Goal: Task Accomplishment & Management: Complete application form

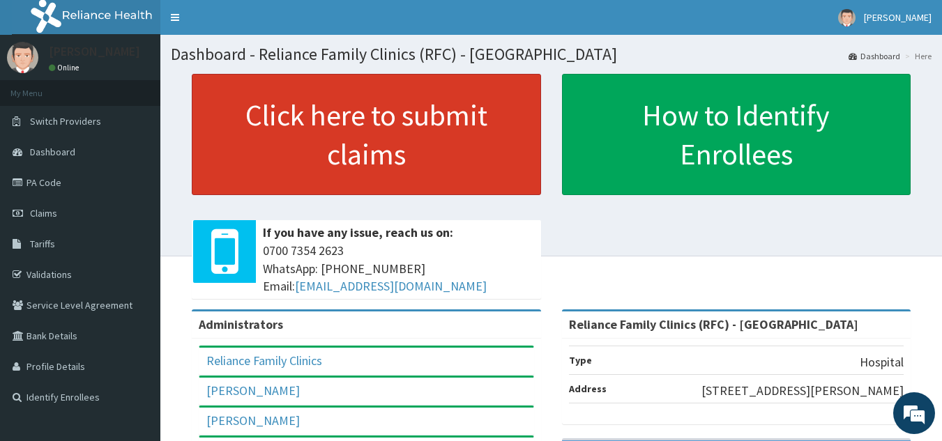
click at [446, 141] on link "Click here to submit claims" at bounding box center [366, 134] width 349 height 121
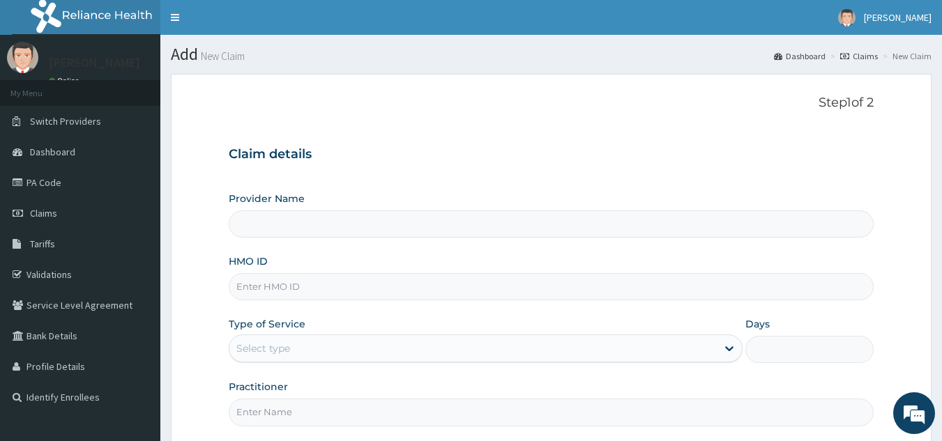
click at [494, 286] on input "HMO ID" at bounding box center [552, 286] width 646 height 27
type input "Reliance Family Clinics (RFC) - [GEOGRAPHIC_DATA]"
paste input "LGL/10221/A"
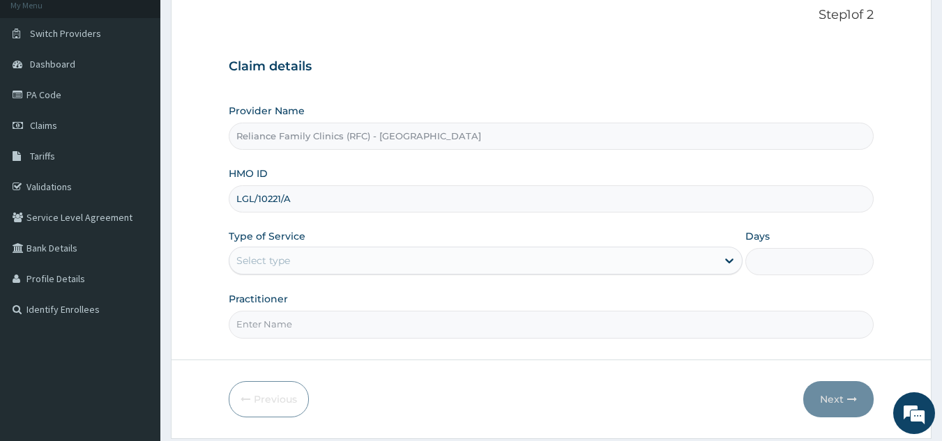
scroll to position [132, 0]
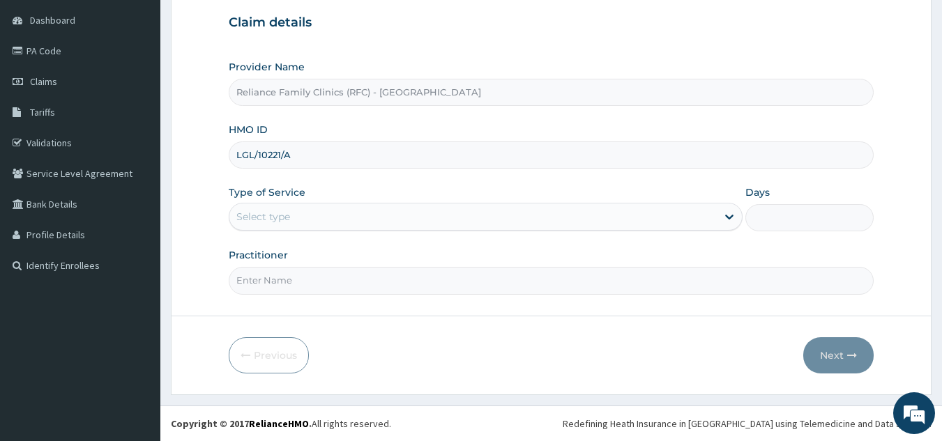
type input "LGL/10221/A"
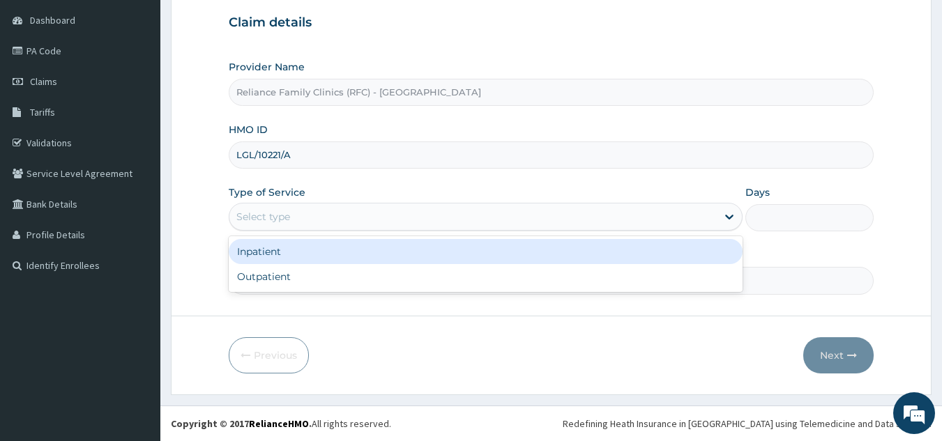
click at [402, 287] on div "Outpatient" at bounding box center [486, 276] width 514 height 25
type input "1"
click at [412, 286] on input "Practitioner" at bounding box center [552, 280] width 646 height 27
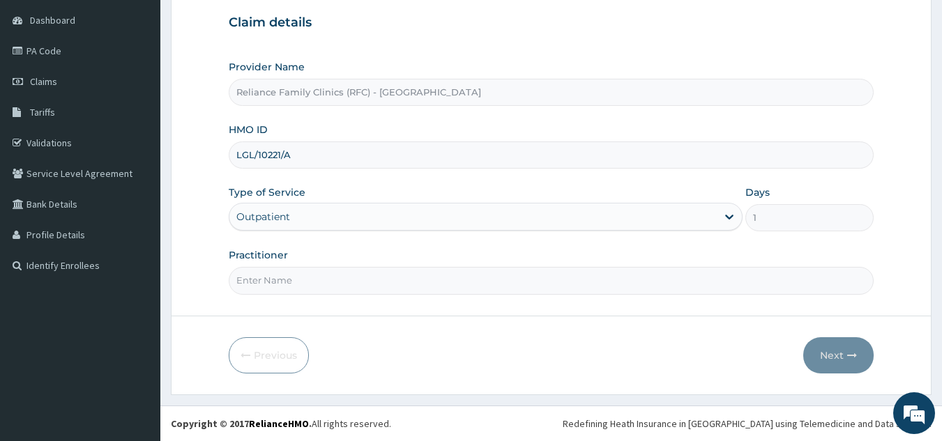
click at [584, 285] on input "Practitioner" at bounding box center [552, 280] width 646 height 27
type input "l"
type input "onanuga"
click at [847, 340] on button "Next" at bounding box center [838, 356] width 70 height 36
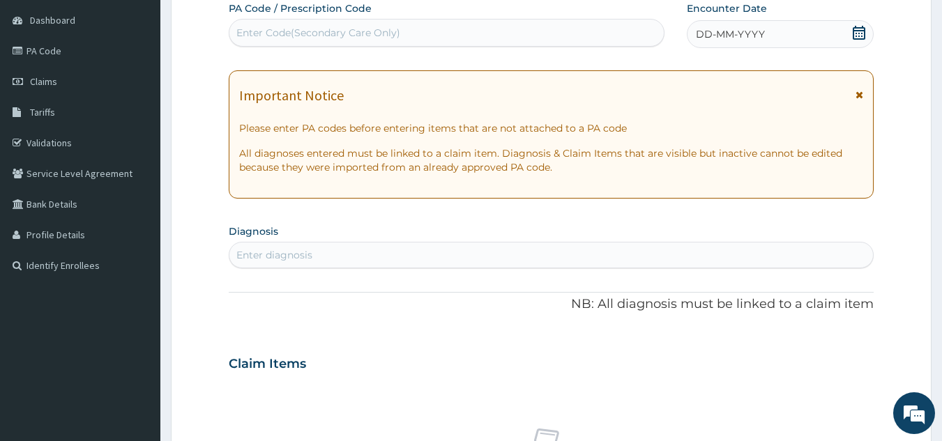
click at [773, 63] on div "PA Code / Prescription Code Enter Code(Secondary Care Only) Encounter Date DD-M…" at bounding box center [552, 362] width 646 height 722
paste input "PA/DB111D"
type input "PA/DB111D"
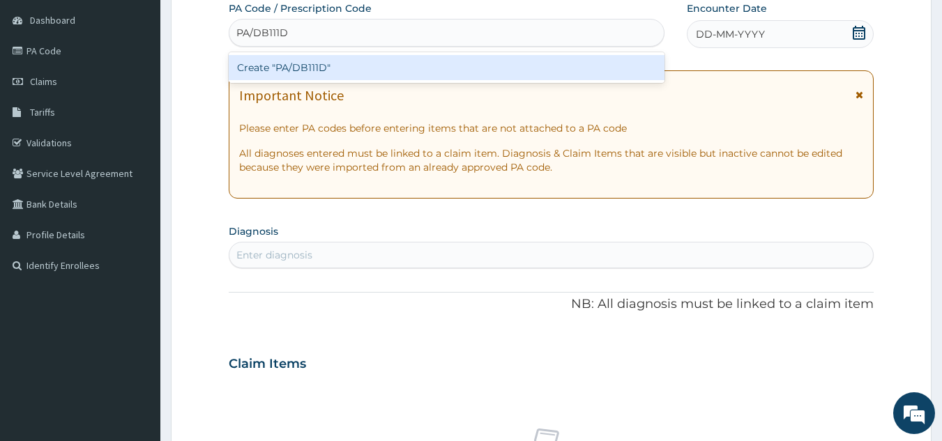
click at [432, 76] on div "Create "PA/DB111D"" at bounding box center [447, 67] width 437 height 25
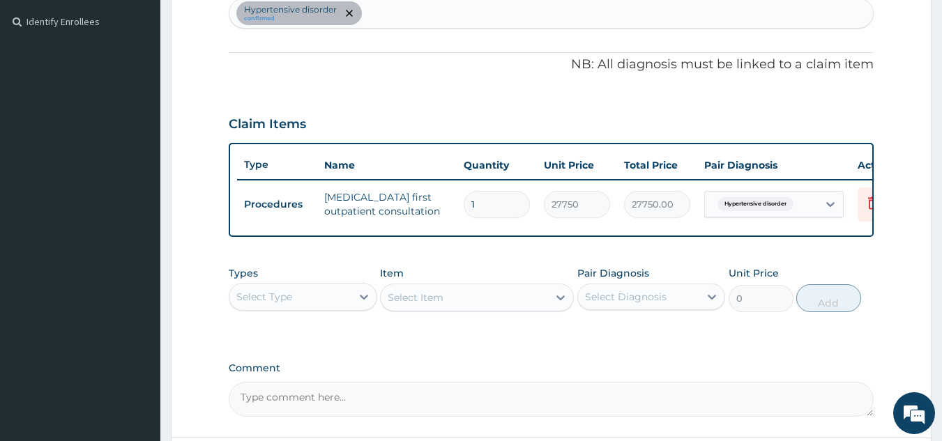
scroll to position [508, 0]
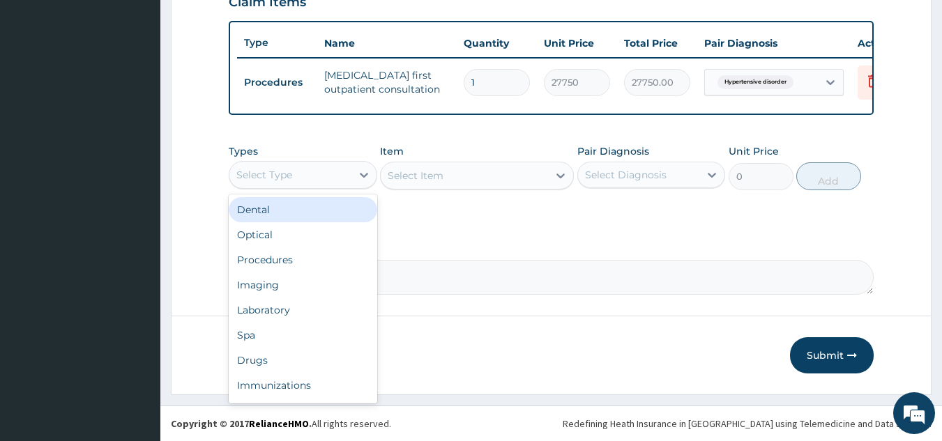
click at [310, 316] on div "Laboratory" at bounding box center [303, 310] width 149 height 25
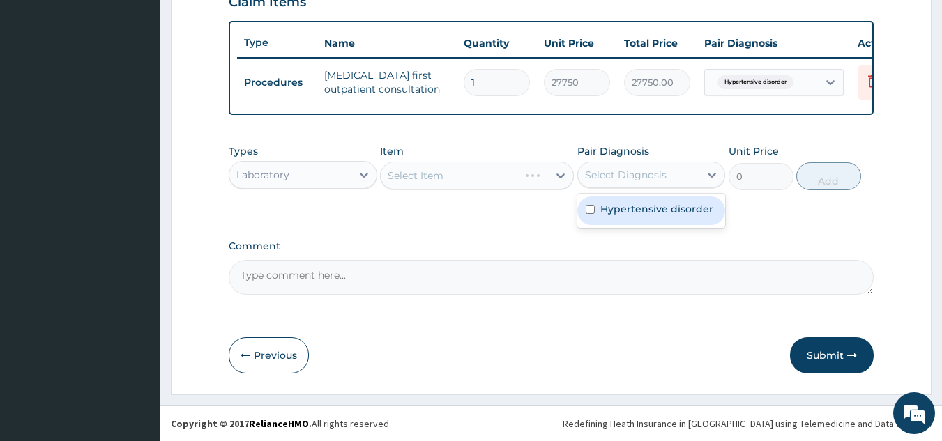
click at [635, 218] on div "Hypertensive disorder" at bounding box center [651, 211] width 149 height 29
checkbox input "true"
click at [507, 188] on div "Select Item" at bounding box center [477, 176] width 194 height 28
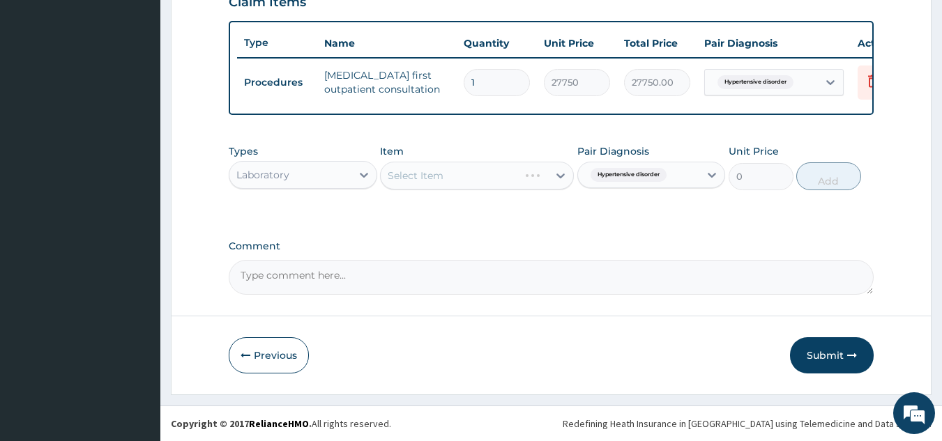
click at [499, 180] on div "Select Item" at bounding box center [477, 176] width 194 height 28
click at [492, 178] on div "Select Item" at bounding box center [477, 176] width 194 height 28
click at [473, 177] on div "Select Item" at bounding box center [450, 176] width 138 height 22
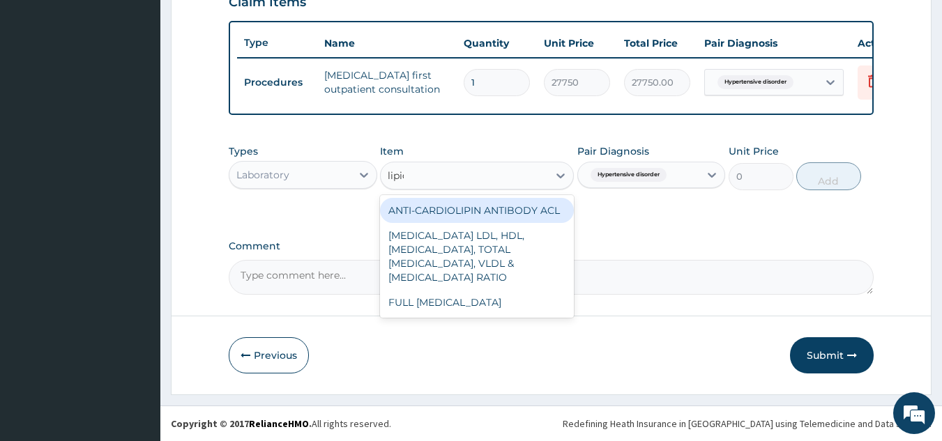
type input "lipid"
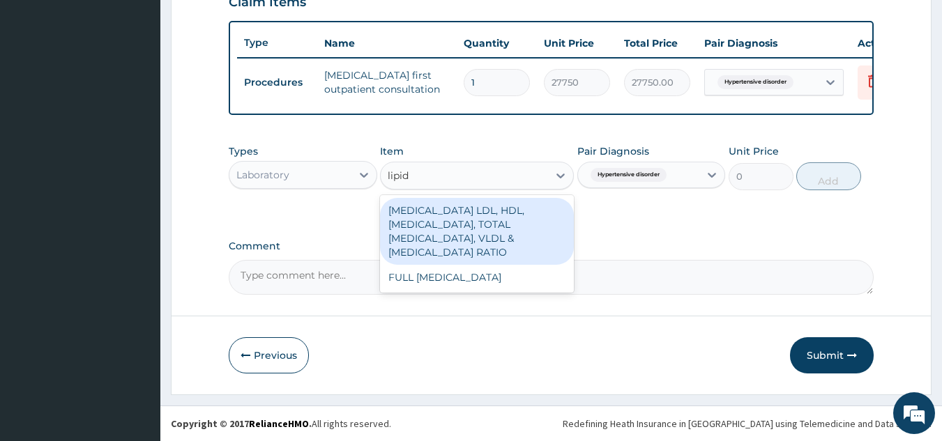
click at [511, 279] on div "FULL [MEDICAL_DATA]" at bounding box center [477, 277] width 194 height 25
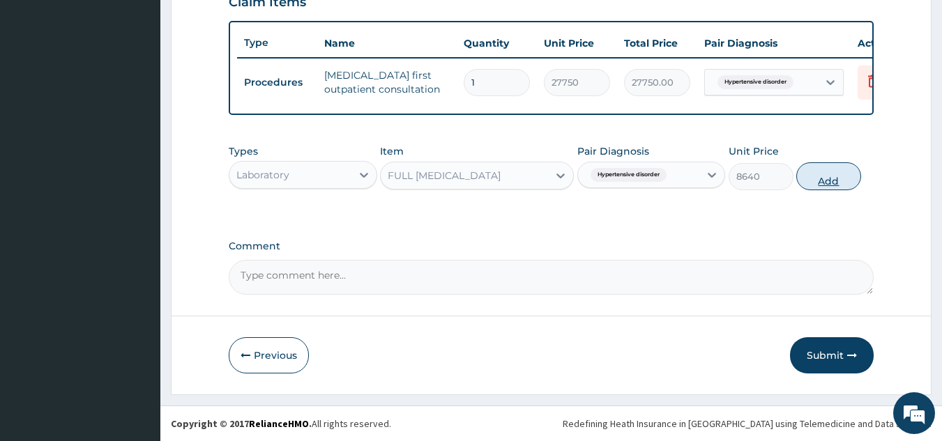
click at [817, 173] on button "Add" at bounding box center [828, 176] width 65 height 28
type input "0"
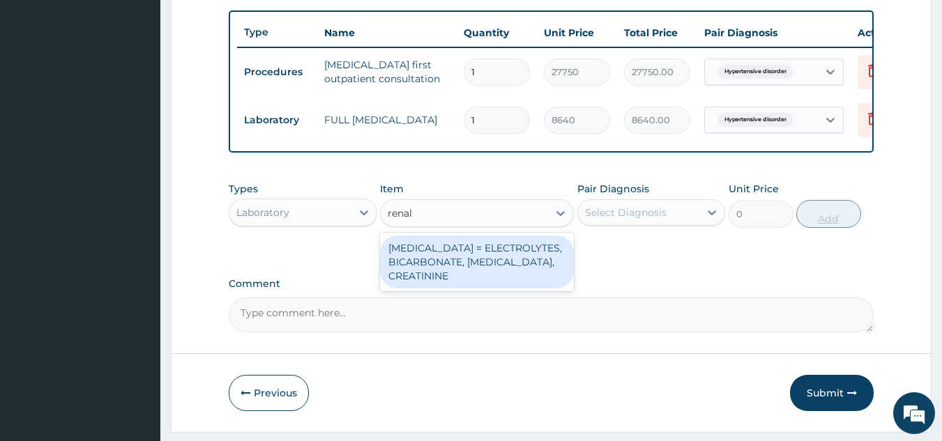
type input "renal"
click at [520, 271] on div "[MEDICAL_DATA] = ELECTROLYTES, BICARBONATE, [MEDICAL_DATA], CREATININE" at bounding box center [477, 262] width 194 height 53
type input "4595.625"
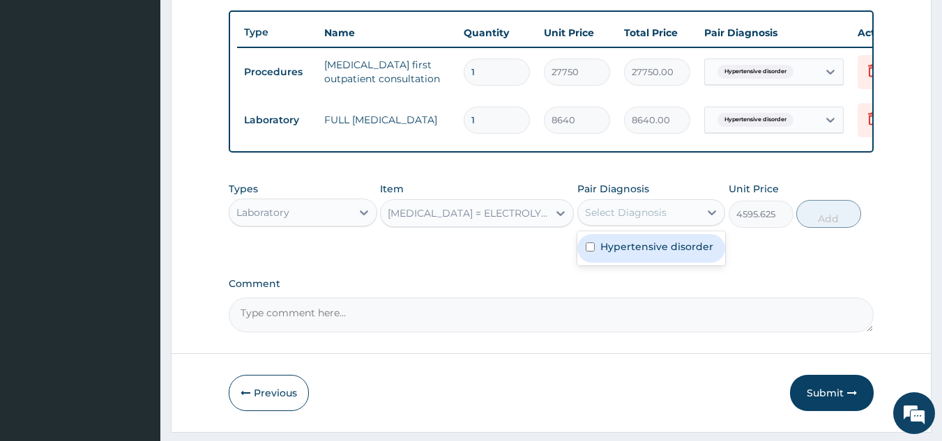
click at [639, 254] on label "Hypertensive disorder" at bounding box center [656, 247] width 113 height 14
checkbox input "true"
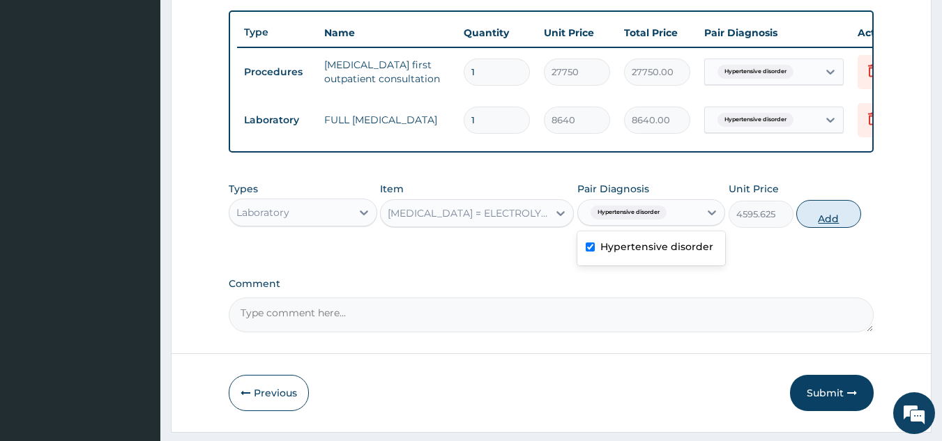
click at [808, 222] on button "Add" at bounding box center [828, 214] width 65 height 28
type input "0"
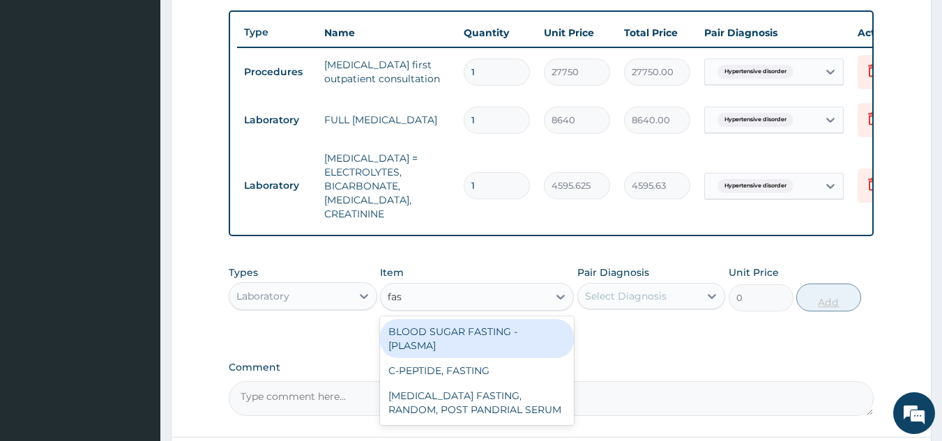
type input "fast"
click at [524, 327] on div "BLOOD SUGAR FASTING - [PLASMA]" at bounding box center [477, 338] width 194 height 39
type input "1800"
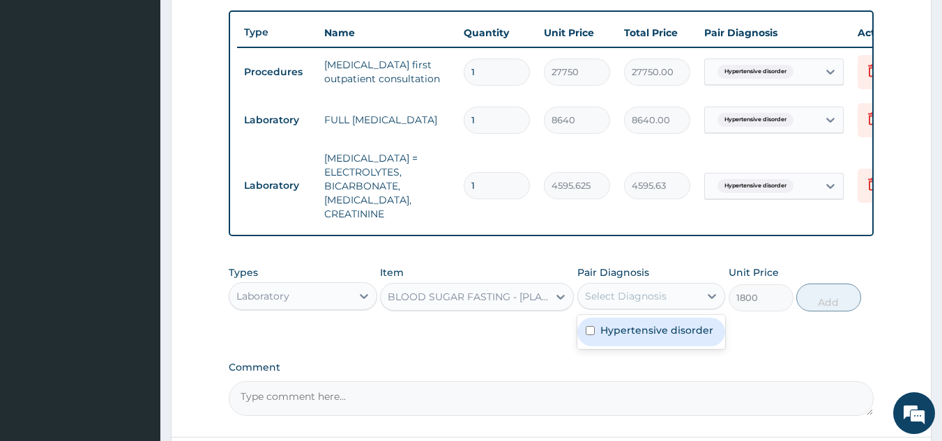
click at [662, 340] on div "Hypertensive disorder" at bounding box center [651, 332] width 149 height 29
checkbox input "true"
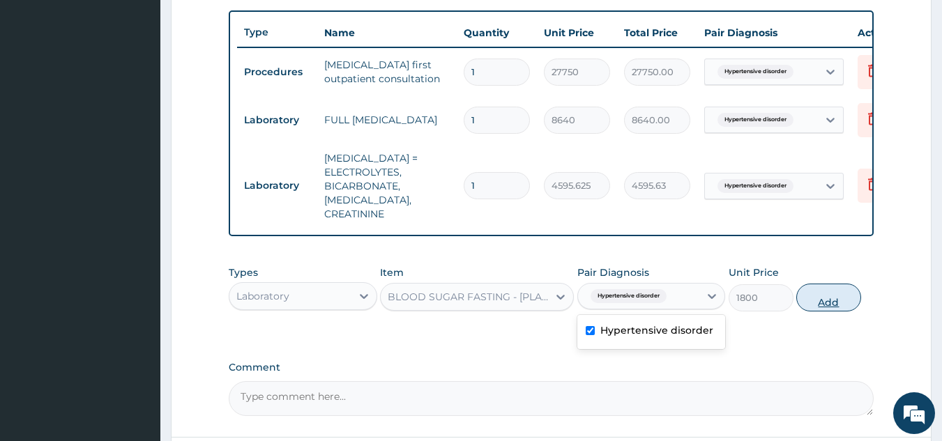
click at [828, 301] on button "Add" at bounding box center [828, 298] width 65 height 28
type input "0"
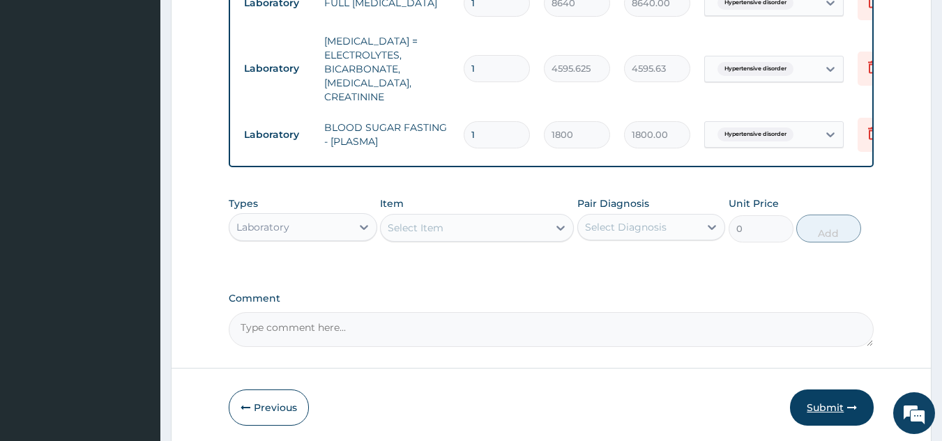
click at [835, 390] on button "Submit" at bounding box center [832, 408] width 84 height 36
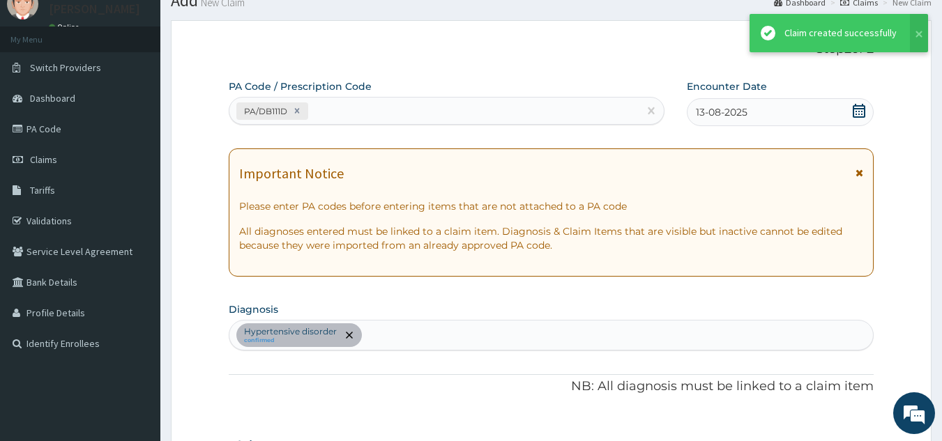
scroll to position [626, 0]
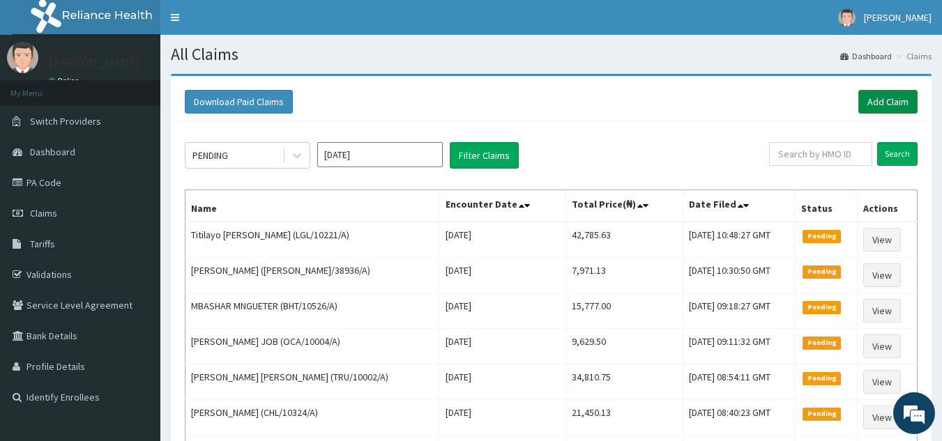
click at [893, 96] on link "Add Claim" at bounding box center [887, 102] width 59 height 24
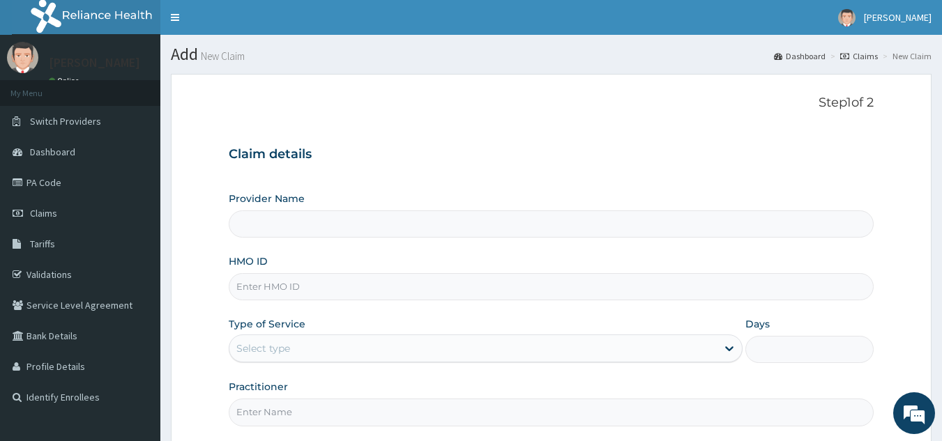
type input "Reliance Family Clinics (RFC) - [GEOGRAPHIC_DATA]"
click at [401, 289] on input "HMO ID" at bounding box center [552, 286] width 646 height 27
paste input "PIZ/10001/B"
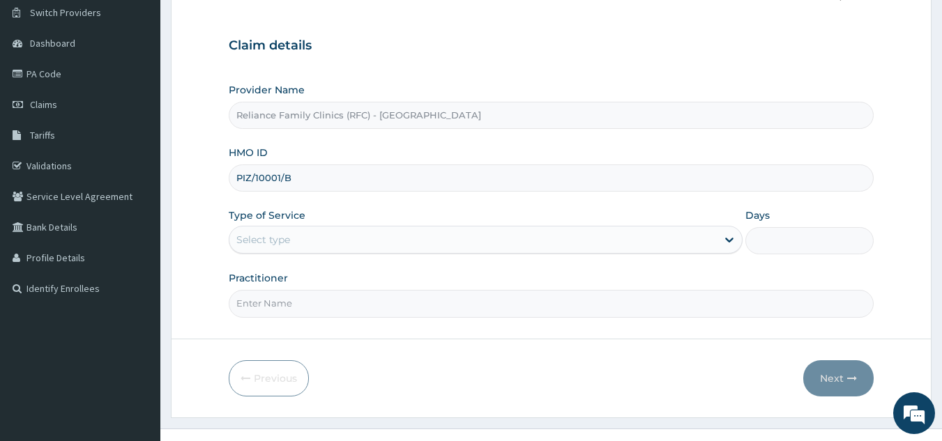
scroll to position [132, 0]
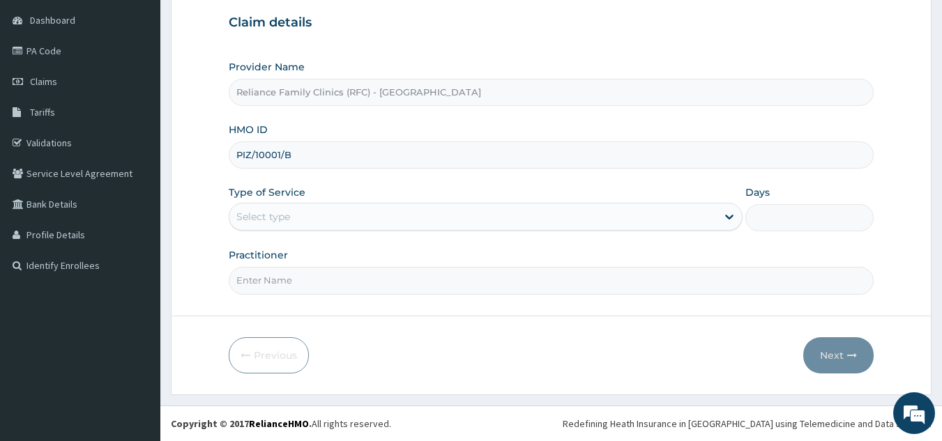
type input "PIZ/10001/B"
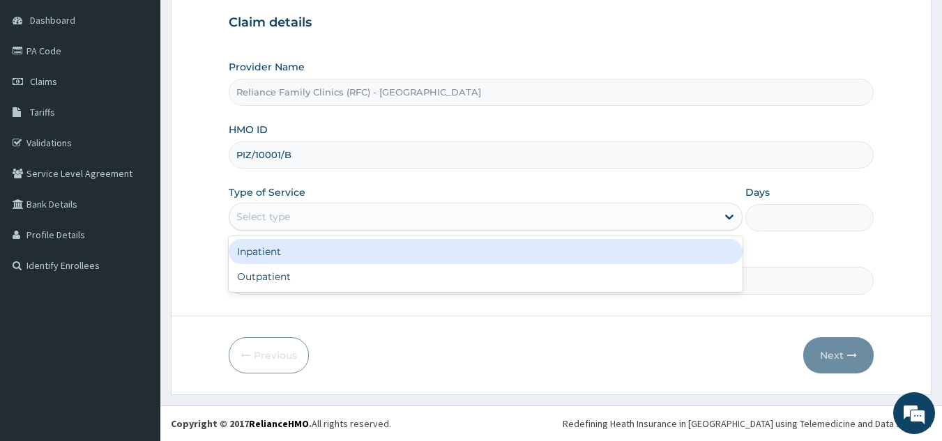
click at [390, 282] on div "Outpatient" at bounding box center [486, 276] width 514 height 25
type input "1"
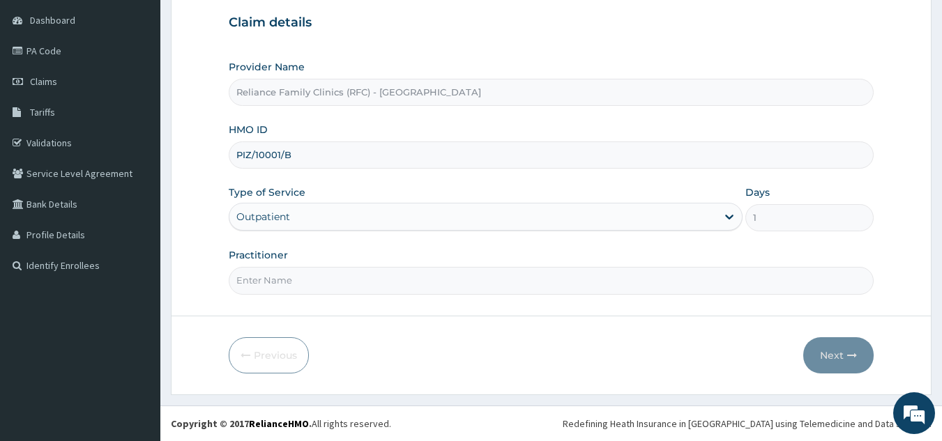
click at [413, 285] on input "Practitioner" at bounding box center [552, 280] width 646 height 27
type input "locum"
click at [807, 349] on button "Next" at bounding box center [838, 356] width 70 height 36
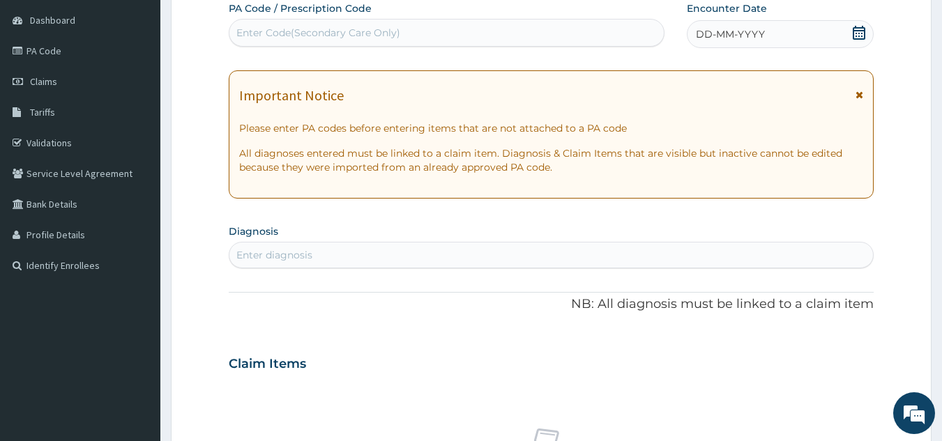
click at [745, 40] on span "DD-MM-YYYY" at bounding box center [730, 34] width 69 height 14
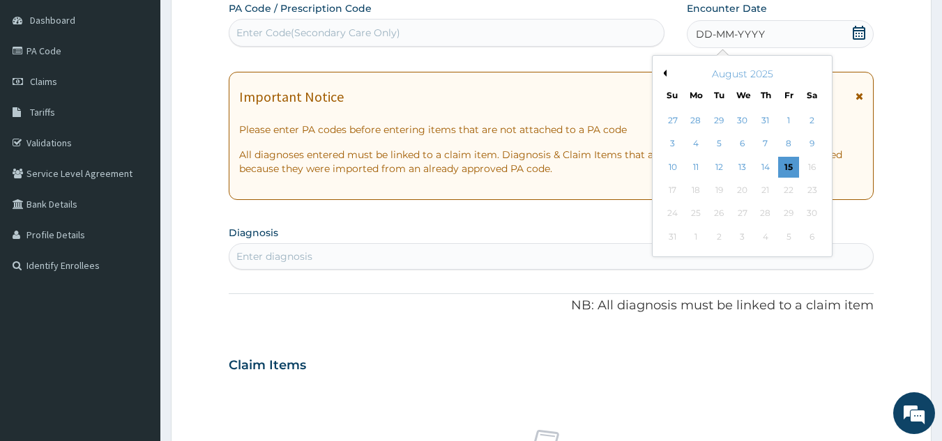
scroll to position [0, 0]
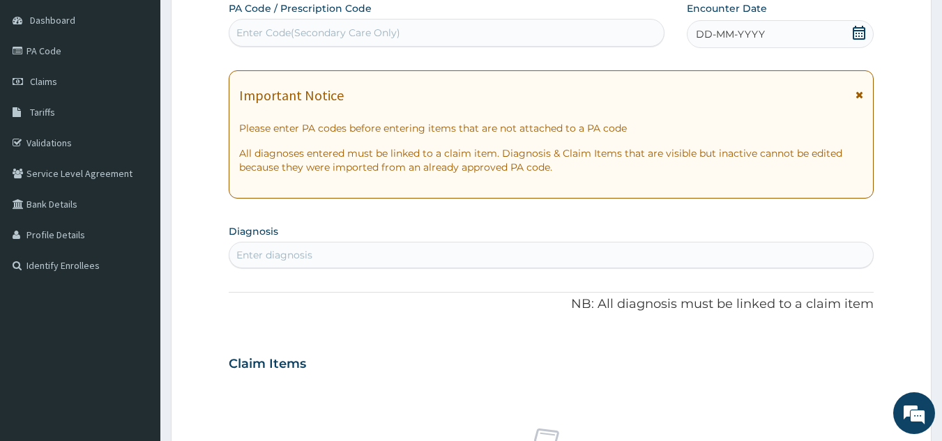
click at [395, 38] on div "Enter Code(Secondary Care Only)" at bounding box center [318, 33] width 164 height 14
paste input "PA/400851"
type input "PA/400851"
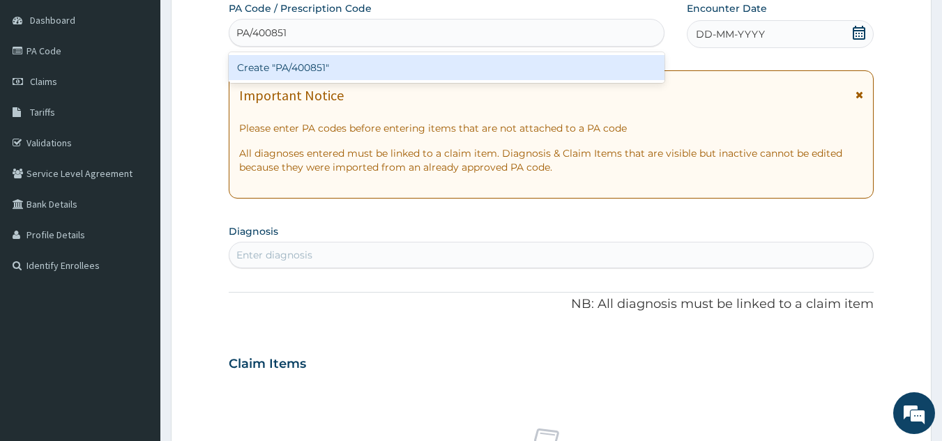
click at [425, 72] on div "Create "PA/400851"" at bounding box center [447, 67] width 437 height 25
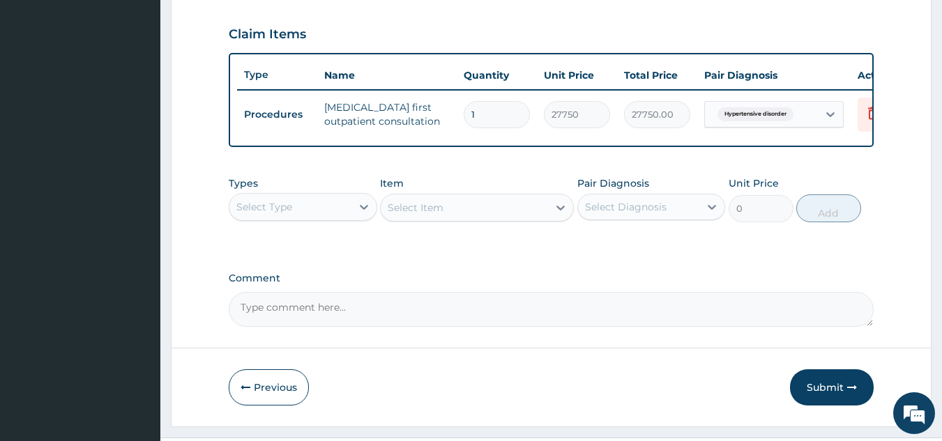
scroll to position [508, 0]
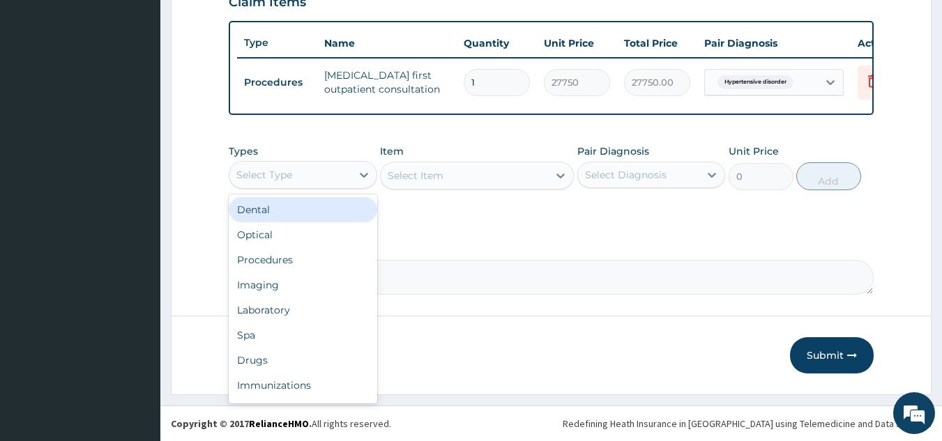
click at [328, 313] on div "Laboratory" at bounding box center [303, 310] width 149 height 25
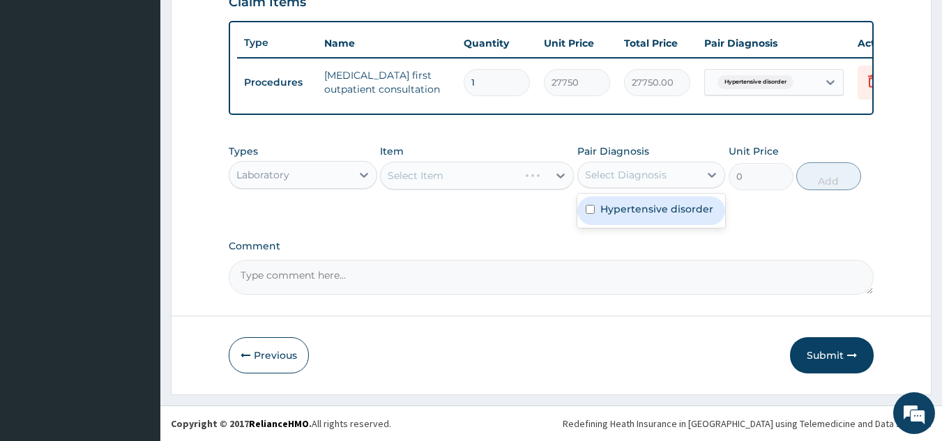
click at [641, 200] on div "Hypertensive disorder" at bounding box center [651, 211] width 149 height 29
checkbox input "true"
click at [476, 206] on div "Types Laboratory Item Select Item Pair Diagnosis option Hypertensive disorder, …" at bounding box center [552, 177] width 646 height 81
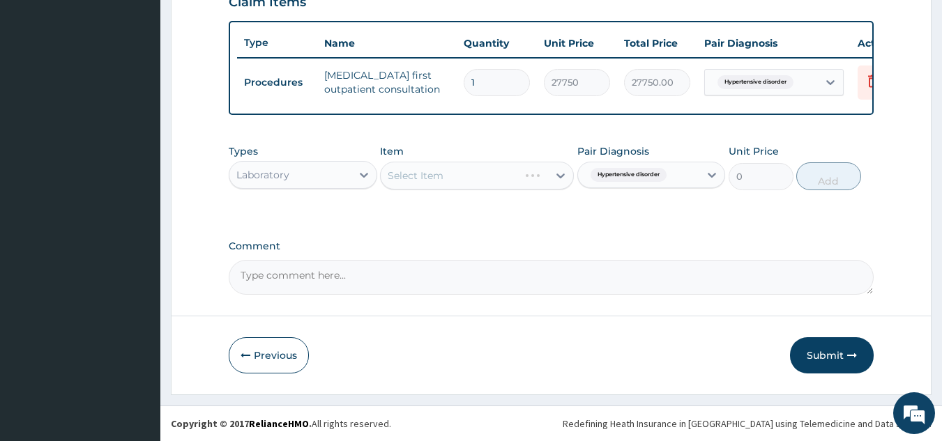
click at [477, 186] on div "Select Item" at bounding box center [477, 176] width 194 height 28
click at [480, 159] on div "Item Select Item" at bounding box center [477, 167] width 194 height 46
click at [484, 179] on div "Select Item" at bounding box center [477, 176] width 194 height 28
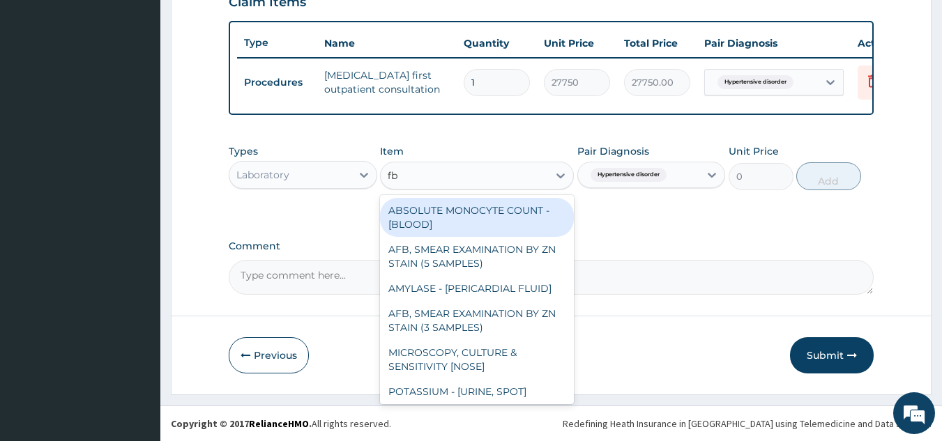
type input "fbc"
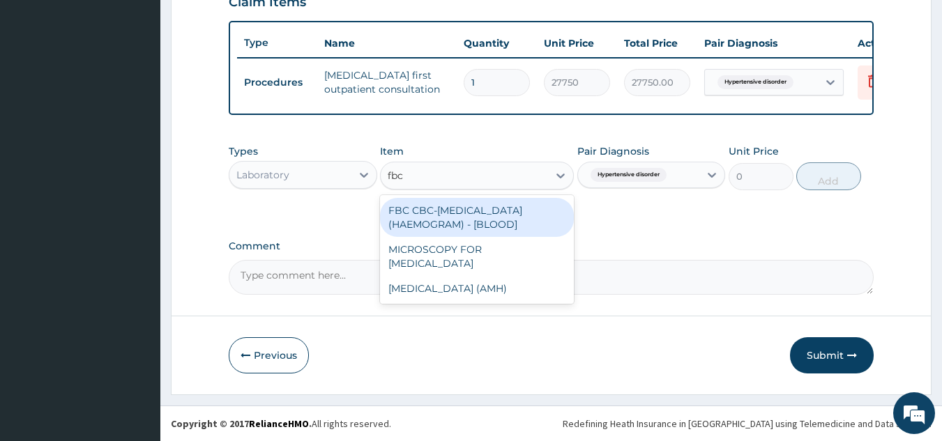
click at [504, 215] on div "FBC CBC-[MEDICAL_DATA] (HAEMOGRAM) - [BLOOD]" at bounding box center [477, 217] width 194 height 39
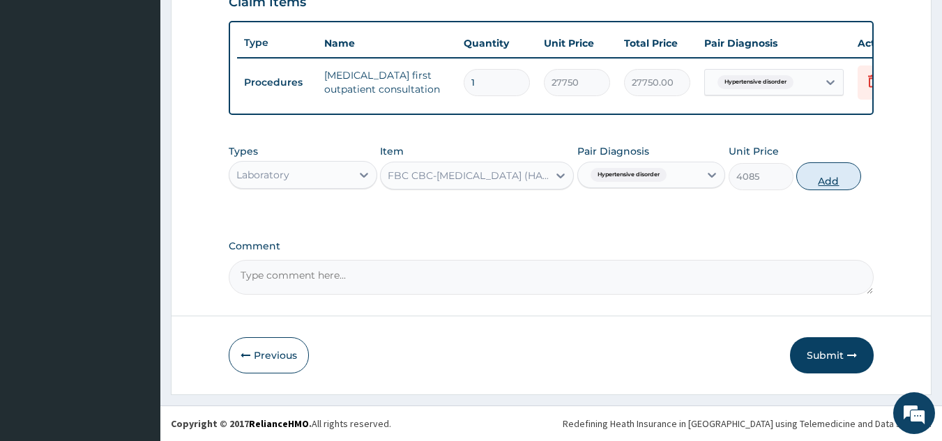
click at [816, 167] on button "Add" at bounding box center [828, 176] width 65 height 28
type input "0"
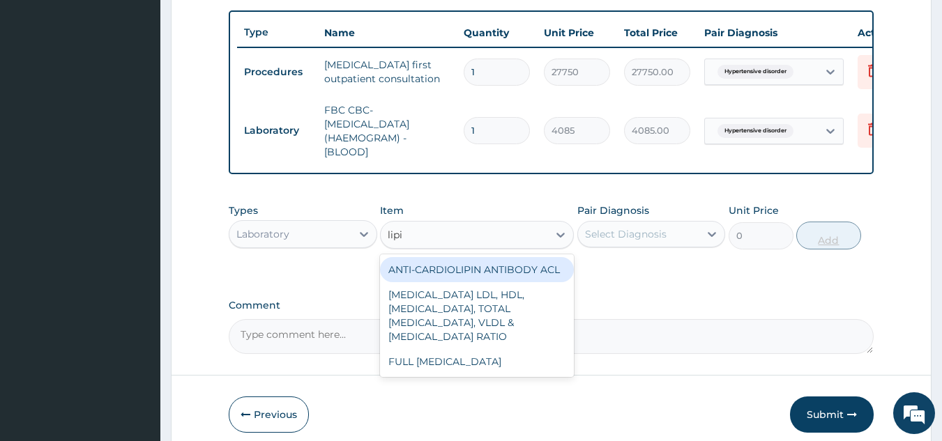
type input "lipid"
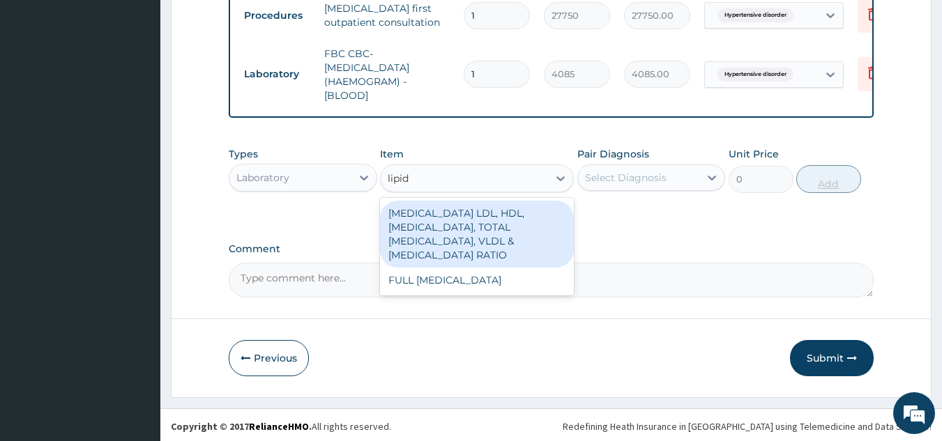
scroll to position [571, 0]
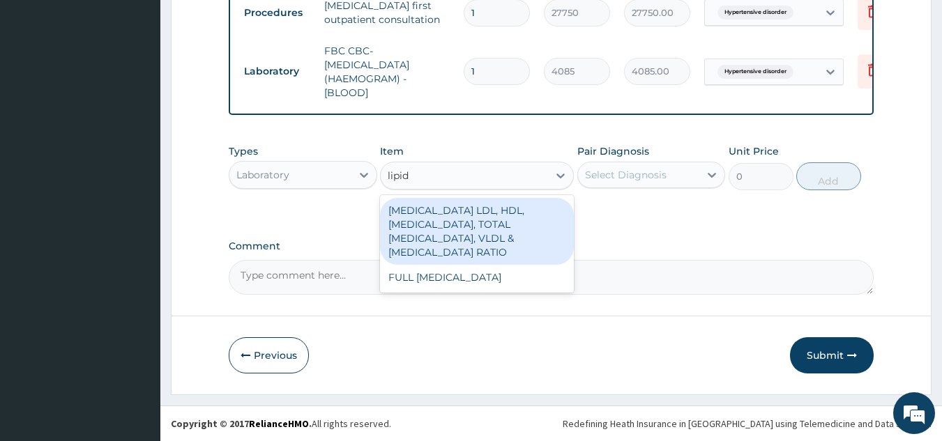
click at [520, 282] on div "FULL [MEDICAL_DATA]" at bounding box center [477, 277] width 194 height 25
type input "8640"
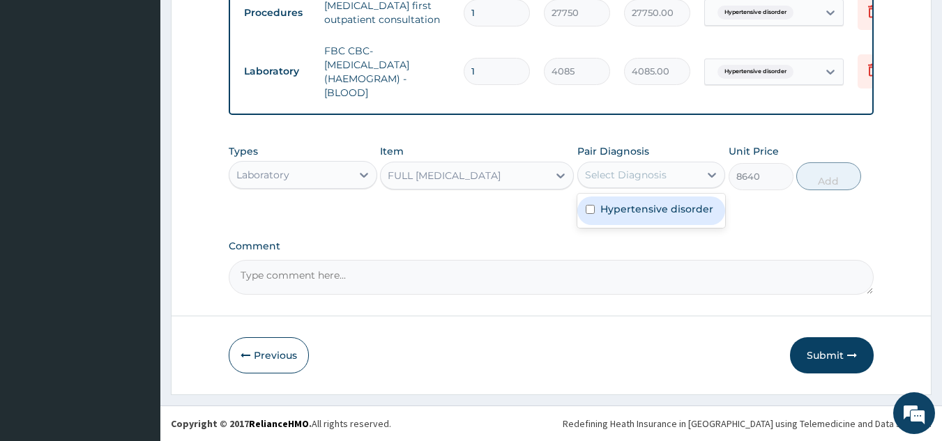
click at [641, 215] on label "Hypertensive disorder" at bounding box center [656, 209] width 113 height 14
checkbox input "true"
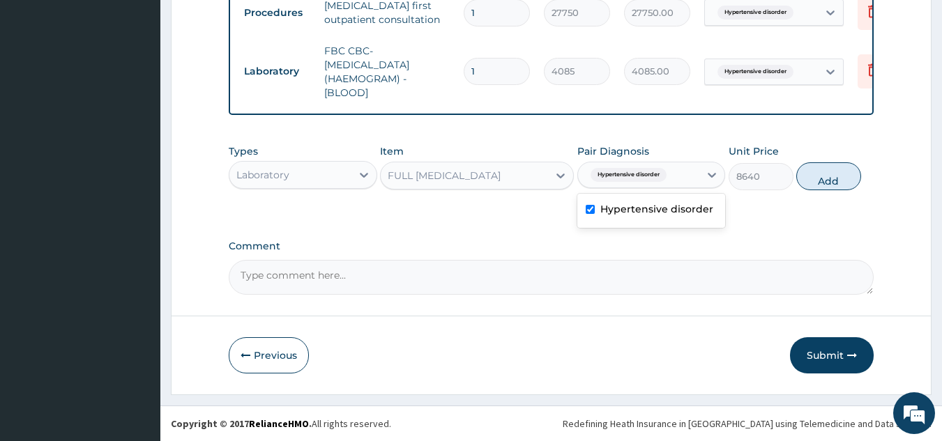
click at [797, 175] on div "Types Laboratory Item FULL LIPID PROFILE Pair Diagnosis option Hypertensive dis…" at bounding box center [552, 167] width 646 height 60
click at [492, 218] on div "Types Laboratory Item FULL LIPID PROFILE Pair Diagnosis Hypertensive disorder U…" at bounding box center [552, 177] width 646 height 81
click at [844, 185] on button "Add" at bounding box center [828, 176] width 65 height 28
type input "0"
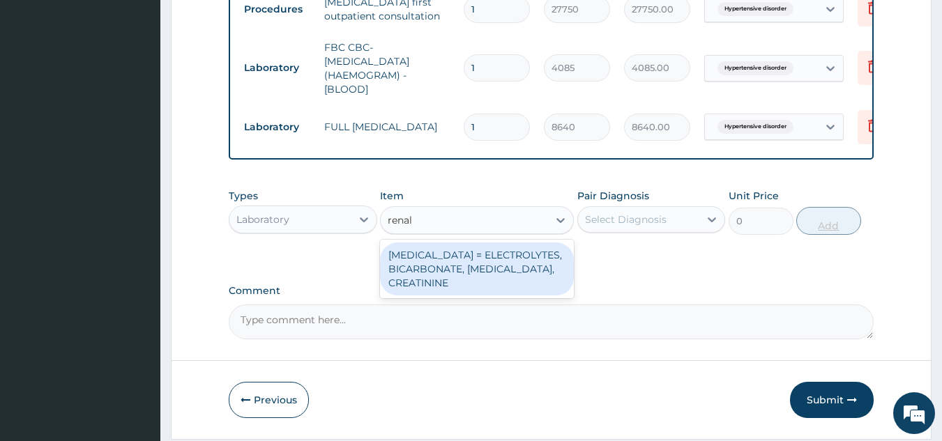
type input "renal"
click at [513, 268] on div "RENAL FUNCTION TESTS = ELECTROLYTES, BICARBONATE, UREA, CREATININE" at bounding box center [477, 269] width 194 height 53
type input "4595.625"
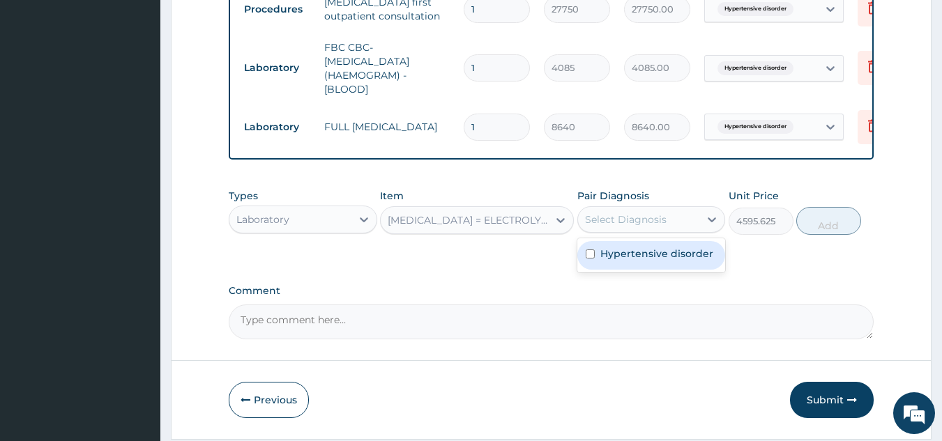
click at [656, 261] on label "Hypertensive disorder" at bounding box center [656, 254] width 113 height 14
checkbox input "true"
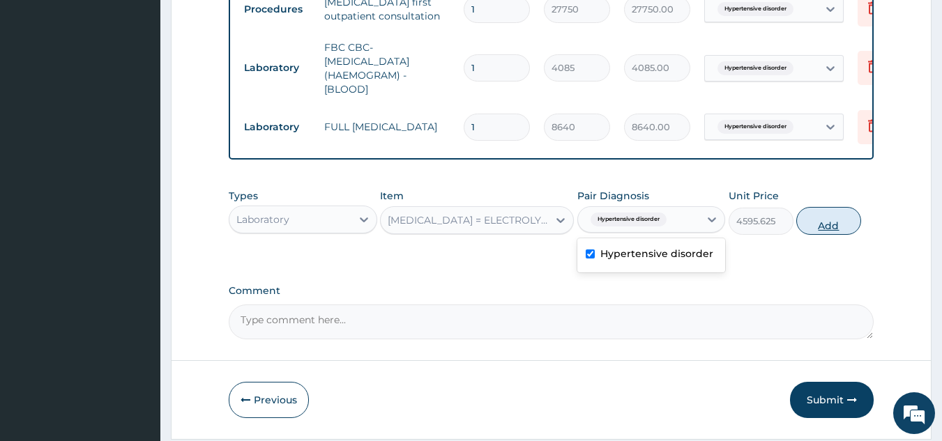
click at [842, 235] on button "Add" at bounding box center [828, 221] width 65 height 28
type input "0"
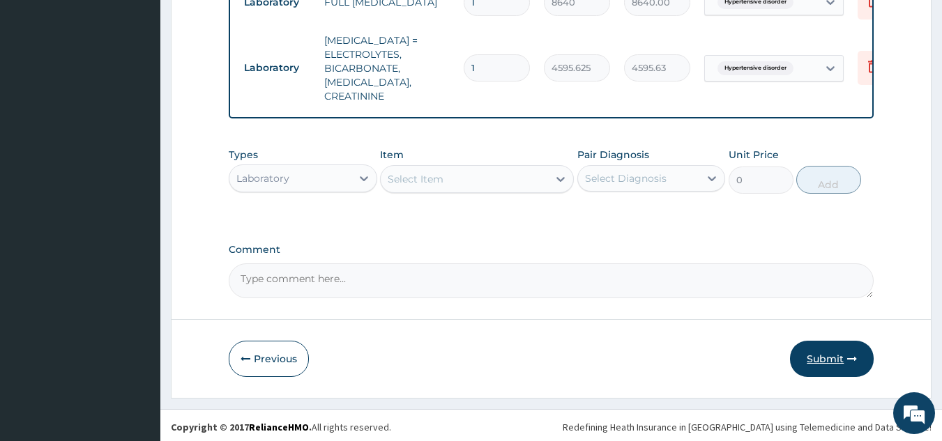
click at [841, 347] on button "Submit" at bounding box center [832, 359] width 84 height 36
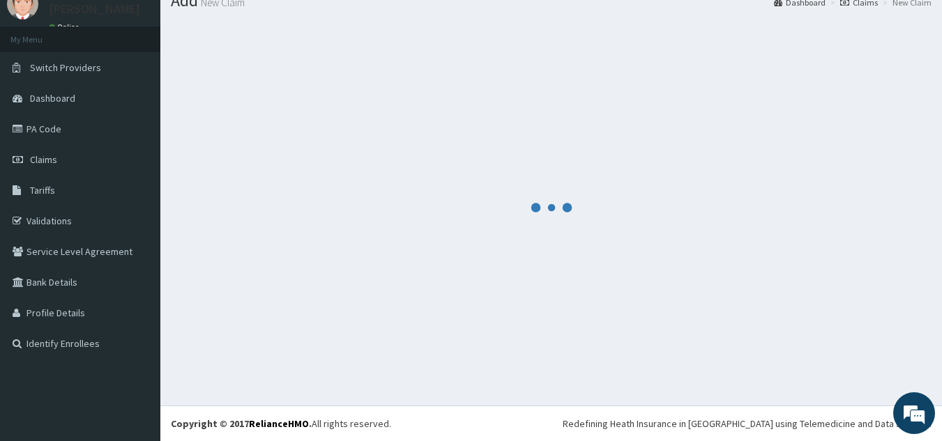
scroll to position [696, 0]
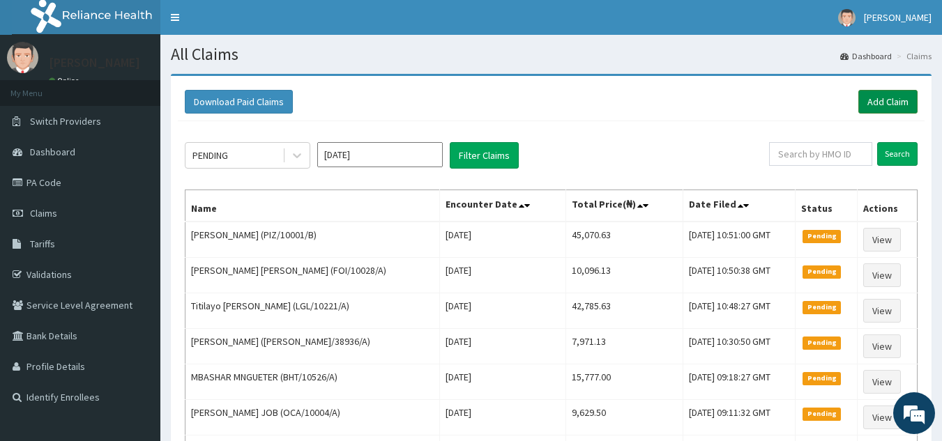
click at [882, 101] on link "Add Claim" at bounding box center [887, 102] width 59 height 24
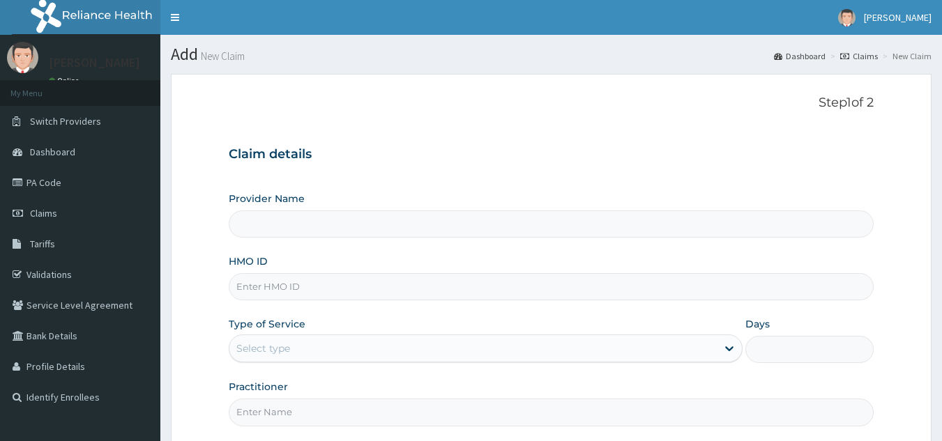
type input "Reliance Family Clinics (RFC) - Lekki"
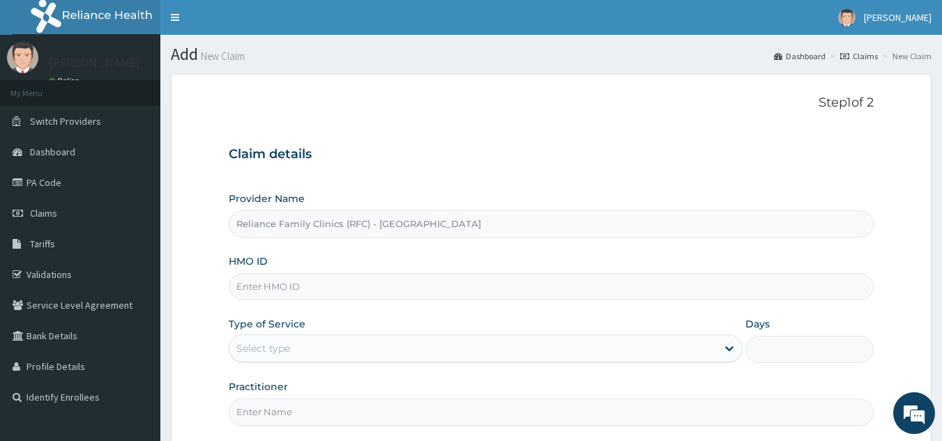
click at [495, 298] on input "HMO ID" at bounding box center [552, 286] width 646 height 27
paste input "IMZ/10002/A"
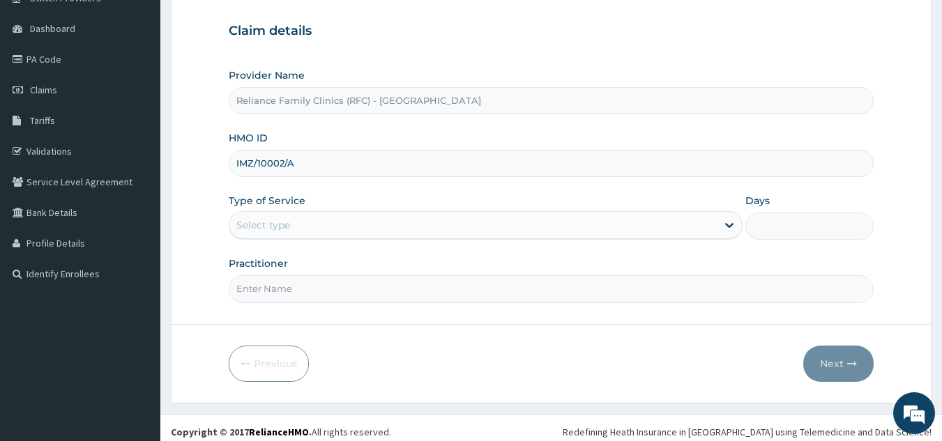
scroll to position [132, 0]
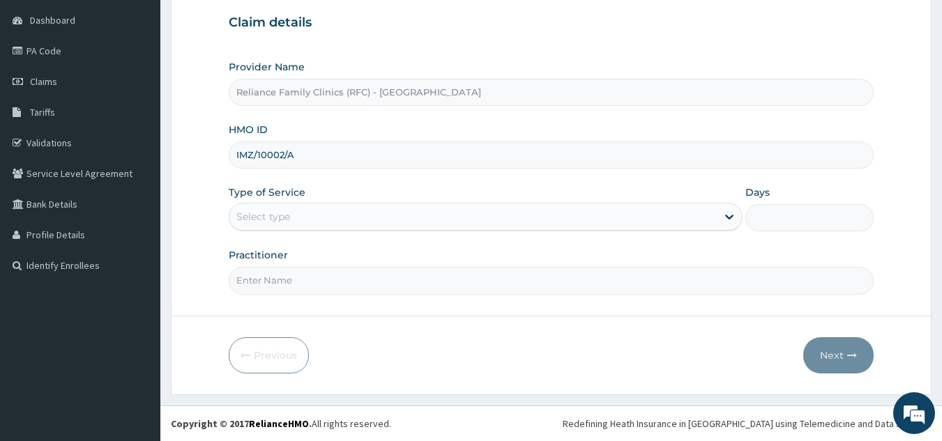
type input "IMZ/10002/A"
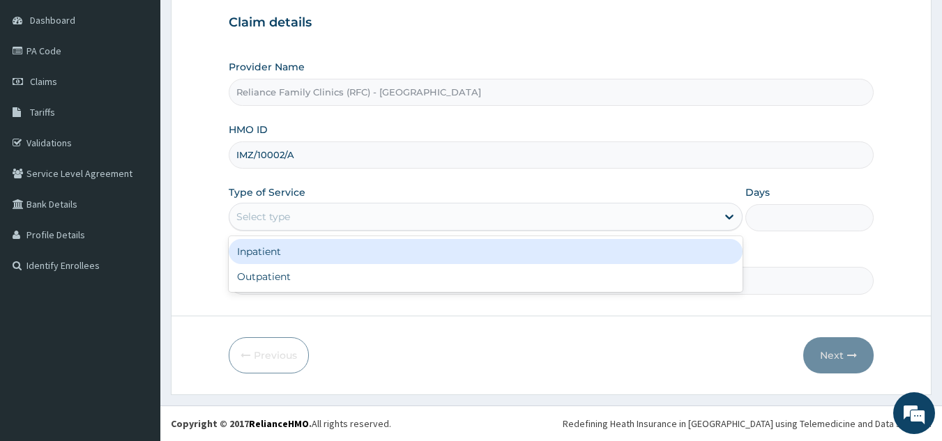
click at [380, 283] on div "Outpatient" at bounding box center [486, 276] width 514 height 25
type input "1"
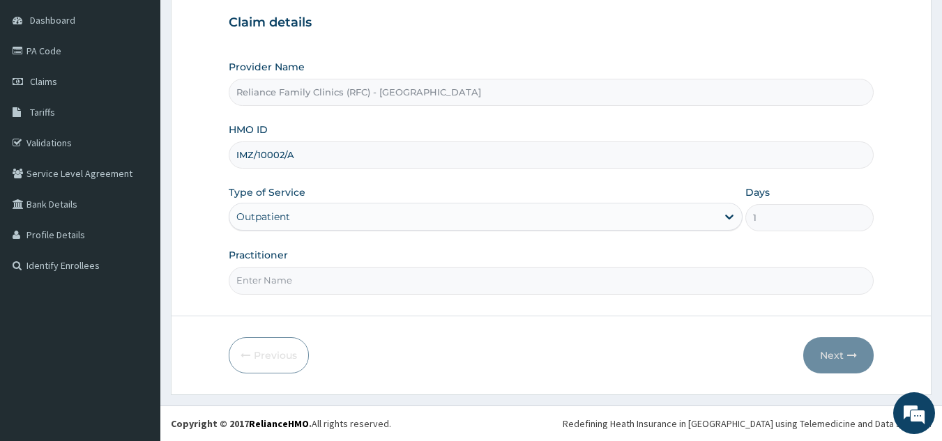
click at [414, 282] on input "Practitioner" at bounding box center [552, 280] width 646 height 27
type input "l"
type input "onanuga"
click at [336, 310] on form "Step 1 of 2 Claim details Provider Name Reliance Family Clinics (RFC) - Lekki H…" at bounding box center [551, 168] width 761 height 453
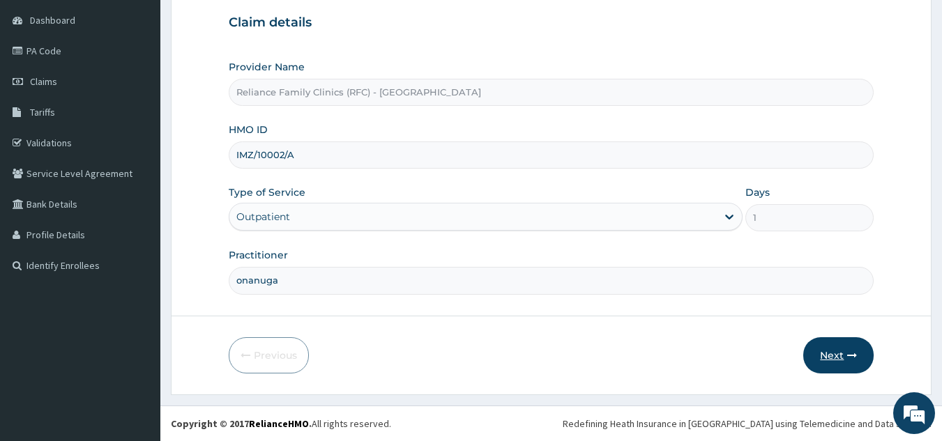
click at [837, 369] on button "Next" at bounding box center [838, 356] width 70 height 36
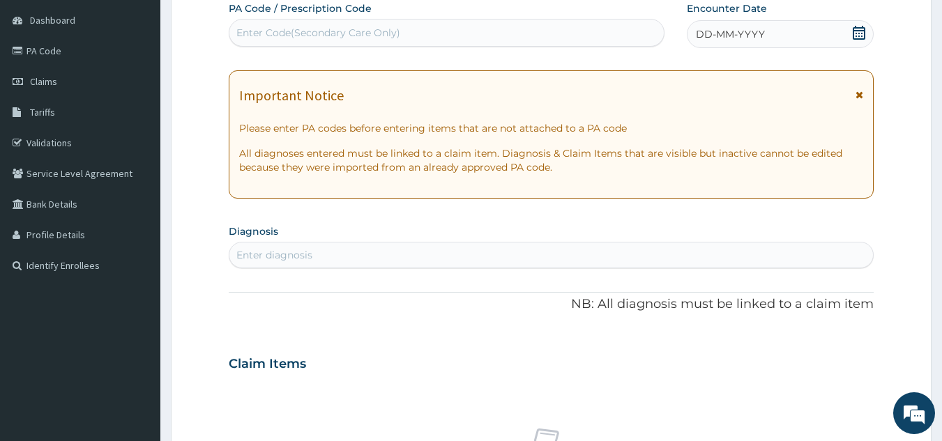
click at [738, 40] on span "DD-MM-YYYY" at bounding box center [730, 34] width 69 height 14
click div "Enter Code(Secondary Care Only)"
paste input "PA/64144E"
type input "PA/64144E"
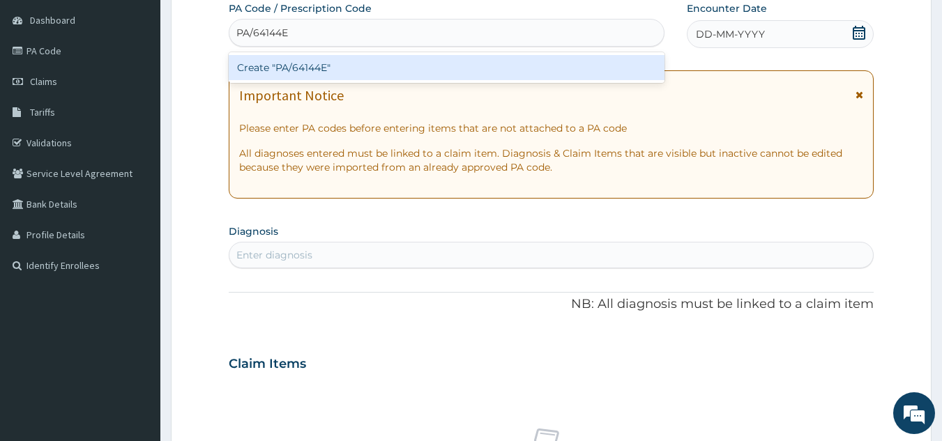
click div "Create "PA/64144E""
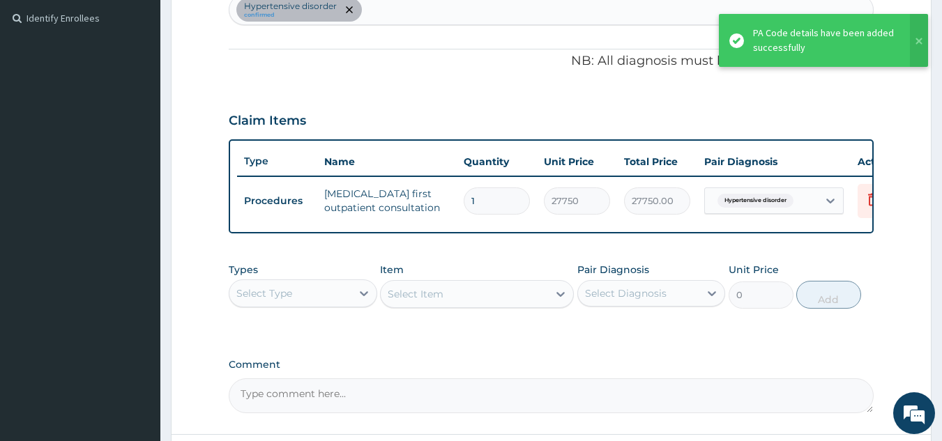
scroll to position [508, 0]
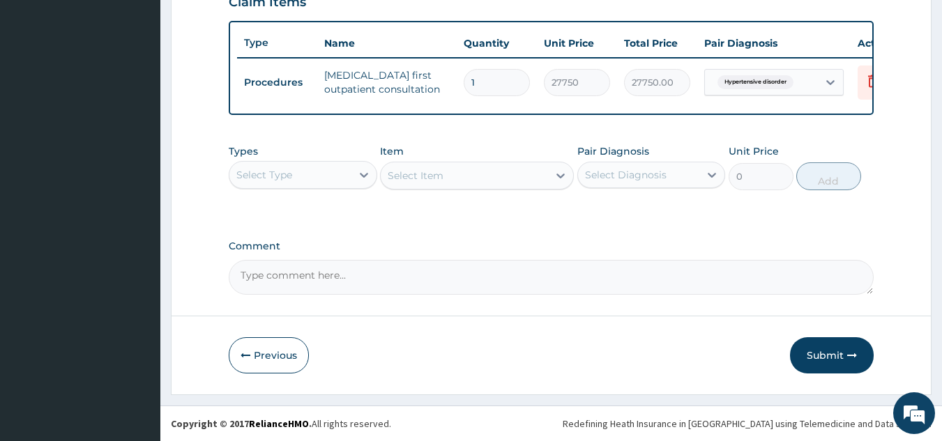
click div "Select Item"
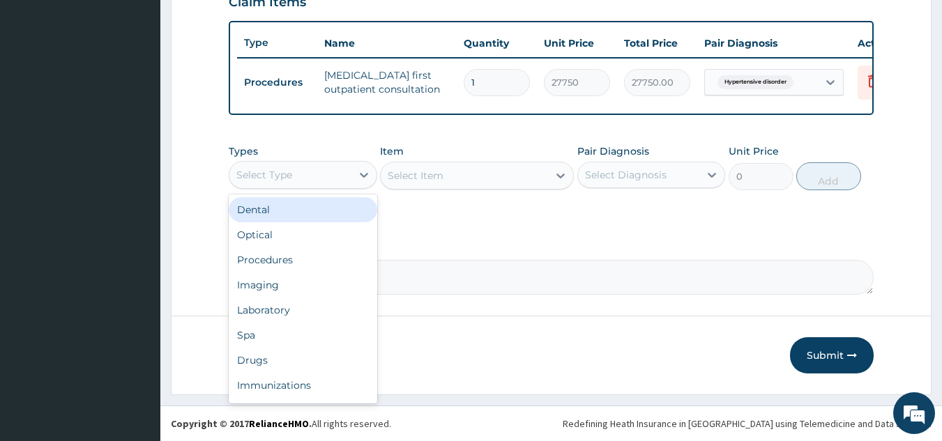
click div "Laboratory"
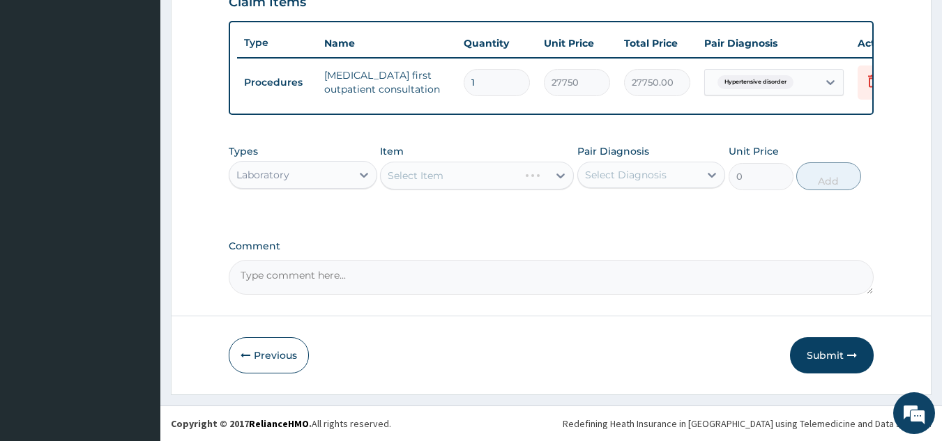
click div "Types option Laboratory, selected. Select is focused ,type to refine list, pres…"
click div "Hypertensive disorder"
checkbox input "true"
click div "Types Laboratory Item Select Item Pair Diagnosis option Hypertensive disorder, …"
click div "Select Item"
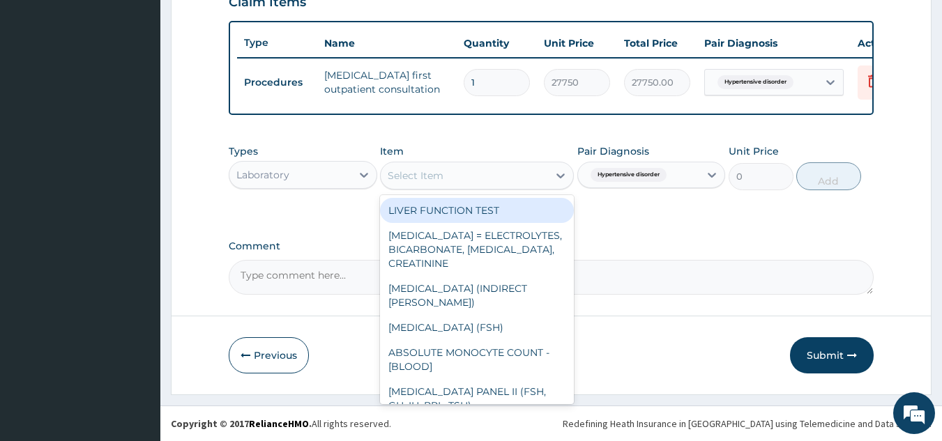
click div "Select Item"
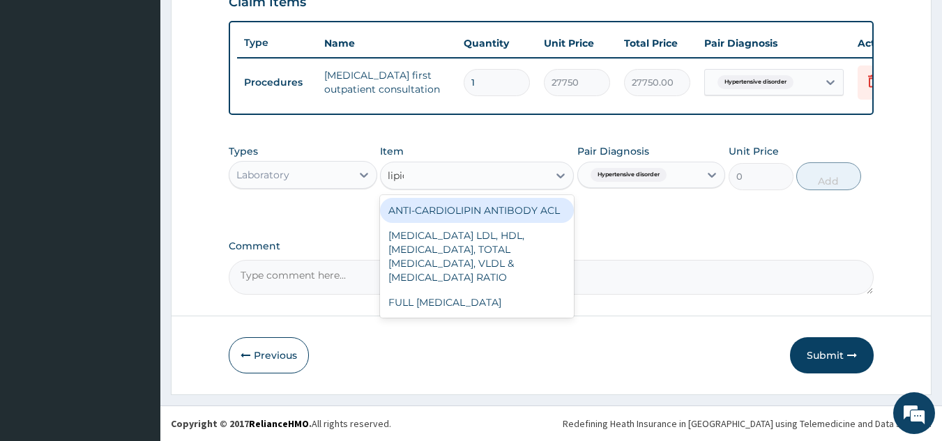
type input "lipid"
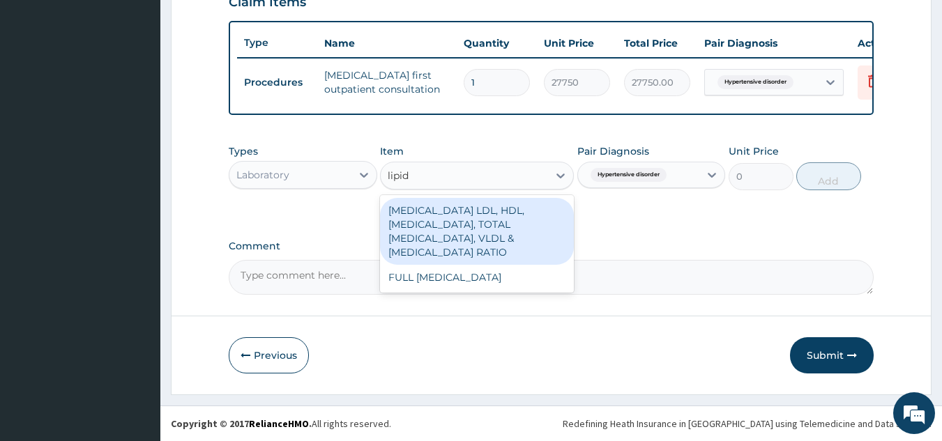
click div "FULL LIPID PROFILE"
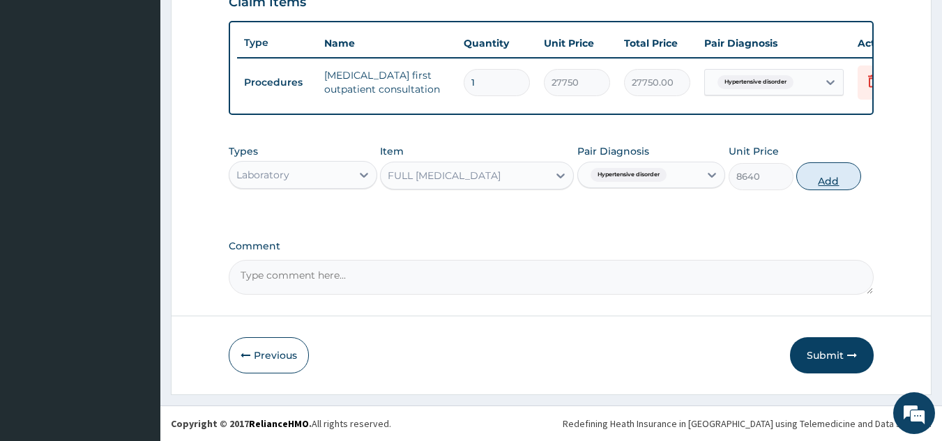
click button "Add"
type input "0"
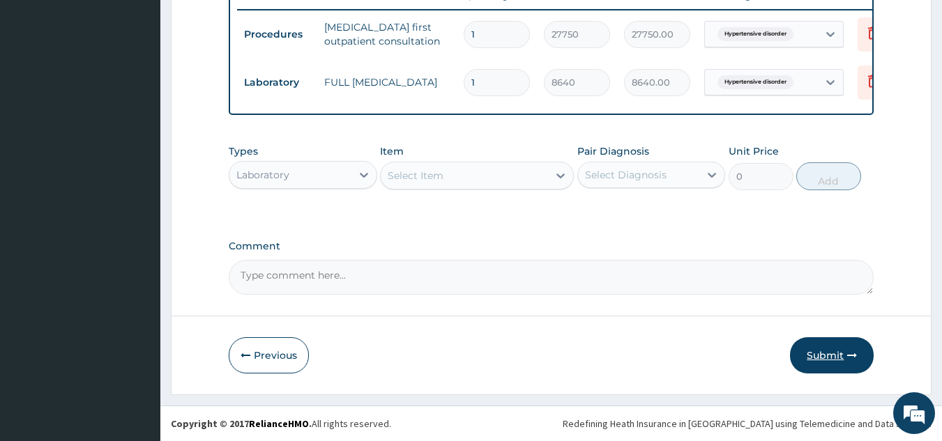
click button "Submit"
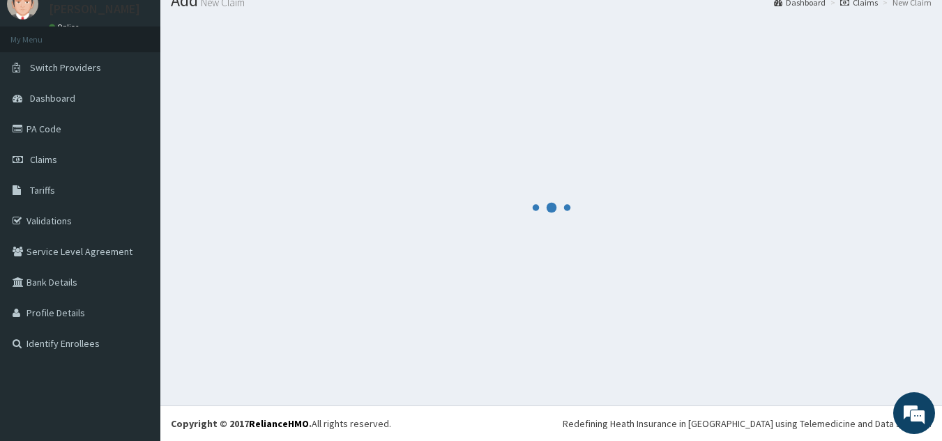
scroll to position [556, 0]
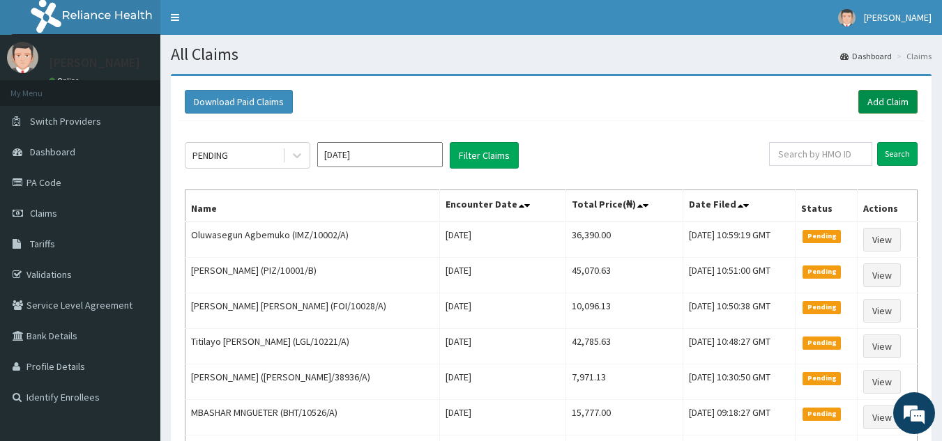
click at [881, 105] on link "Add Claim" at bounding box center [887, 102] width 59 height 24
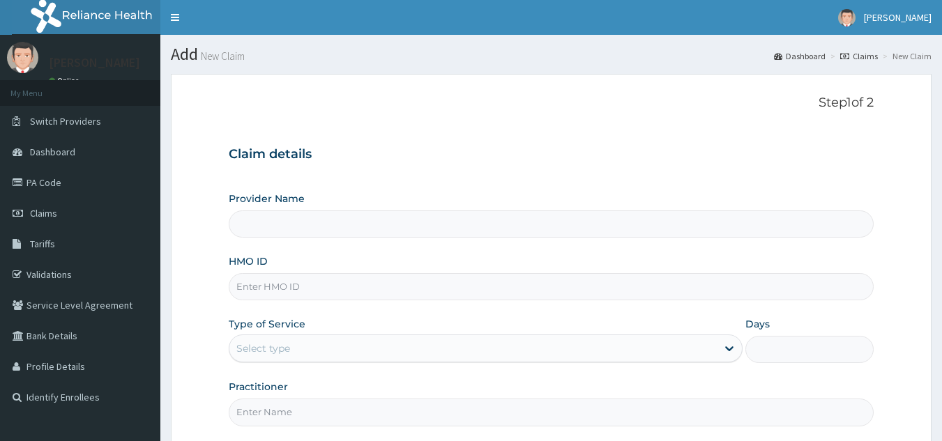
type input "Reliance Family Clinics (RFC) - Lekki"
click at [451, 291] on input "HMO ID" at bounding box center [552, 286] width 646 height 27
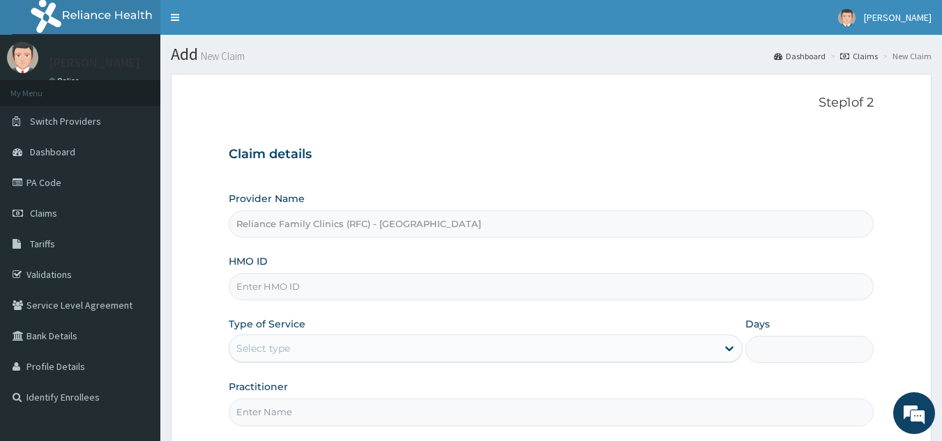
paste input "SWF/10076/A"
type input "SWF/10076/A"
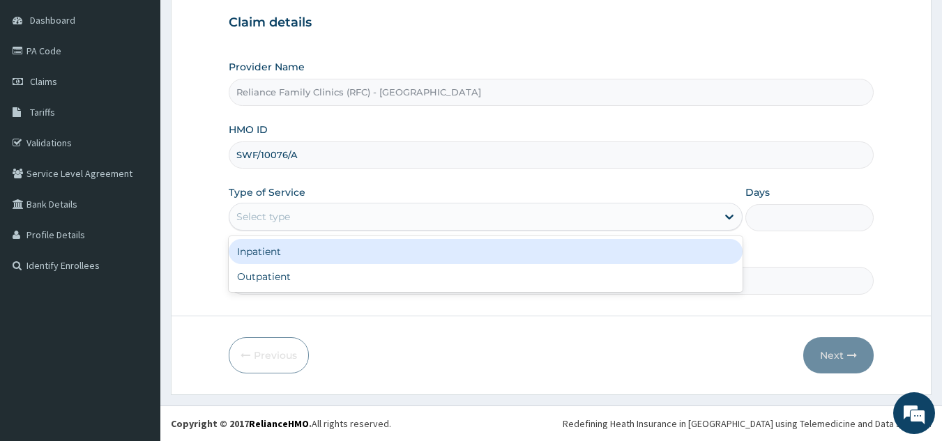
click at [364, 279] on div "Outpatient" at bounding box center [486, 276] width 514 height 25
type input "1"
click at [384, 280] on input "Practitioner" at bounding box center [552, 280] width 646 height 27
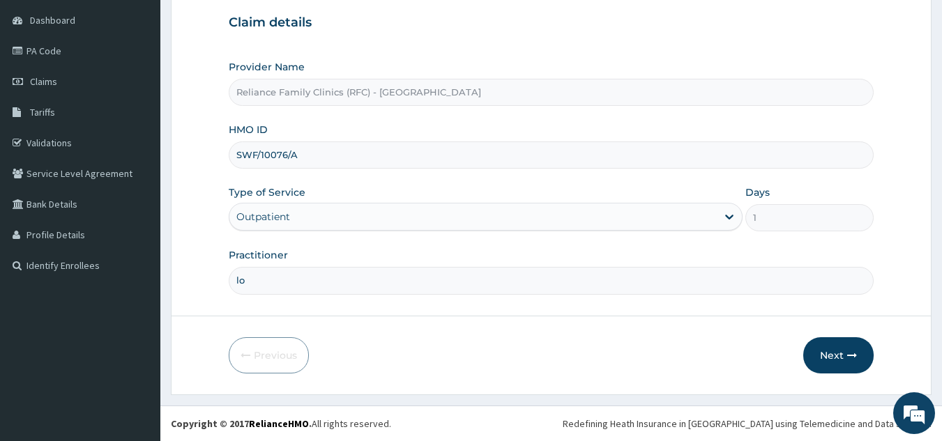
type input "l"
type input "onanuga"
click at [844, 347] on button "Next" at bounding box center [838, 356] width 70 height 36
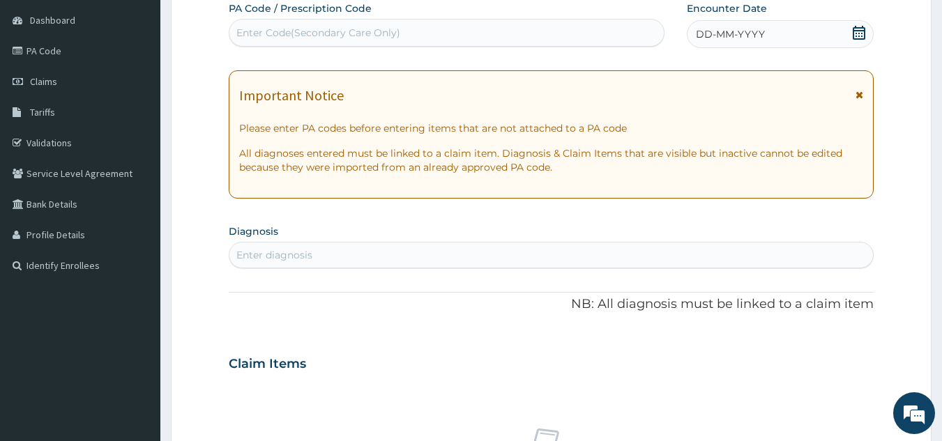
click at [766, 40] on div "DD-MM-YYYY" at bounding box center [780, 34] width 187 height 28
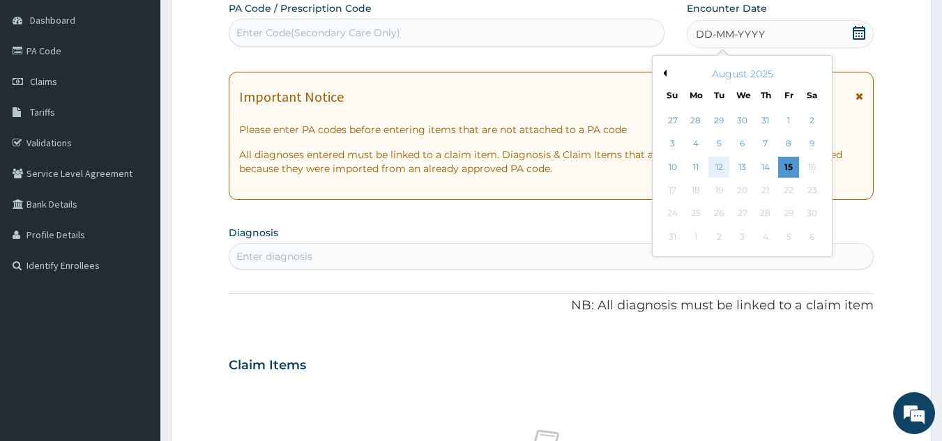
click at [722, 162] on div "12" at bounding box center [719, 167] width 21 height 21
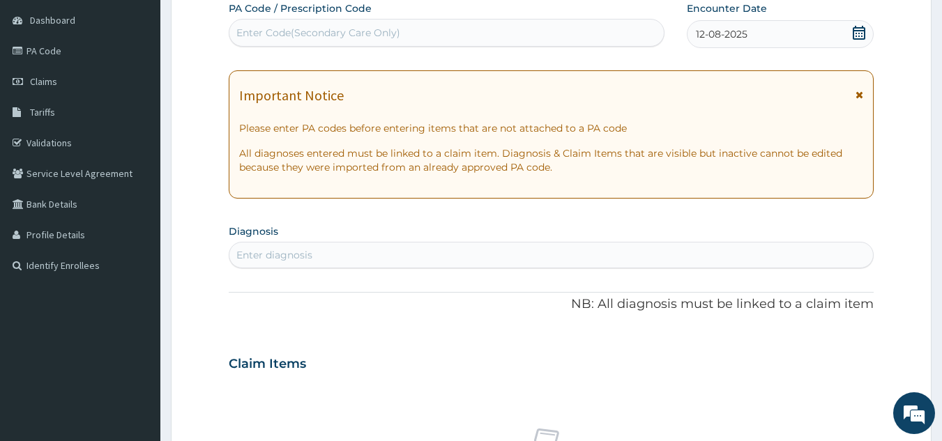
paste input "PA/9C1A94"
type input "PA/9C1A94"
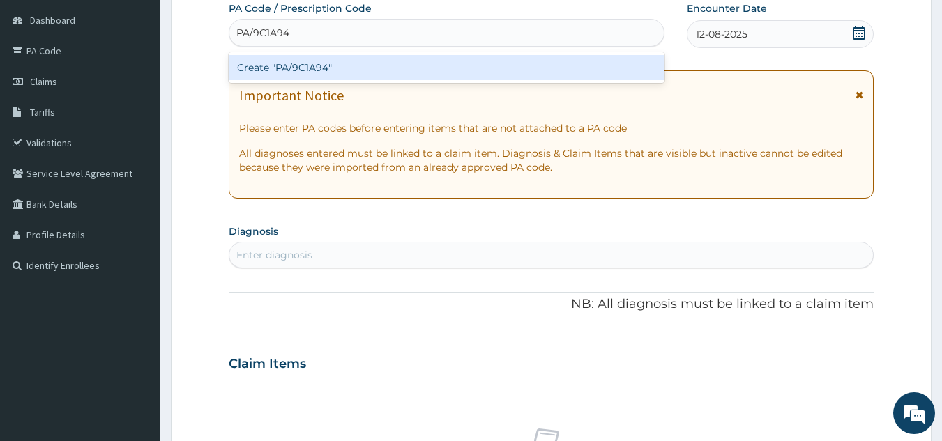
click at [386, 73] on div "Create "PA/9C1A94"" at bounding box center [447, 67] width 437 height 25
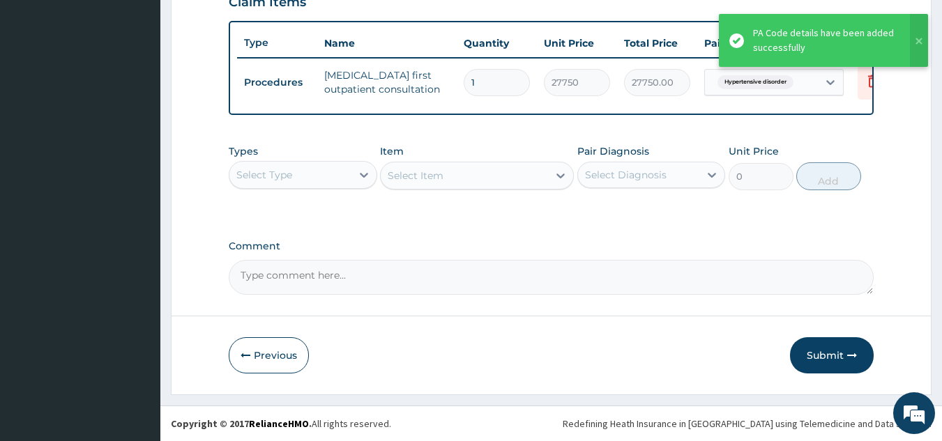
scroll to position [505, 0]
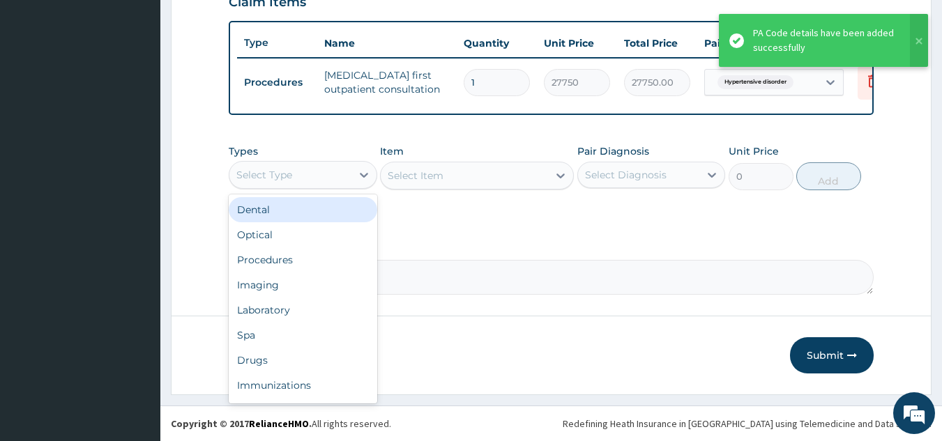
click at [341, 309] on div "Laboratory" at bounding box center [303, 310] width 149 height 25
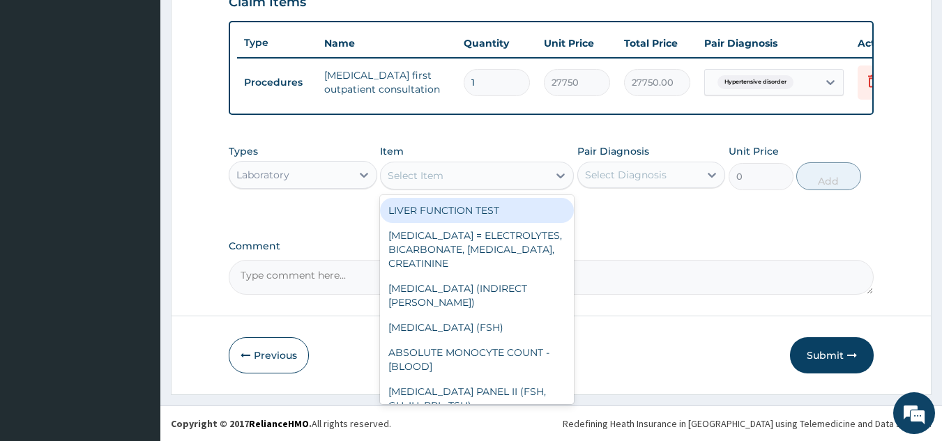
click at [416, 175] on div "Select Item" at bounding box center [416, 176] width 56 height 14
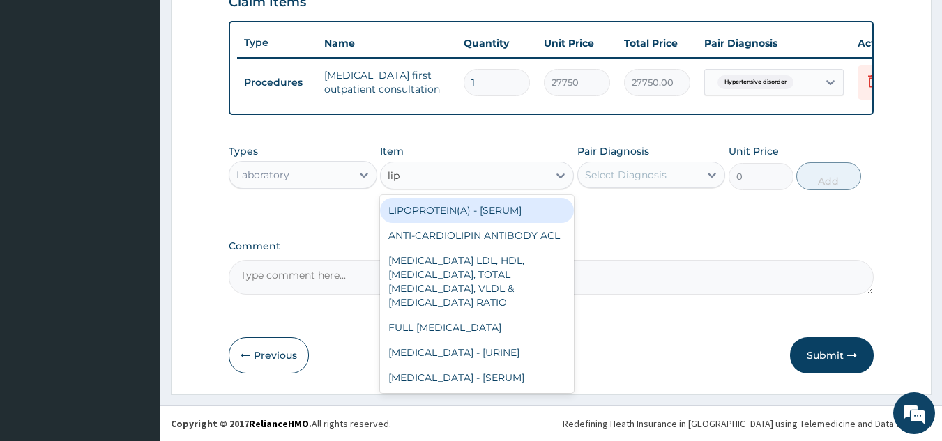
type input "lipi"
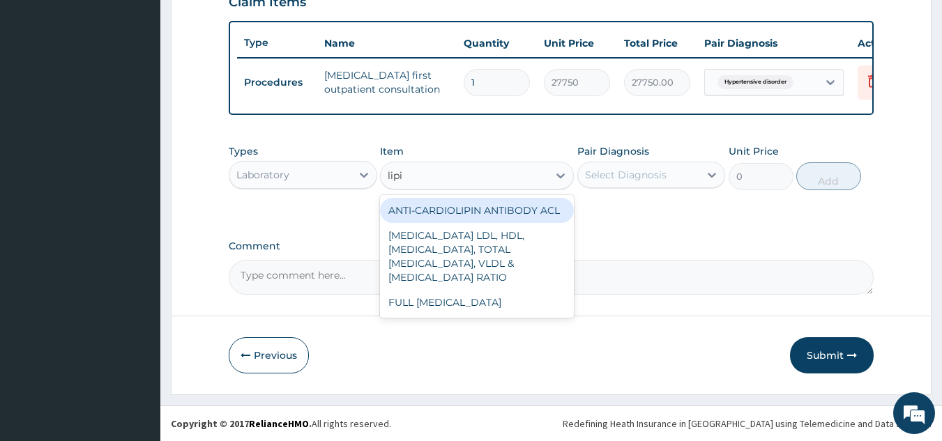
click at [517, 303] on div "FULL [MEDICAL_DATA]" at bounding box center [477, 302] width 194 height 25
type input "8640"
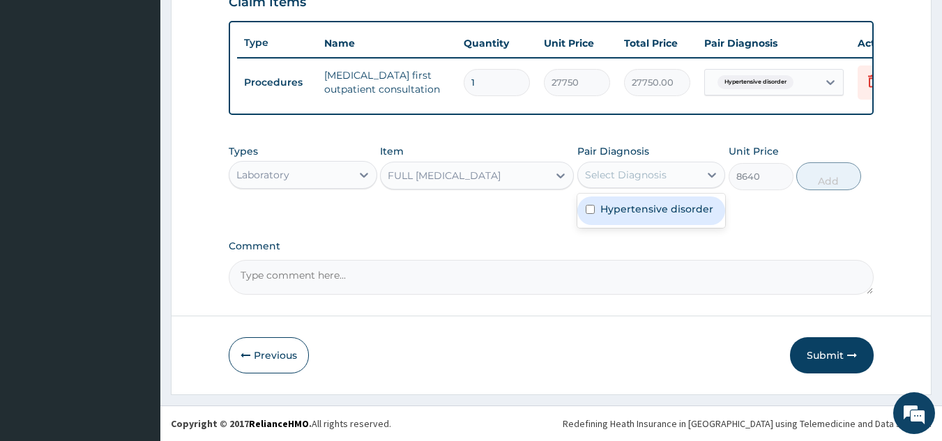
click at [659, 215] on label "Hypertensive disorder" at bounding box center [656, 209] width 113 height 14
checkbox input "true"
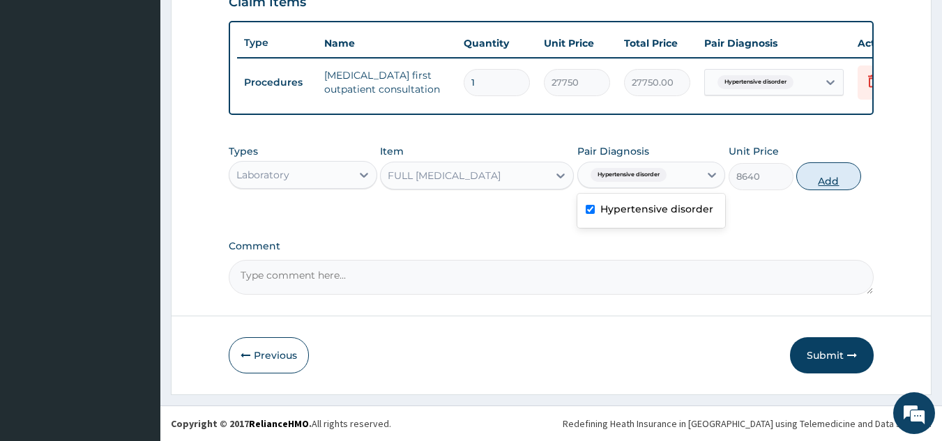
click at [825, 180] on button "Add" at bounding box center [828, 176] width 65 height 28
type input "0"
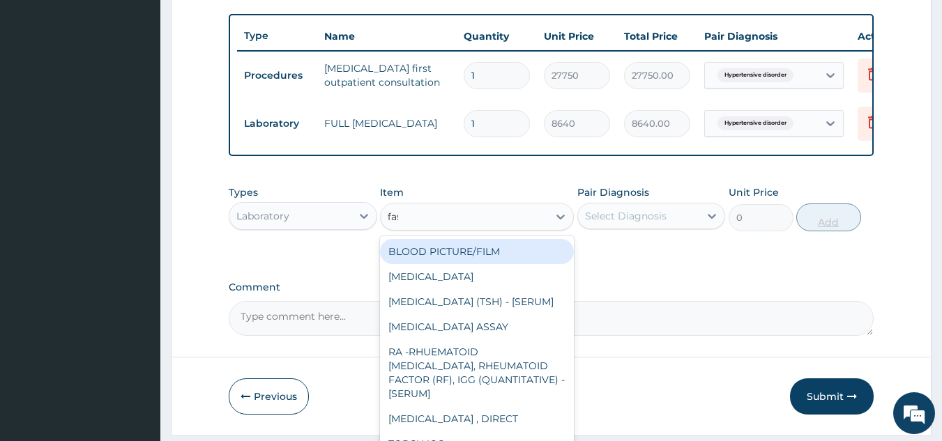
type input "fast"
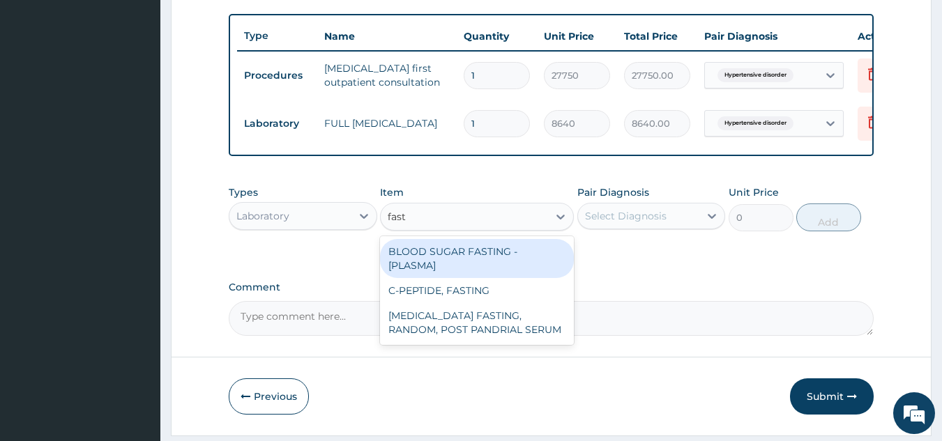
click at [539, 273] on div "BLOOD SUGAR FASTING - [PLASMA]" at bounding box center [477, 258] width 194 height 39
type input "1800"
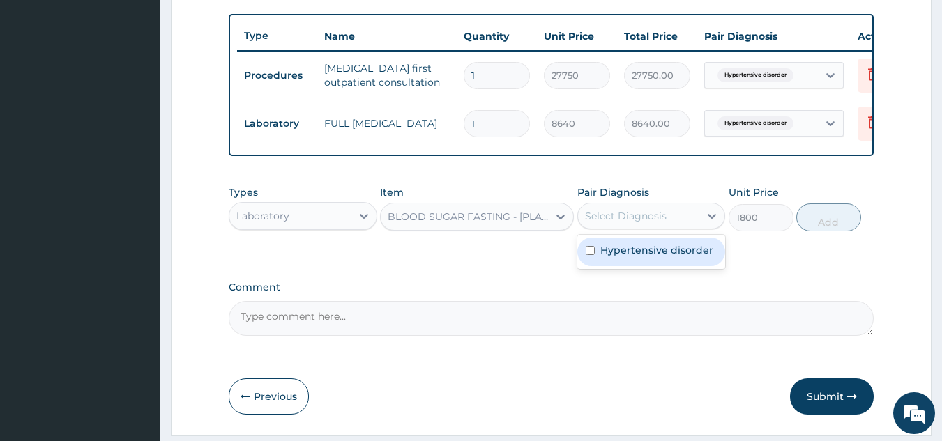
click at [646, 257] on label "Hypertensive disorder" at bounding box center [656, 250] width 113 height 14
checkbox input "true"
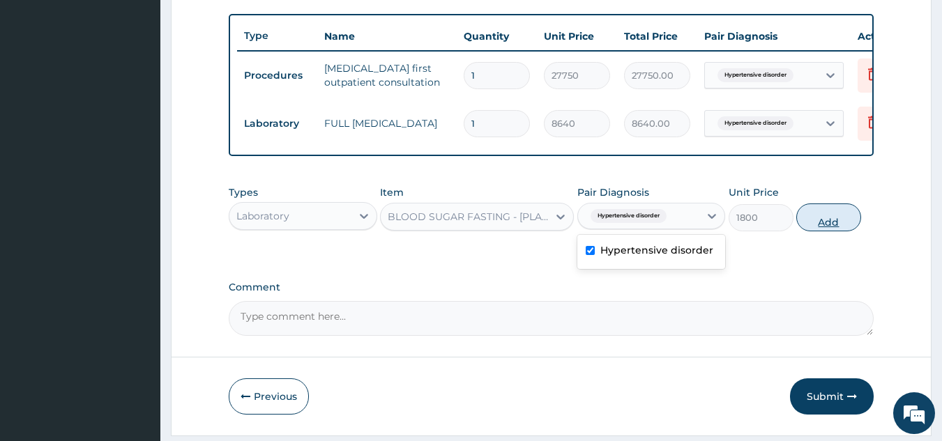
click at [821, 229] on button "Add" at bounding box center [828, 218] width 65 height 28
type input "0"
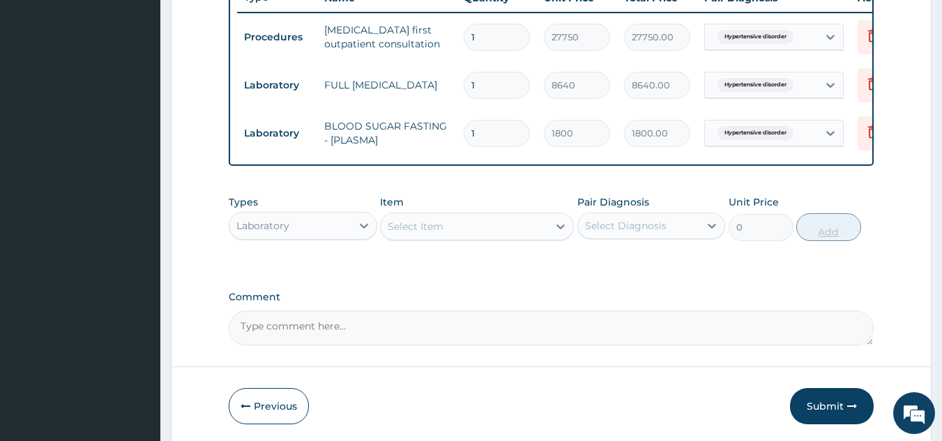
scroll to position [605, 0]
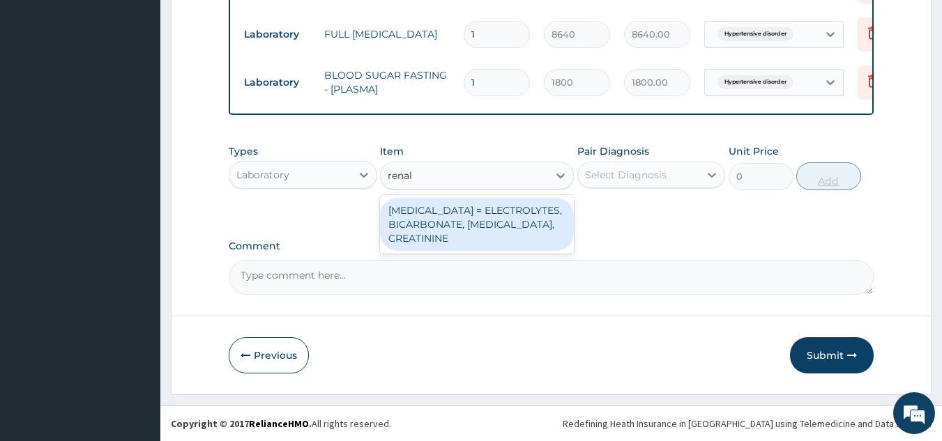
type input "renal"
click at [497, 233] on div "[MEDICAL_DATA] = ELECTROLYTES, BICARBONATE, [MEDICAL_DATA], CREATININE" at bounding box center [477, 224] width 194 height 53
type input "4595.625"
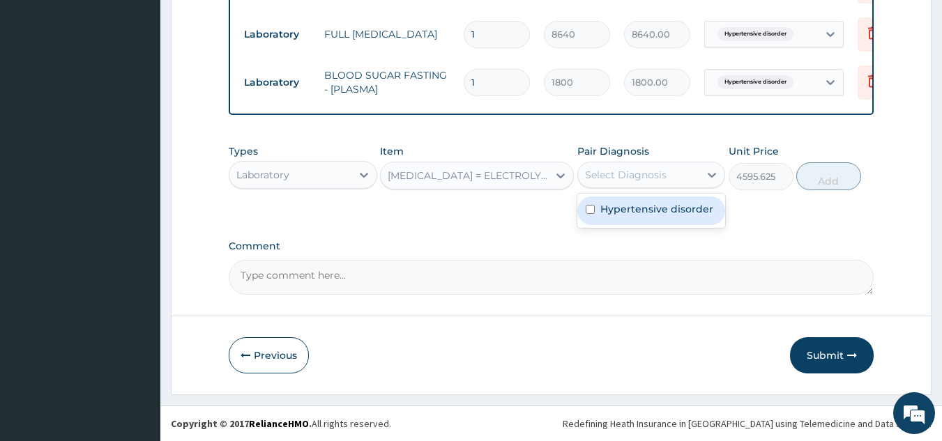
click at [670, 215] on label "Hypertensive disorder" at bounding box center [656, 209] width 113 height 14
checkbox input "true"
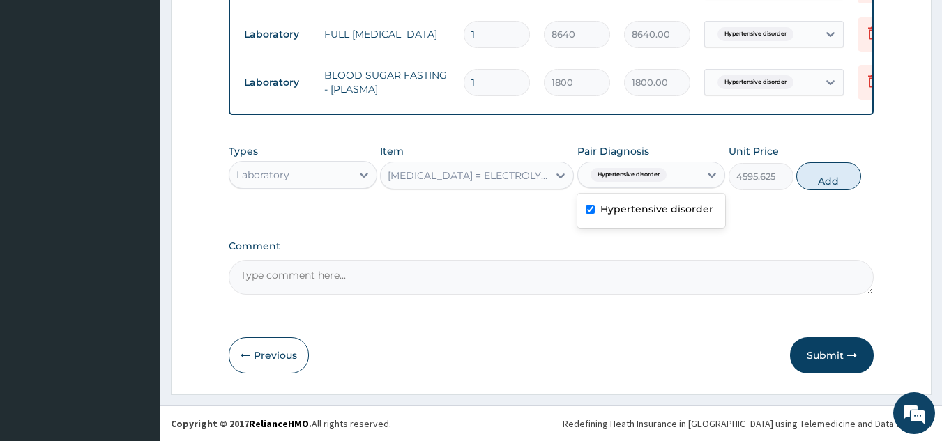
click at [673, 174] on input "text" at bounding box center [672, 175] width 1 height 14
click at [840, 185] on button "Add" at bounding box center [828, 176] width 65 height 28
type input "0"
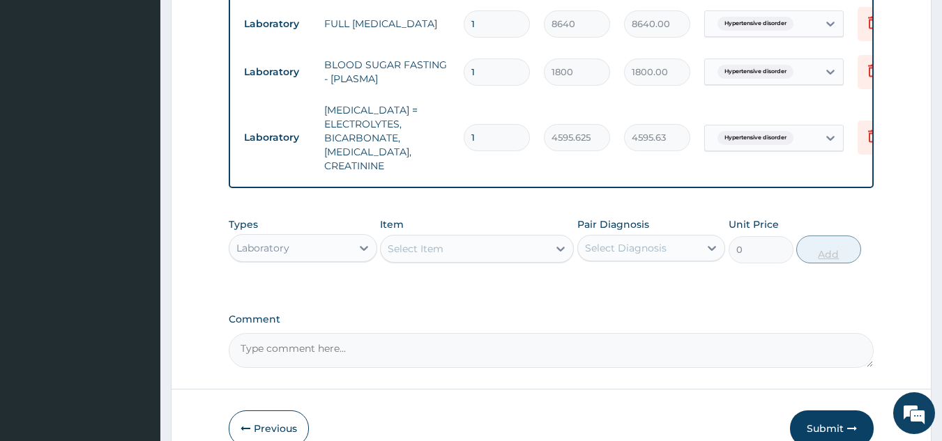
scroll to position [674, 0]
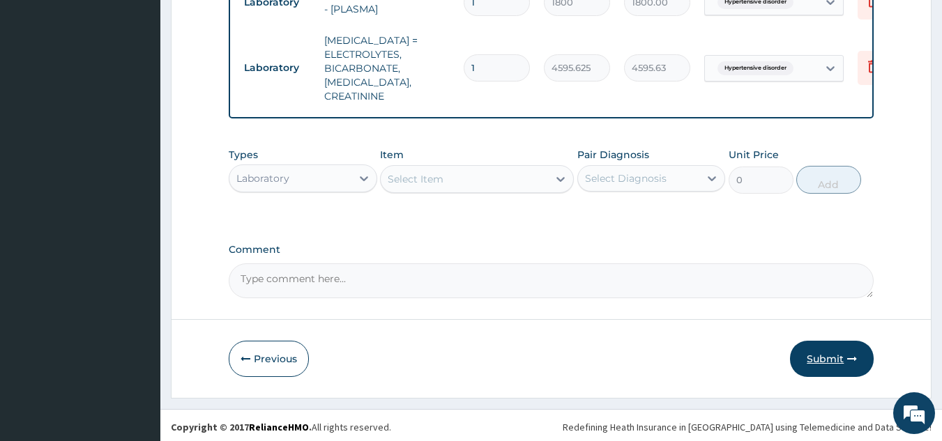
click at [841, 347] on button "Submit" at bounding box center [832, 359] width 84 height 36
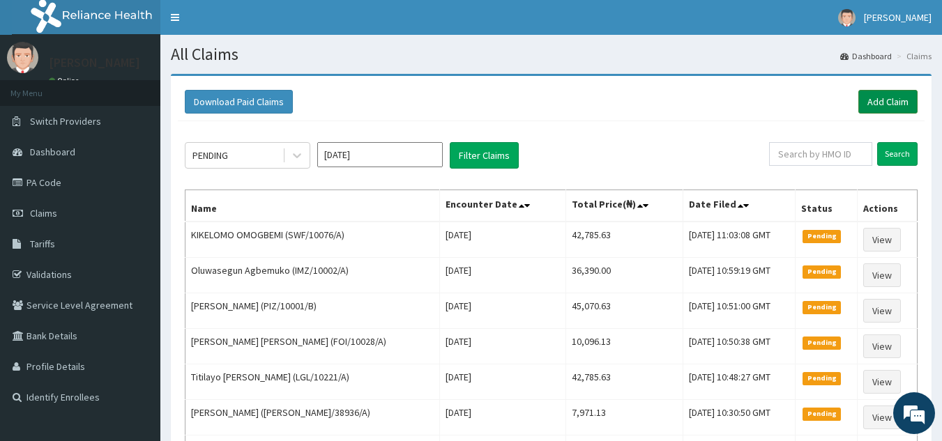
click at [879, 96] on link "Add Claim" at bounding box center [887, 102] width 59 height 24
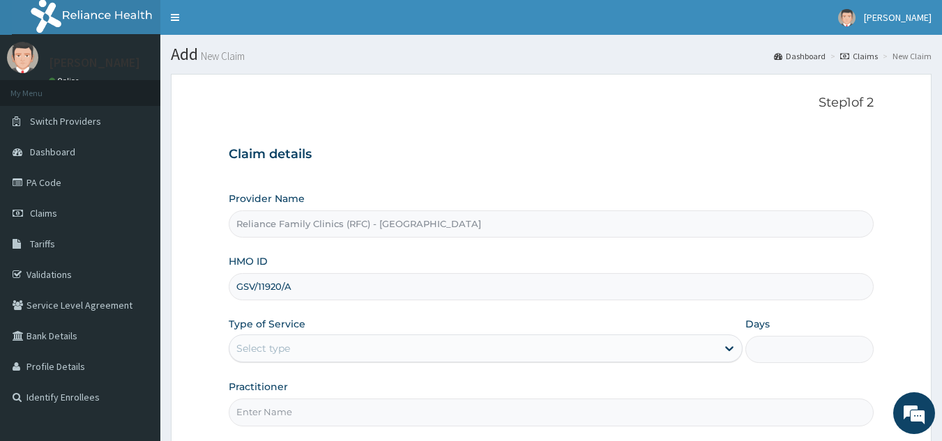
type input "GSV/11920/A"
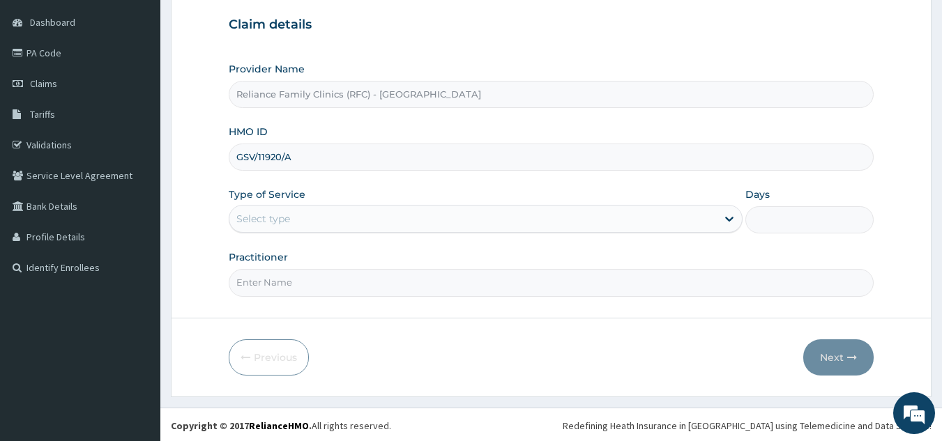
scroll to position [132, 0]
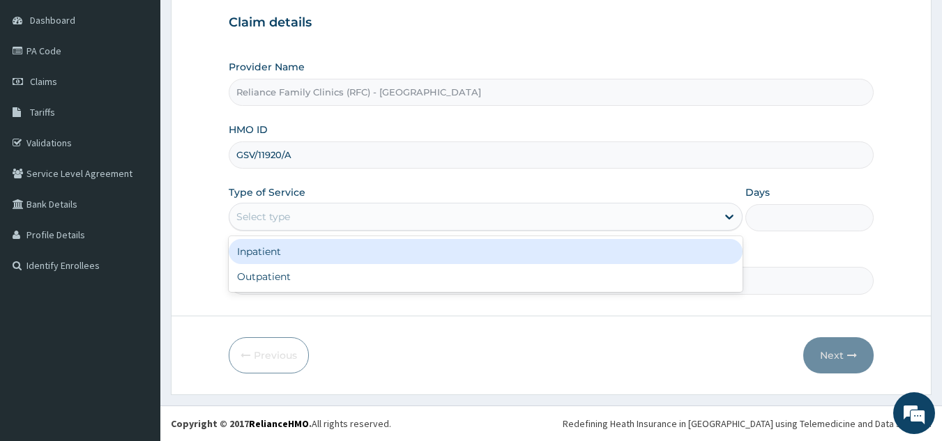
click at [367, 275] on div "Outpatient" at bounding box center [486, 276] width 514 height 25
type input "1"
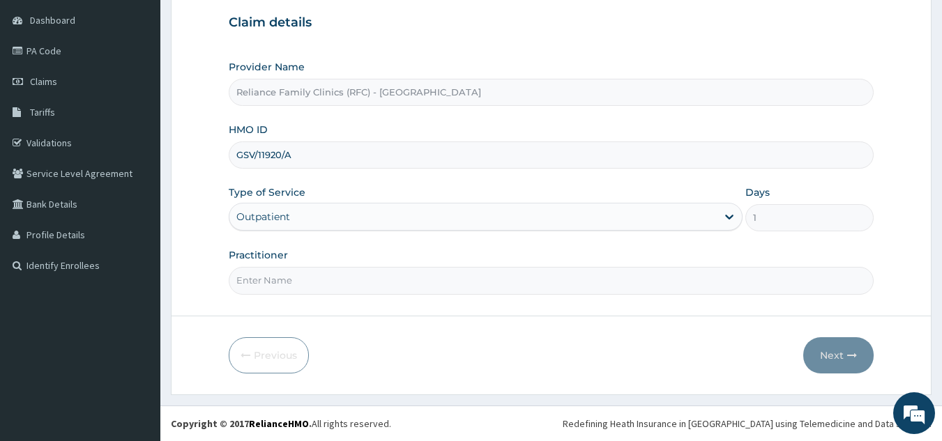
click at [413, 283] on input "Practitioner" at bounding box center [552, 280] width 646 height 27
type input "L"
type input "onanuga"
click at [833, 348] on button "Next" at bounding box center [838, 356] width 70 height 36
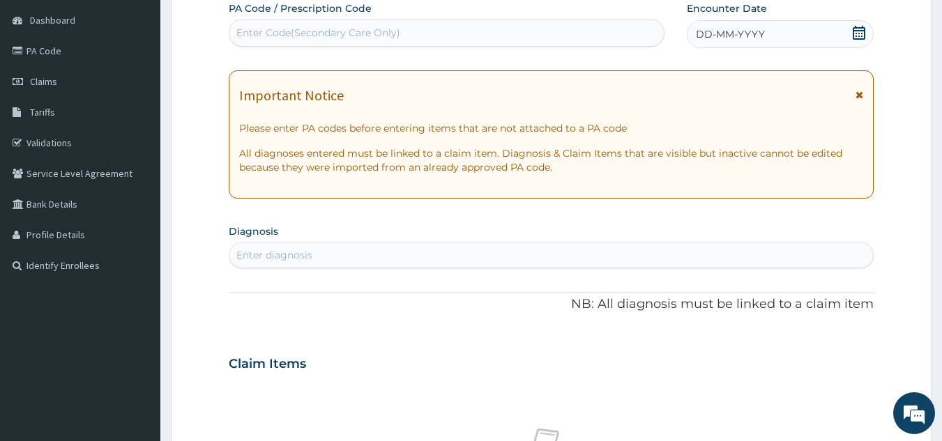
click at [731, 36] on span "DD-MM-YYYY" at bounding box center [730, 34] width 69 height 14
paste input "PA/043347"
type input "PA/043347"
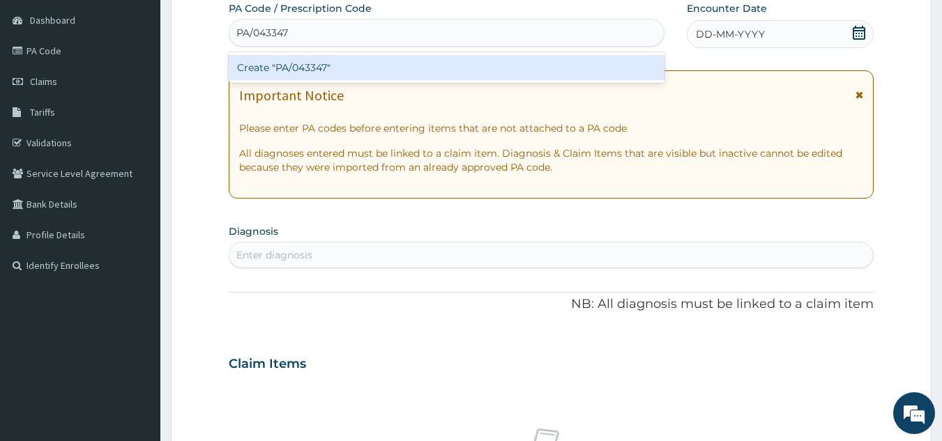
click at [496, 61] on div "Create "PA/043347"" at bounding box center [447, 67] width 437 height 25
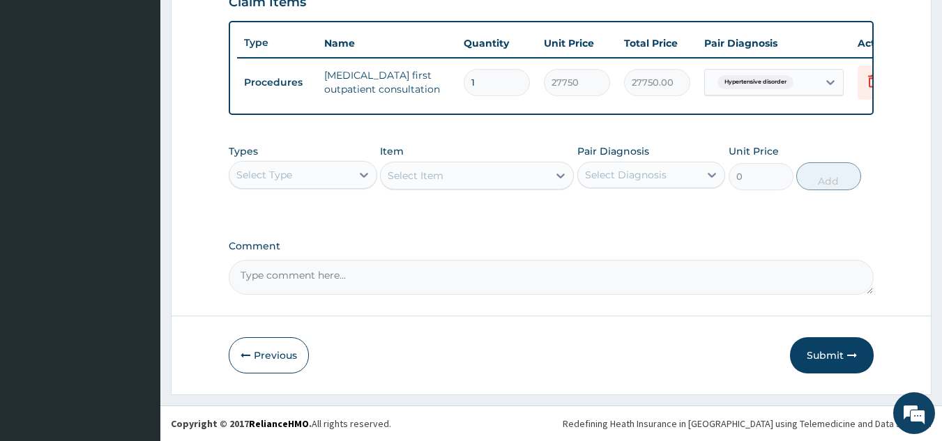
scroll to position [508, 0]
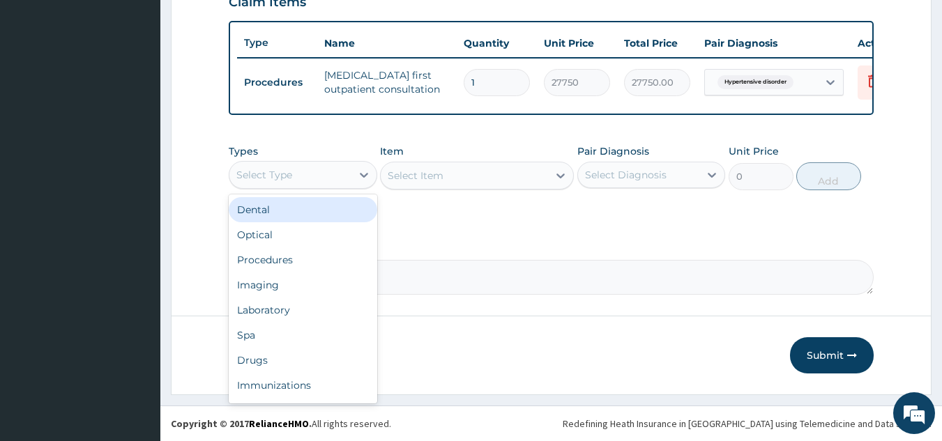
click at [334, 313] on div "Laboratory" at bounding box center [303, 310] width 149 height 25
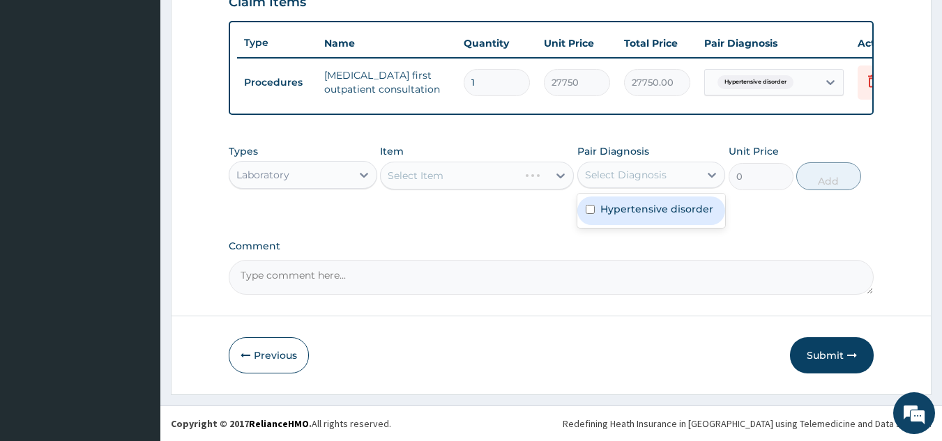
click at [651, 206] on label "Hypertensive disorder" at bounding box center [656, 209] width 113 height 14
checkbox input "true"
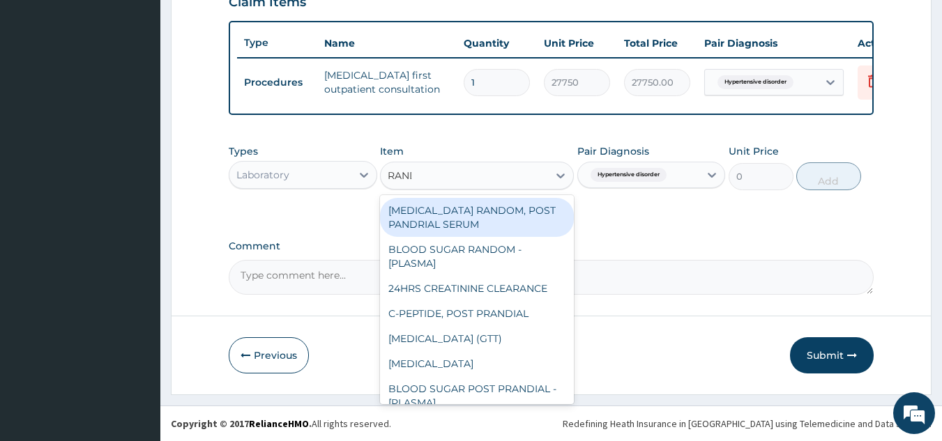
type input "RANDO"
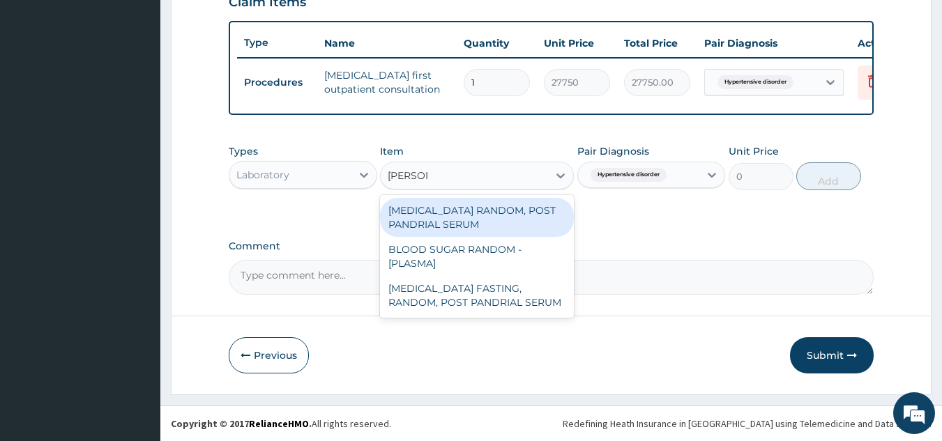
click at [506, 253] on div "BLOOD SUGAR RANDOM - [PLASMA]" at bounding box center [477, 256] width 194 height 39
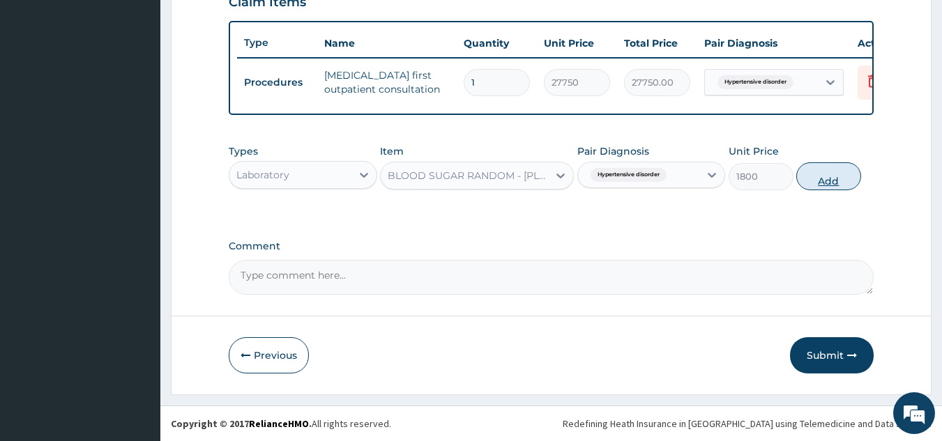
click at [843, 174] on button "Add" at bounding box center [828, 176] width 65 height 28
type input "0"
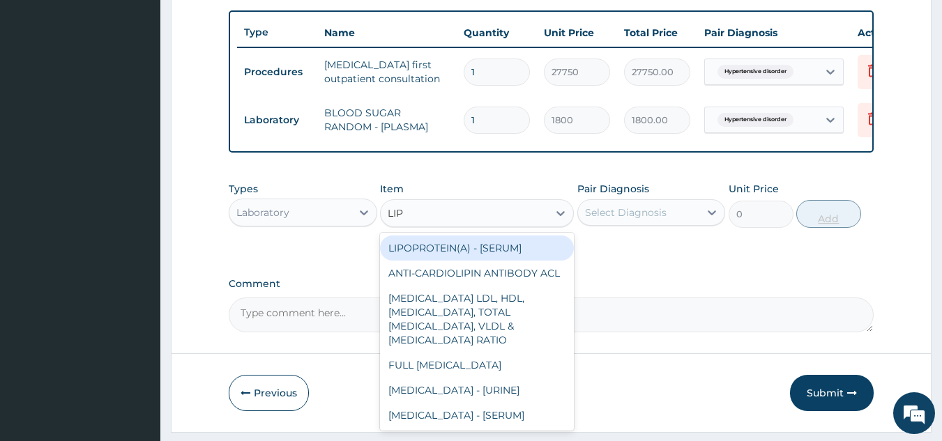
type input "LIPI"
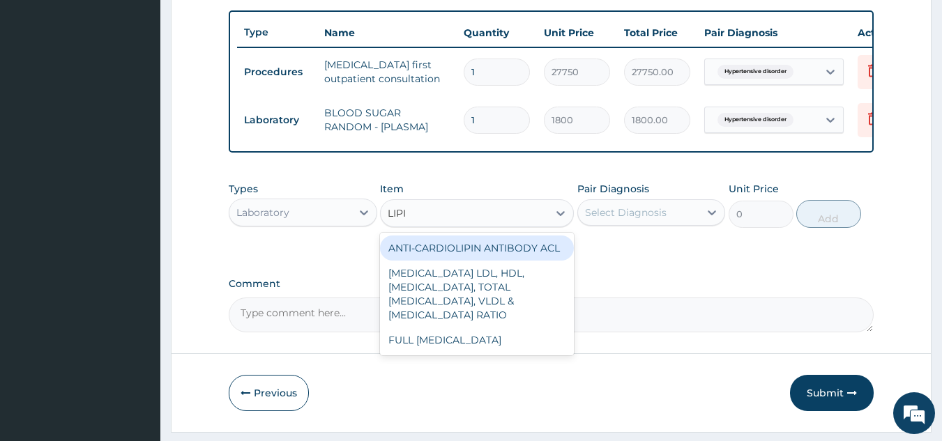
click at [503, 351] on div "FULL LIPID PROFILE" at bounding box center [477, 340] width 194 height 25
type input "8640"
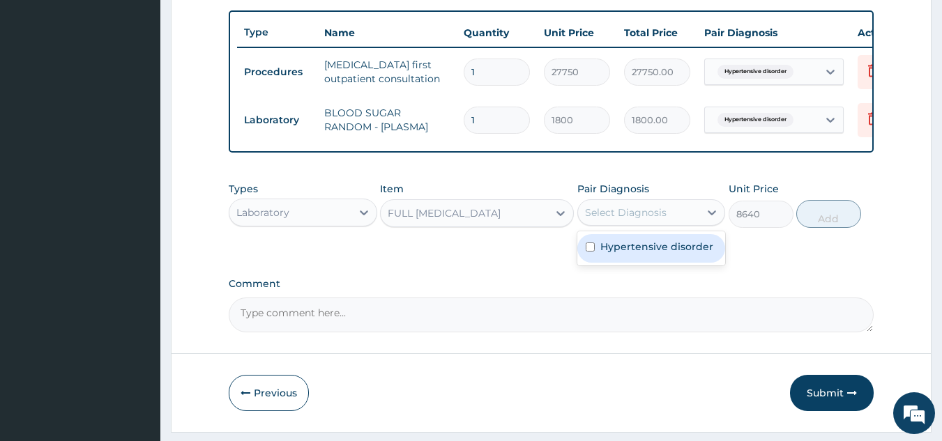
click at [657, 263] on div "Hypertensive disorder" at bounding box center [651, 248] width 149 height 29
checkbox input "true"
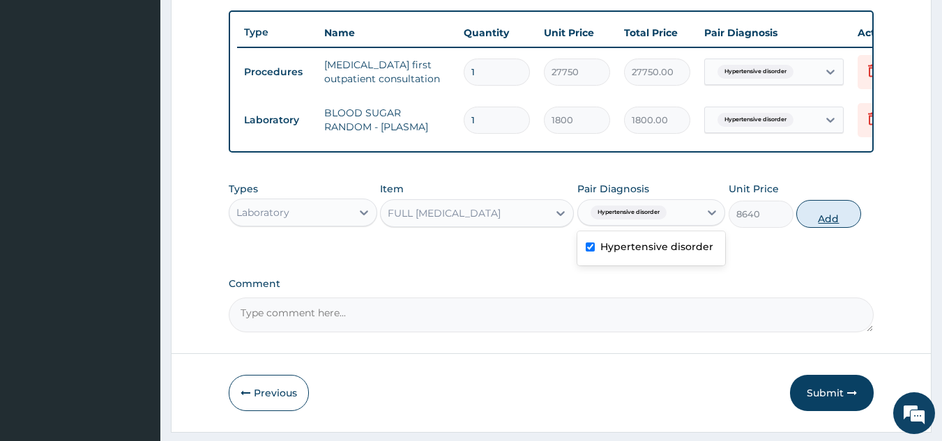
click at [837, 228] on button "Add" at bounding box center [828, 214] width 65 height 28
type input "0"
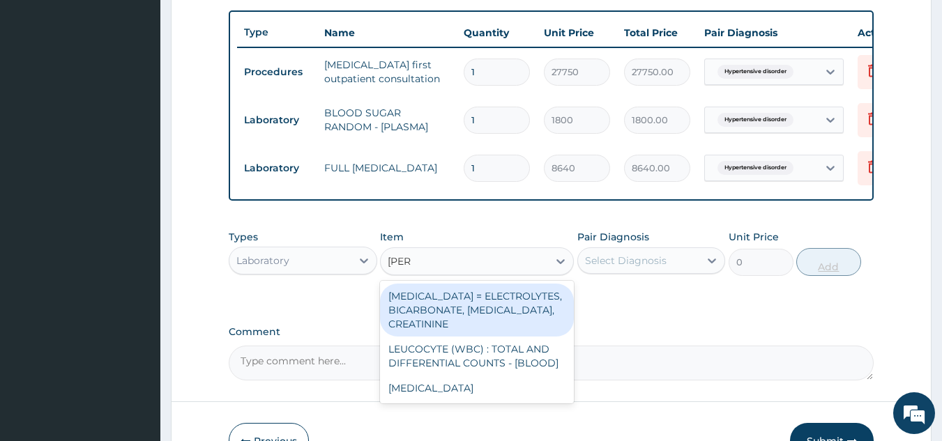
type input "RENAL"
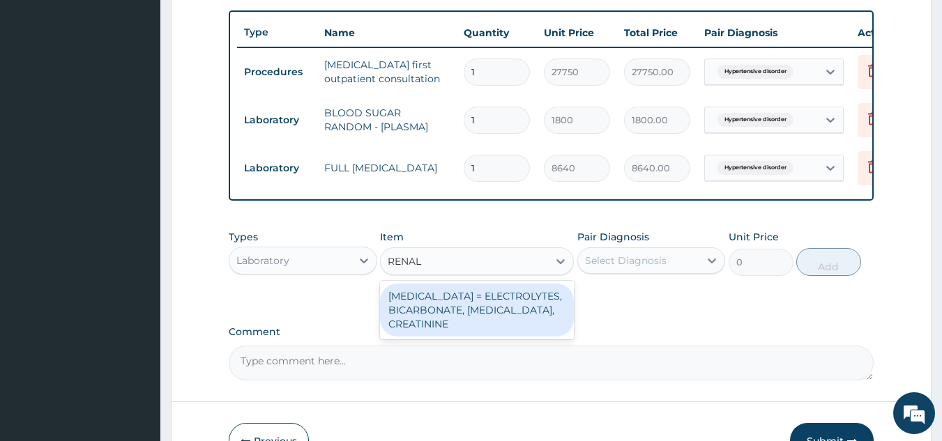
click at [517, 331] on div "RENAL FUNCTION TESTS = ELECTROLYTES, BICARBONATE, UREA, CREATININE" at bounding box center [477, 310] width 194 height 53
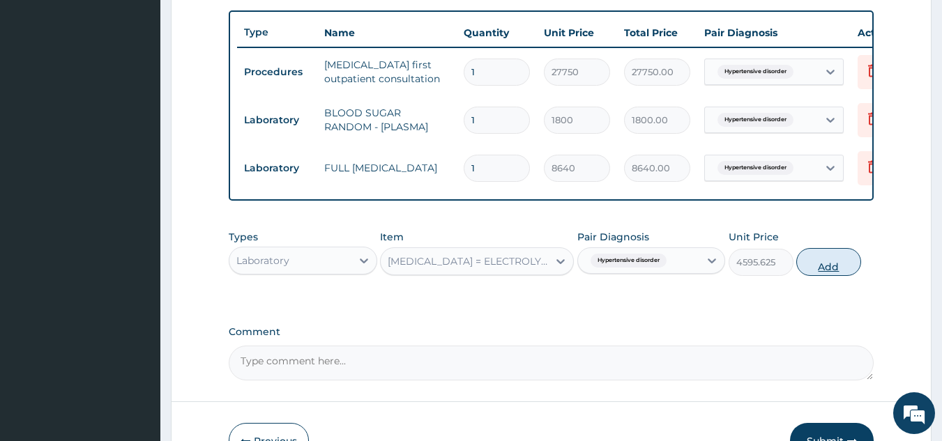
click at [821, 267] on button "Add" at bounding box center [828, 262] width 65 height 28
type input "0"
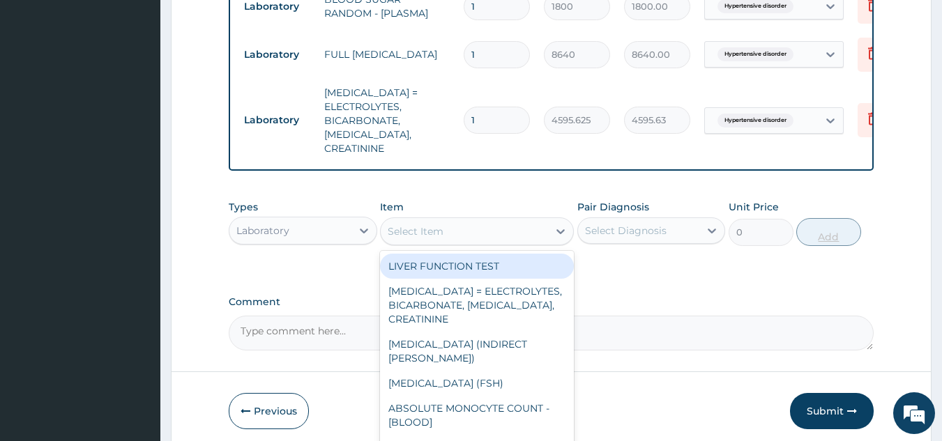
scroll to position [623, 0]
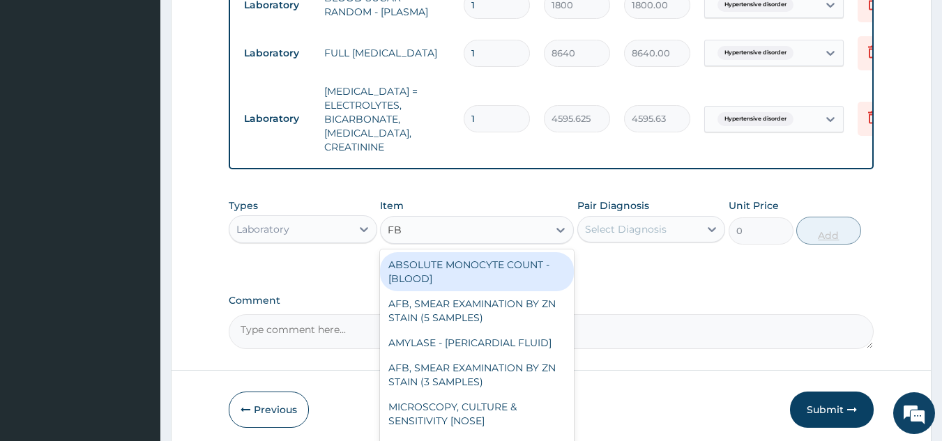
type input "FBC"
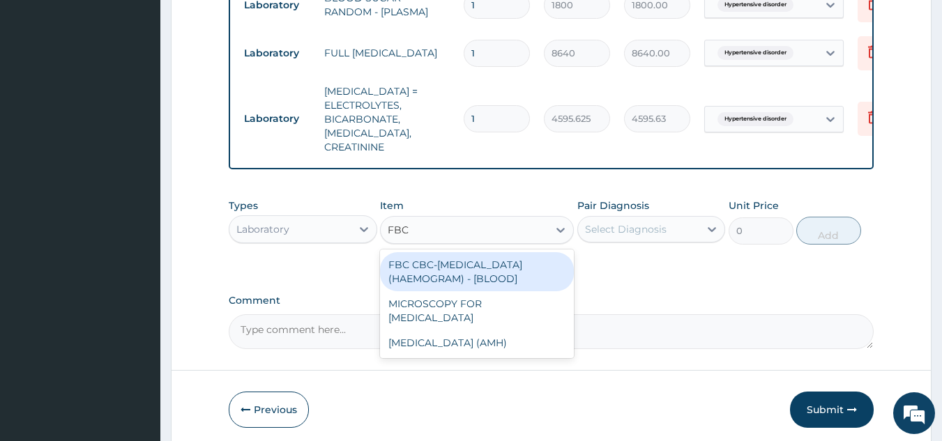
click at [509, 264] on div "FBC CBC-COMPLETE BLOOD COUNT (HAEMOGRAM) - [BLOOD]" at bounding box center [477, 271] width 194 height 39
type input "4085"
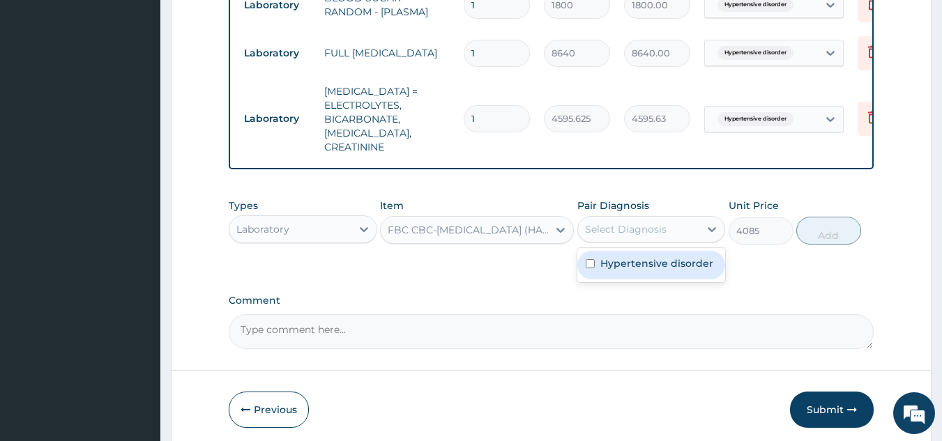
click at [679, 261] on label "Hypertensive disorder" at bounding box center [656, 264] width 113 height 14
checkbox input "true"
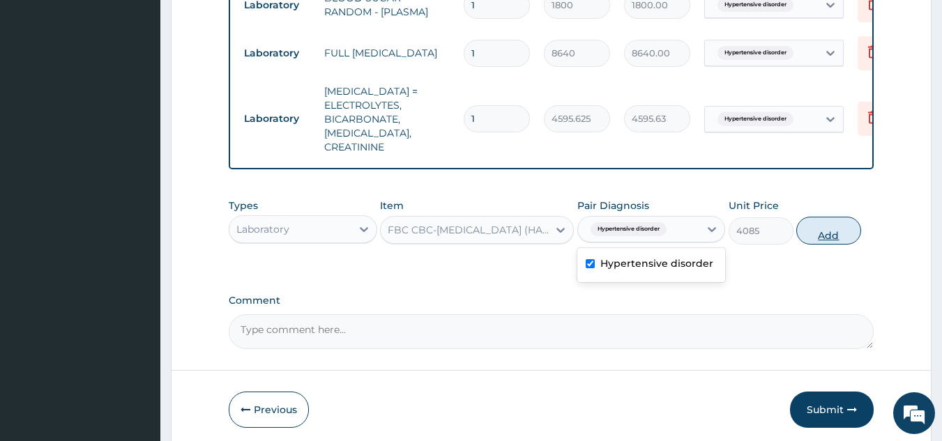
click at [842, 238] on button "Add" at bounding box center [828, 231] width 65 height 28
type input "0"
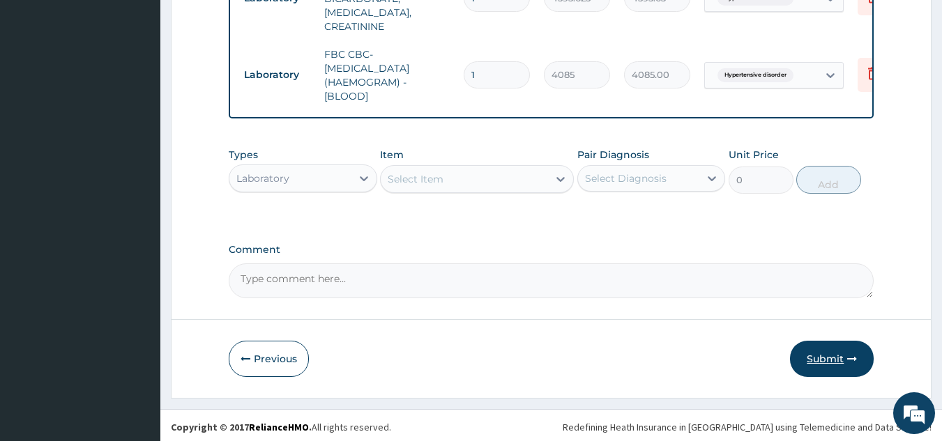
click at [846, 366] on button "Submit" at bounding box center [832, 359] width 84 height 36
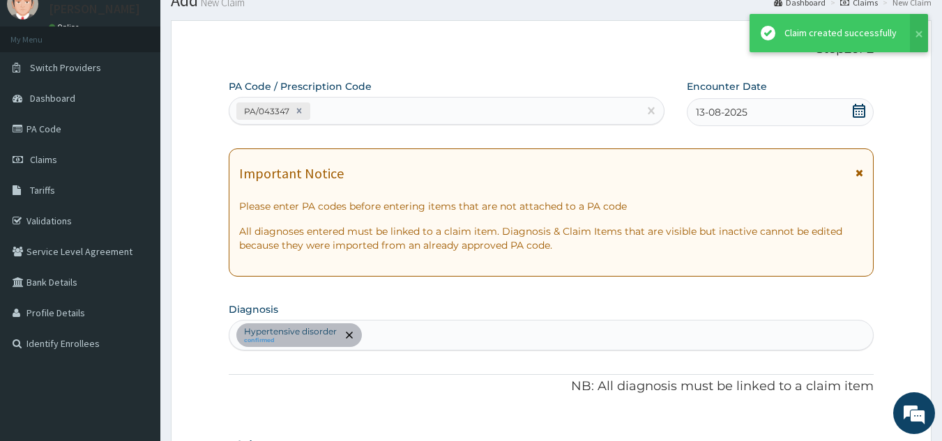
scroll to position [744, 0]
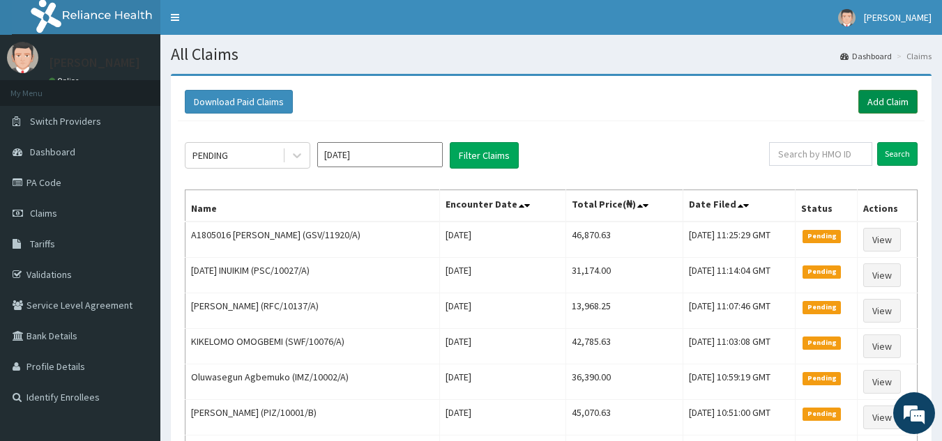
click at [897, 103] on link "Add Claim" at bounding box center [887, 102] width 59 height 24
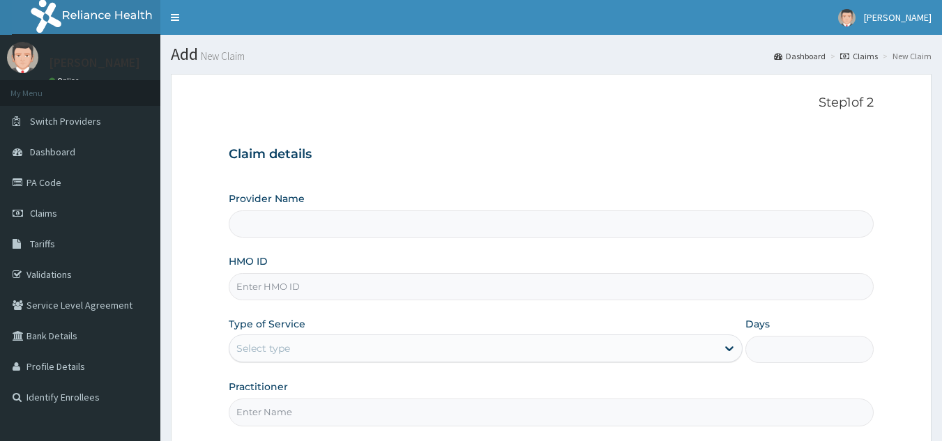
click at [462, 282] on input "HMO ID" at bounding box center [552, 286] width 646 height 27
paste input "GSV/10252/A"
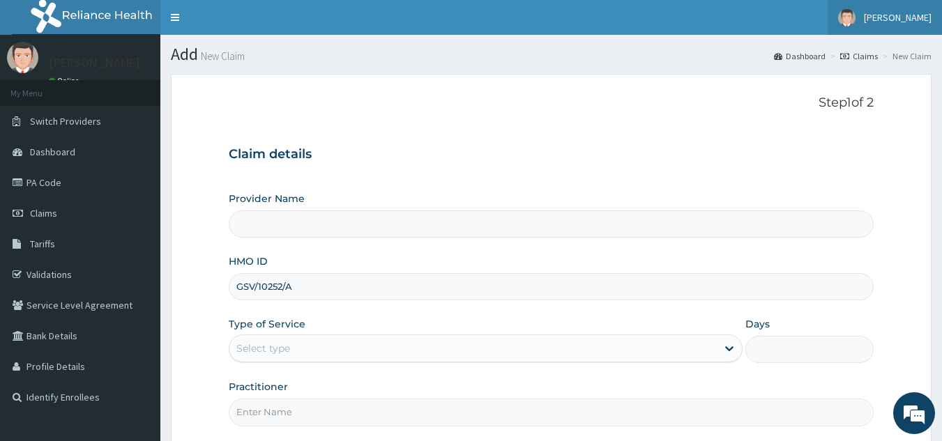
type input "GSV/10252/A"
type input "Reliance Family Clinics (RFC) - [GEOGRAPHIC_DATA]"
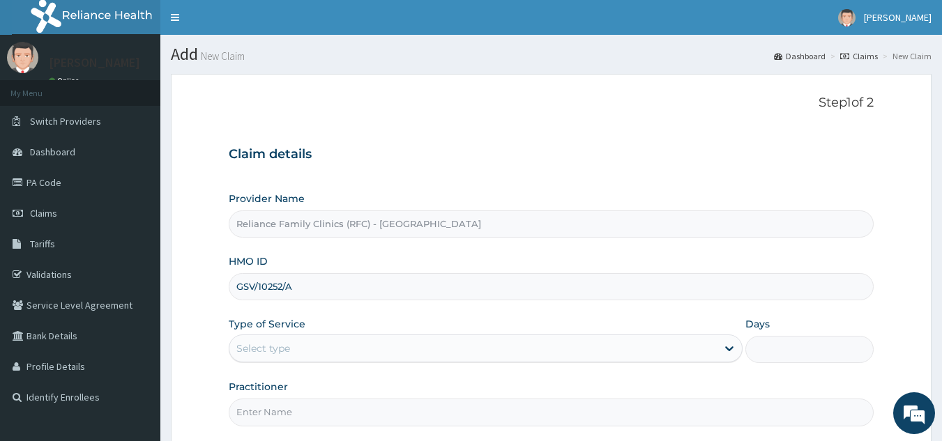
scroll to position [132, 0]
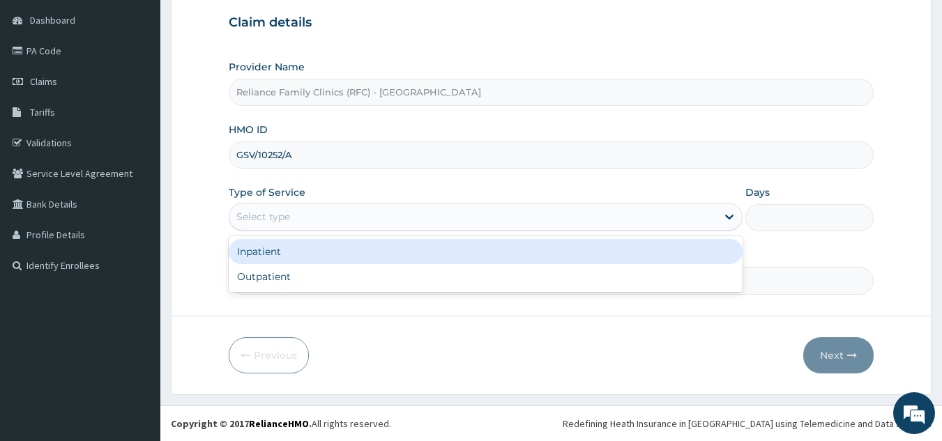
click at [380, 282] on div "Outpatient" at bounding box center [486, 276] width 514 height 25
type input "1"
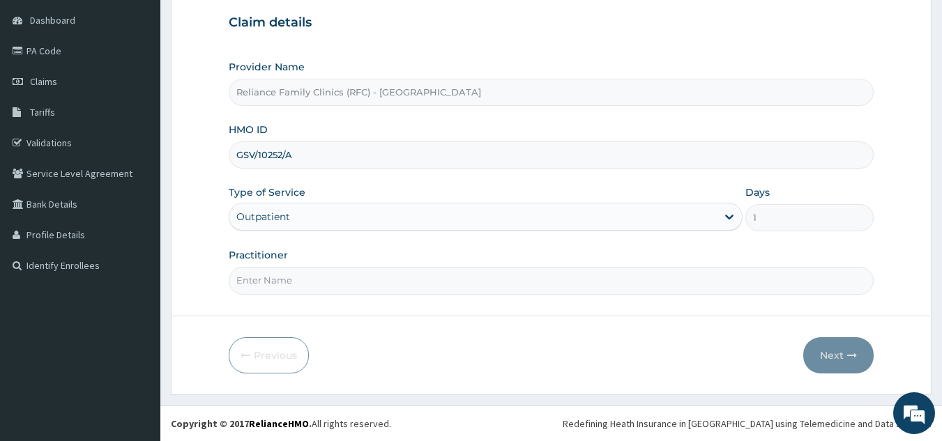
click at [410, 282] on input "Practitioner" at bounding box center [552, 280] width 646 height 27
type input "L"
type input "ONANUGA"
click at [840, 354] on button "Next" at bounding box center [838, 356] width 70 height 36
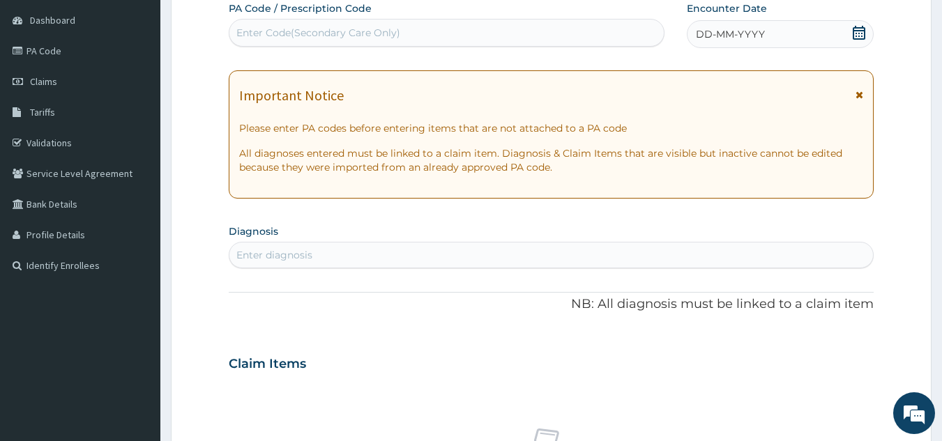
click at [736, 35] on span "DD-MM-YYYY" at bounding box center [730, 34] width 69 height 14
paste input "PA/043A16"
type input "PA/043A16"
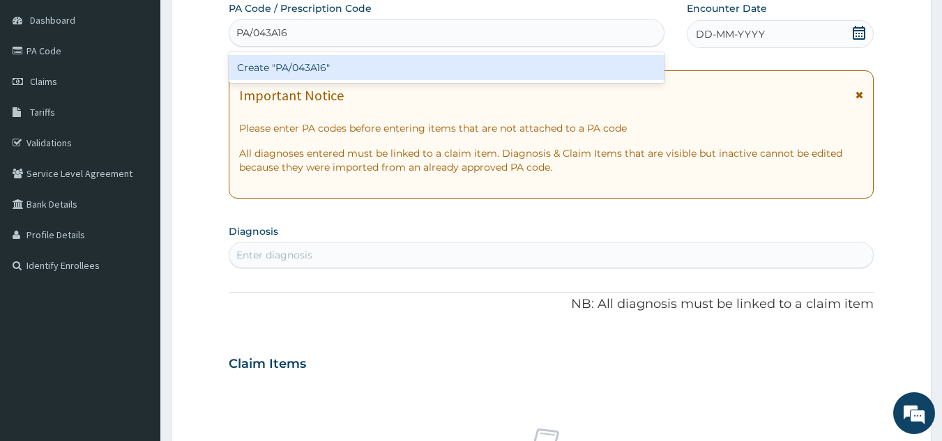
click at [434, 75] on div "Create "PA/043A16"" at bounding box center [447, 67] width 437 height 25
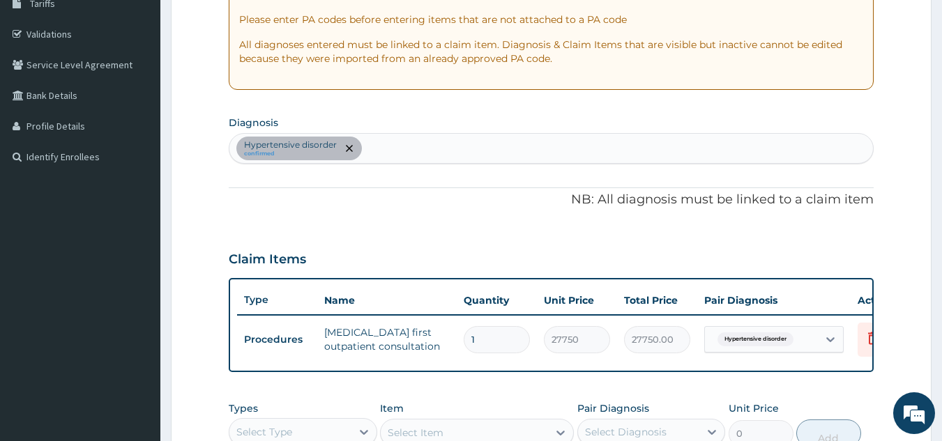
scroll to position [508, 0]
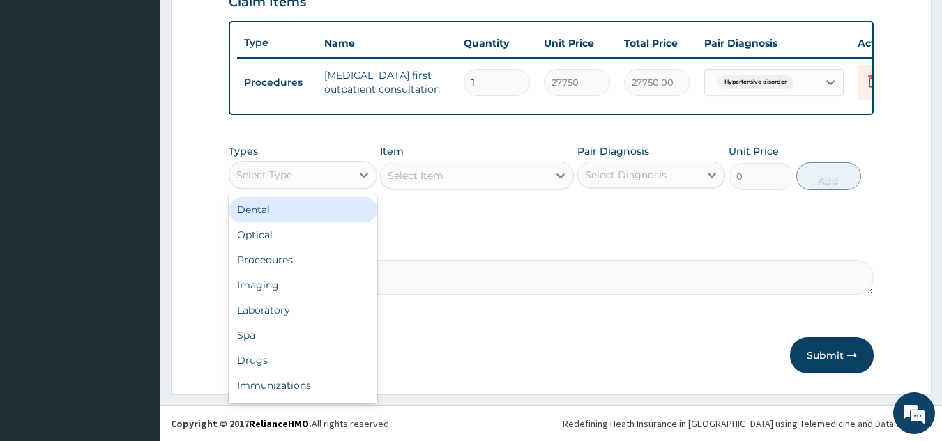
click at [331, 312] on div "Laboratory" at bounding box center [303, 310] width 149 height 25
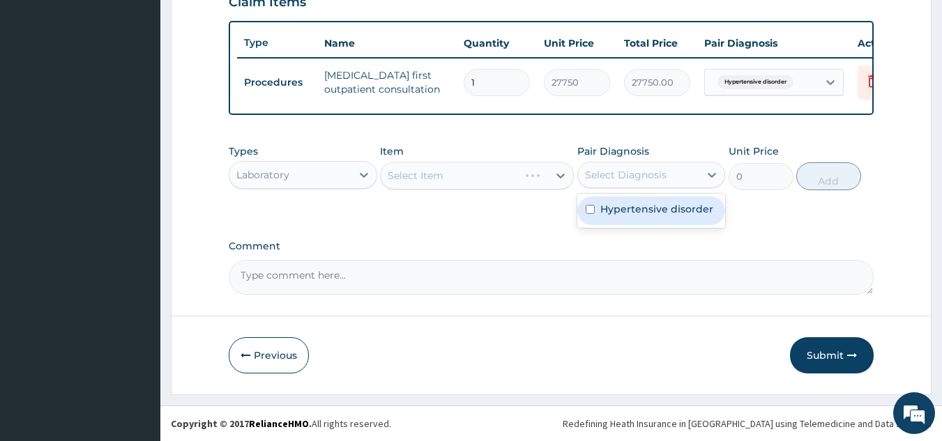
click at [663, 207] on label "Hypertensive disorder" at bounding box center [656, 209] width 113 height 14
checkbox input "true"
click at [505, 174] on div "Select Item" at bounding box center [477, 176] width 194 height 28
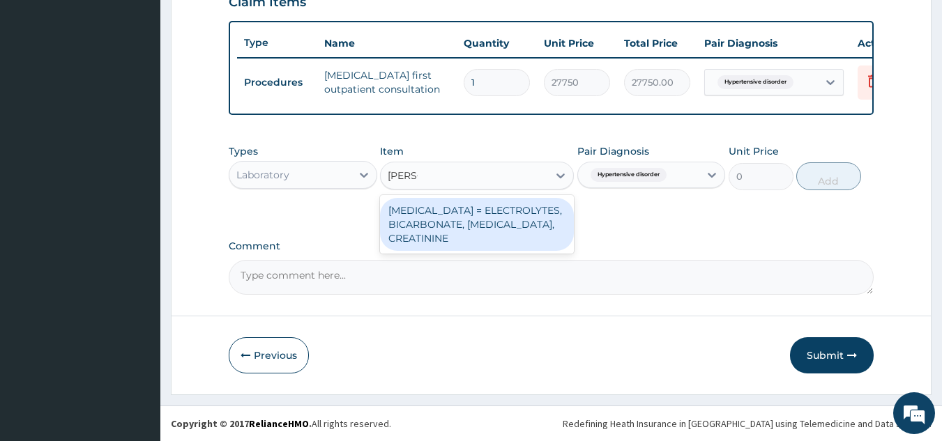
type input "RENAL"
click at [503, 225] on div "RENAL FUNCTION TESTS = ELECTROLYTES, BICARBONATE, UREA, CREATININE" at bounding box center [477, 224] width 194 height 53
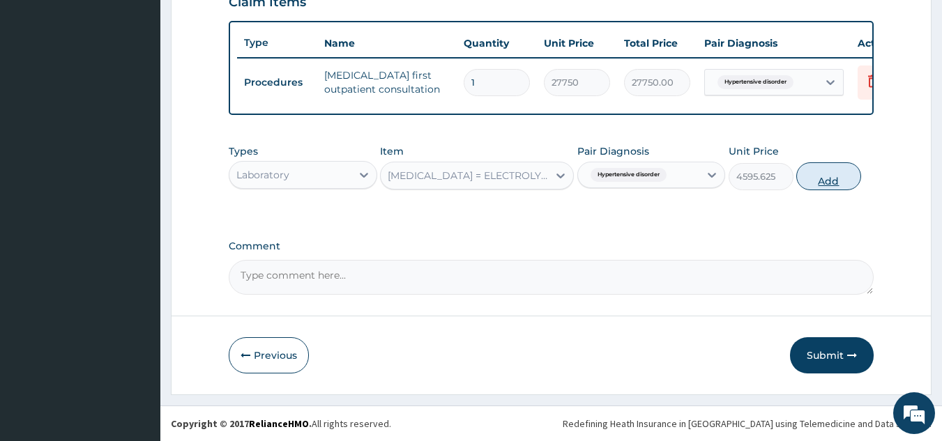
click at [849, 173] on button "Add" at bounding box center [828, 176] width 65 height 28
type input "0"
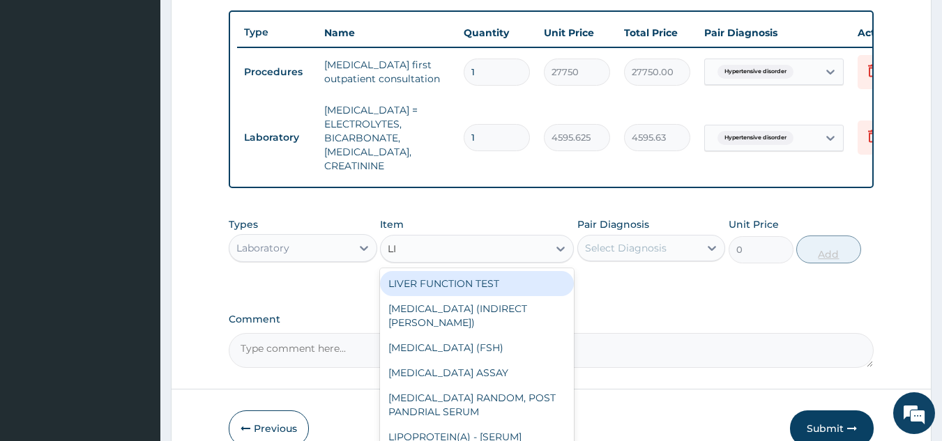
type input "L"
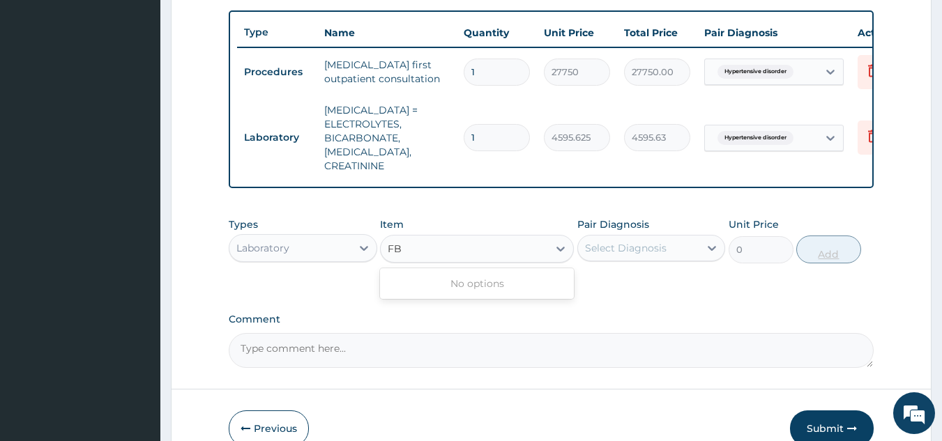
type input "F"
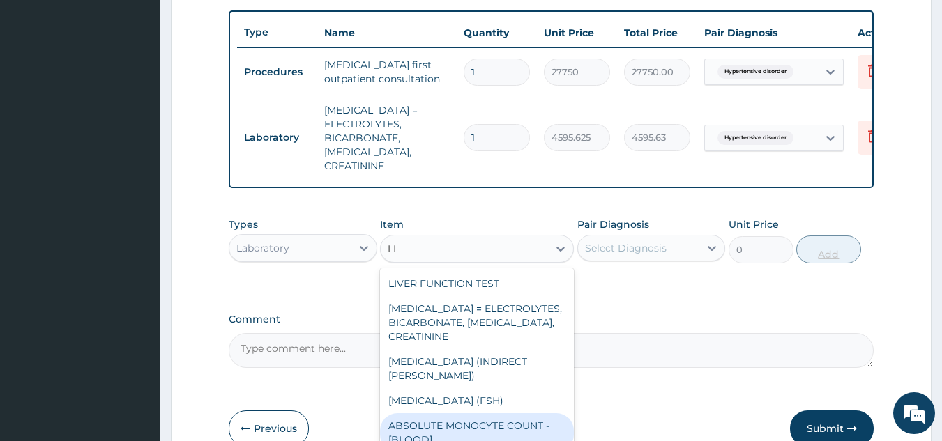
type input "LIP"
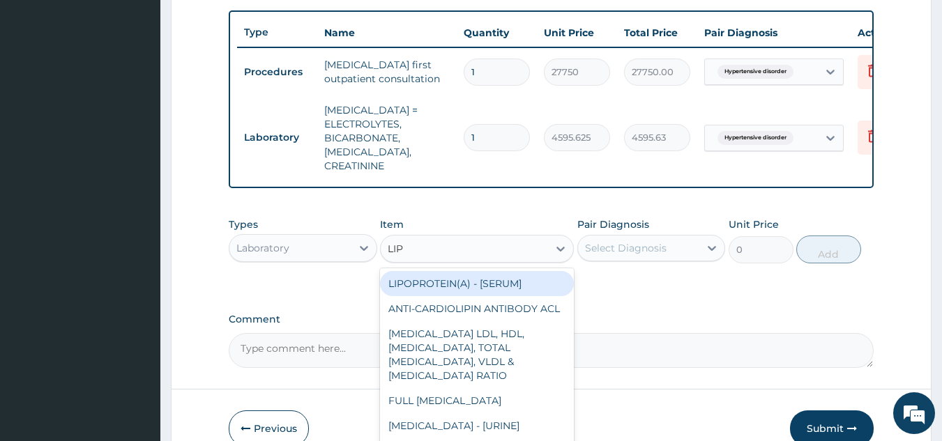
click at [502, 412] on div "FULL LIPID PROFILE" at bounding box center [477, 400] width 194 height 25
type input "8640"
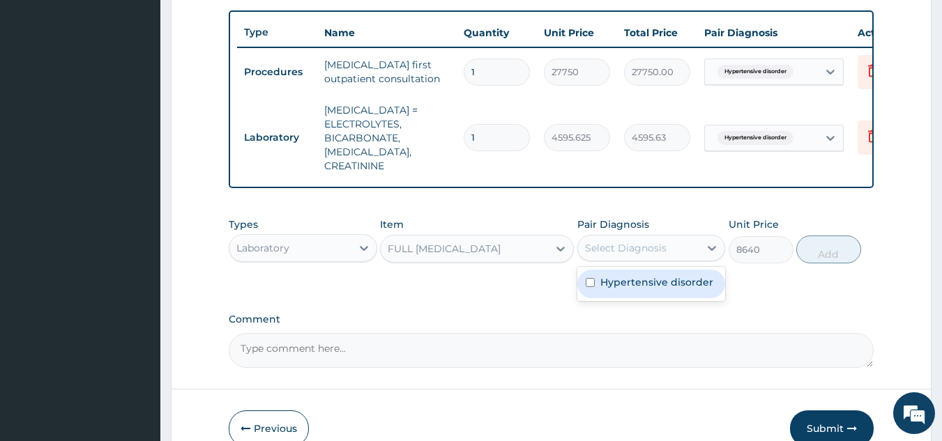
click at [674, 287] on div "Hypertensive disorder" at bounding box center [651, 284] width 149 height 29
checkbox input "true"
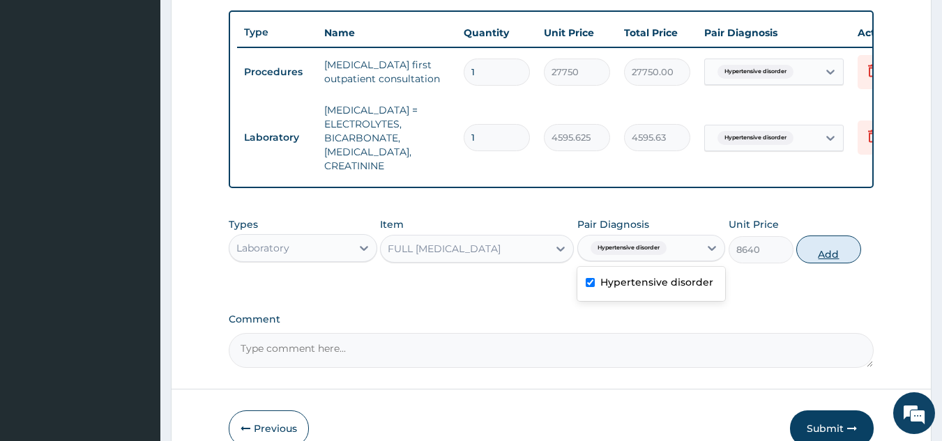
click at [851, 248] on button "Add" at bounding box center [828, 250] width 65 height 28
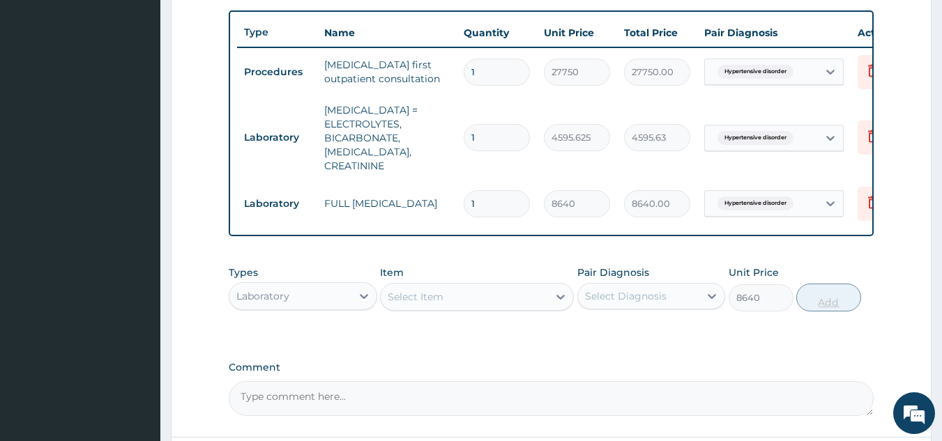
type input "0"
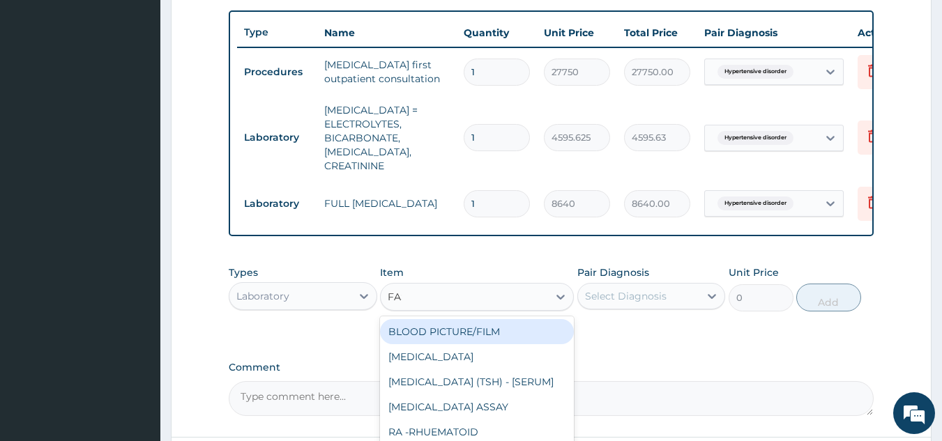
type input "FAST"
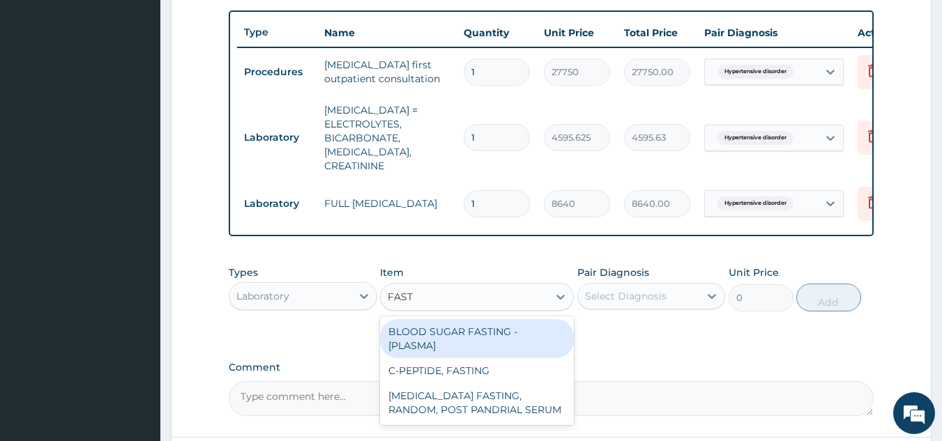
click at [524, 338] on div "BLOOD SUGAR FASTING - [PLASMA]" at bounding box center [477, 338] width 194 height 39
type input "1800"
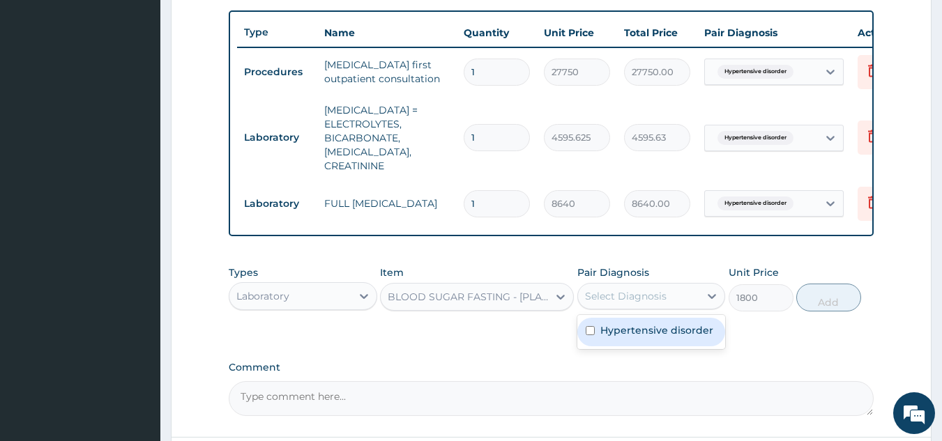
click at [656, 335] on div "Hypertensive disorder" at bounding box center [651, 332] width 149 height 29
checkbox input "true"
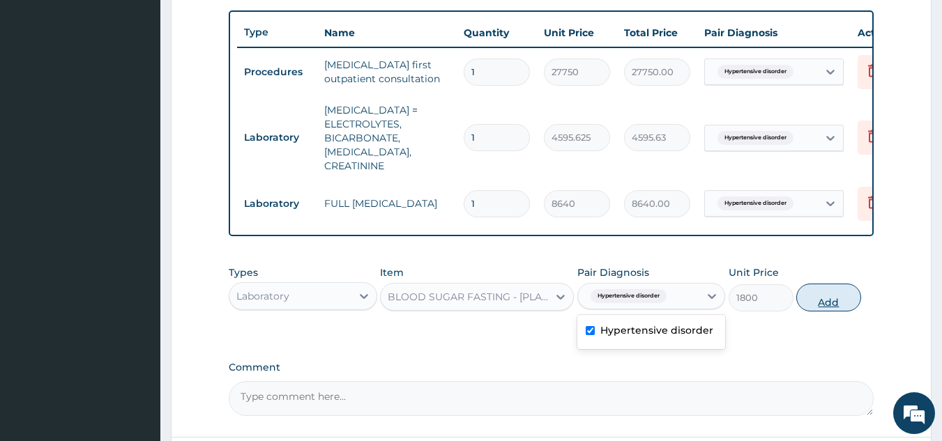
click at [831, 301] on button "Add" at bounding box center [828, 298] width 65 height 28
type input "0"
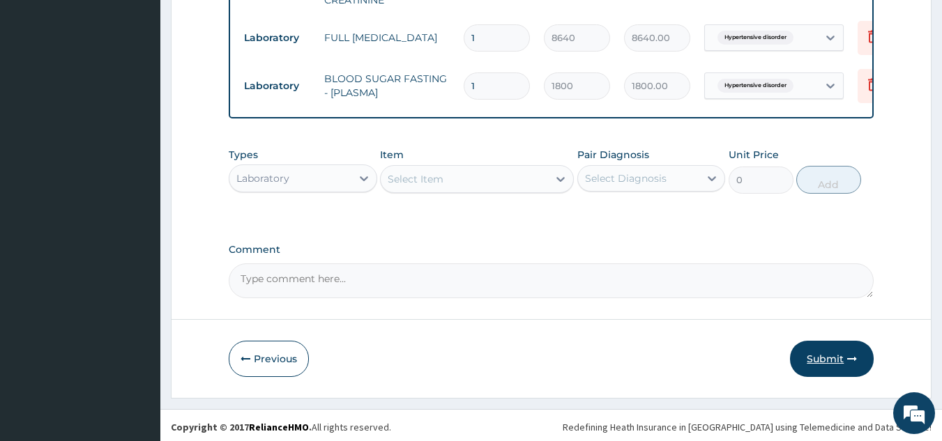
click at [815, 344] on button "Submit" at bounding box center [832, 359] width 84 height 36
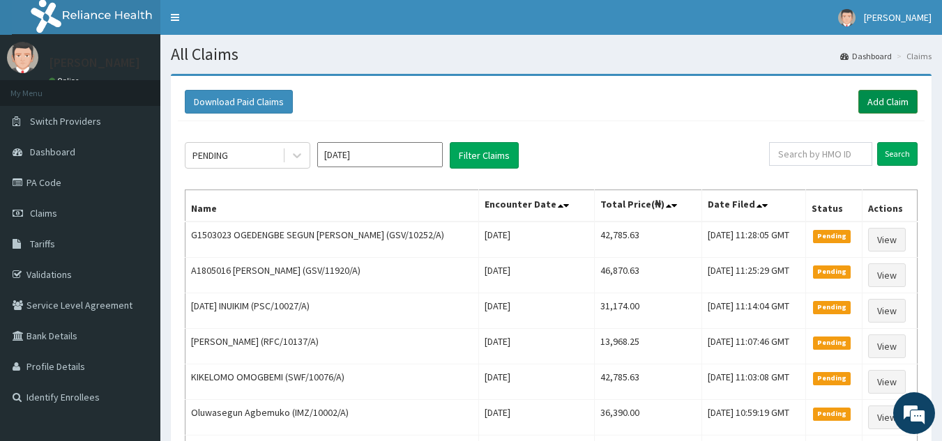
click at [885, 98] on link "Add Claim" at bounding box center [887, 102] width 59 height 24
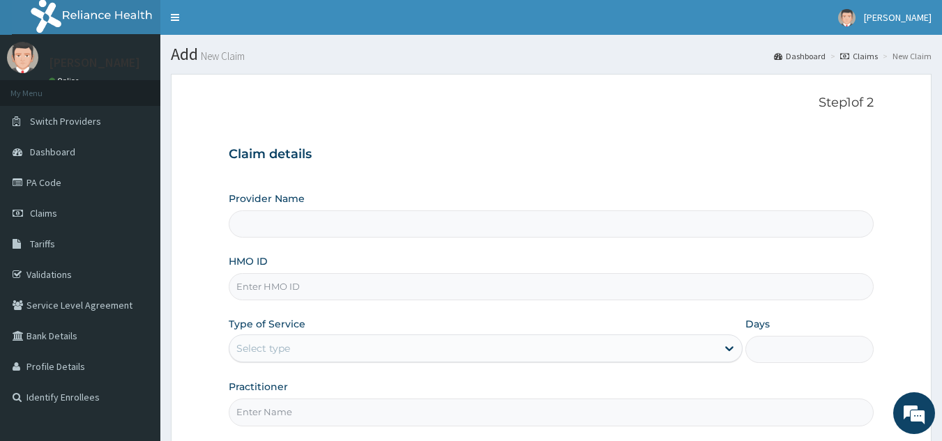
type input "Reliance Family Clinics (RFC) - [GEOGRAPHIC_DATA]"
click at [411, 290] on input "HMO ID" at bounding box center [552, 286] width 646 height 27
paste input "TIE/10012/A"
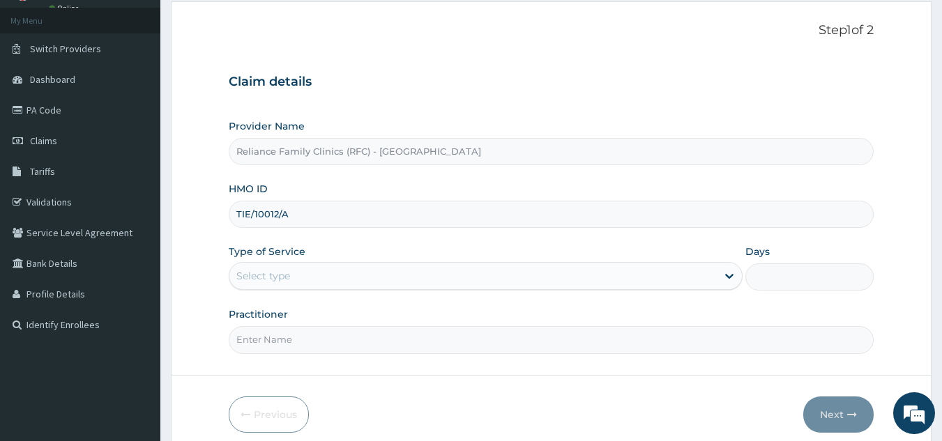
scroll to position [132, 0]
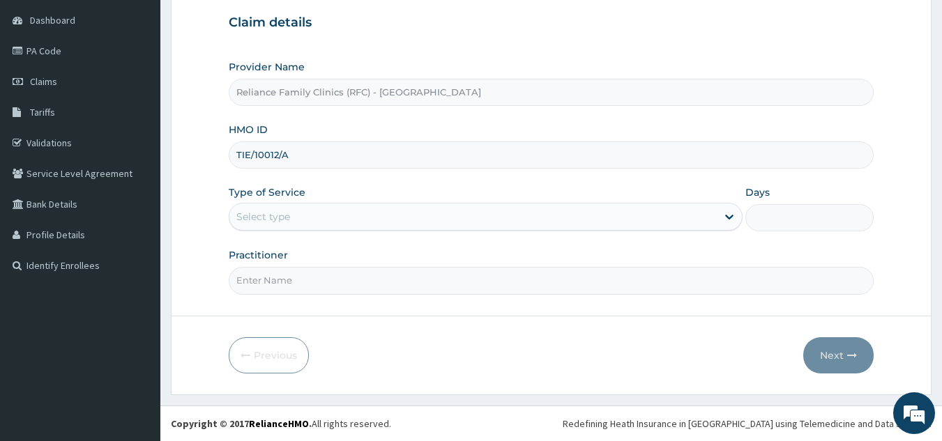
type input "TIE/10012/A"
click at [361, 282] on input "Practitioner" at bounding box center [552, 280] width 646 height 27
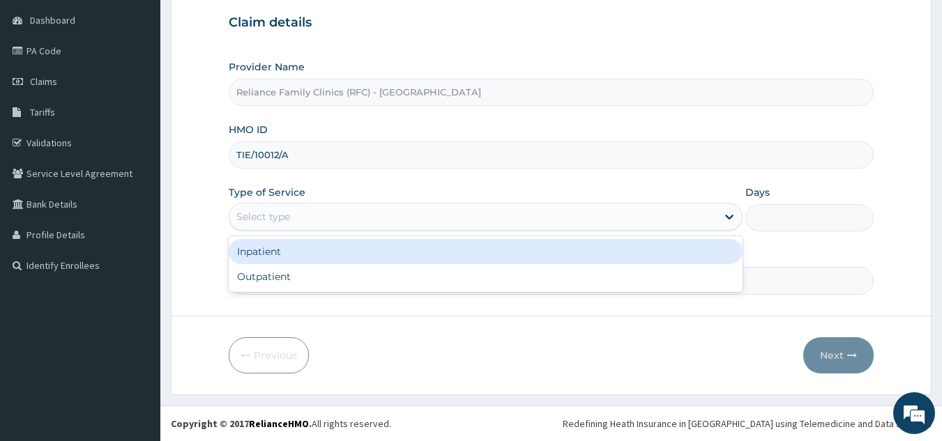
click at [420, 278] on div "Outpatient" at bounding box center [486, 276] width 514 height 25
type input "1"
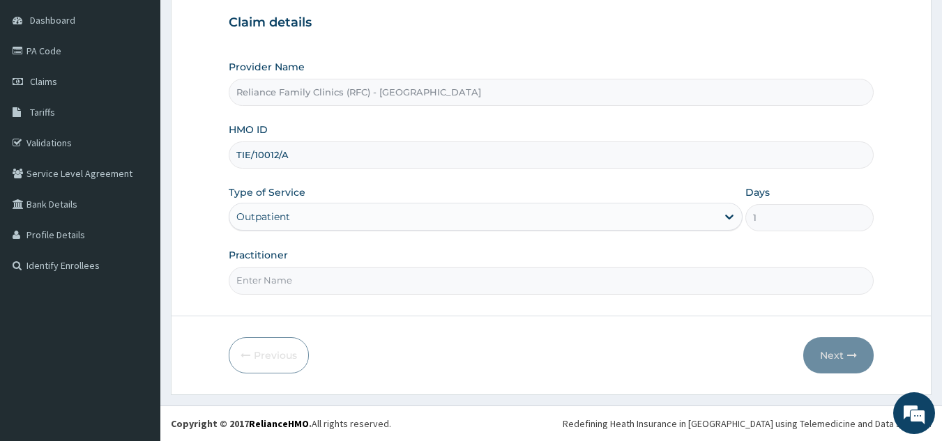
click at [442, 285] on input "Practitioner" at bounding box center [552, 280] width 646 height 27
type input "L"
type input "onanuga"
click at [838, 346] on button "Next" at bounding box center [838, 356] width 70 height 36
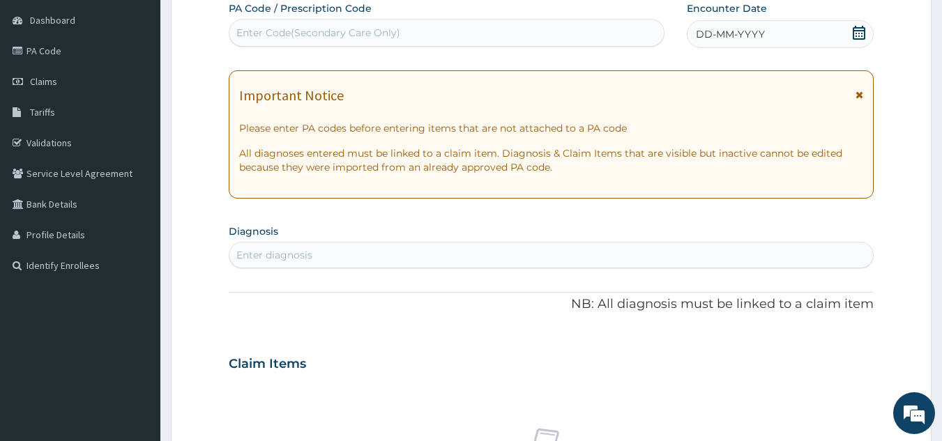
click at [444, 36] on div "Enter Code(Secondary Care Only)" at bounding box center [446, 33] width 435 height 22
paste input "PA/A22918"
type input "PA/A22918"
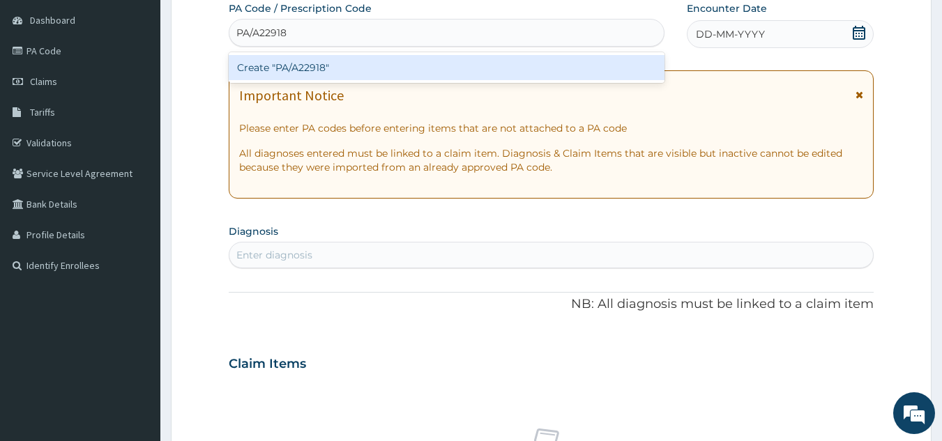
click at [492, 73] on div "Create "PA/A22918"" at bounding box center [447, 67] width 437 height 25
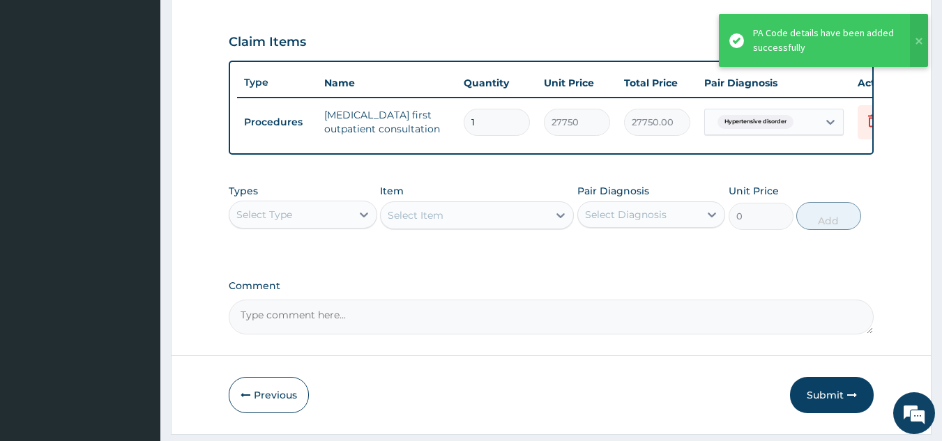
scroll to position [480, 0]
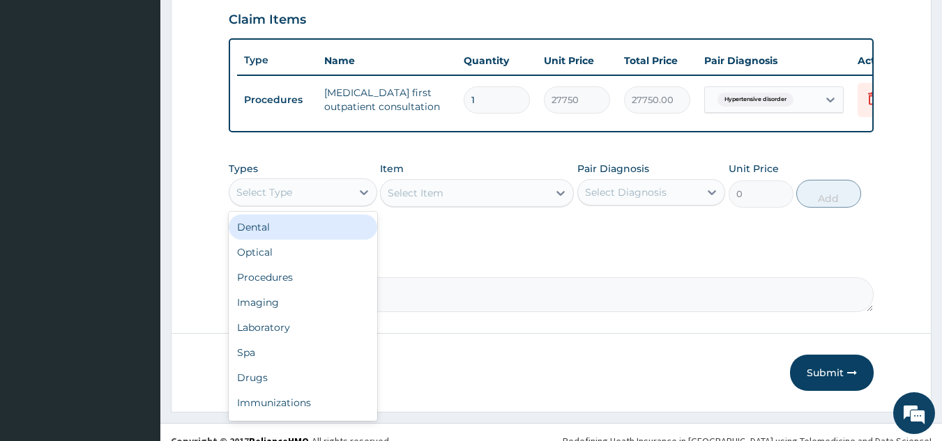
click at [310, 391] on div "Drugs" at bounding box center [303, 377] width 149 height 25
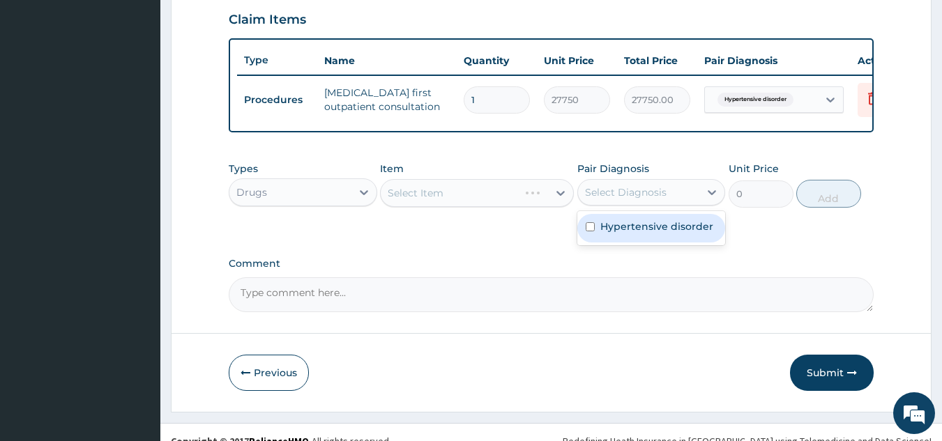
click at [643, 227] on div "Hypertensive disorder" at bounding box center [651, 228] width 149 height 29
checkbox input "true"
click at [487, 205] on div "Select Item" at bounding box center [477, 193] width 194 height 28
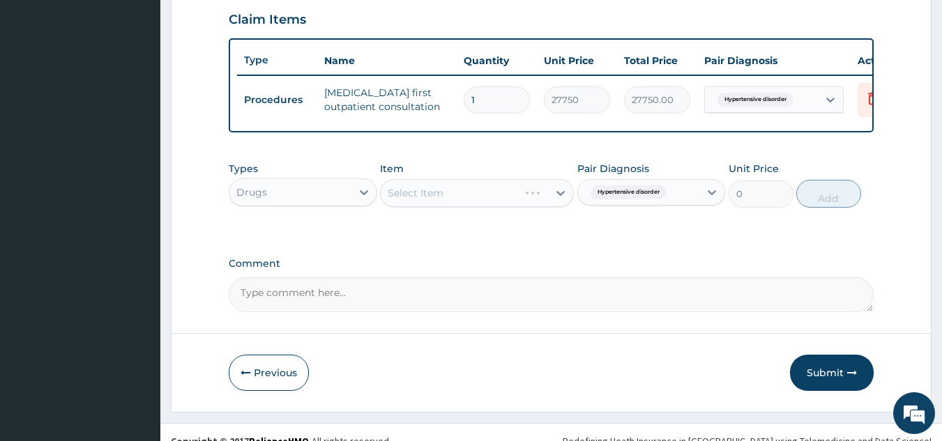
click at [494, 207] on div "Select Item" at bounding box center [477, 193] width 194 height 28
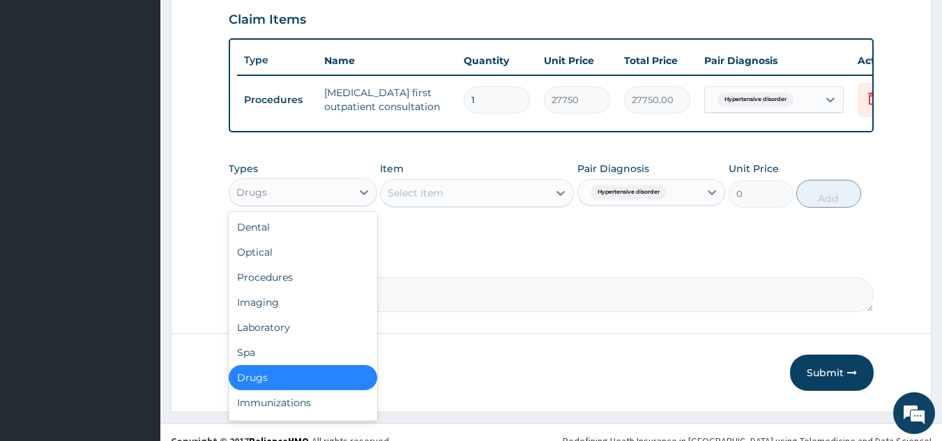
click at [317, 337] on div "Laboratory" at bounding box center [303, 327] width 149 height 25
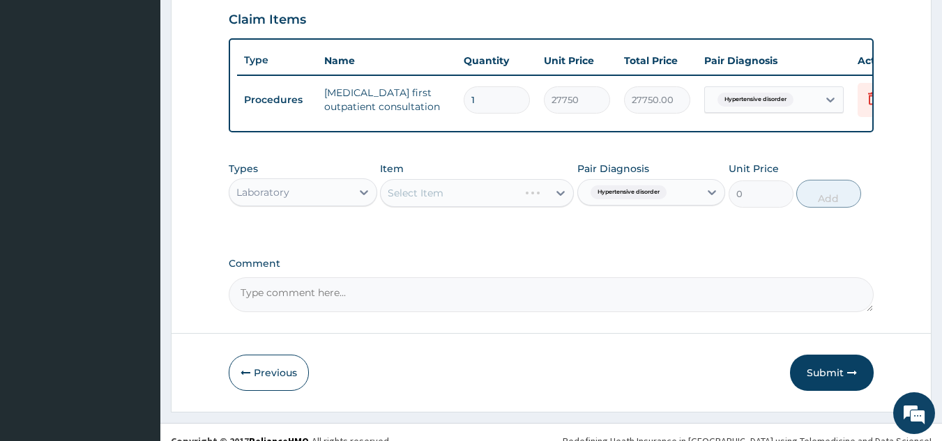
click at [475, 205] on div "Select Item" at bounding box center [477, 193] width 194 height 28
click at [483, 207] on div "Select Item" at bounding box center [477, 193] width 194 height 28
click at [494, 208] on div "Item Select Item" at bounding box center [477, 185] width 194 height 46
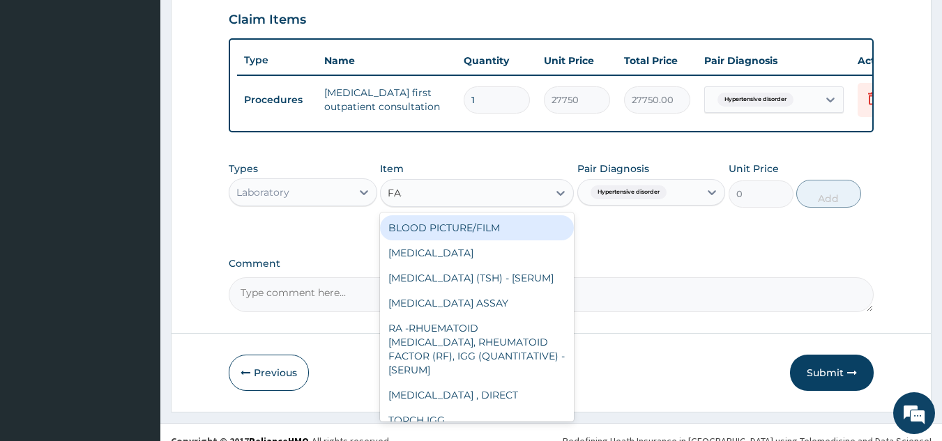
type input "FAST"
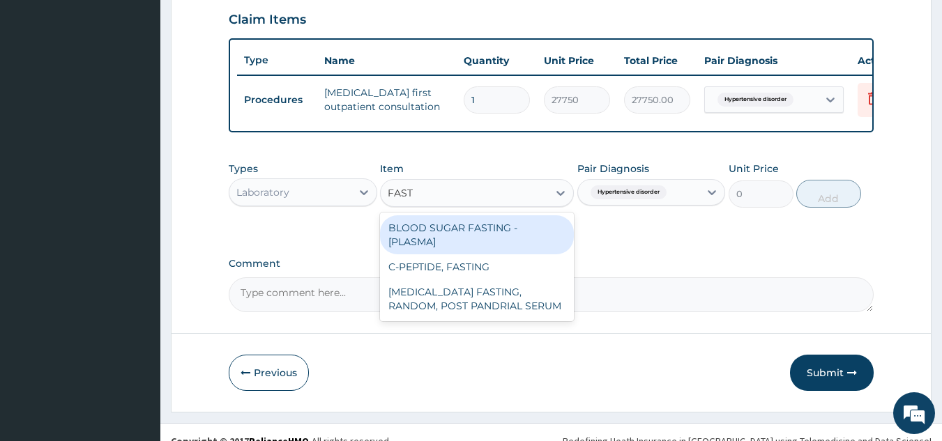
click at [523, 241] on div "BLOOD SUGAR FASTING - [PLASMA]" at bounding box center [477, 234] width 194 height 39
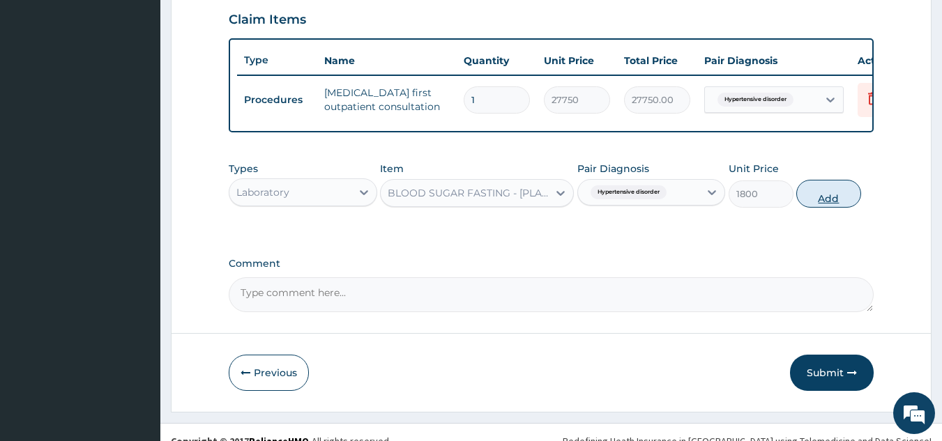
click at [828, 208] on button "Add" at bounding box center [828, 194] width 65 height 28
type input "0"
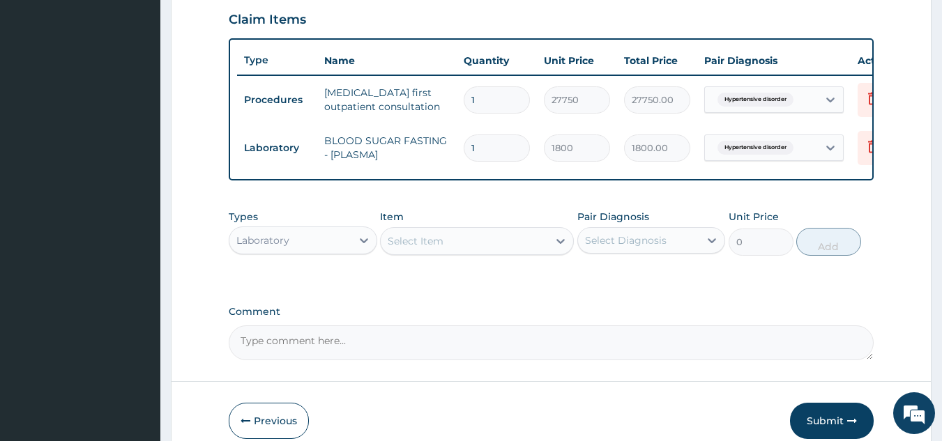
click at [494, 278] on div "Types Laboratory Item Select Item Pair Diagnosis Select Diagnosis Unit Price 0 …" at bounding box center [552, 243] width 646 height 81
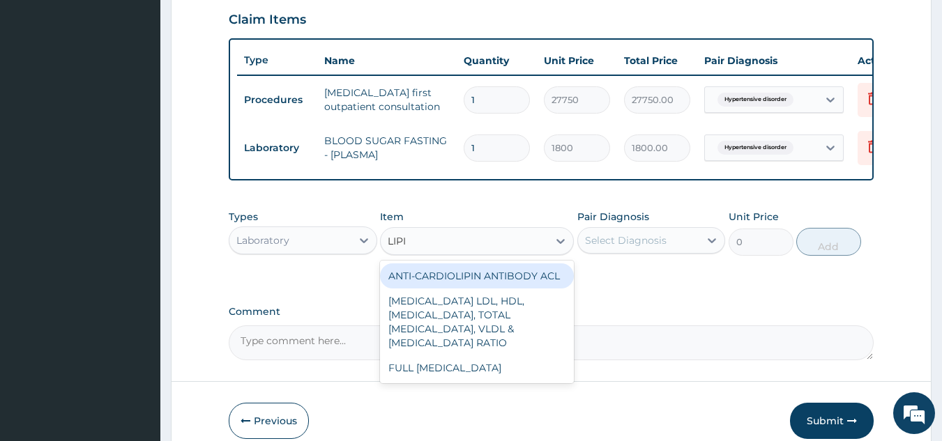
type input "LIPID"
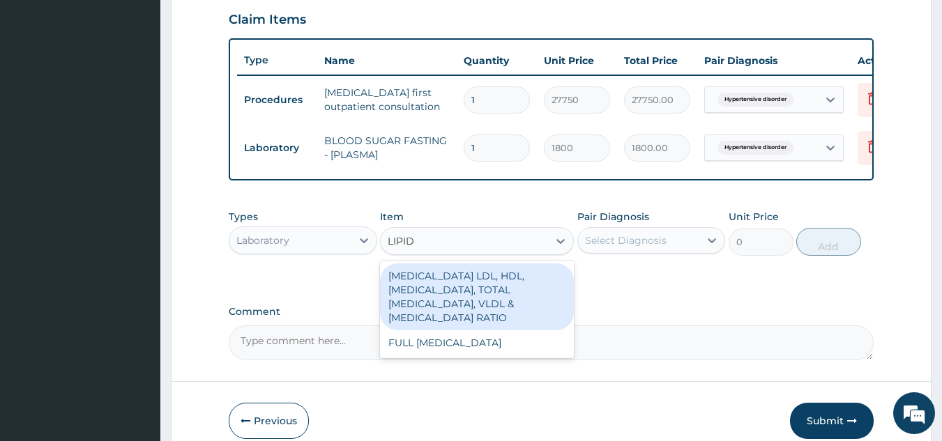
click at [520, 351] on div "FULL LIPID PROFILE" at bounding box center [477, 343] width 194 height 25
type input "8640"
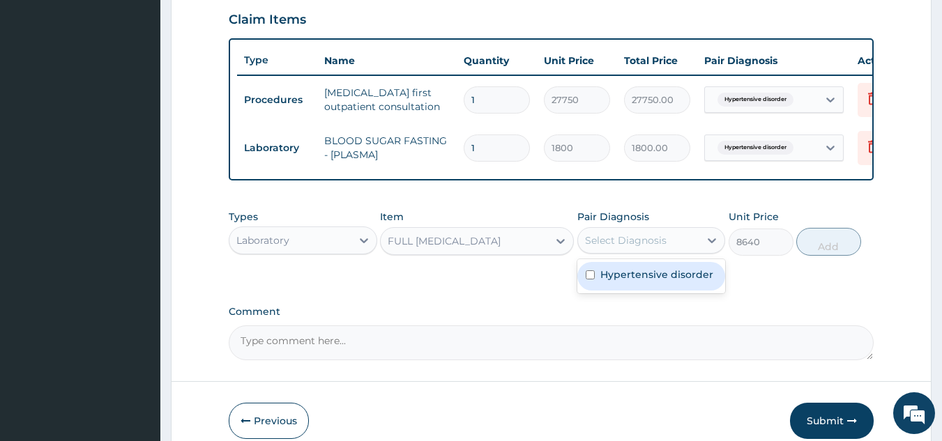
click at [649, 282] on label "Hypertensive disorder" at bounding box center [656, 275] width 113 height 14
checkbox input "true"
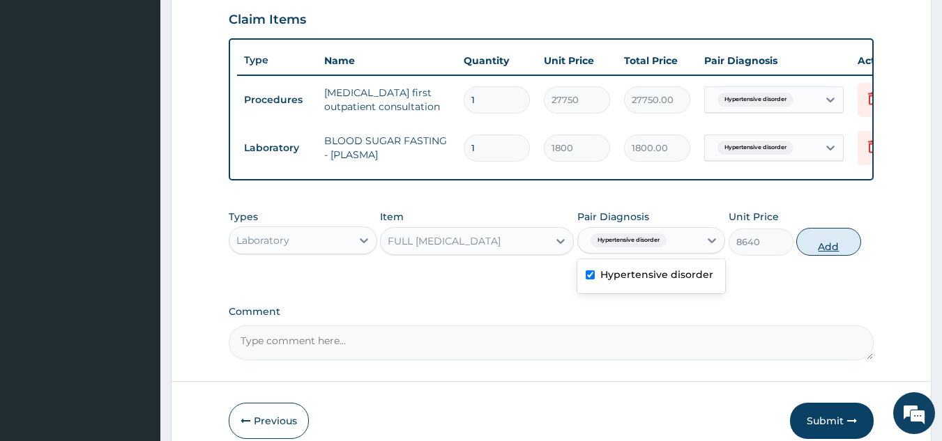
click at [814, 255] on button "Add" at bounding box center [828, 242] width 65 height 28
type input "0"
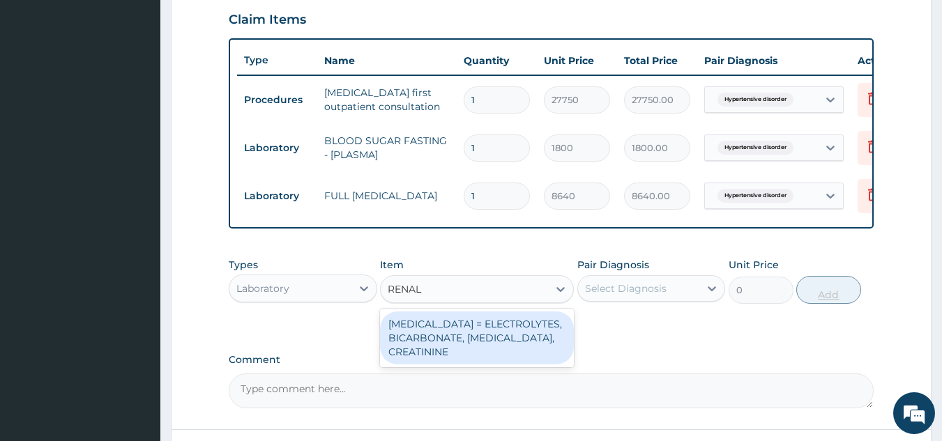
type input "RENAL"
click at [490, 341] on div "RENAL FUNCTION TESTS = ELECTROLYTES, BICARBONATE, UREA, CREATININE" at bounding box center [477, 338] width 194 height 53
type input "4595.625"
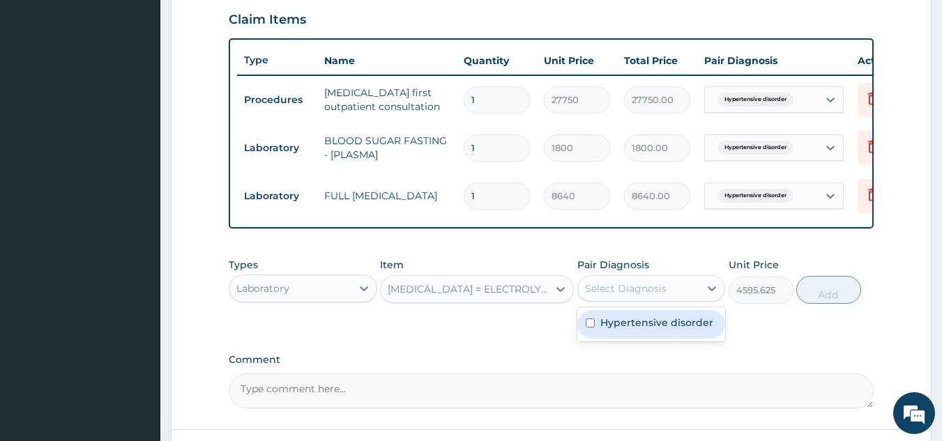
click at [665, 330] on label "Hypertensive disorder" at bounding box center [656, 323] width 113 height 14
checkbox input "true"
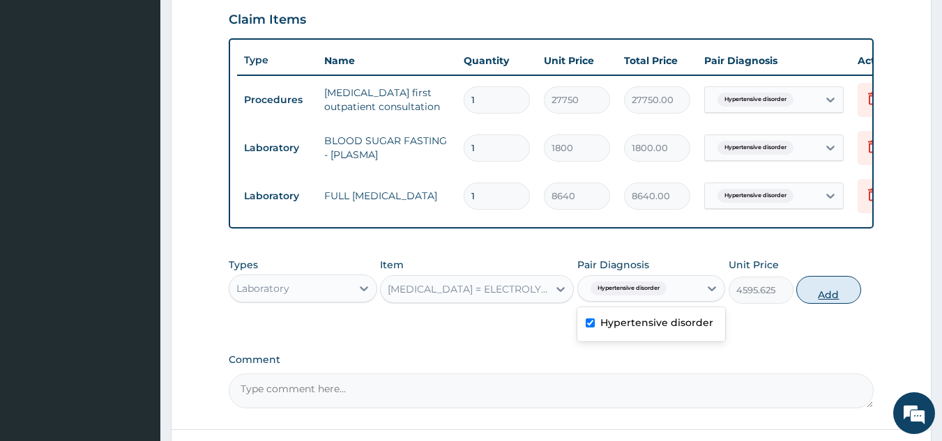
click at [831, 304] on button "Add" at bounding box center [828, 290] width 65 height 28
type input "0"
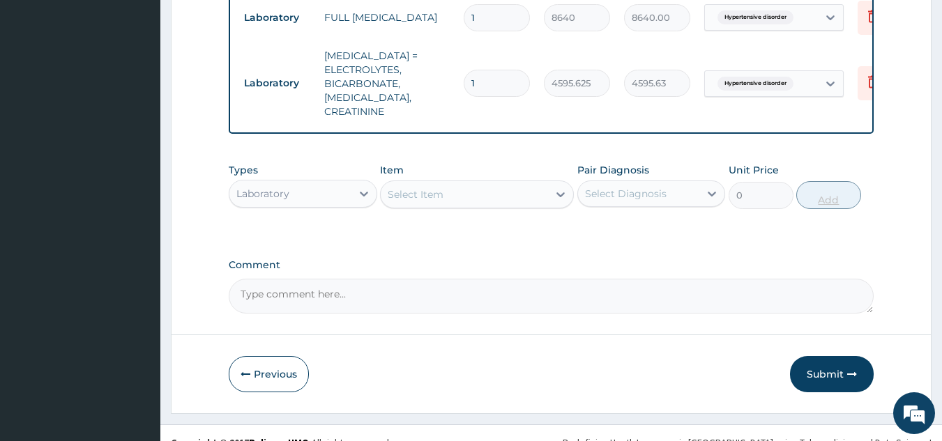
scroll to position [674, 0]
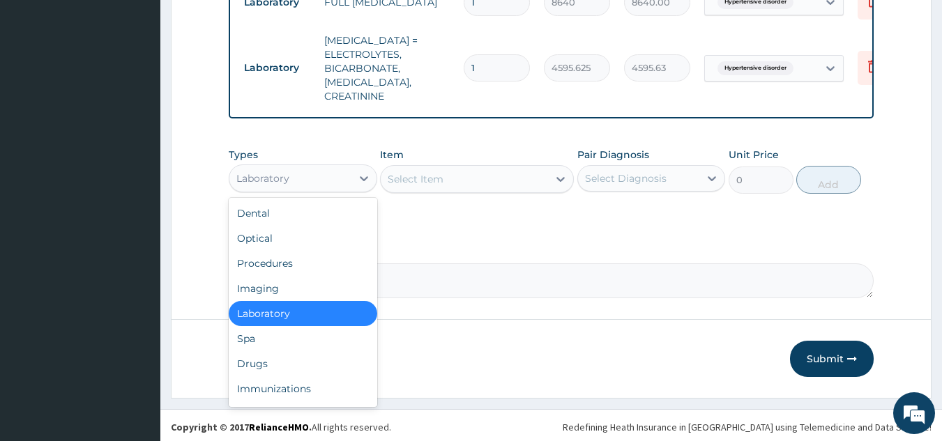
click at [316, 365] on div "Drugs" at bounding box center [303, 363] width 149 height 25
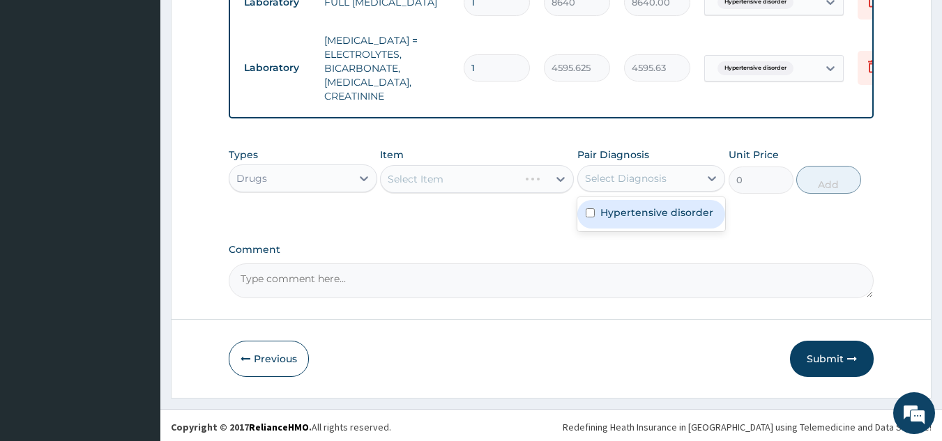
click at [652, 219] on div "Hypertensive disorder" at bounding box center [651, 214] width 149 height 29
checkbox input "true"
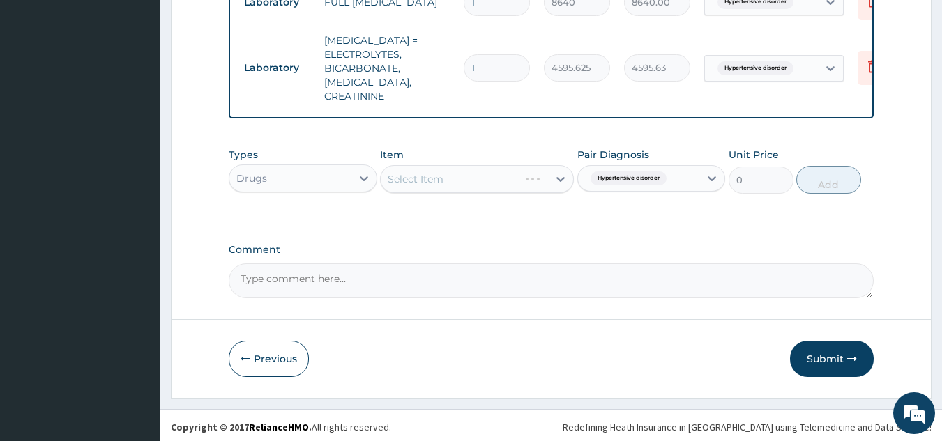
click at [472, 170] on div "Select Item" at bounding box center [477, 179] width 194 height 28
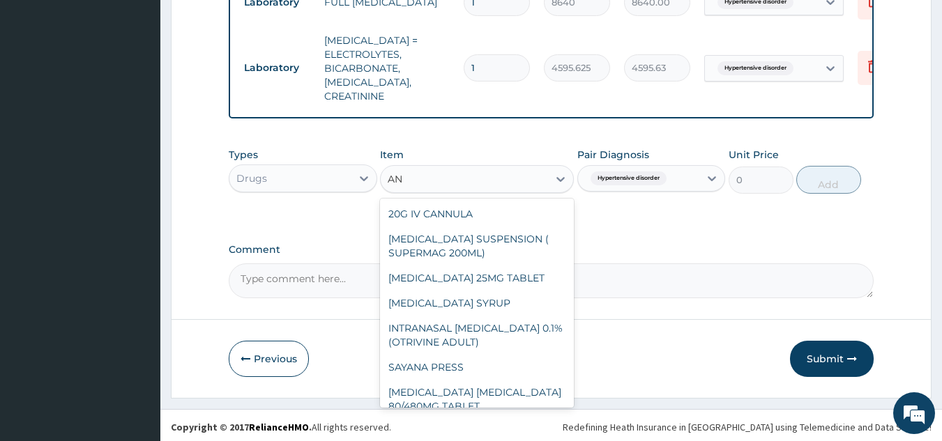
type input "A"
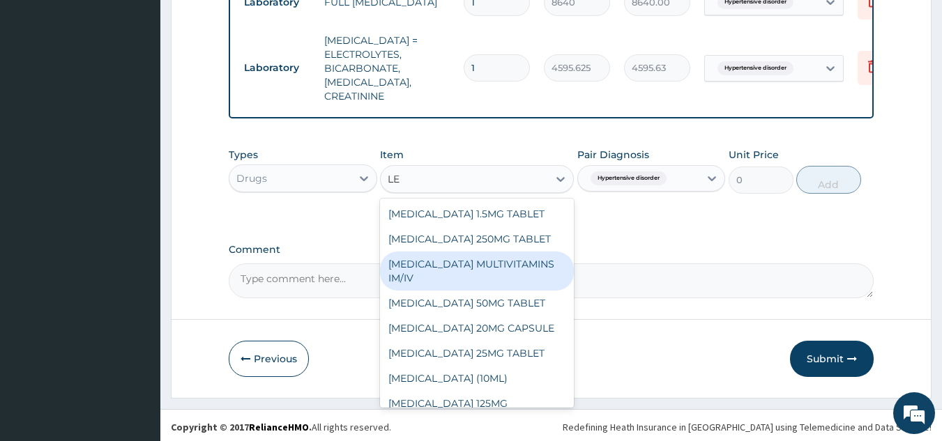
type input "L"
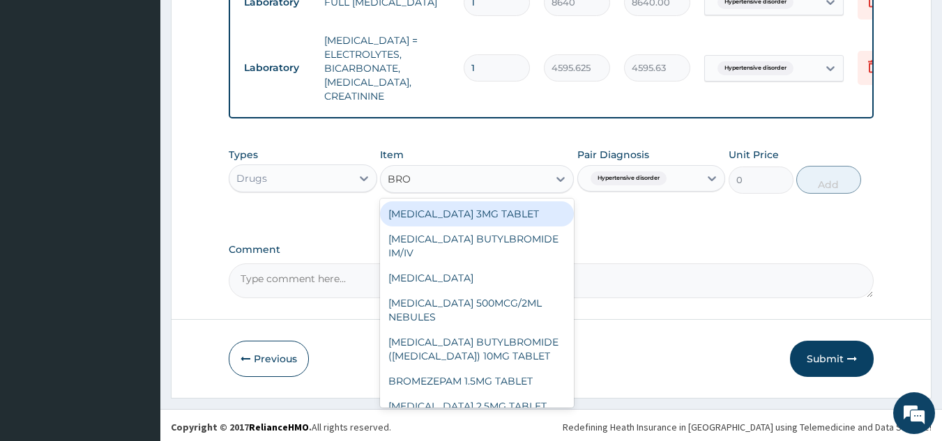
type input "BROMA"
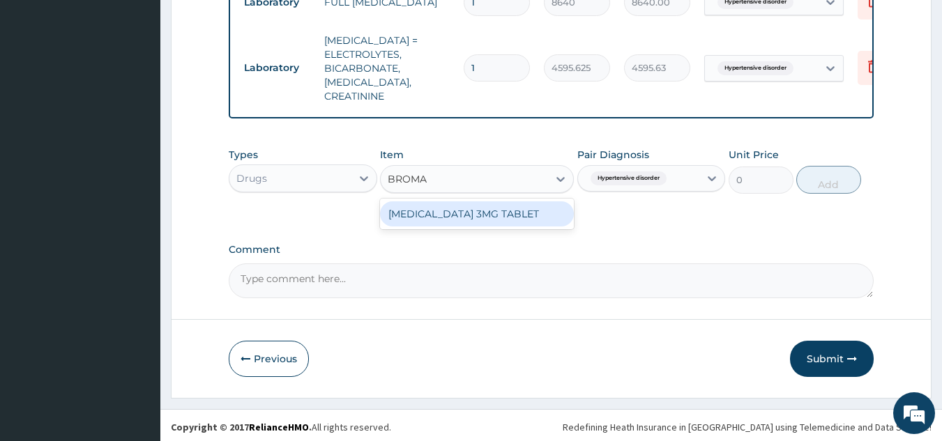
click at [521, 217] on div "BROMAZEPAM 3MG TABLET" at bounding box center [477, 214] width 194 height 25
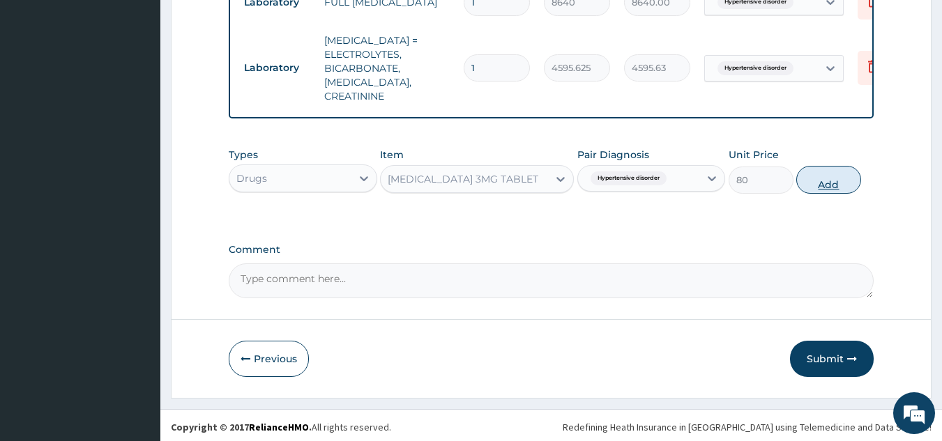
click at [817, 184] on button "Add" at bounding box center [828, 180] width 65 height 28
type input "0"
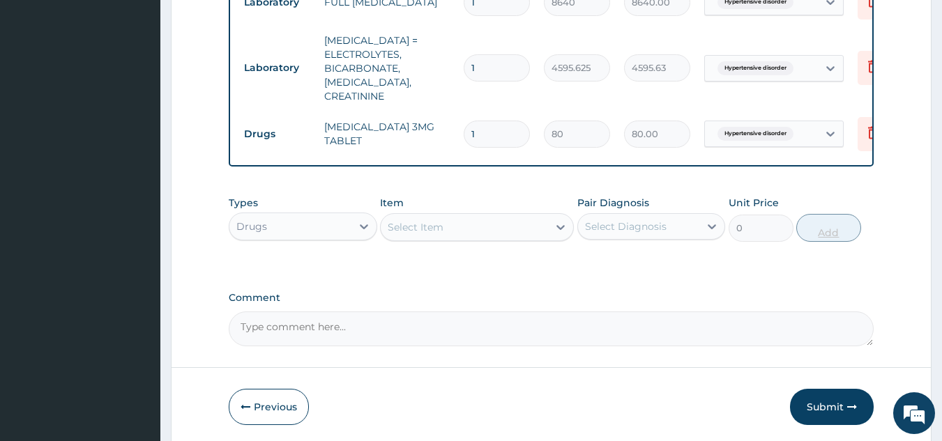
type input "0.00"
type input "5"
type input "400.00"
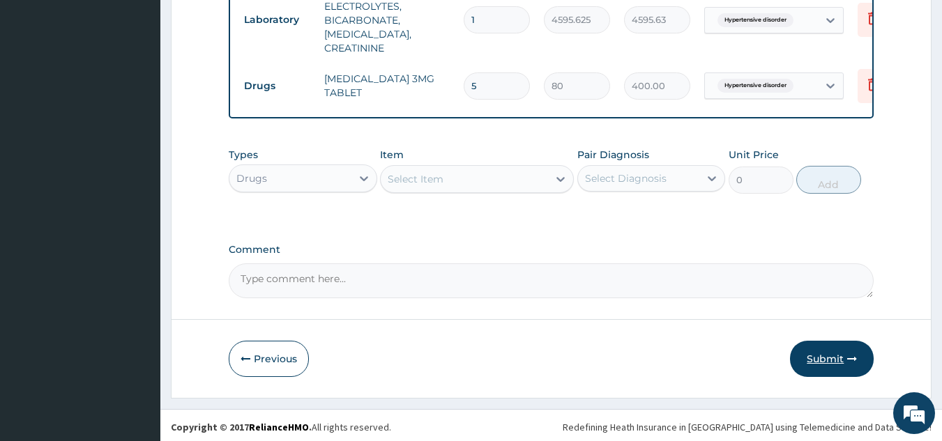
click at [828, 351] on button "Submit" at bounding box center [832, 359] width 84 height 36
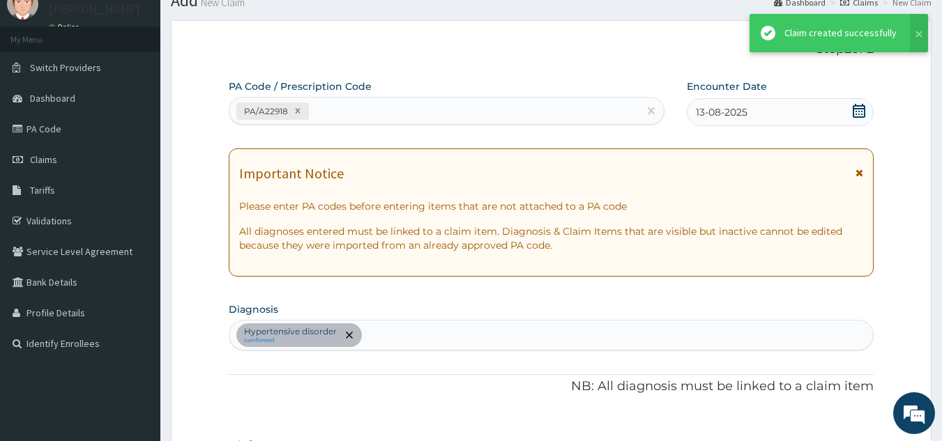
scroll to position [722, 0]
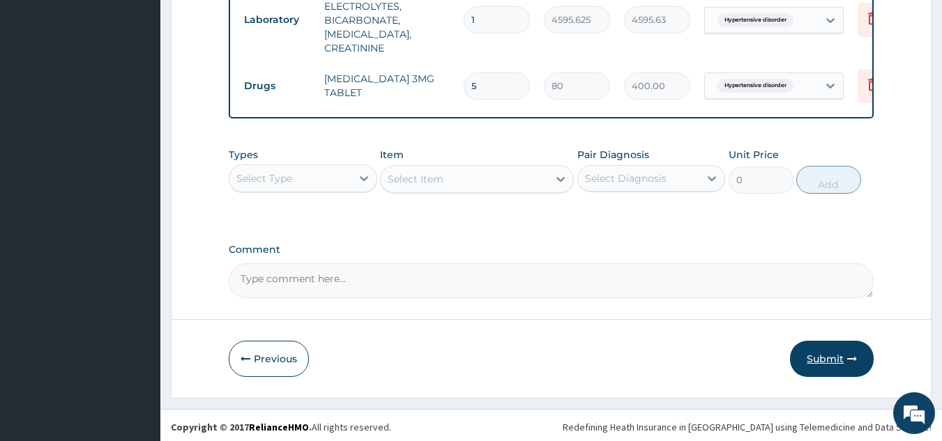
click at [833, 341] on button "Submit" at bounding box center [832, 359] width 84 height 36
click at [826, 368] on button "Submit" at bounding box center [832, 359] width 84 height 36
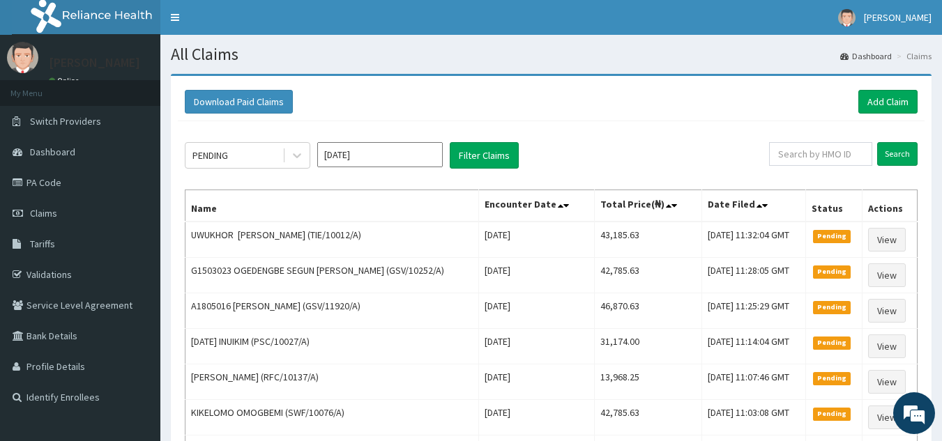
click at [881, 116] on div "Download Paid Claims Add Claim" at bounding box center [551, 102] width 747 height 38
click at [891, 108] on link "Add Claim" at bounding box center [887, 102] width 59 height 24
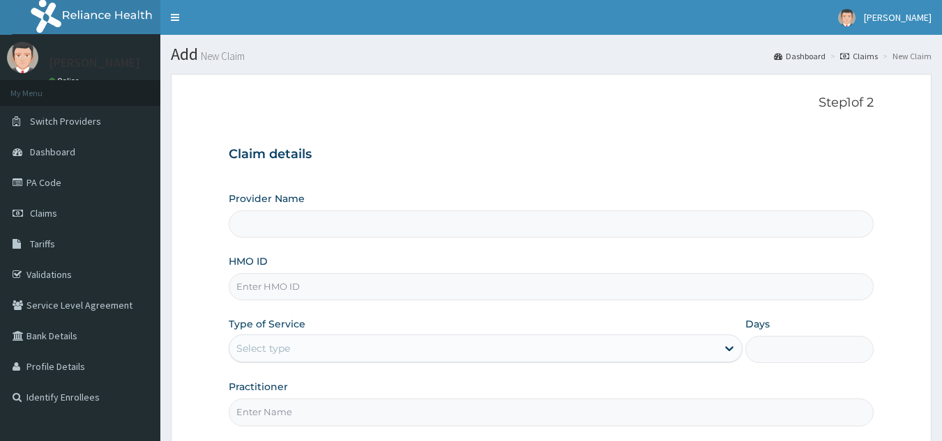
click at [370, 289] on input "HMO ID" at bounding box center [552, 286] width 646 height 27
paste input "PDM/10005/A"
type input "PDM/10005/A"
type input "Reliance Family Clinics (RFC) - [GEOGRAPHIC_DATA]"
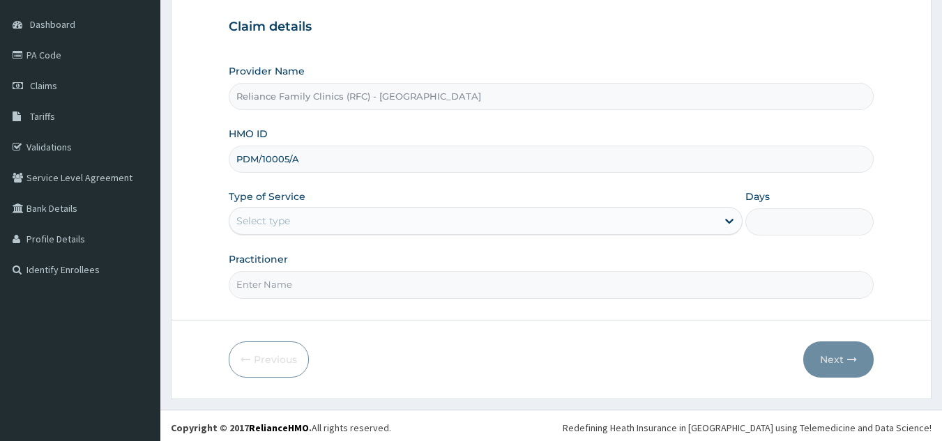
scroll to position [132, 0]
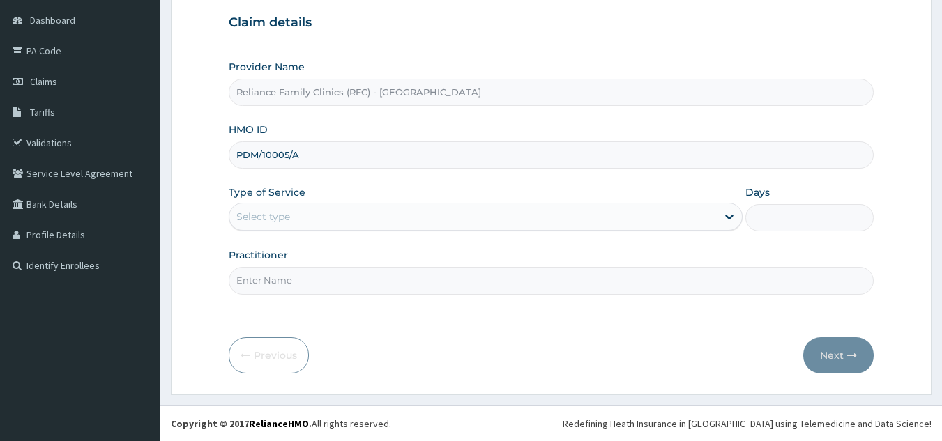
type input "PDM/10005/A"
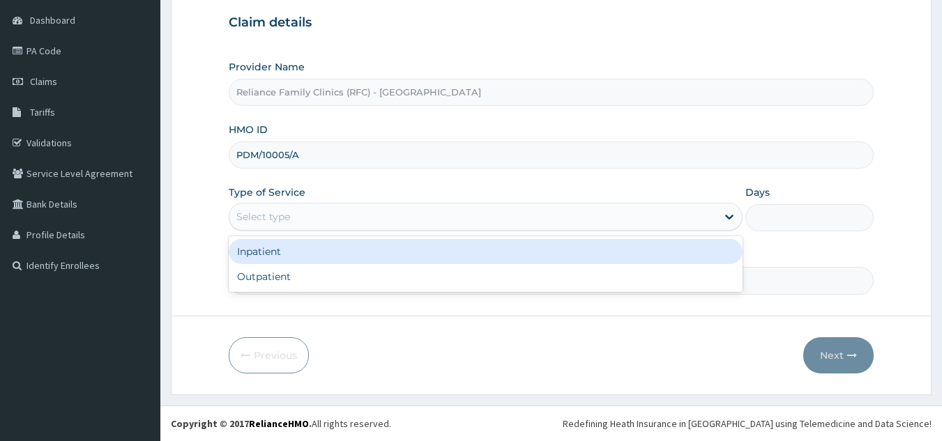
click at [347, 279] on div "Outpatient" at bounding box center [486, 276] width 514 height 25
type input "1"
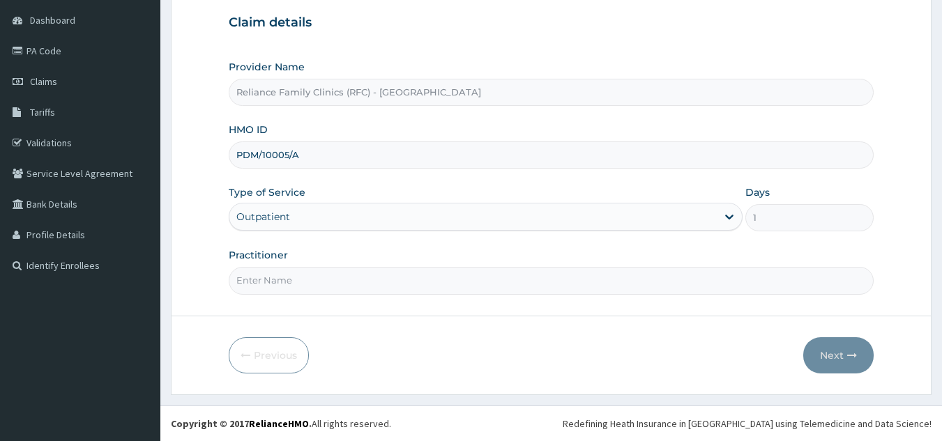
click at [359, 282] on input "Practitioner" at bounding box center [552, 280] width 646 height 27
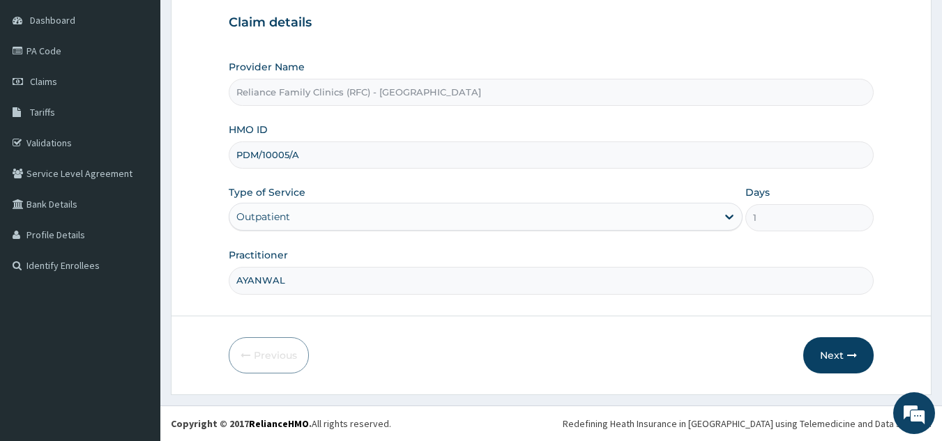
type input "AYANWALE"
click at [830, 360] on button "Next" at bounding box center [838, 356] width 70 height 36
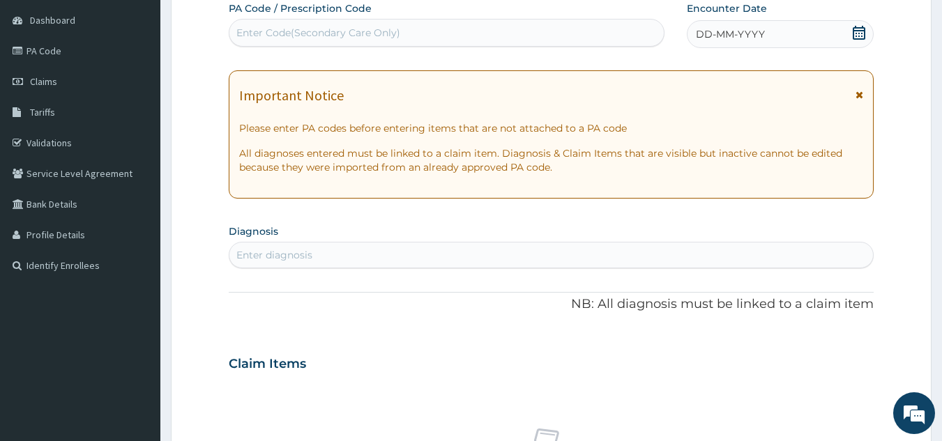
click at [754, 46] on div "DD-MM-YYYY" at bounding box center [780, 34] width 187 height 28
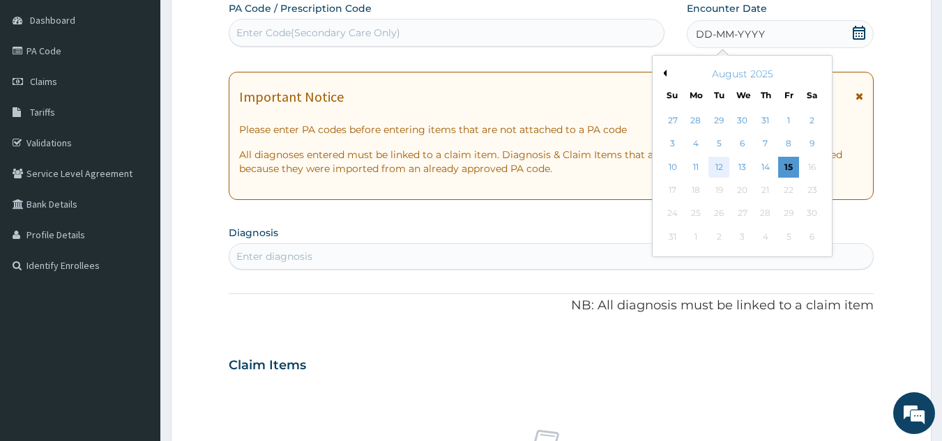
click at [723, 169] on div "12" at bounding box center [719, 167] width 21 height 21
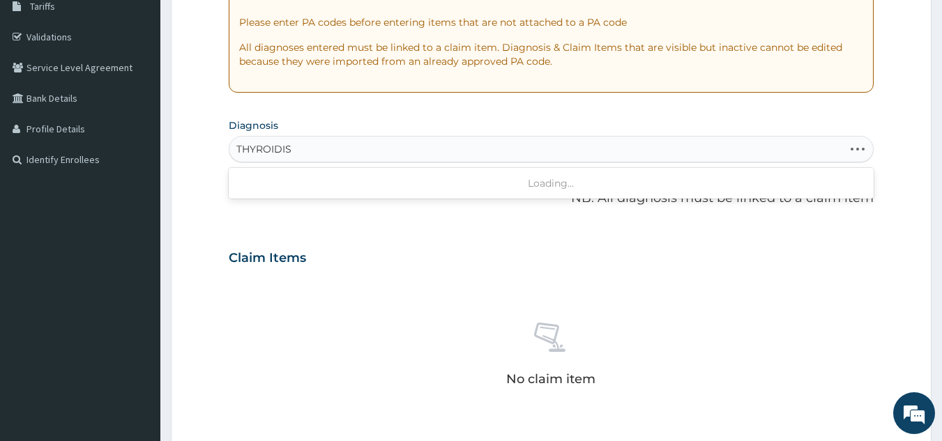
scroll to position [0, 0]
type input "THYROIDI"
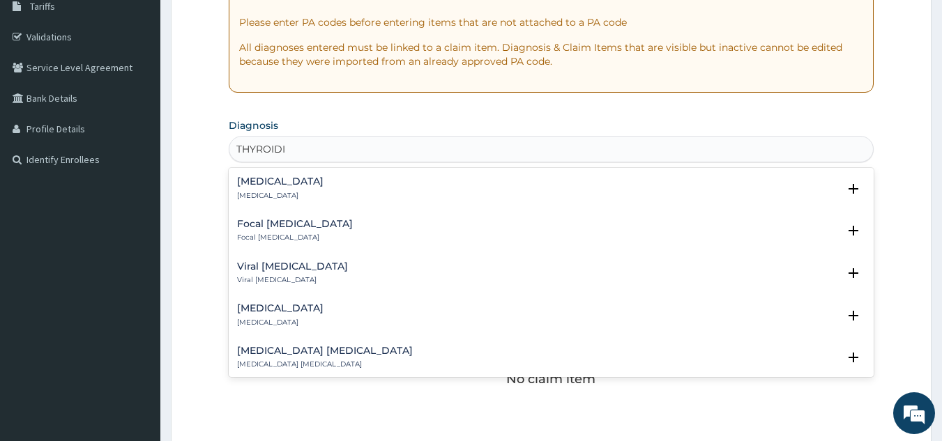
click at [297, 185] on div "[MEDICAL_DATA] [MEDICAL_DATA]" at bounding box center [551, 188] width 629 height 24
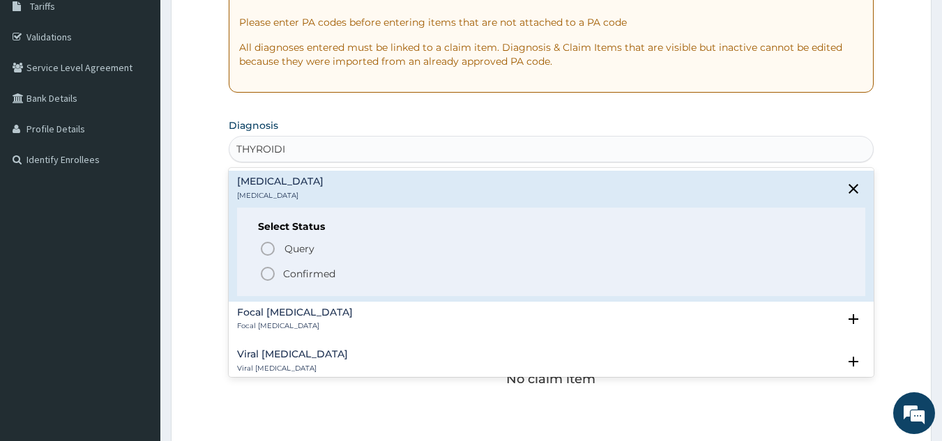
click at [327, 279] on p "Confirmed" at bounding box center [309, 274] width 52 height 14
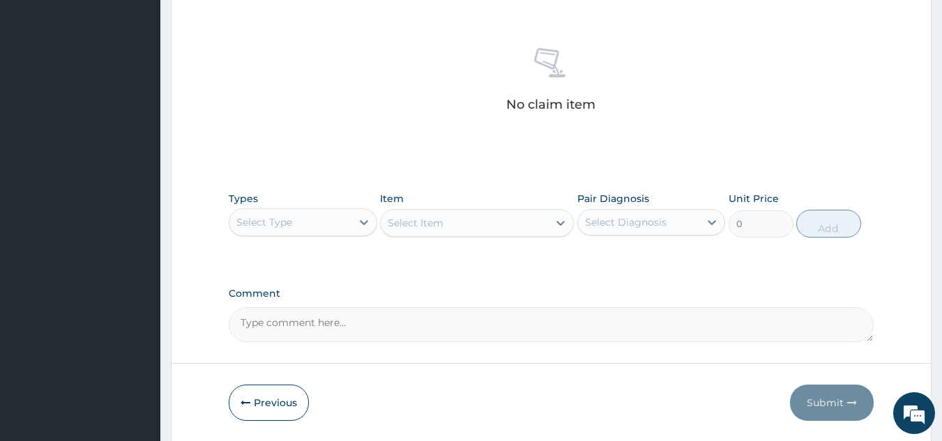
scroll to position [564, 0]
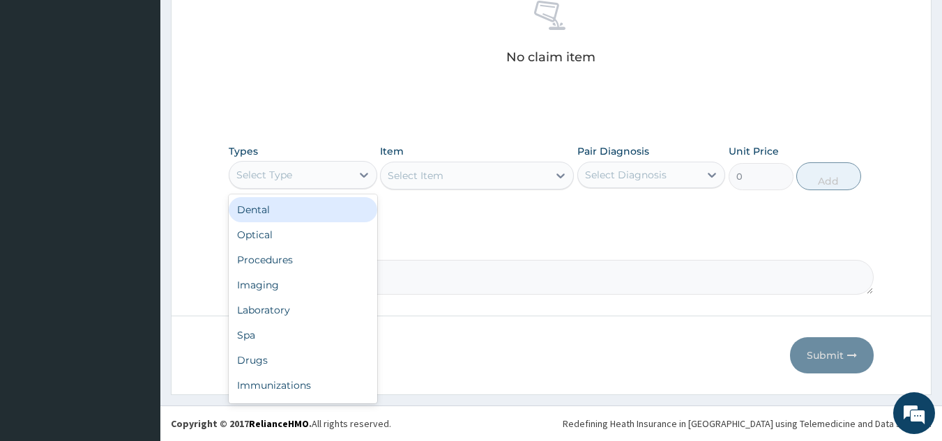
click at [319, 264] on div "Procedures" at bounding box center [303, 260] width 149 height 25
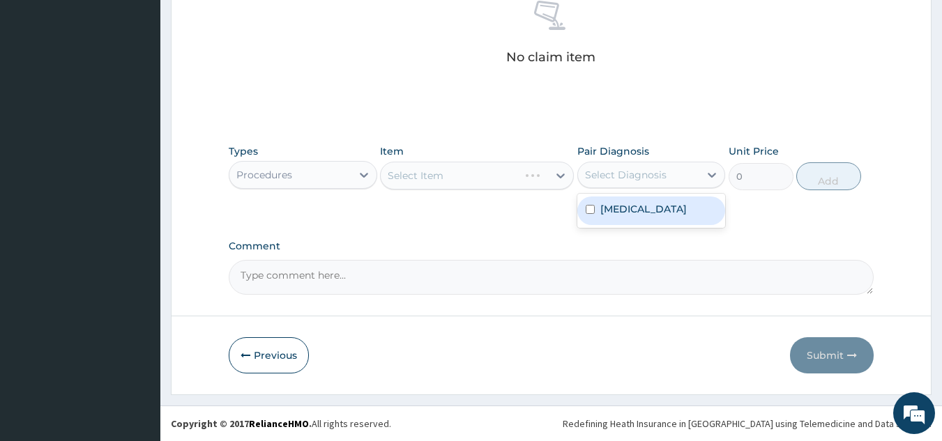
click at [645, 220] on div "[MEDICAL_DATA]" at bounding box center [651, 211] width 149 height 29
checkbox input "true"
click at [485, 158] on div "Item Select Item" at bounding box center [477, 167] width 194 height 46
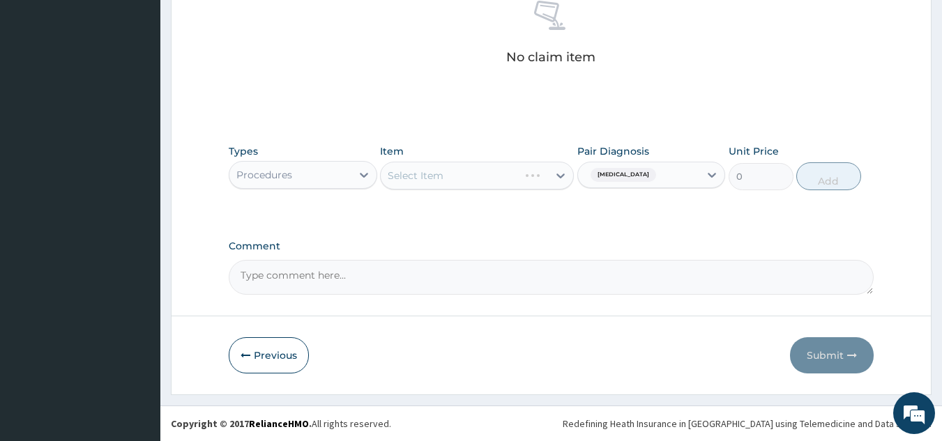
click at [483, 192] on div "Types Procedures Item Select Item Pair Diagnosis [MEDICAL_DATA] Unit Price 0 Add" at bounding box center [552, 167] width 646 height 60
click at [509, 185] on div "Select Item" at bounding box center [477, 176] width 194 height 28
click at [510, 202] on div "Types Procedures Item Select Item Pair Diagnosis [MEDICAL_DATA] Unit Price 0 Add" at bounding box center [552, 177] width 646 height 81
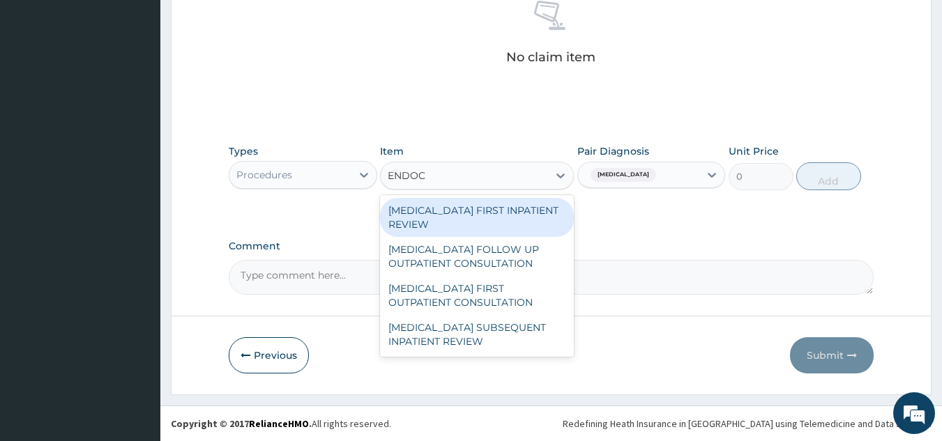
type input "ENDOCR"
click at [530, 292] on div "[MEDICAL_DATA] FIRST OUTPATIENT CONSULTATION" at bounding box center [477, 295] width 194 height 39
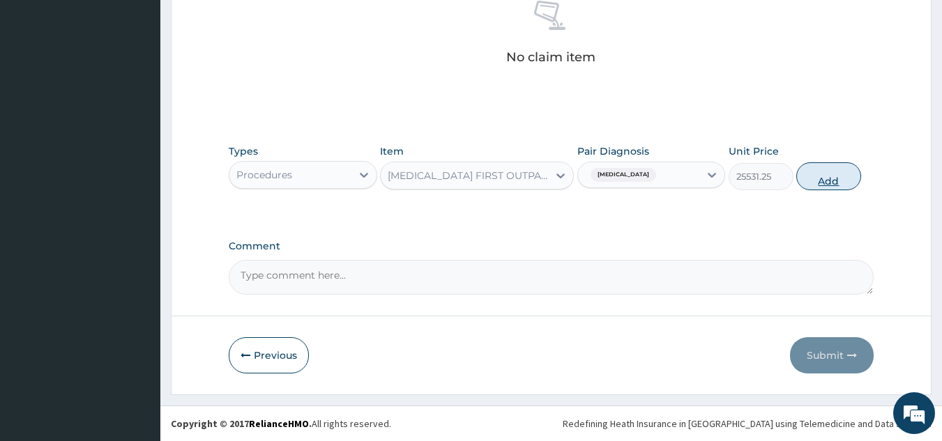
click at [837, 179] on button "Add" at bounding box center [828, 176] width 65 height 28
type input "0"
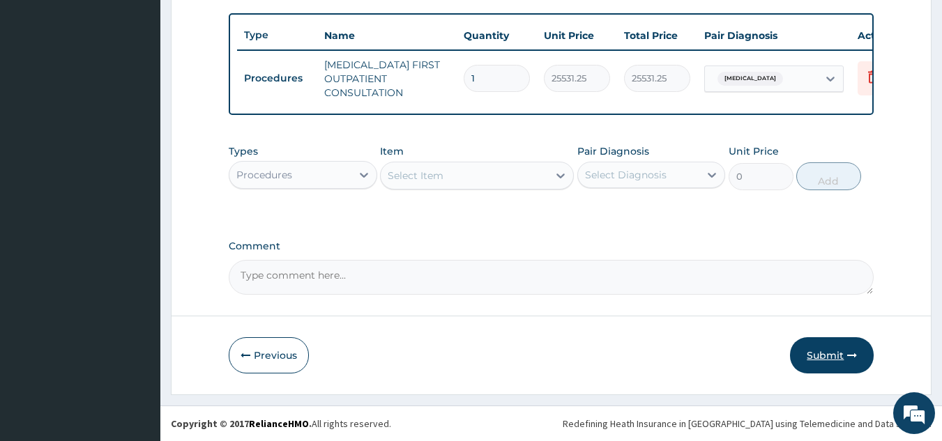
click at [831, 352] on button "Submit" at bounding box center [832, 356] width 84 height 36
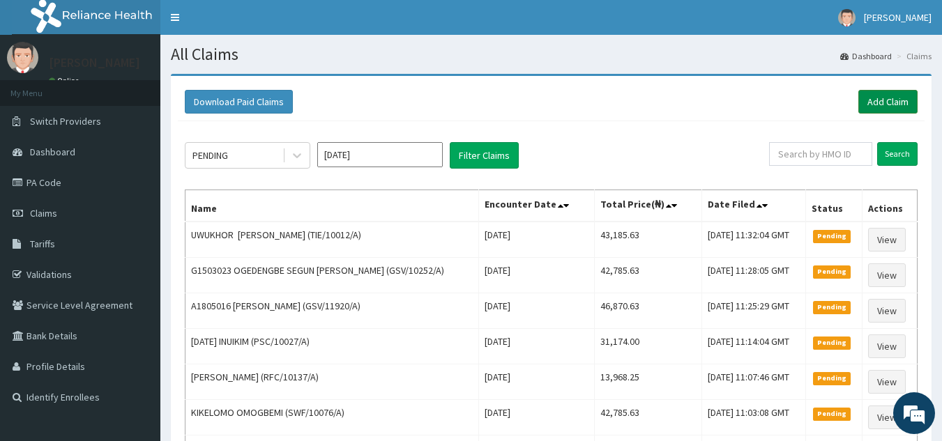
click at [902, 103] on link "Add Claim" at bounding box center [887, 102] width 59 height 24
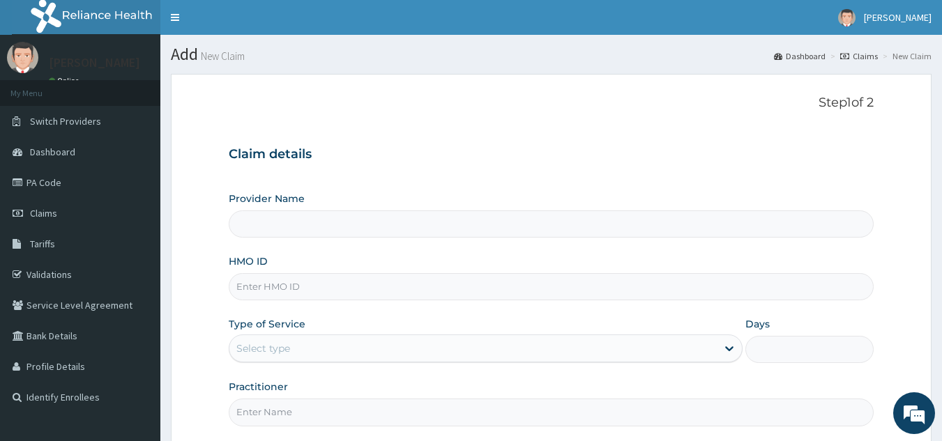
click at [305, 285] on input "HMO ID" at bounding box center [552, 286] width 646 height 27
paste input "MPP/10018/A"
type input "MPP/10018/A"
type input "Reliance Family Clinics (RFC) - Lekki"
type input "MPP/10018/A"
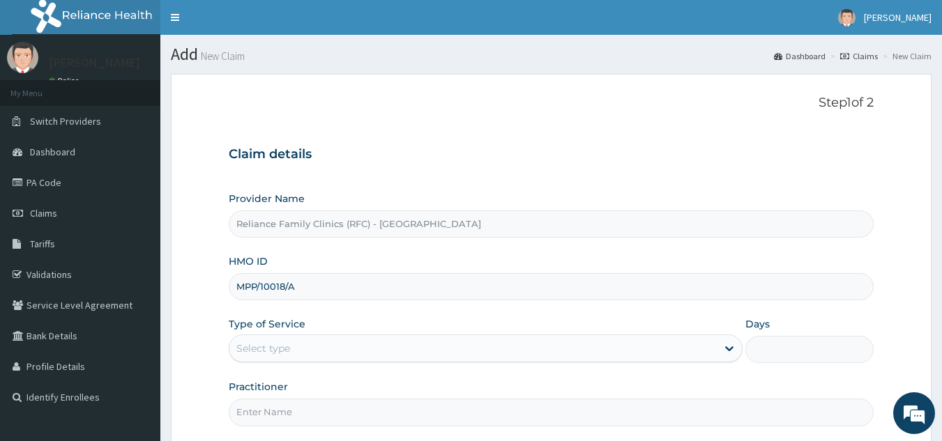
scroll to position [132, 0]
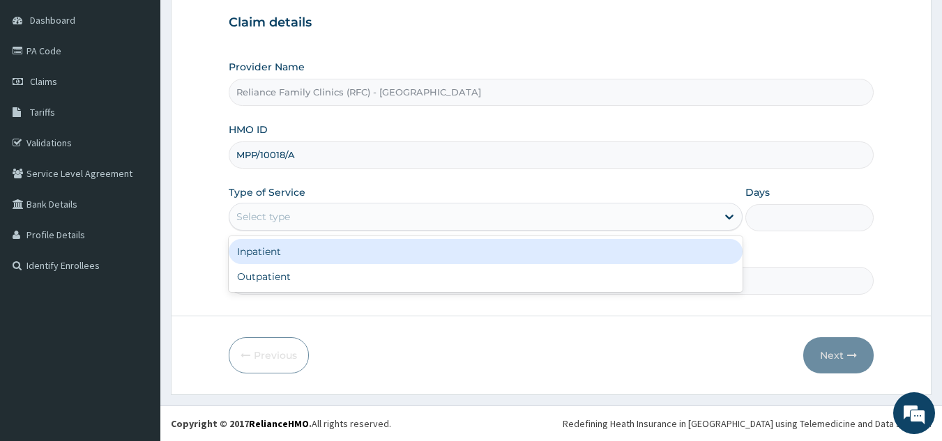
click at [413, 280] on div "Outpatient" at bounding box center [486, 276] width 514 height 25
type input "1"
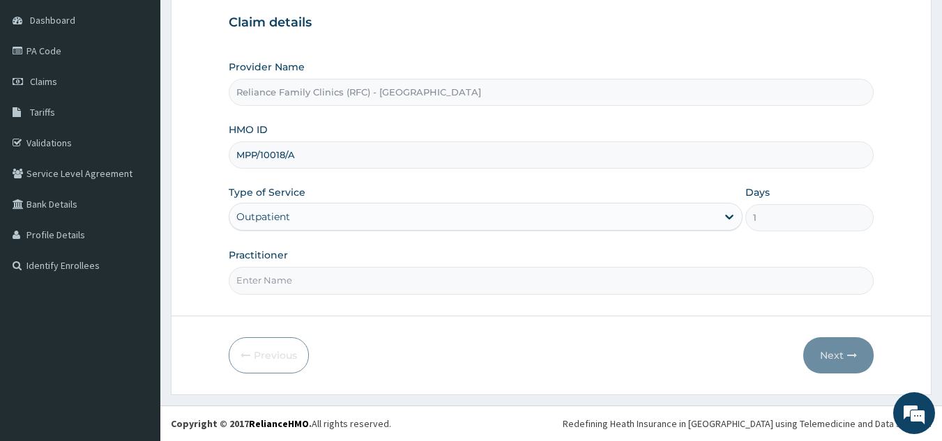
click at [448, 284] on input "Practitioner" at bounding box center [552, 280] width 646 height 27
type input "l"
type input "ayanwale"
click at [842, 361] on button "Next" at bounding box center [838, 356] width 70 height 36
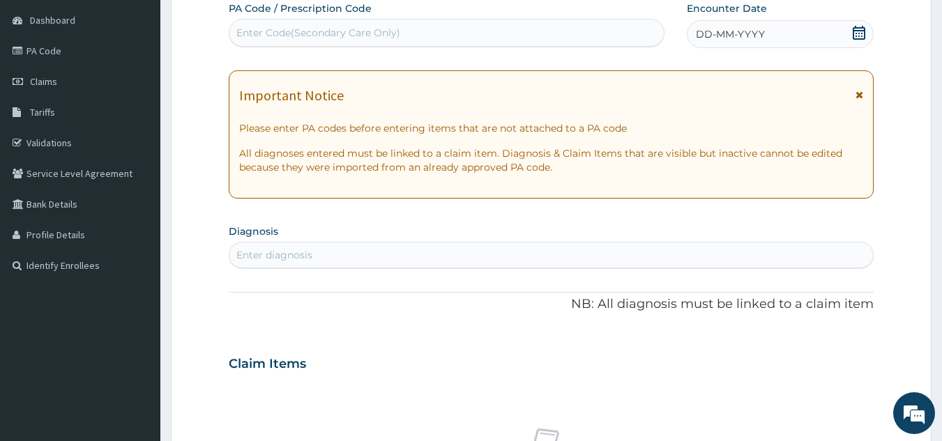
click at [775, 40] on div "DD-MM-YYYY" at bounding box center [780, 34] width 187 height 28
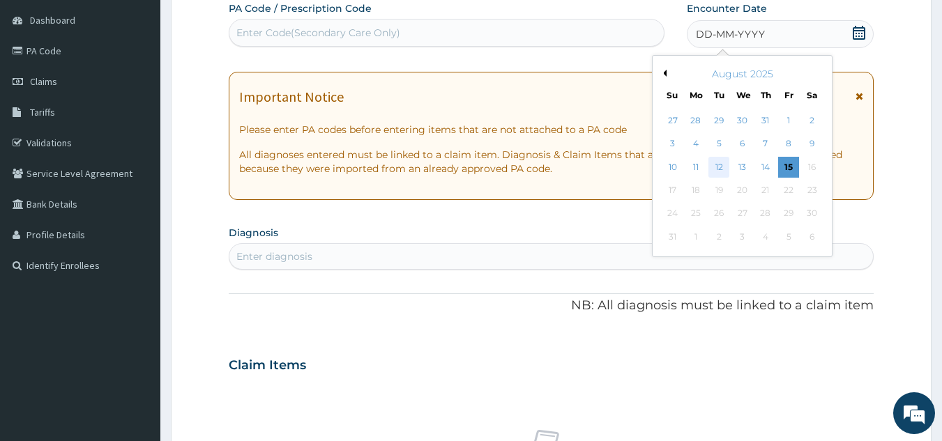
click at [719, 167] on div "12" at bounding box center [719, 167] width 21 height 21
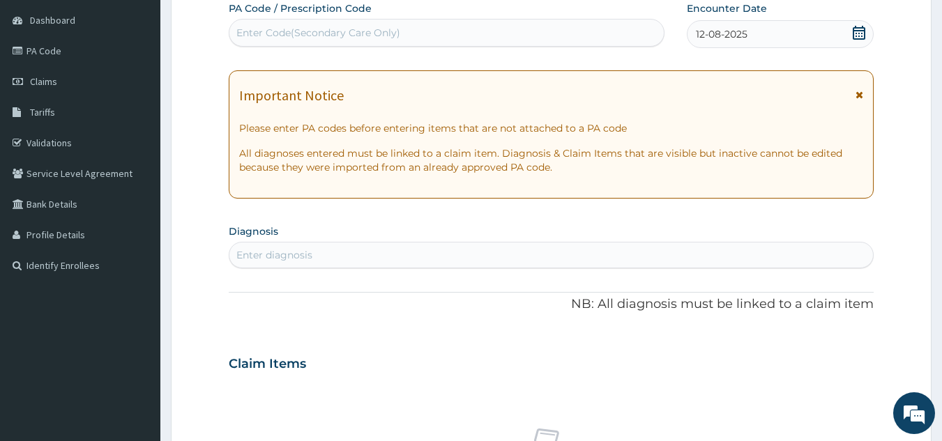
type input "t"
type input "diabetes"
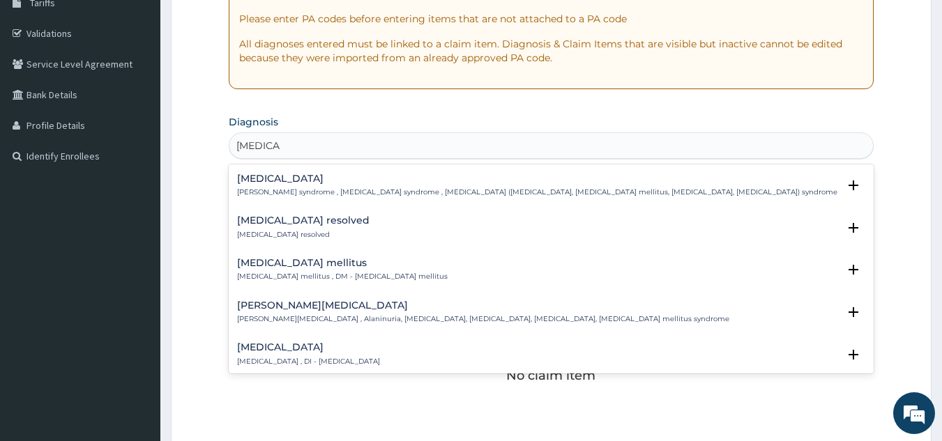
scroll to position [105, 0]
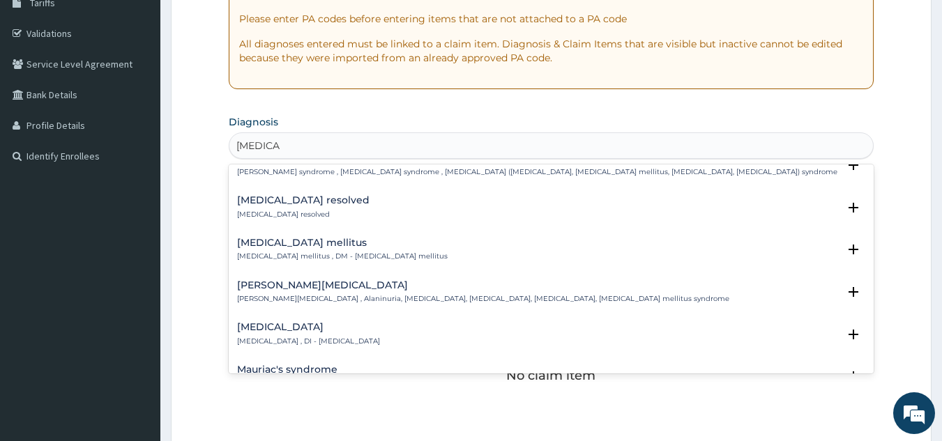
click at [331, 255] on p "Diabetes mellitus , DM - Diabetes mellitus" at bounding box center [342, 257] width 211 height 10
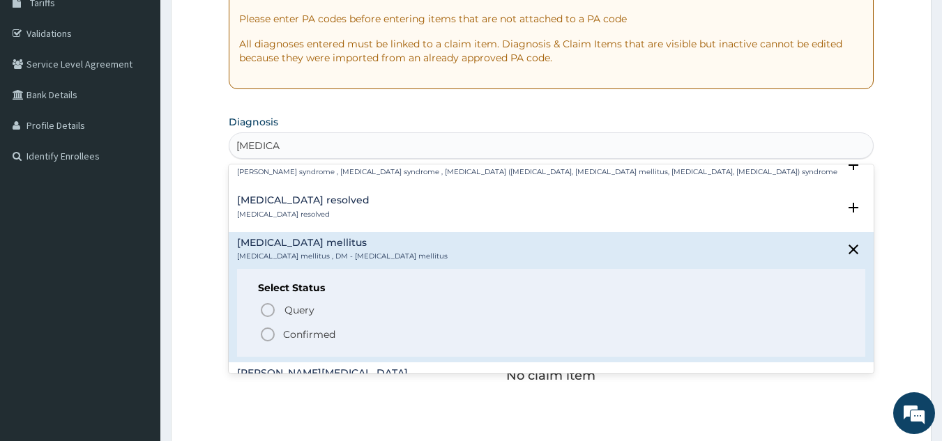
click at [318, 340] on p "Confirmed" at bounding box center [309, 335] width 52 height 14
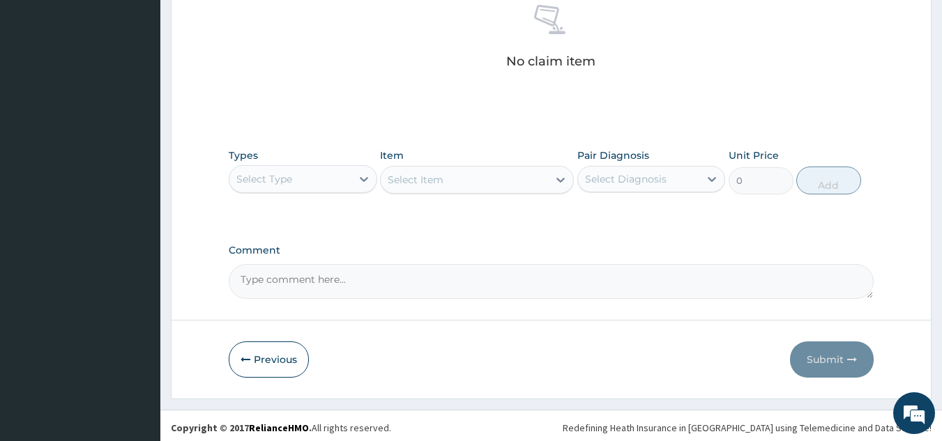
scroll to position [564, 0]
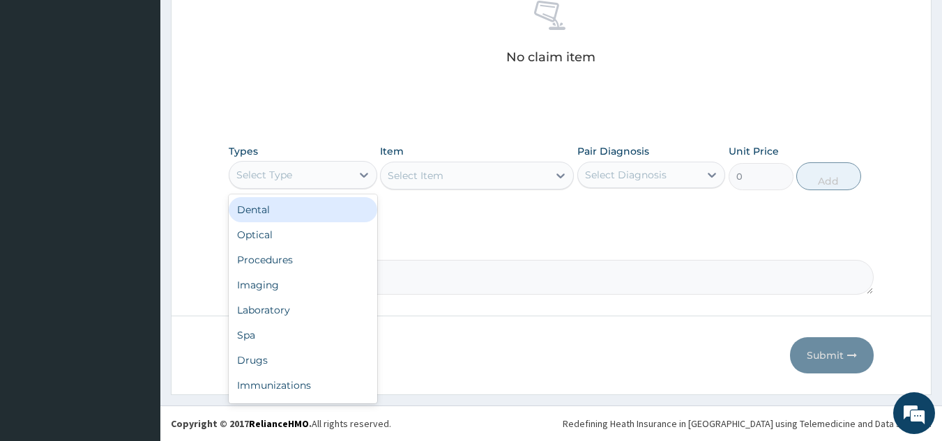
click at [331, 266] on div "Procedures" at bounding box center [303, 260] width 149 height 25
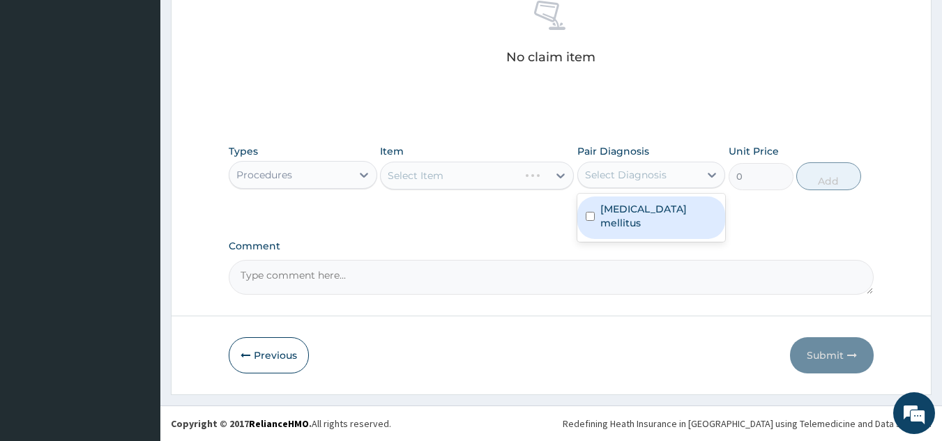
click at [642, 205] on label "Diabetes mellitus" at bounding box center [658, 216] width 117 height 28
checkbox input "true"
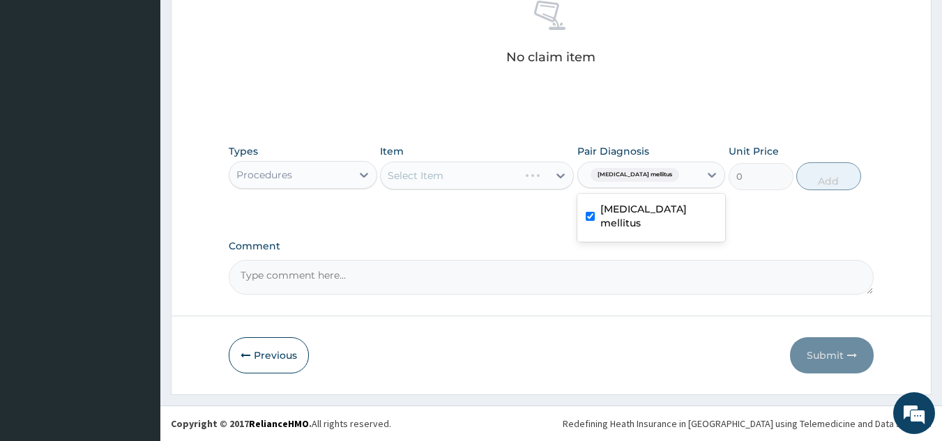
click at [473, 180] on div "Select Item" at bounding box center [477, 176] width 194 height 28
click at [507, 172] on div "Select Item" at bounding box center [477, 176] width 194 height 28
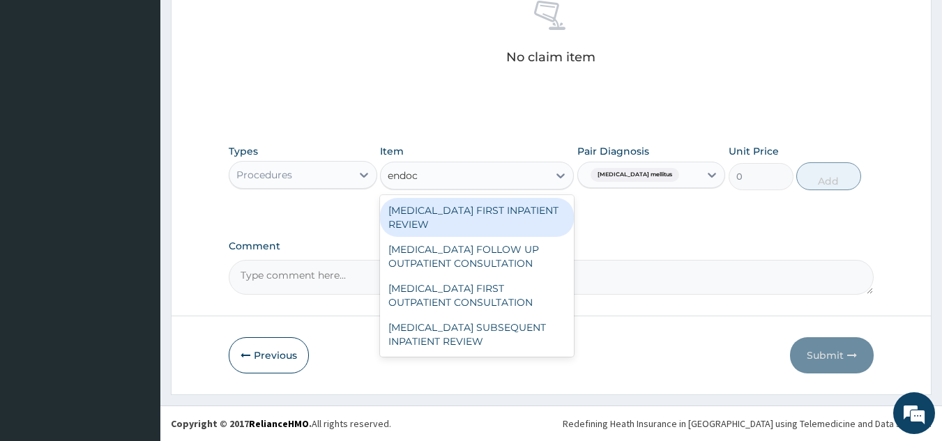
type input "endocr"
click at [514, 289] on div "ENDOCRINOLOGIST FIRST OUTPATIENT CONSULTATION" at bounding box center [477, 295] width 194 height 39
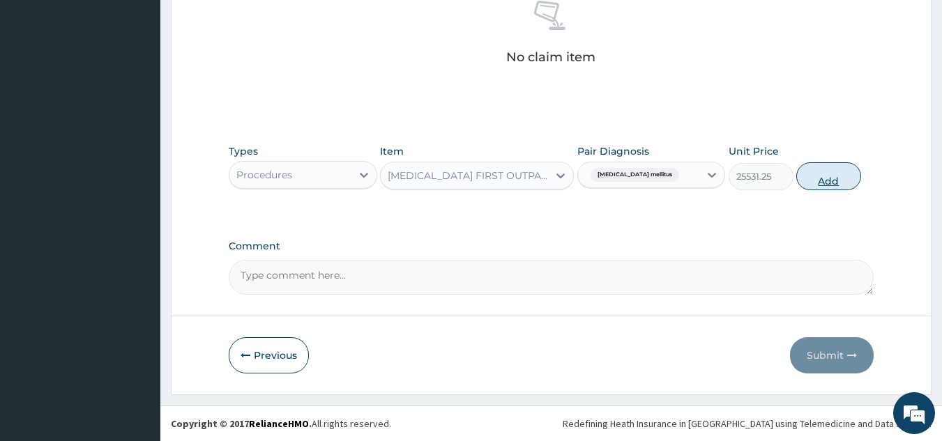
click at [837, 176] on button "Add" at bounding box center [828, 176] width 65 height 28
type input "0"
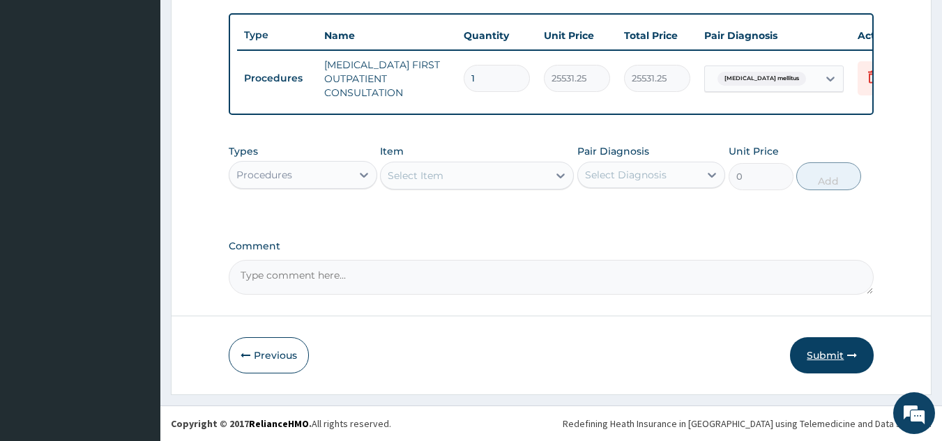
click at [824, 356] on button "Submit" at bounding box center [832, 356] width 84 height 36
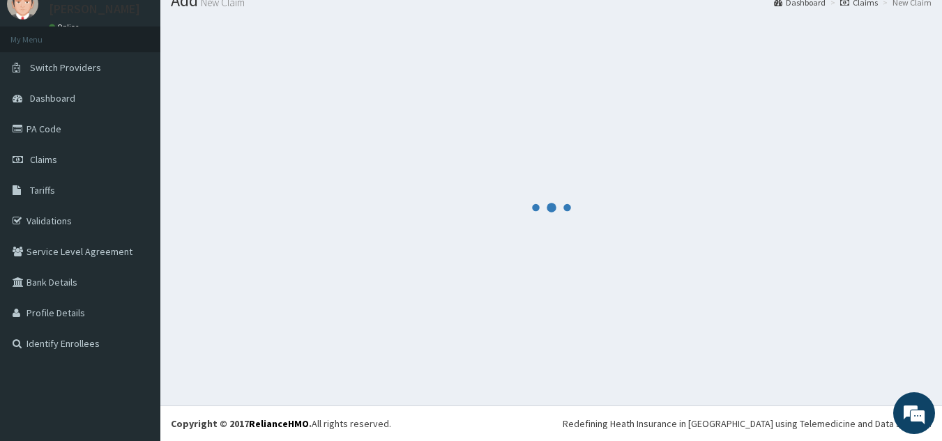
scroll to position [54, 0]
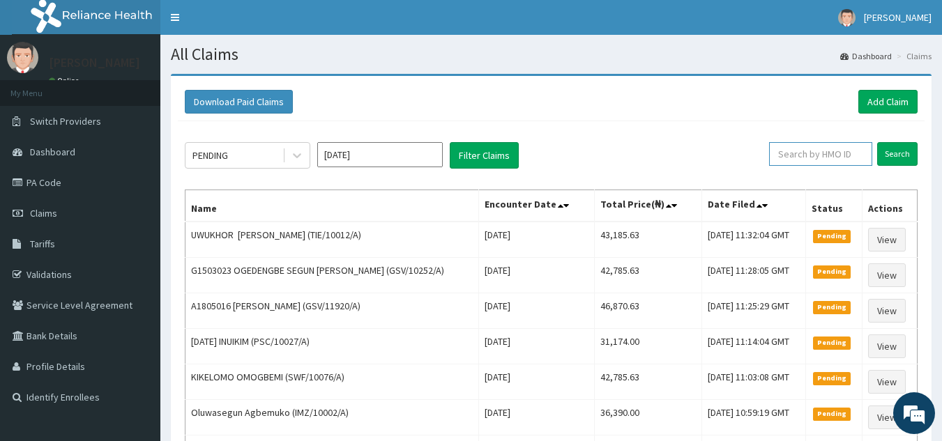
click at [807, 153] on input "text" at bounding box center [820, 154] width 103 height 24
paste input "MPP/10018/A"
type input "MPP/10018/A"
click at [877, 142] on input "Search" at bounding box center [897, 154] width 40 height 24
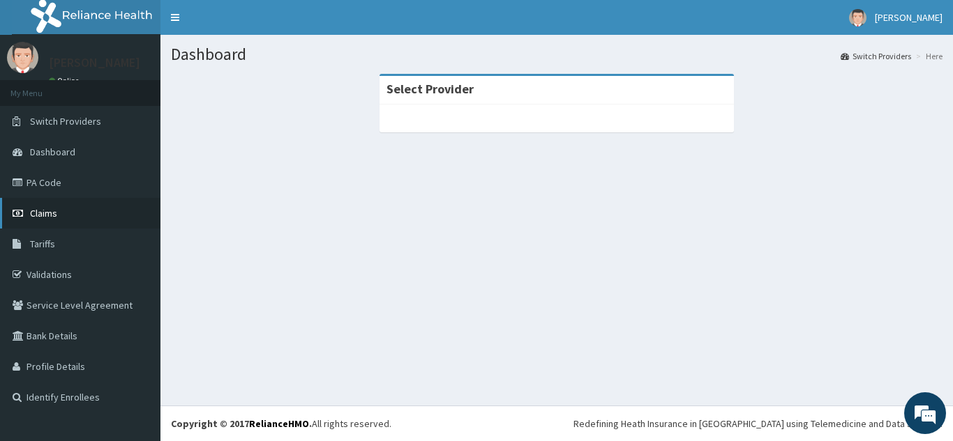
click at [39, 210] on span "Claims" at bounding box center [43, 213] width 27 height 13
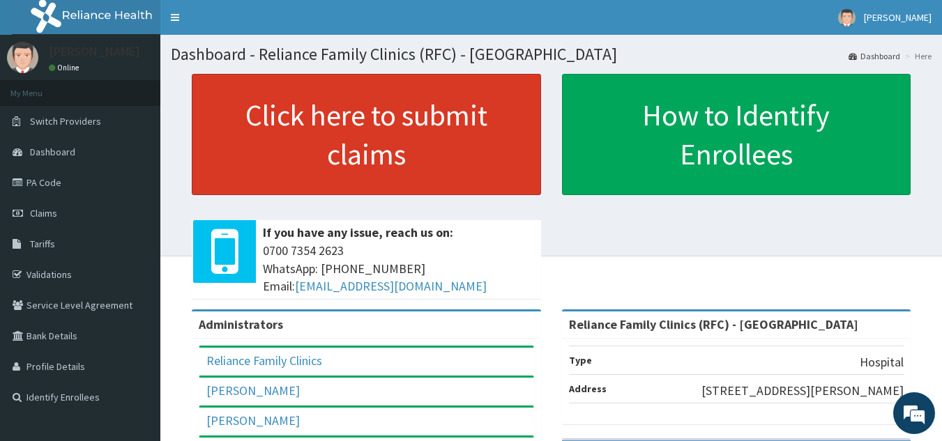
click at [431, 117] on link "Click here to submit claims" at bounding box center [366, 134] width 349 height 121
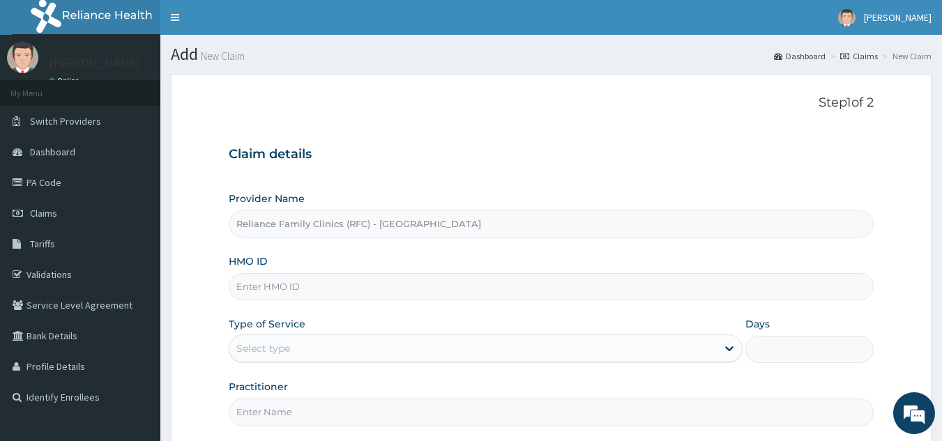
type input "Reliance Family Clinics (RFC) - [GEOGRAPHIC_DATA]"
click at [441, 287] on input "HMO ID" at bounding box center [552, 286] width 646 height 27
type input "v"
paste input "Treatment: Increase [MEDICAL_DATA] to 50mcg alternate with 75mcg daily Repeat T…"
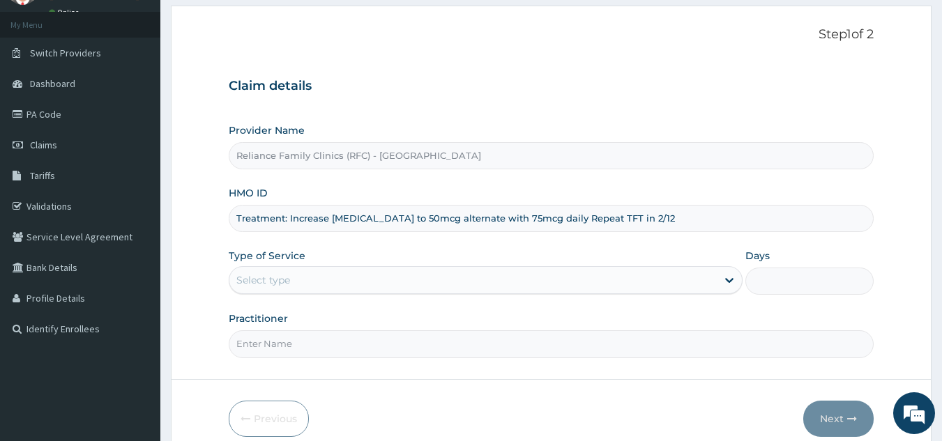
scroll to position [84, 0]
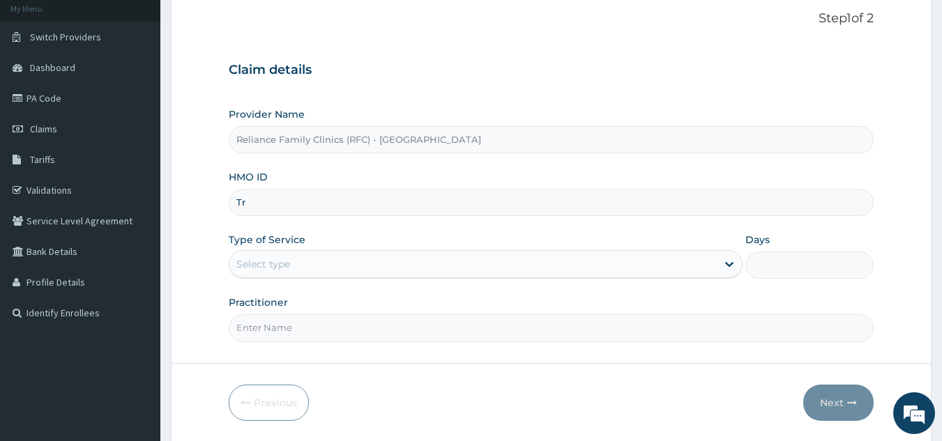
type input "T"
paste input "FCH/10166/A"
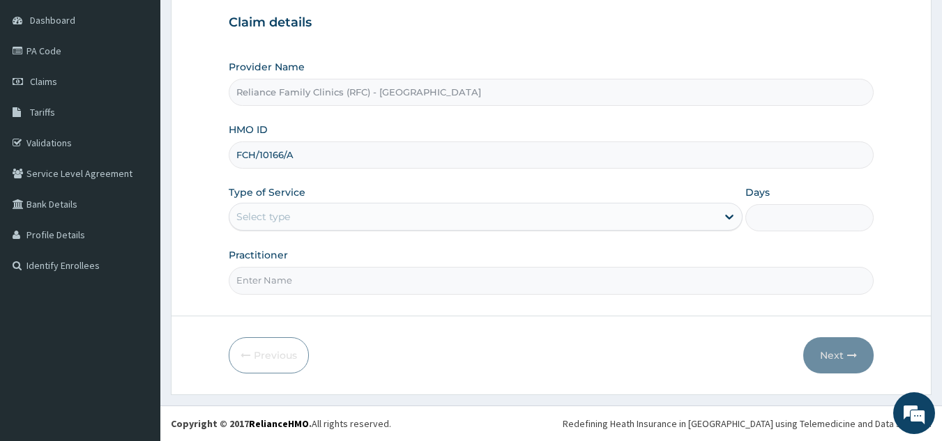
type input "FCH/10166/A"
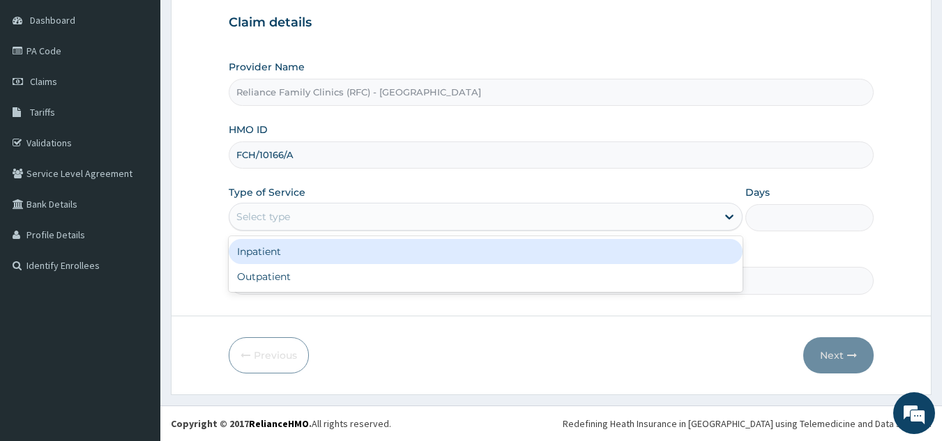
click at [416, 282] on div "Outpatient" at bounding box center [486, 276] width 514 height 25
type input "1"
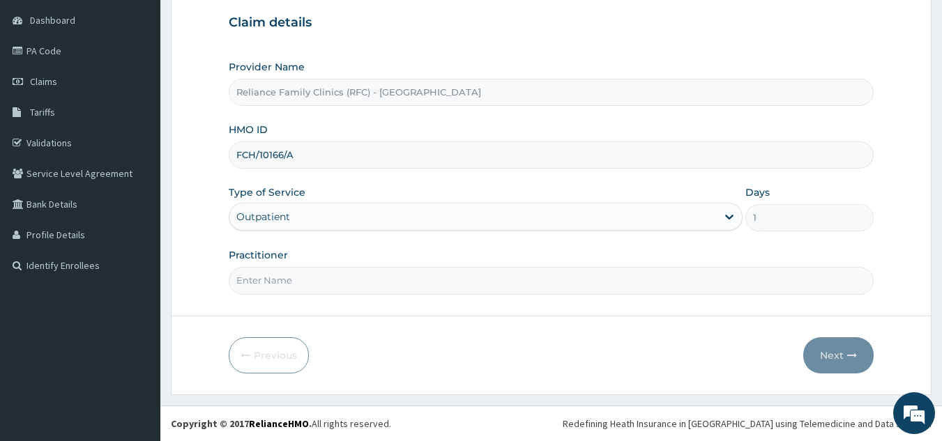
click at [445, 281] on input "Practitioner" at bounding box center [552, 280] width 646 height 27
type input "l"
type input "ayanwale"
click at [846, 356] on button "Next" at bounding box center [838, 356] width 70 height 36
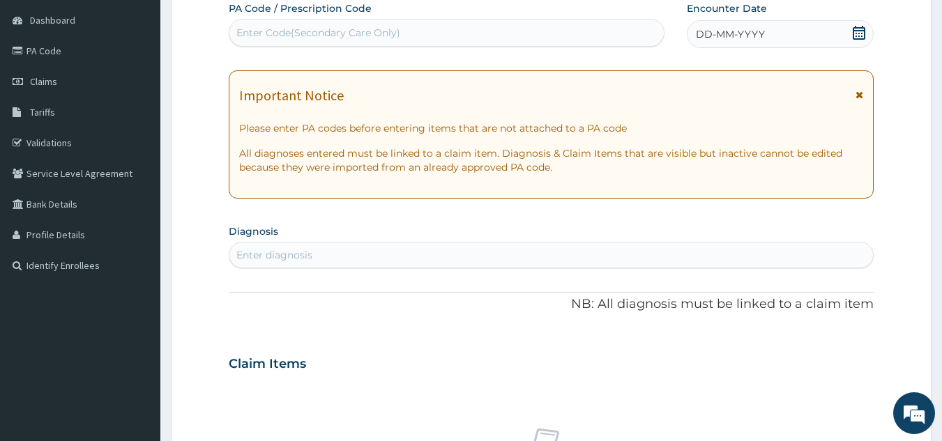
click at [748, 41] on span "DD-MM-YYYY" at bounding box center [730, 34] width 69 height 14
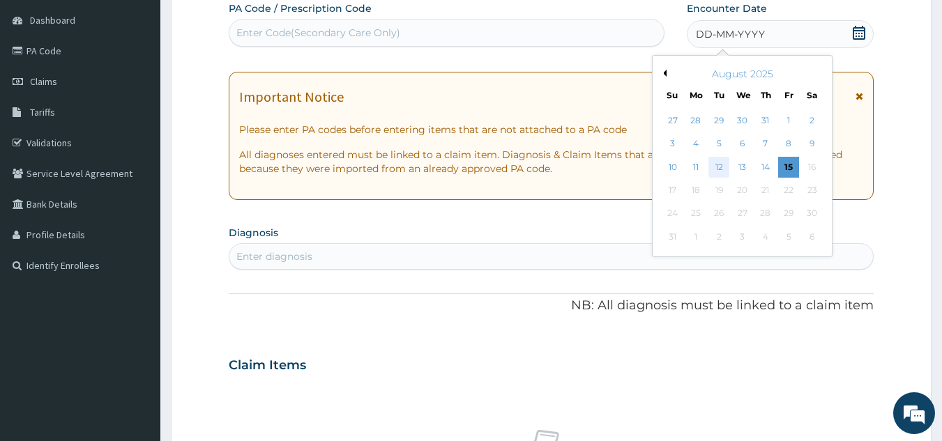
click at [719, 167] on div "12" at bounding box center [719, 167] width 21 height 21
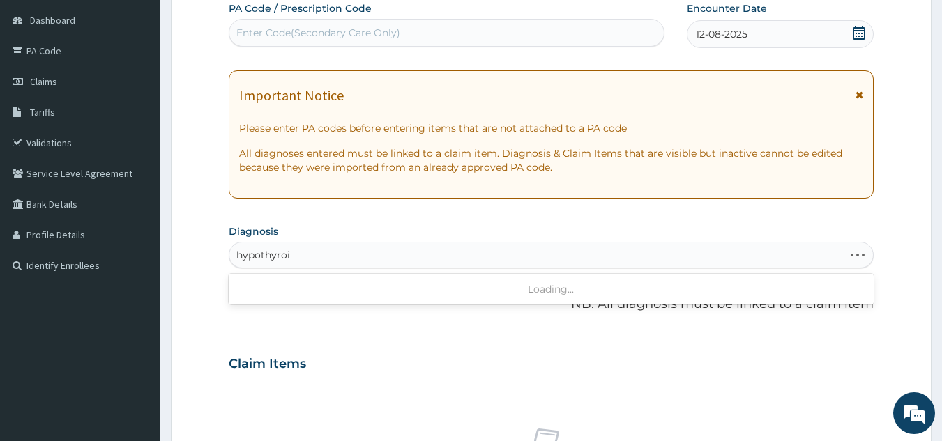
type input "hypothyroid"
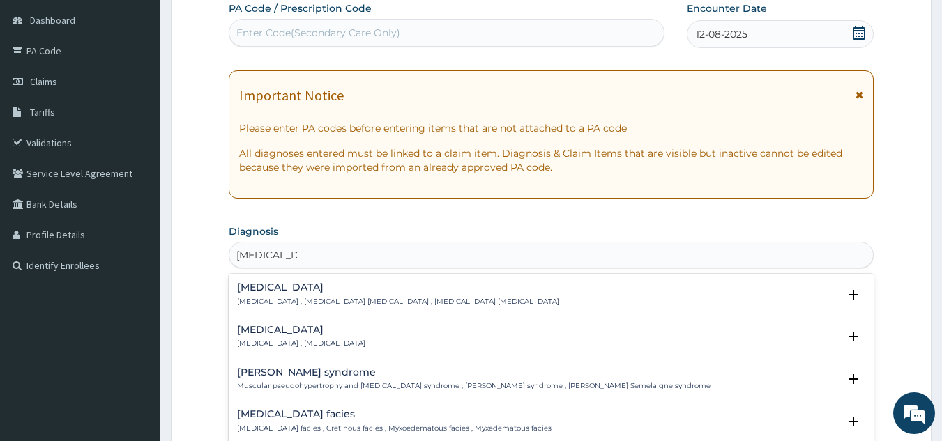
click at [351, 340] on div "Hypothyroidism Hypothyroidism , Hypothyroid" at bounding box center [551, 337] width 629 height 24
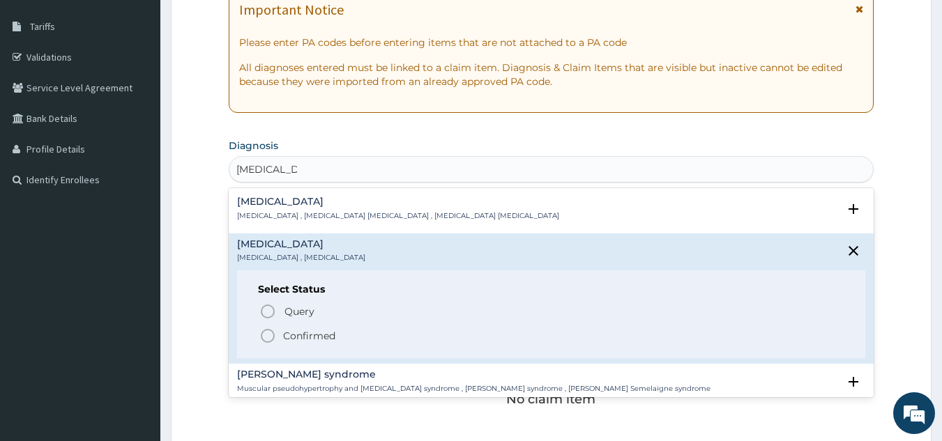
click at [338, 335] on span "Confirmed" at bounding box center [552, 336] width 586 height 17
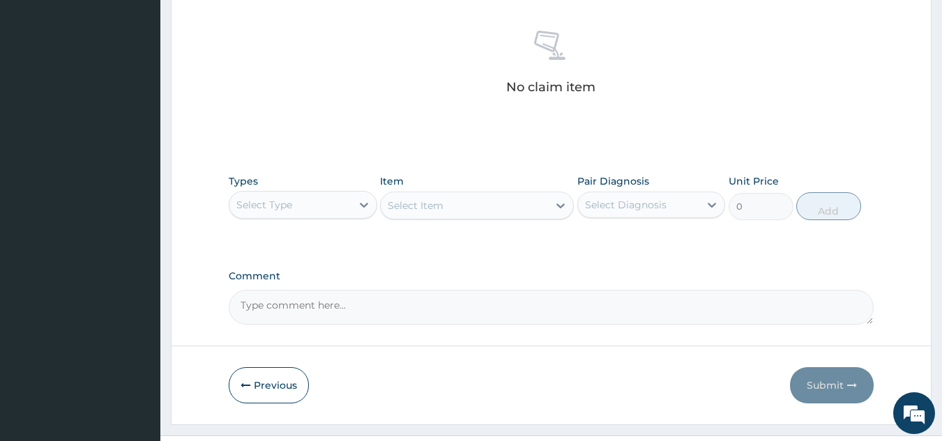
scroll to position [564, 0]
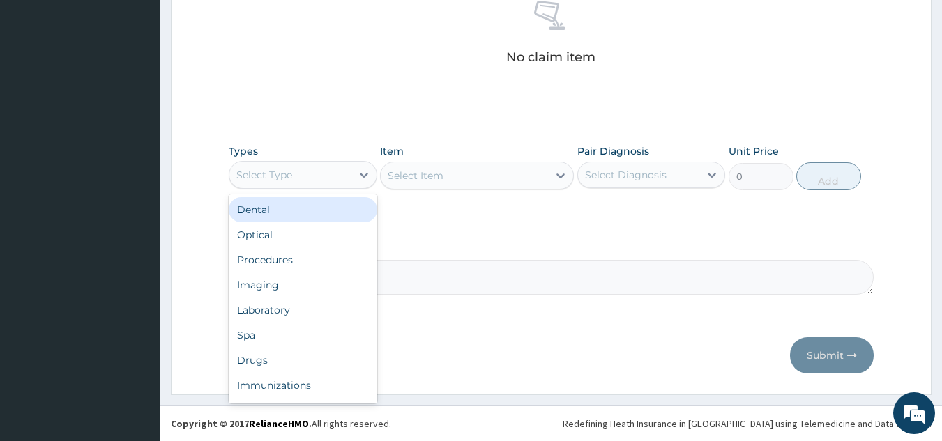
click at [328, 264] on div "Procedures" at bounding box center [303, 260] width 149 height 25
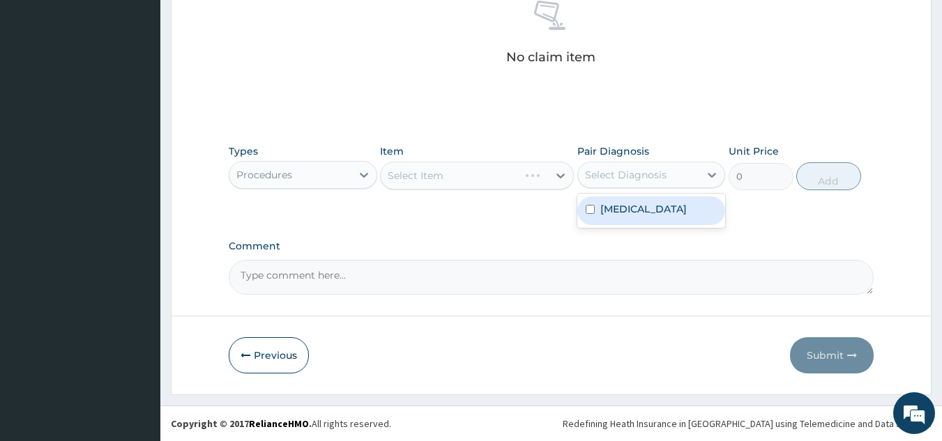
click at [632, 221] on div "Hypothyroidism" at bounding box center [651, 211] width 149 height 29
checkbox input "true"
click at [503, 192] on div "Types Procedures Item Select Item Pair Diagnosis option Hypothyroidism, selecte…" at bounding box center [552, 167] width 646 height 60
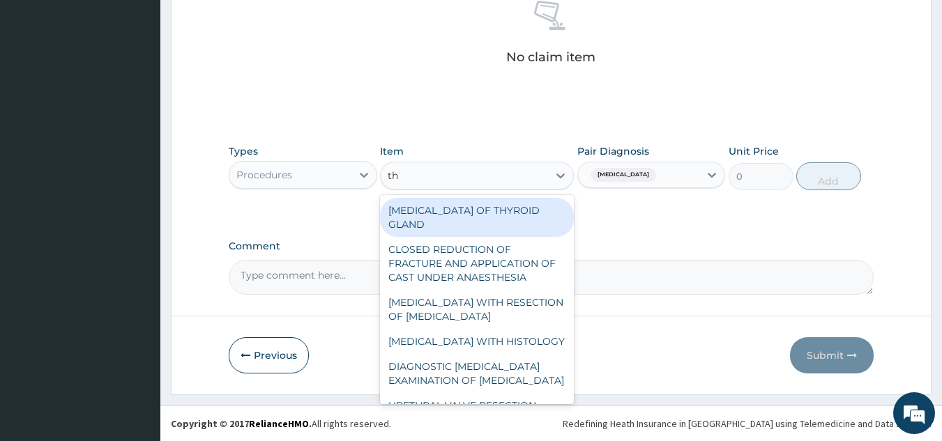
type input "t"
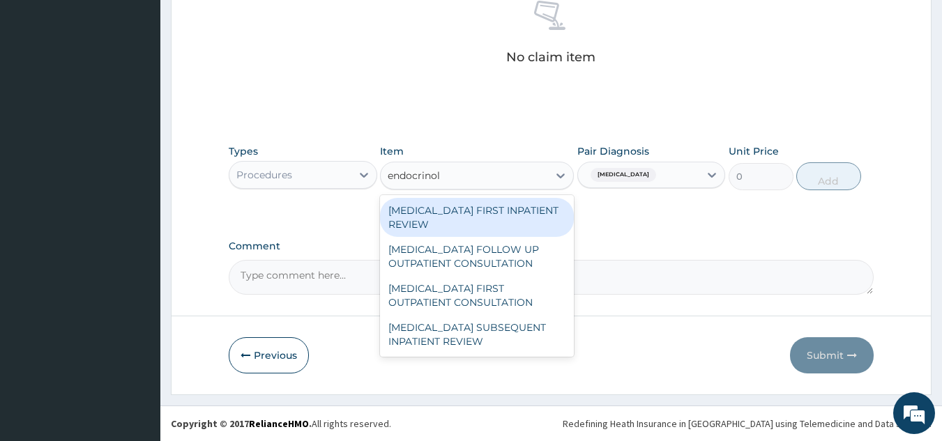
type input "endocrinolo"
click at [512, 292] on div "[MEDICAL_DATA] FIRST OUTPATIENT CONSULTATION" at bounding box center [477, 295] width 194 height 39
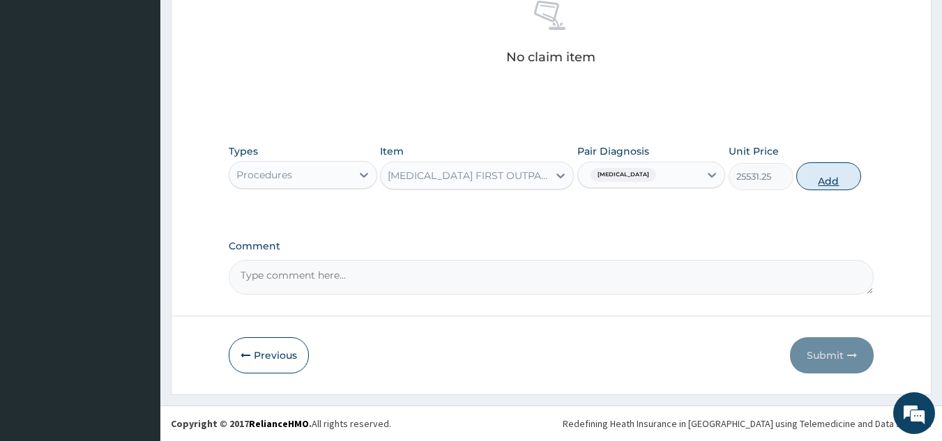
click at [829, 180] on button "Add" at bounding box center [828, 176] width 65 height 28
type input "0"
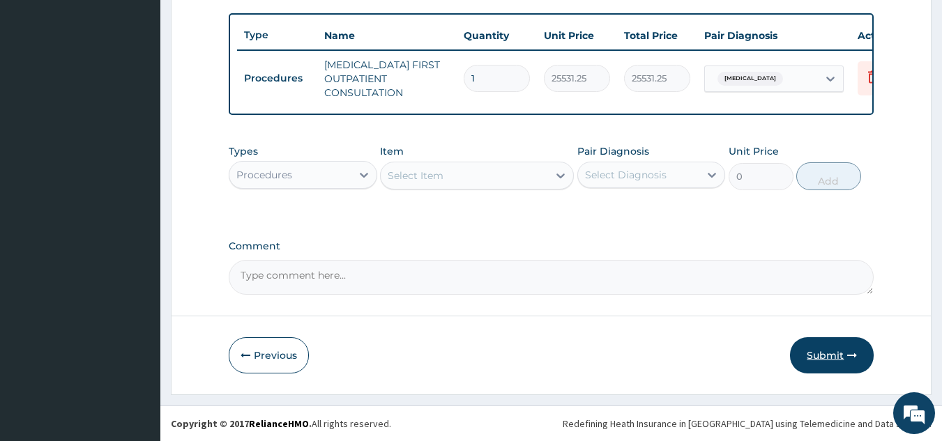
click at [840, 353] on button "Submit" at bounding box center [832, 356] width 84 height 36
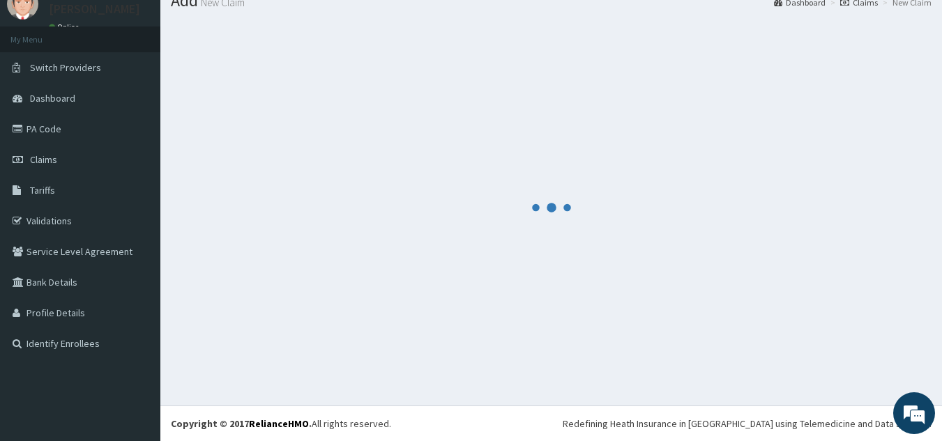
scroll to position [516, 0]
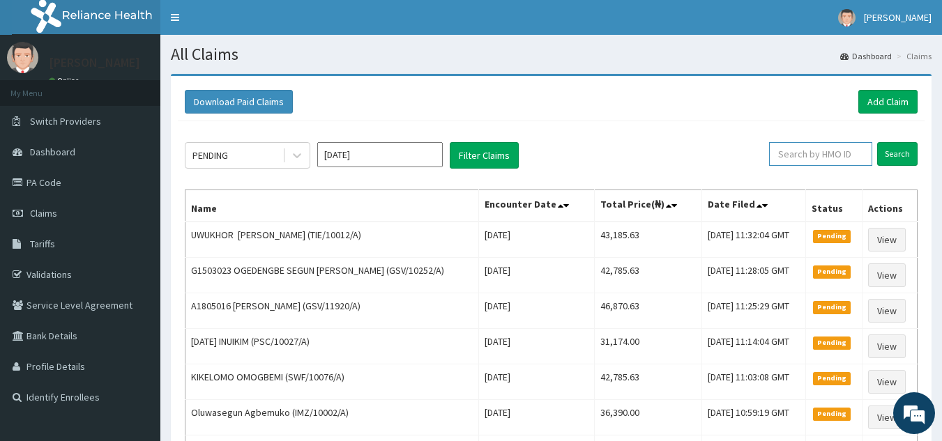
click at [817, 158] on input "text" at bounding box center [820, 154] width 103 height 24
click at [884, 107] on link "Add Claim" at bounding box center [887, 102] width 59 height 24
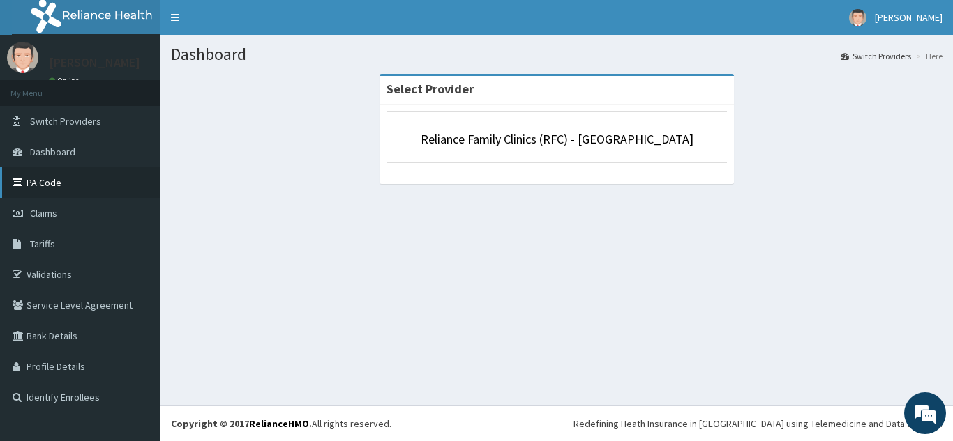
click at [62, 190] on link "PA Code" at bounding box center [80, 182] width 160 height 31
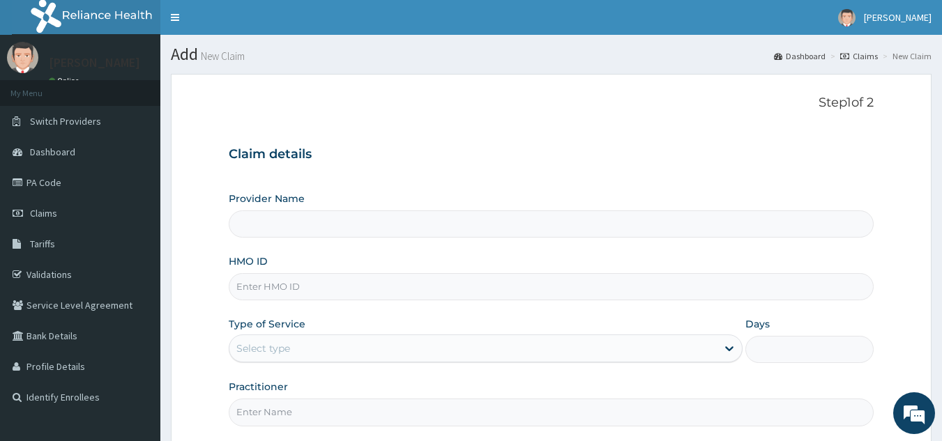
type input "Reliance Family Clinics (RFC) - Lekki"
click at [429, 294] on input "HMO ID" at bounding box center [552, 286] width 646 height 27
paste input "RET/37940/A"
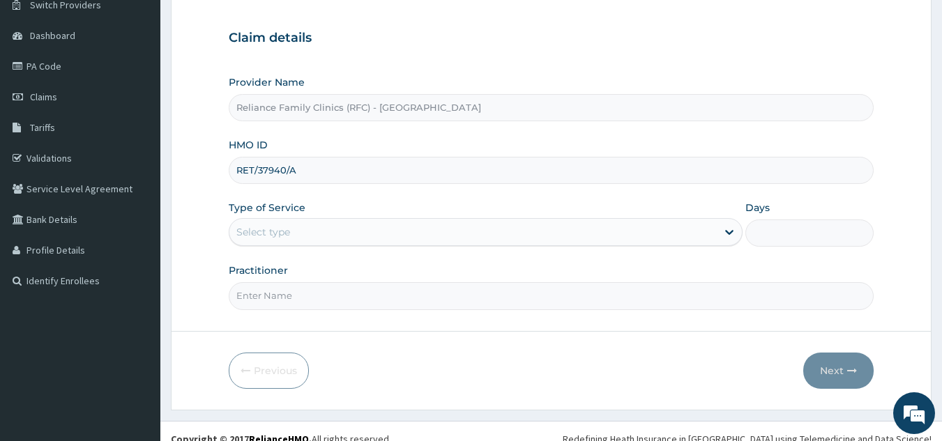
scroll to position [132, 0]
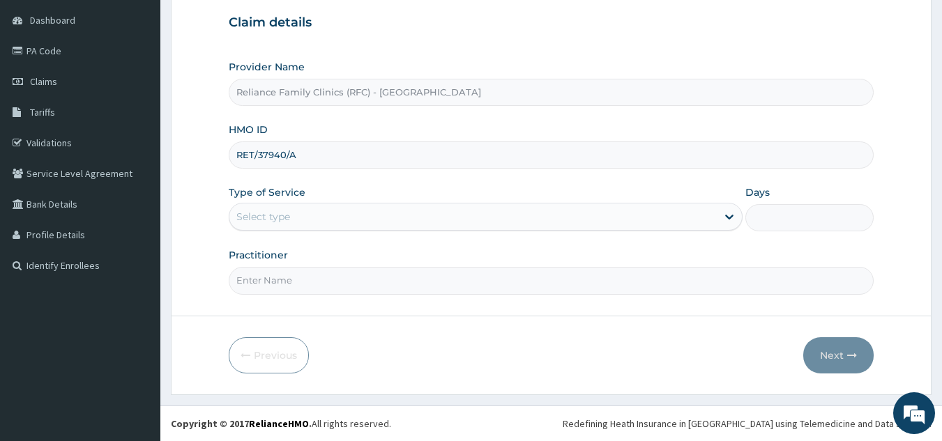
type input "RET/37940/A"
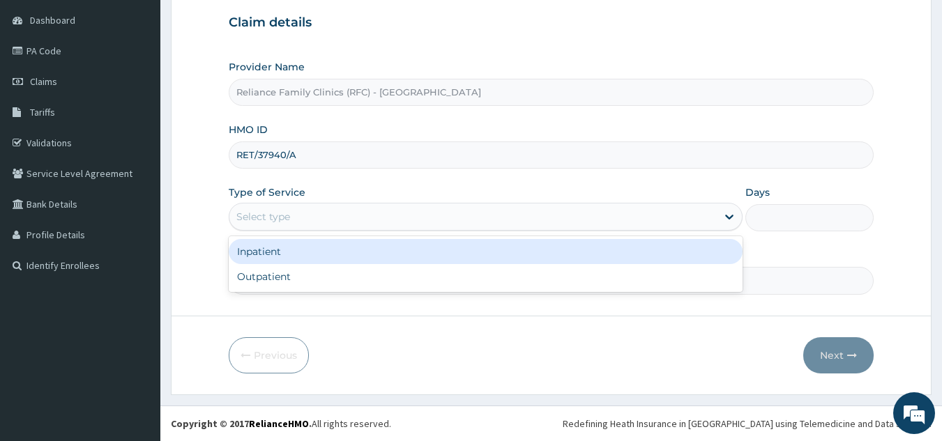
click at [361, 280] on div "Outpatient" at bounding box center [486, 276] width 514 height 25
type input "1"
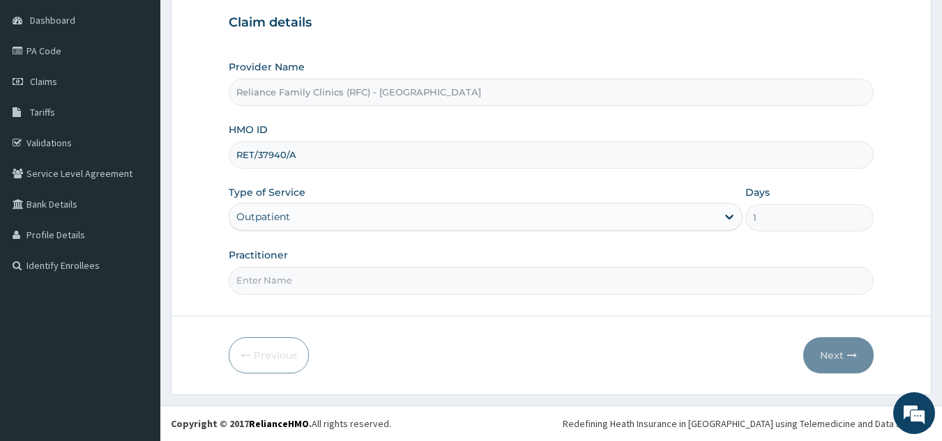
click at [391, 281] on input "Practitioner" at bounding box center [552, 280] width 646 height 27
type input "l"
type input "onanuga"
click at [845, 349] on button "Next" at bounding box center [838, 356] width 70 height 36
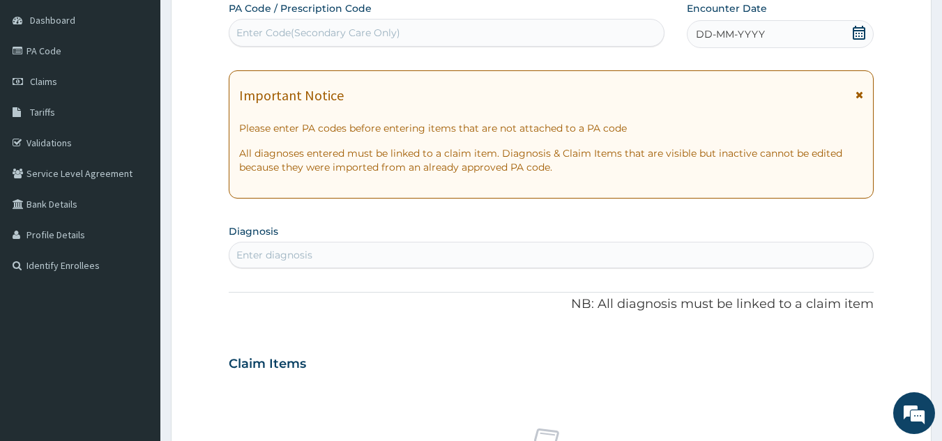
click at [759, 31] on span "DD-MM-YYYY" at bounding box center [730, 34] width 69 height 14
click at [425, 29] on div "Enter Code(Secondary Care Only)" at bounding box center [446, 33] width 435 height 22
paste input "PA/66D4ED"
type input "PA/66D4ED"
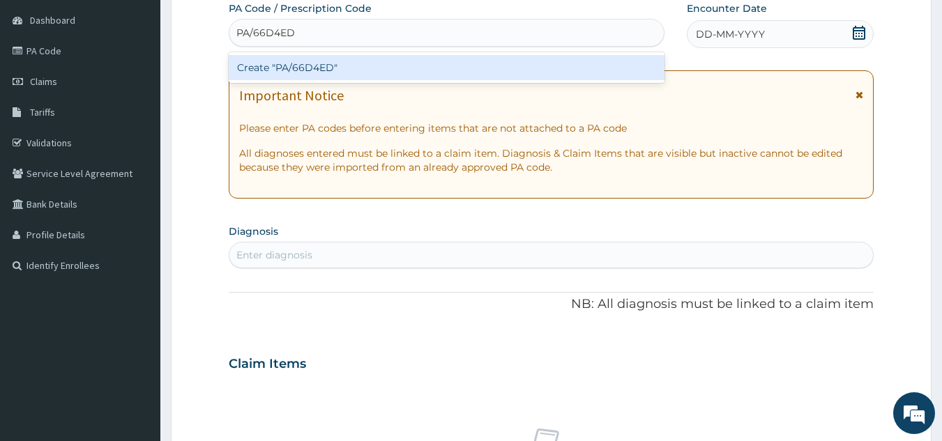
click at [452, 62] on div "Create "PA/66D4ED"" at bounding box center [447, 67] width 437 height 25
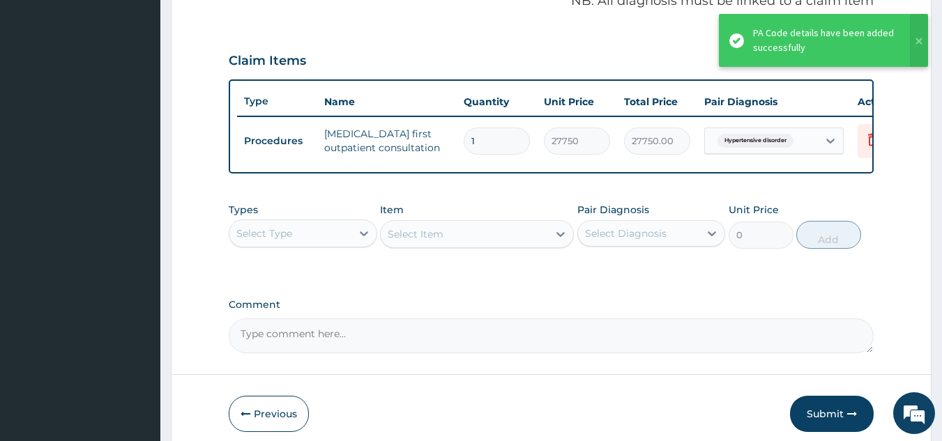
scroll to position [452, 0]
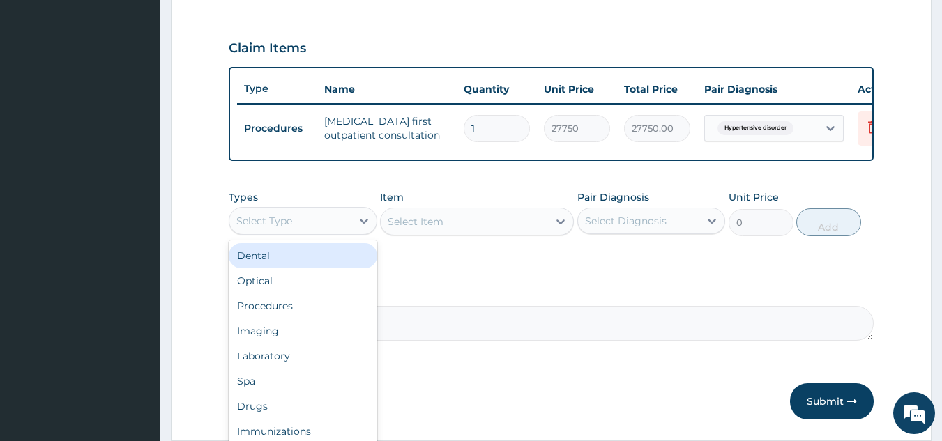
click at [331, 369] on div "Laboratory" at bounding box center [303, 356] width 149 height 25
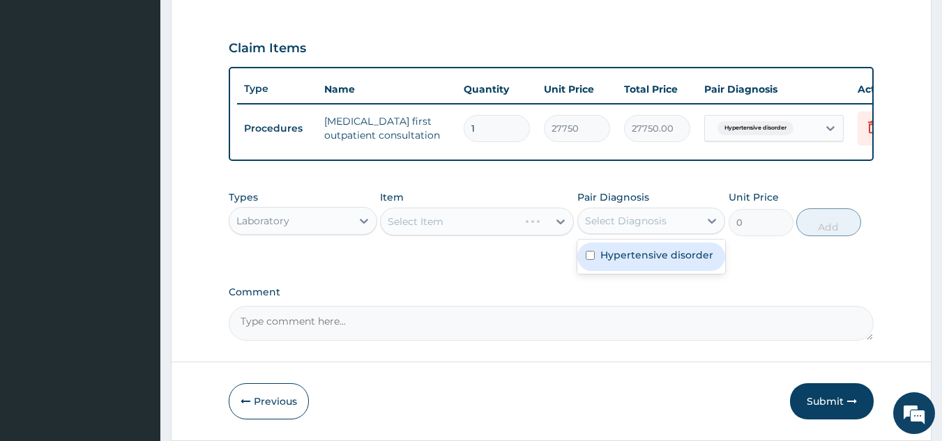
click at [629, 271] on div "Hypertensive disorder" at bounding box center [651, 257] width 149 height 29
checkbox input "true"
click at [499, 227] on div "Select Item" at bounding box center [477, 222] width 194 height 28
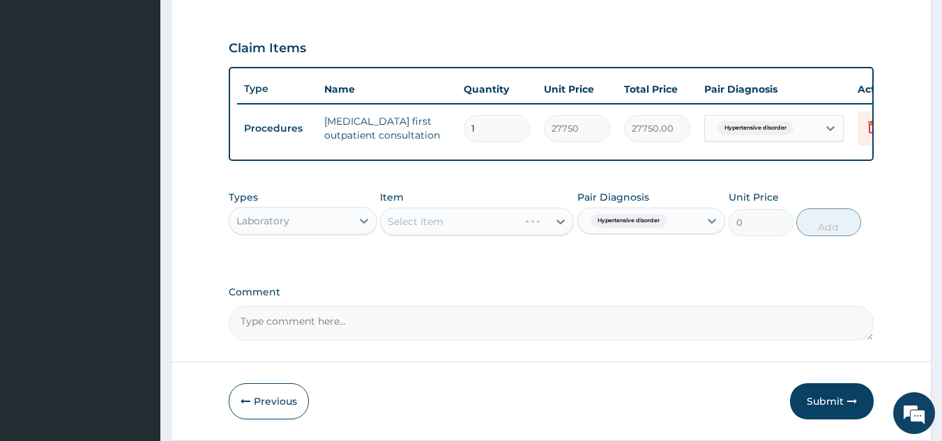
click at [476, 227] on div "Select Item" at bounding box center [477, 222] width 194 height 28
click at [462, 229] on div "Select Item" at bounding box center [477, 222] width 194 height 28
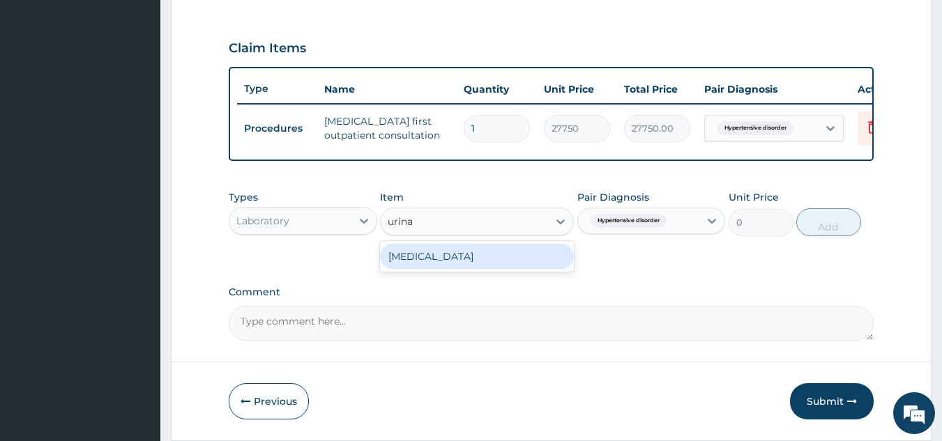
type input "urinal"
click at [502, 268] on div "[MEDICAL_DATA]" at bounding box center [477, 256] width 194 height 25
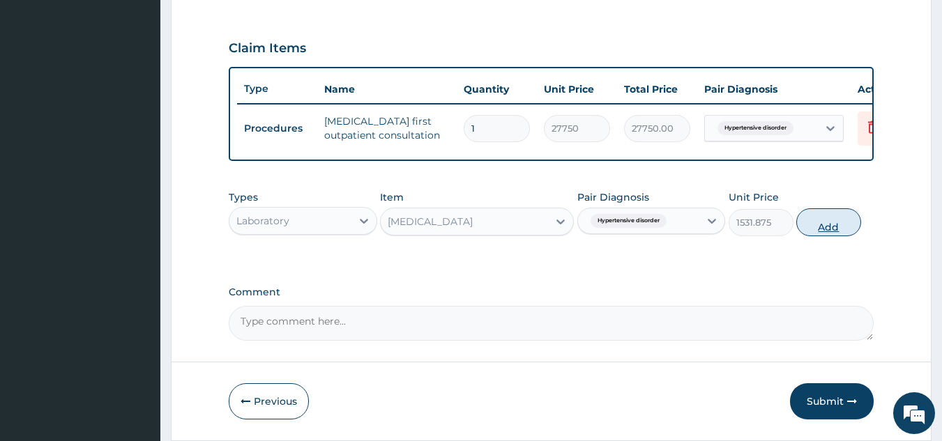
click at [821, 229] on button "Add" at bounding box center [828, 223] width 65 height 28
type input "0"
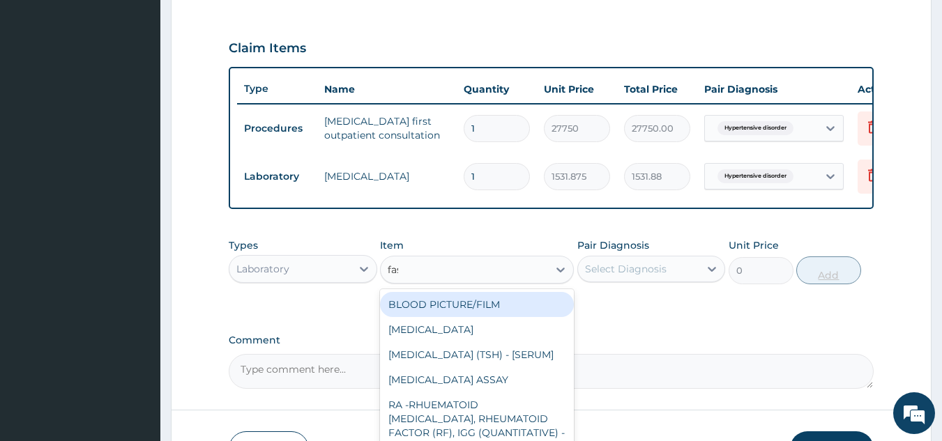
type input "fast"
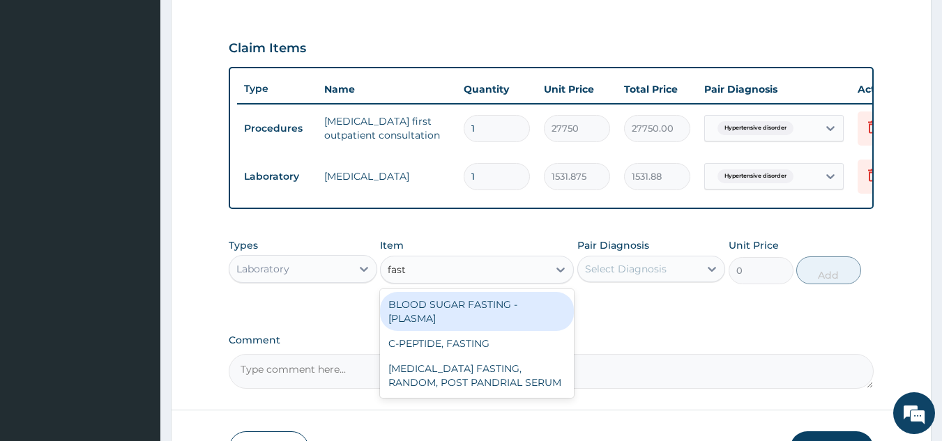
click at [527, 326] on div "BLOOD SUGAR FASTING - [PLASMA]" at bounding box center [477, 311] width 194 height 39
type input "1800"
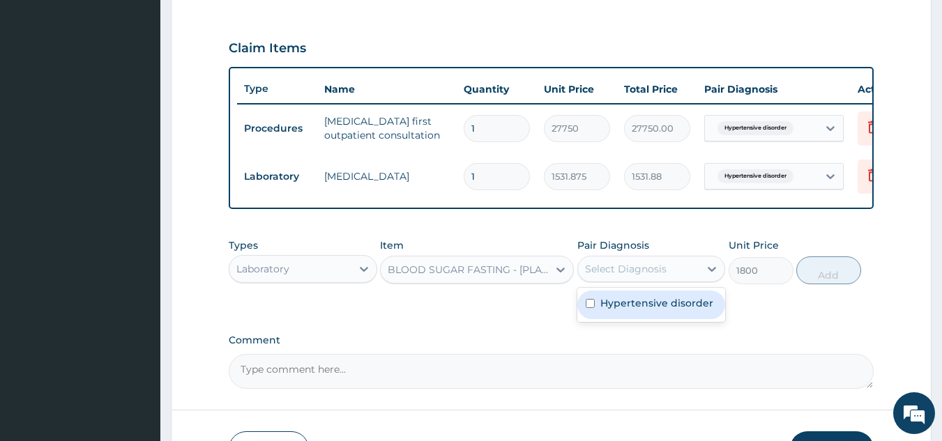
click at [660, 310] on label "Hypertensive disorder" at bounding box center [656, 303] width 113 height 14
checkbox input "true"
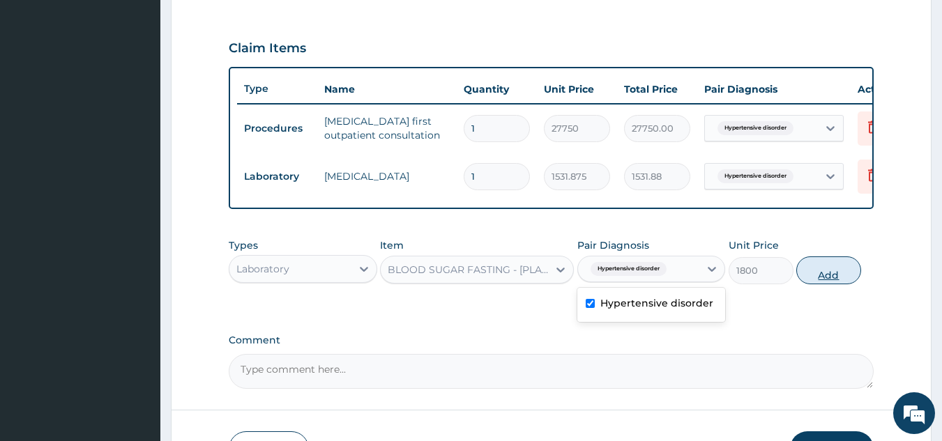
click at [818, 285] on button "Add" at bounding box center [828, 271] width 65 height 28
type input "0"
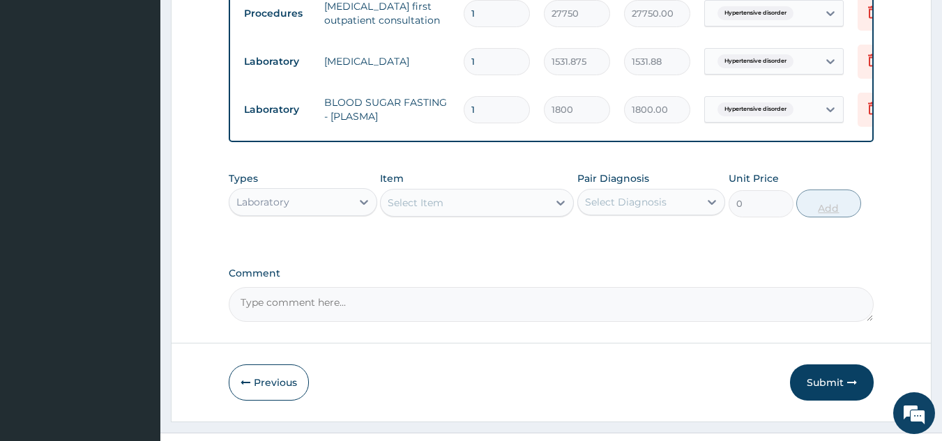
scroll to position [605, 0]
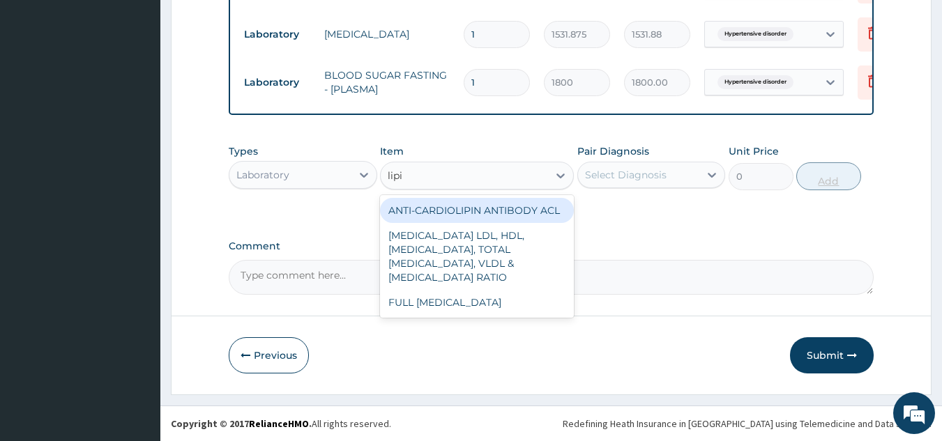
type input "lipid"
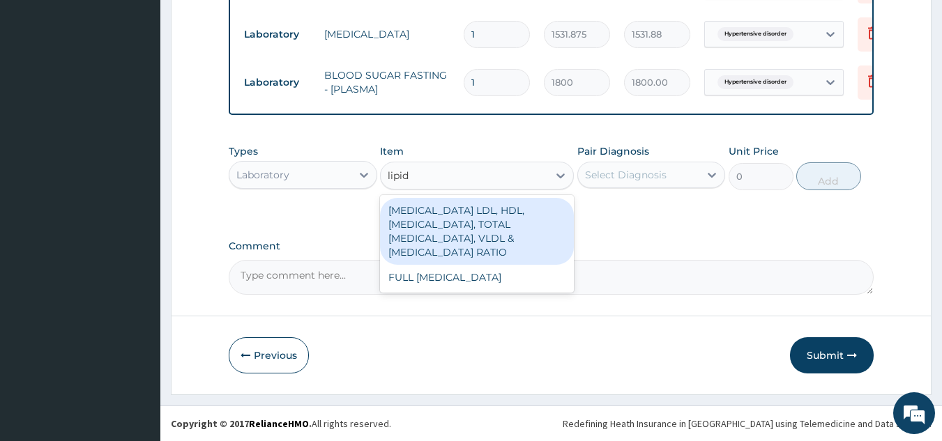
click at [521, 281] on div "FULL LIPID PROFILE" at bounding box center [477, 277] width 194 height 25
type input "8640"
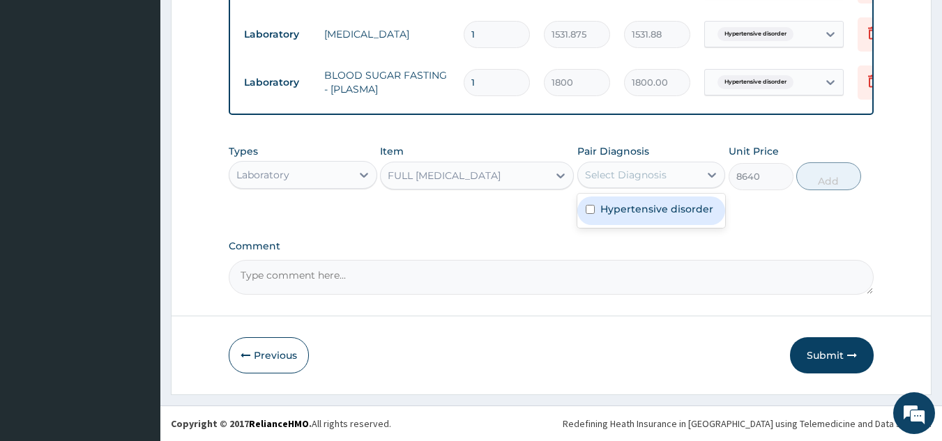
click at [649, 214] on label "Hypertensive disorder" at bounding box center [656, 209] width 113 height 14
checkbox input "true"
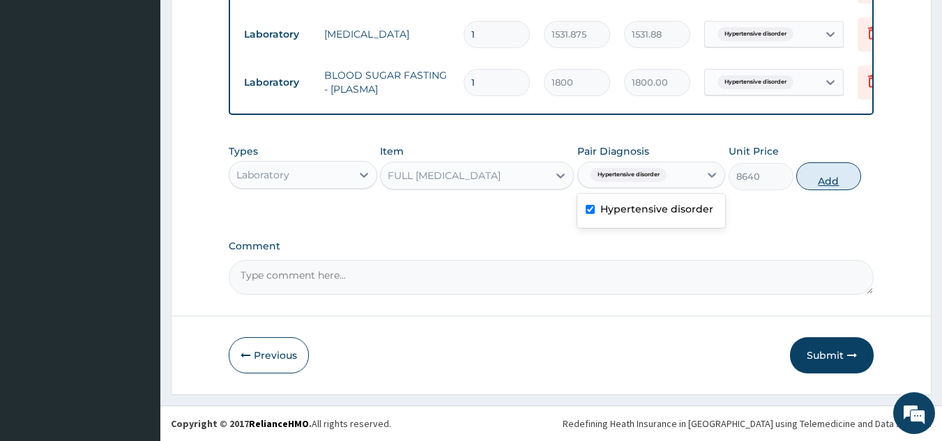
click at [828, 183] on button "Add" at bounding box center [828, 176] width 65 height 28
type input "0"
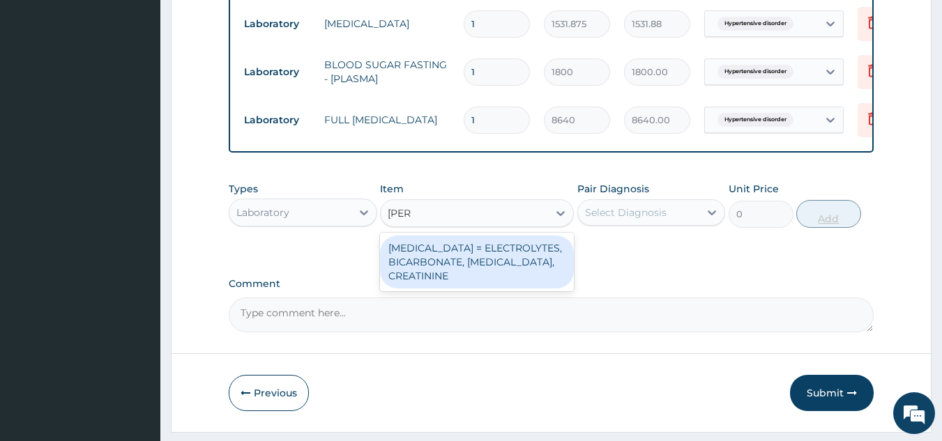
type input "renal"
click at [520, 284] on div "RENAL FUNCTION TESTS = ELECTROLYTES, BICARBONATE, UREA, CREATININE" at bounding box center [477, 262] width 194 height 53
type input "4595.625"
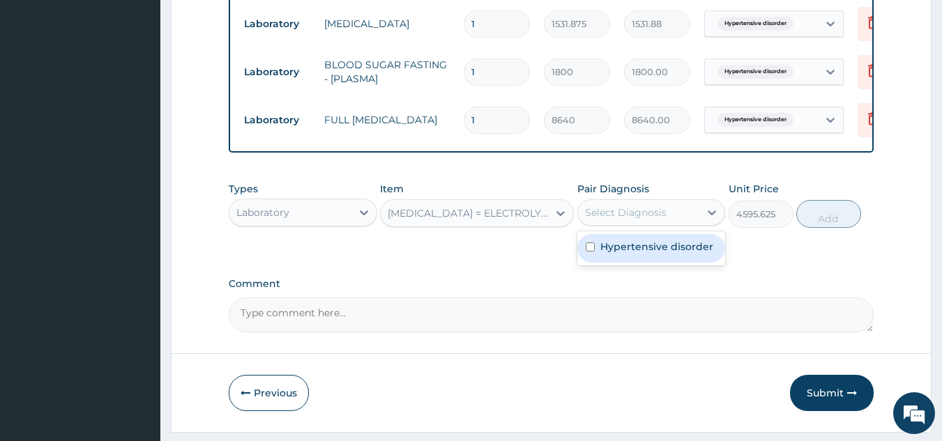
click at [650, 253] on label "Hypertensive disorder" at bounding box center [656, 247] width 113 height 14
checkbox input "true"
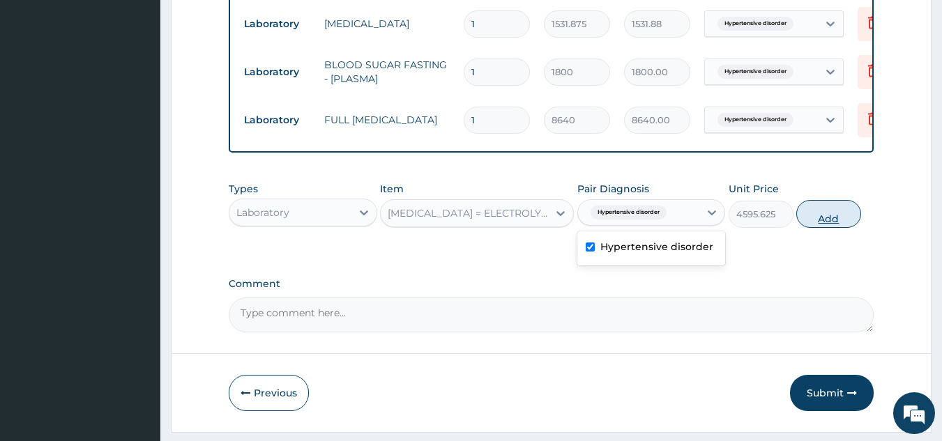
click at [827, 228] on button "Add" at bounding box center [828, 214] width 65 height 28
type input "0"
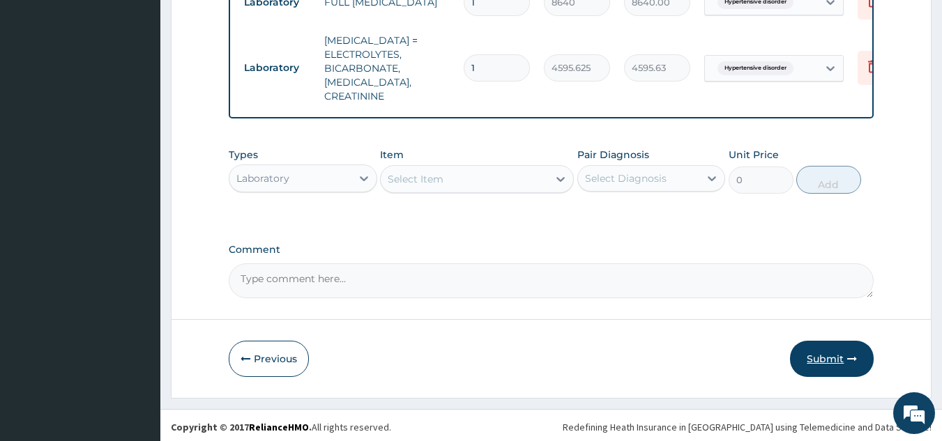
click at [830, 351] on button "Submit" at bounding box center [832, 359] width 84 height 36
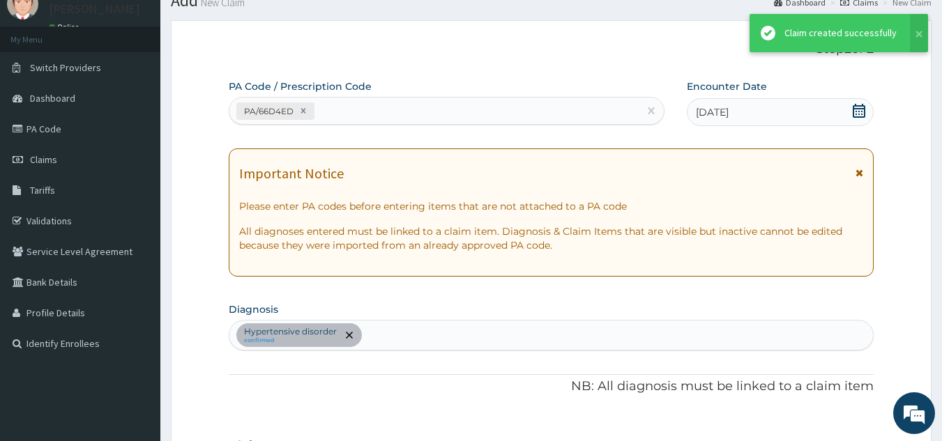
scroll to position [722, 0]
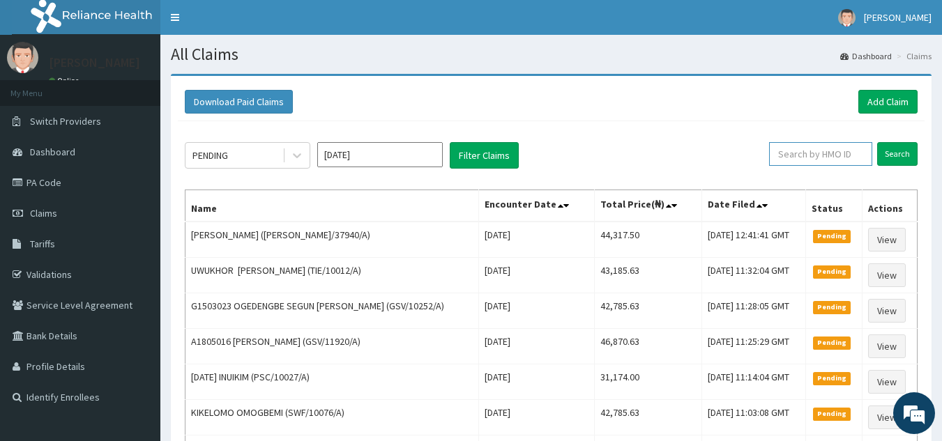
click at [795, 154] on input "text" at bounding box center [820, 154] width 103 height 24
paste input "FCH/10166/A"
type input "FCH/10166/A"
click at [877, 142] on input "Search" at bounding box center [897, 154] width 40 height 24
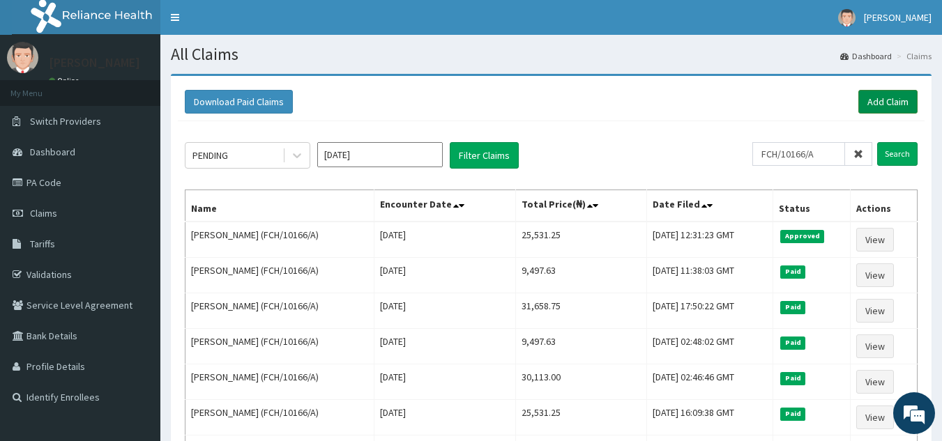
click at [902, 105] on link "Add Claim" at bounding box center [887, 102] width 59 height 24
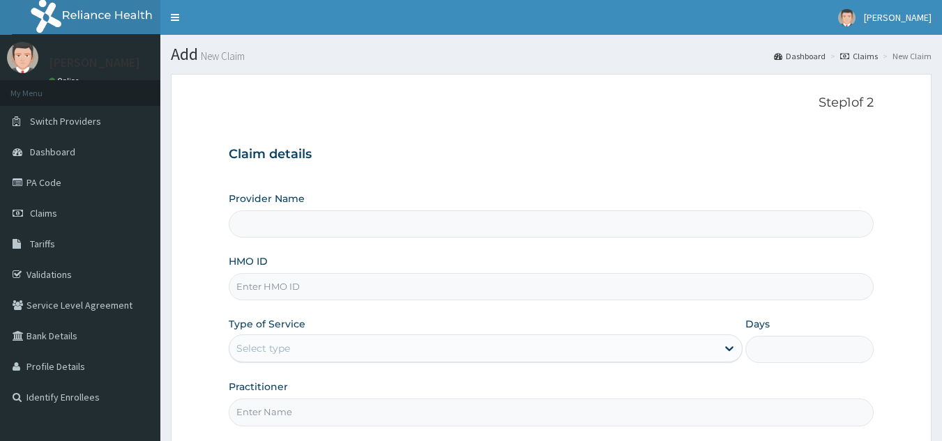
click at [375, 294] on input "HMO ID" at bounding box center [552, 286] width 646 height 27
paste input "HCM/10006/A"
type input "HCM/10006/A"
type input "Reliance Family Clinics (RFC) - [GEOGRAPHIC_DATA]"
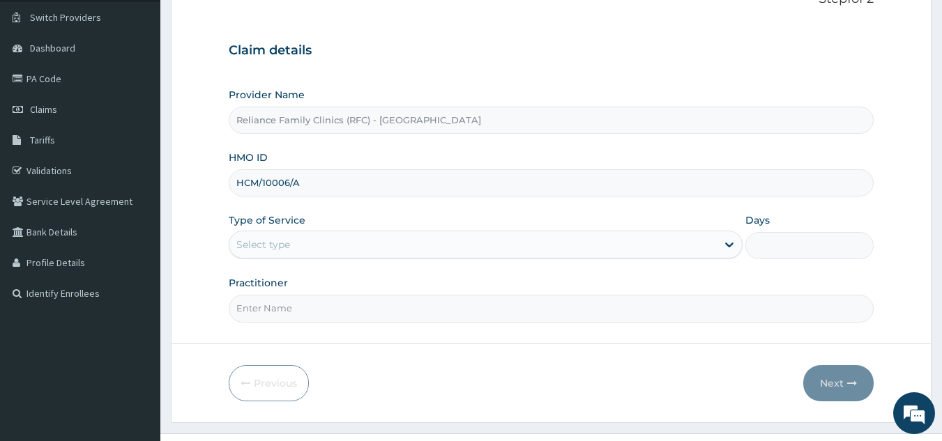
scroll to position [132, 0]
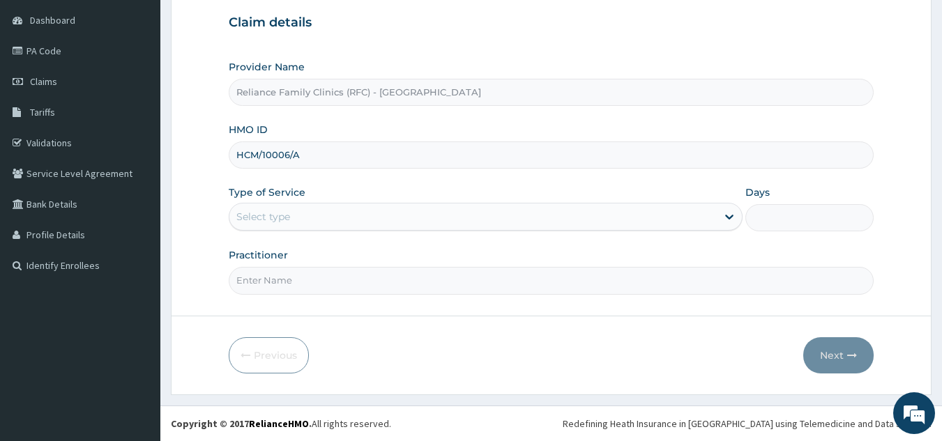
type input "HCM/10006/A"
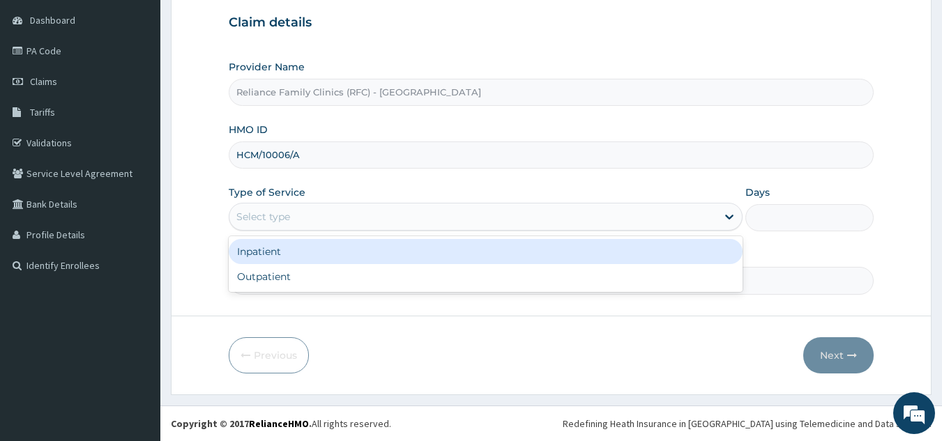
click at [360, 280] on div "Outpatient" at bounding box center [486, 276] width 514 height 25
type input "1"
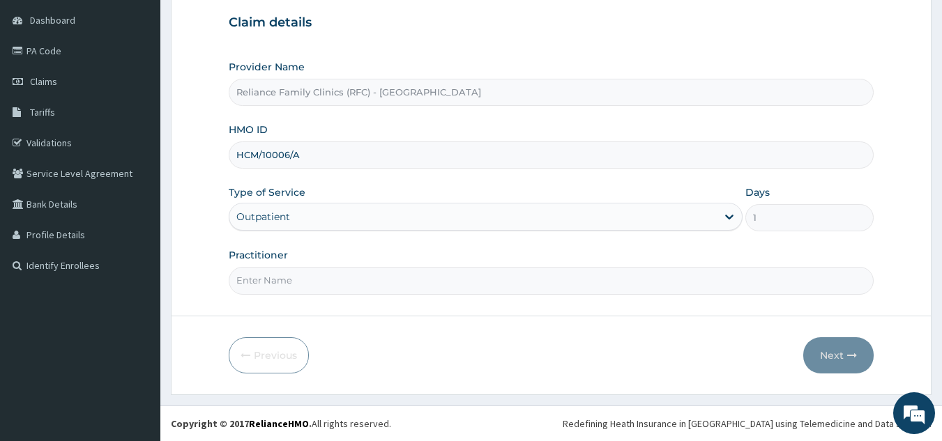
click at [409, 282] on input "Practitioner" at bounding box center [552, 280] width 646 height 27
type input "l"
type input "ngozi"
click at [821, 345] on button "Next" at bounding box center [838, 356] width 70 height 36
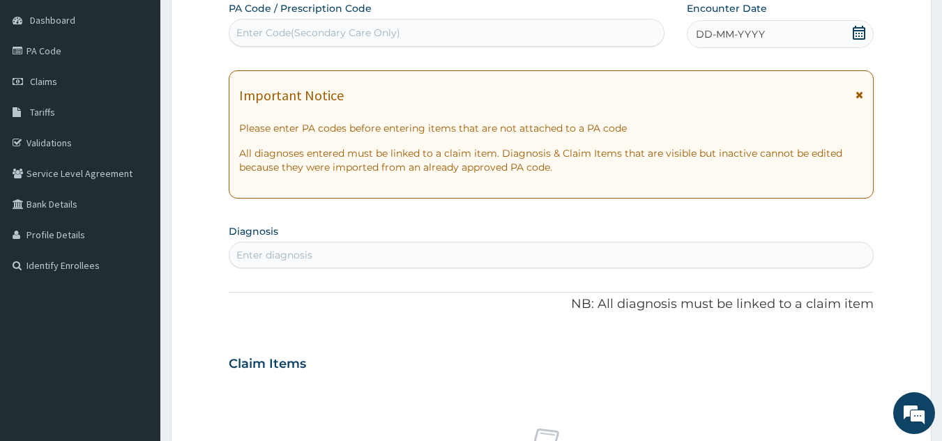
click at [730, 44] on div "DD-MM-YYYY" at bounding box center [780, 34] width 187 height 28
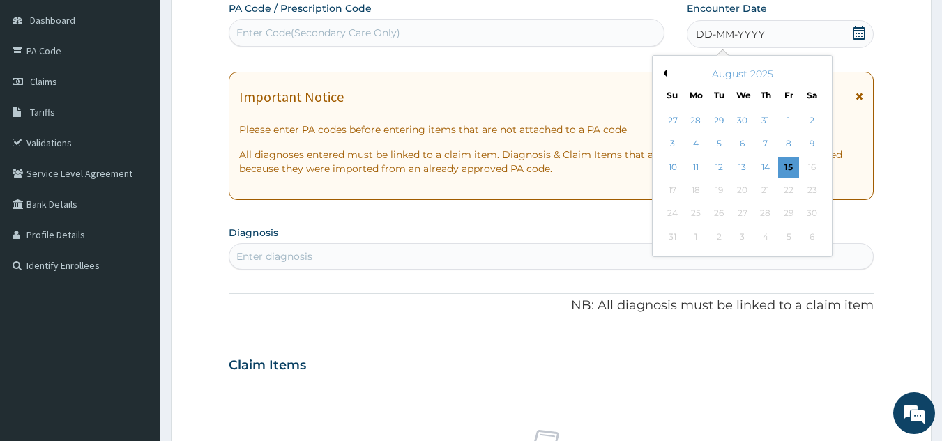
scroll to position [0, 0]
click at [743, 167] on div "13" at bounding box center [742, 167] width 21 height 21
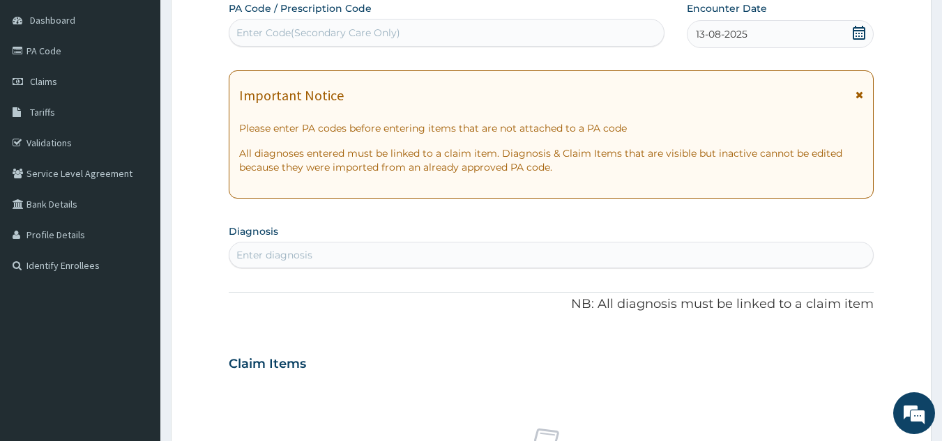
click at [335, 268] on div "Enter diagnosis" at bounding box center [552, 255] width 646 height 26
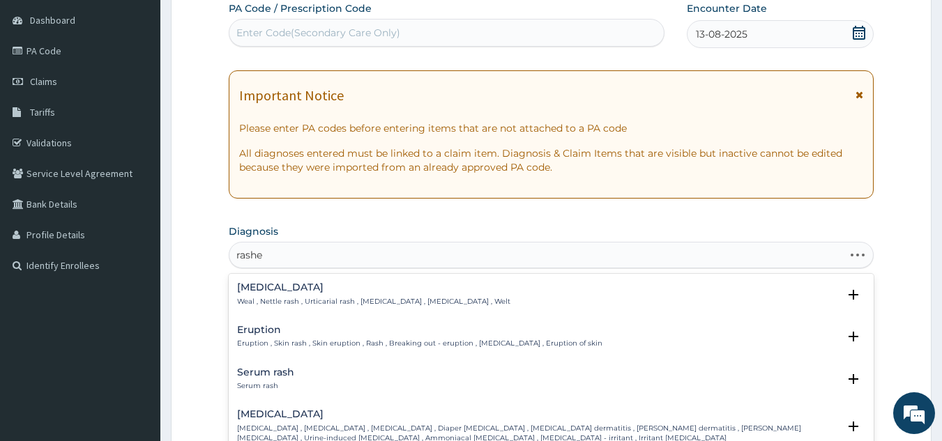
type input "rashes"
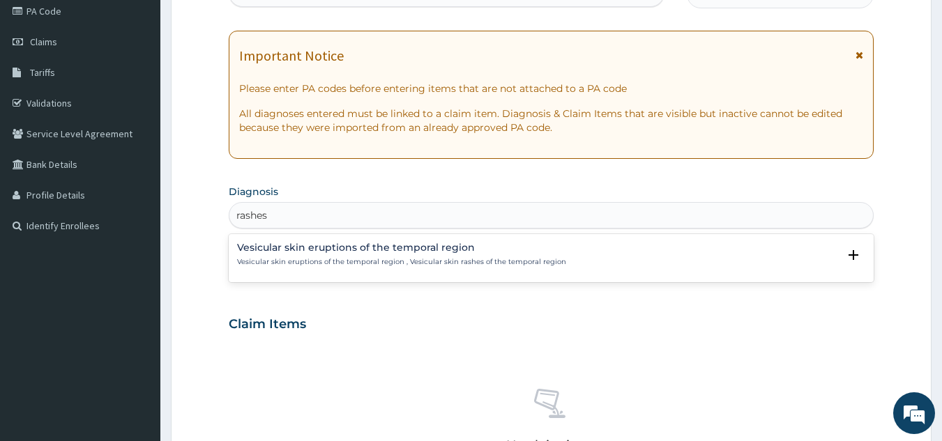
scroll to position [179, 0]
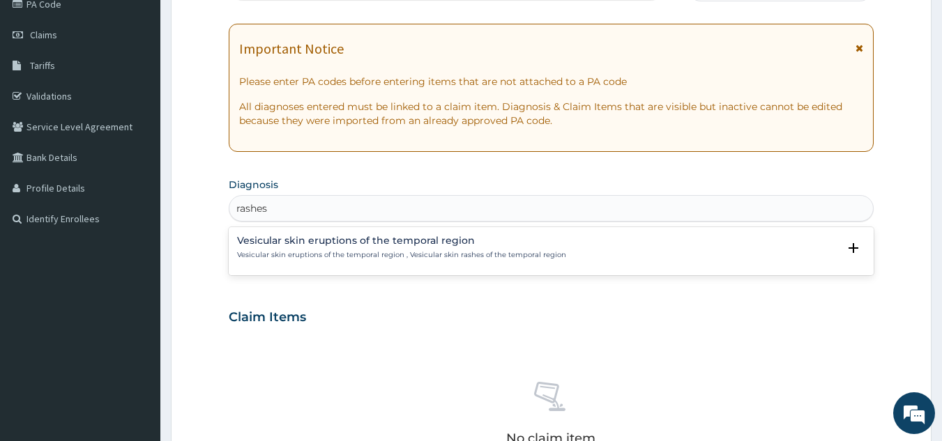
click at [363, 250] on p "Vesicular skin eruptions of the temporal region , Vesicular skin rashes of the …" at bounding box center [401, 255] width 329 height 10
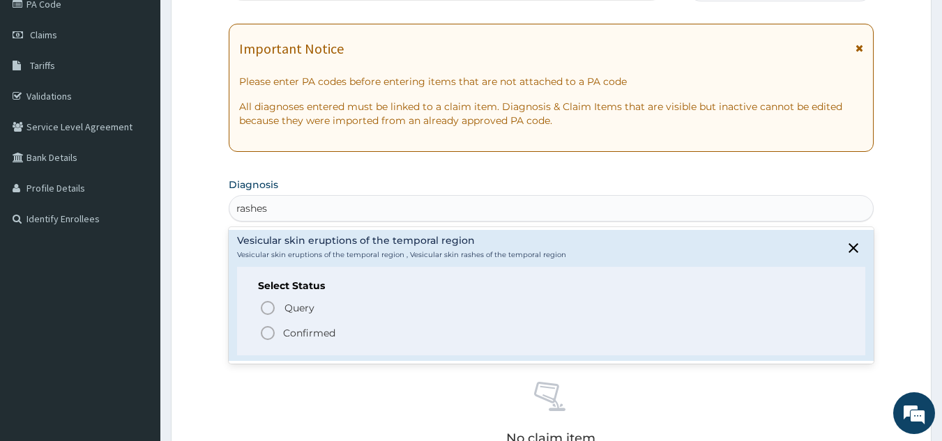
click at [340, 335] on span "Confirmed" at bounding box center [552, 333] width 586 height 17
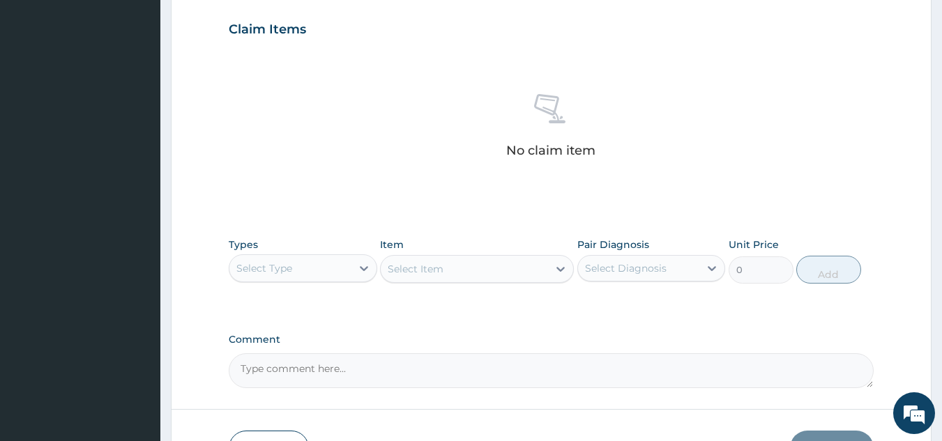
scroll to position [564, 0]
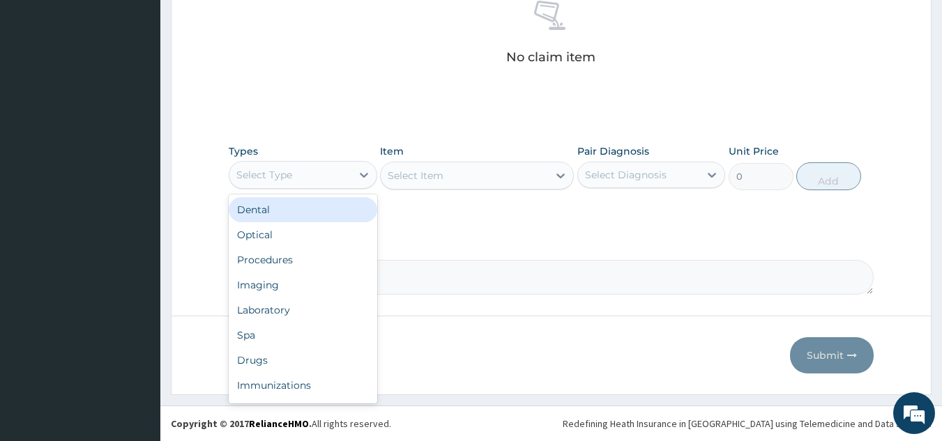
click at [328, 264] on div "Procedures" at bounding box center [303, 260] width 149 height 25
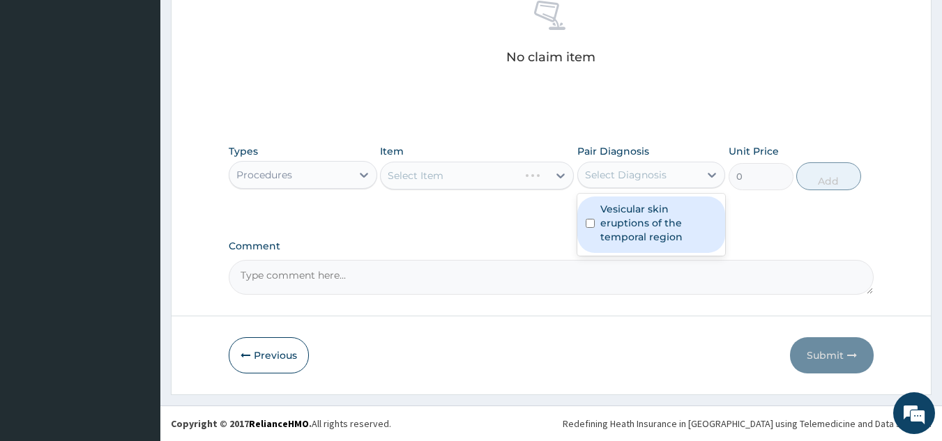
click at [632, 225] on label "Vesicular skin eruptions of the temporal region" at bounding box center [658, 223] width 117 height 42
checkbox input "true"
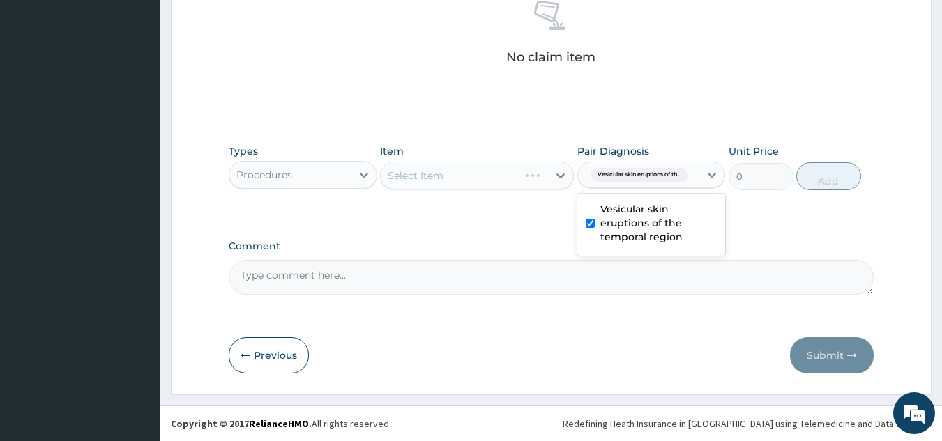
click at [492, 177] on div "Select Item" at bounding box center [477, 176] width 194 height 28
click at [471, 171] on div "Select Item" at bounding box center [450, 176] width 138 height 22
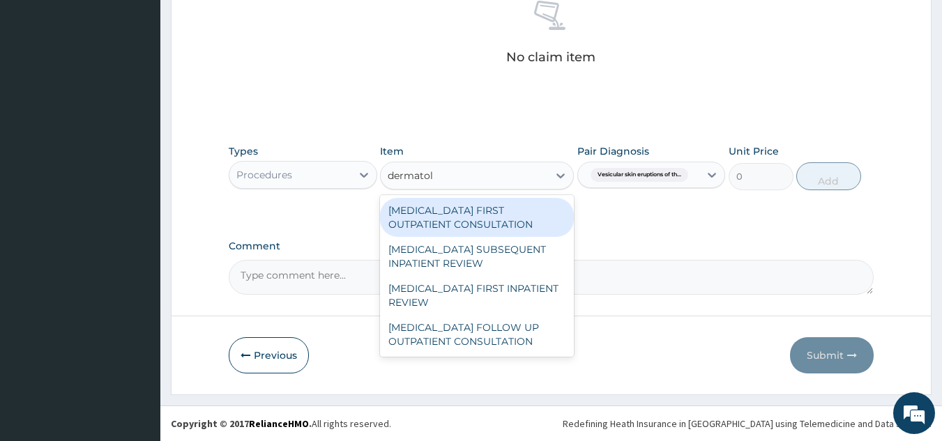
type input "dermatolo"
click at [513, 222] on div "DERMATOLOGIST FIRST OUTPATIENT CONSULTATION" at bounding box center [477, 217] width 194 height 39
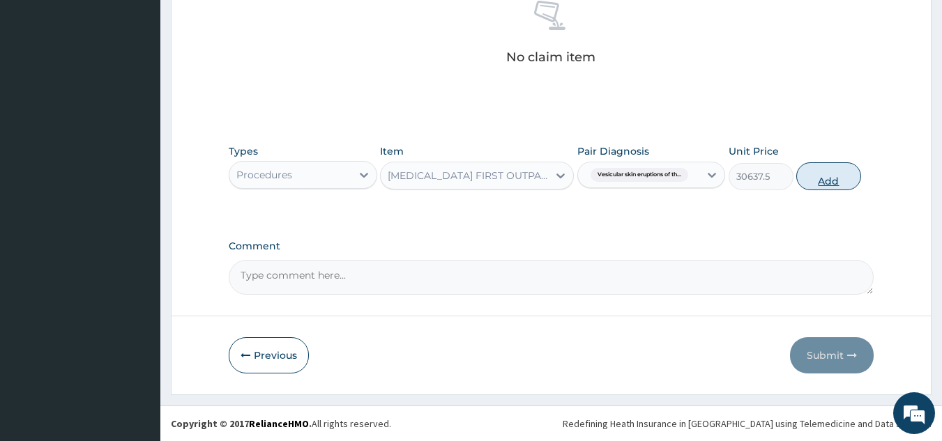
click at [838, 176] on button "Add" at bounding box center [828, 176] width 65 height 28
type input "0"
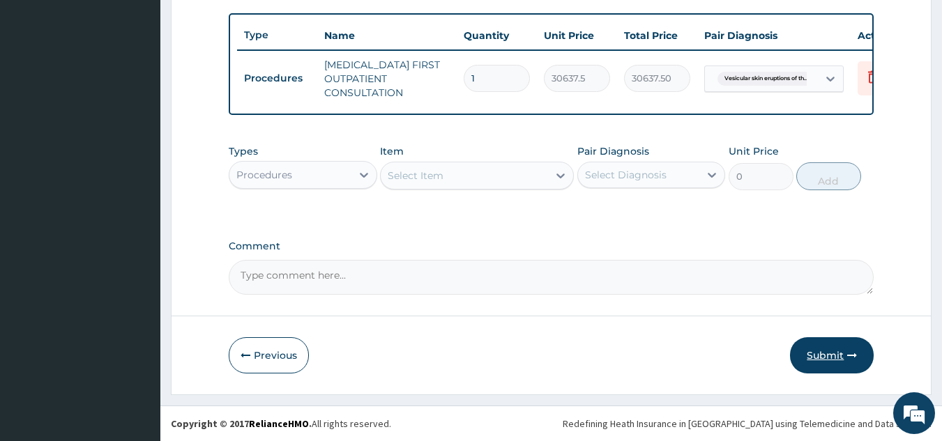
click at [844, 358] on button "Submit" at bounding box center [832, 356] width 84 height 36
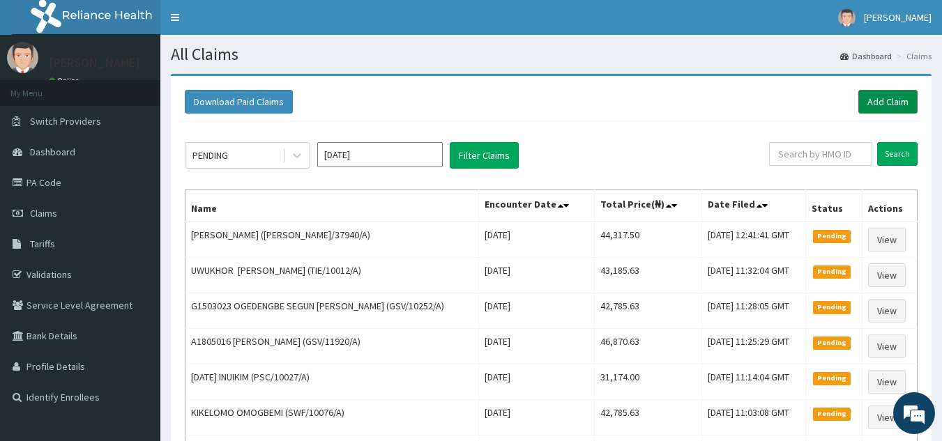
click at [877, 106] on link "Add Claim" at bounding box center [887, 102] width 59 height 24
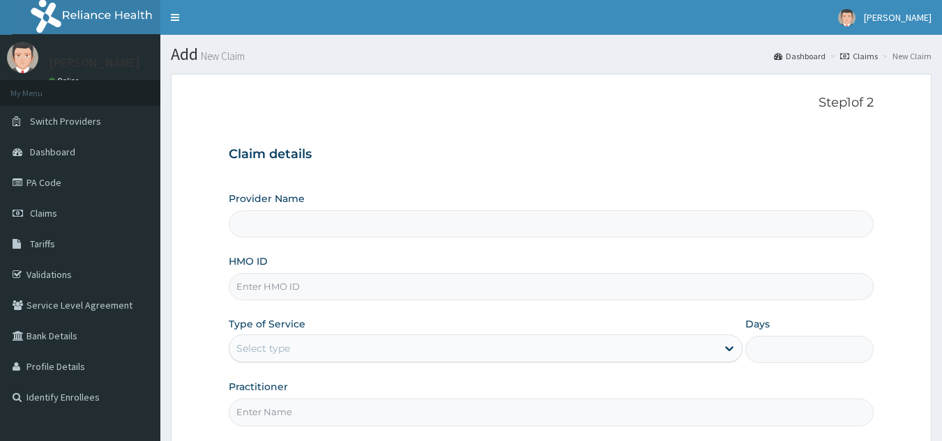
click at [500, 289] on input "HMO ID" at bounding box center [552, 286] width 646 height 27
paste input "UPC/10175/A"
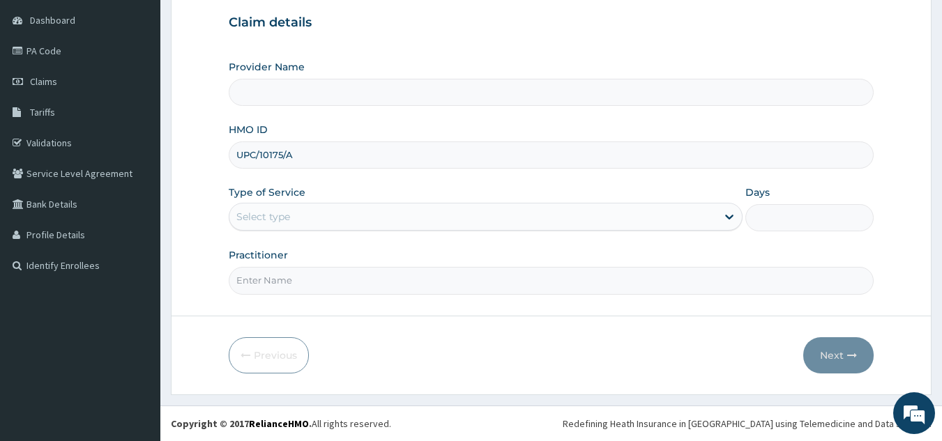
type input "UPC/10175/A"
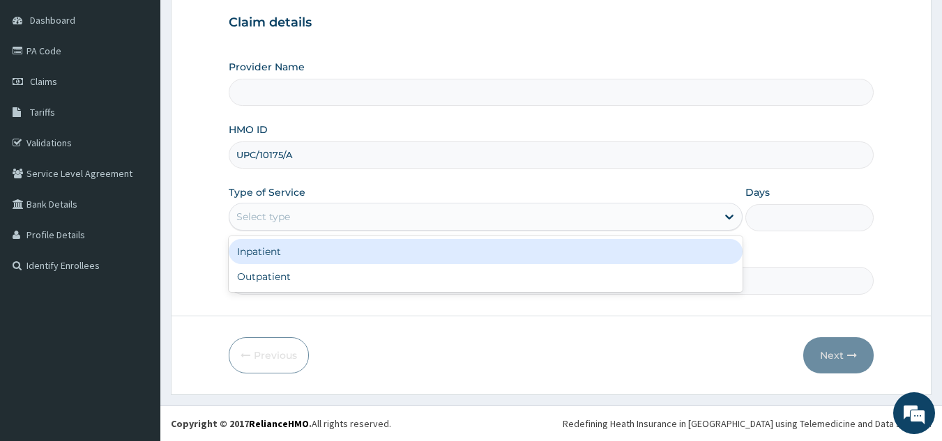
click at [367, 266] on div "Outpatient" at bounding box center [486, 276] width 514 height 25
type input "1"
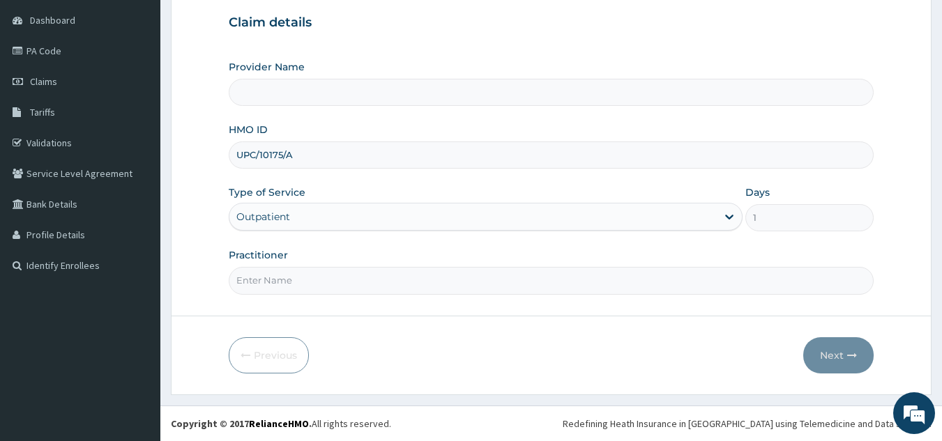
click at [399, 276] on input "Practitioner" at bounding box center [552, 280] width 646 height 27
type input "ngozi"
click at [835, 338] on button "Next" at bounding box center [838, 356] width 70 height 36
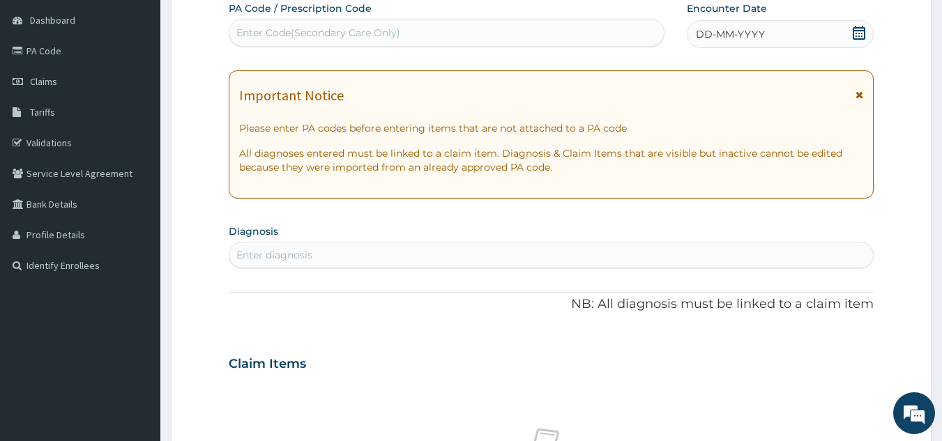
click at [747, 34] on span "DD-MM-YYYY" at bounding box center [730, 34] width 69 height 14
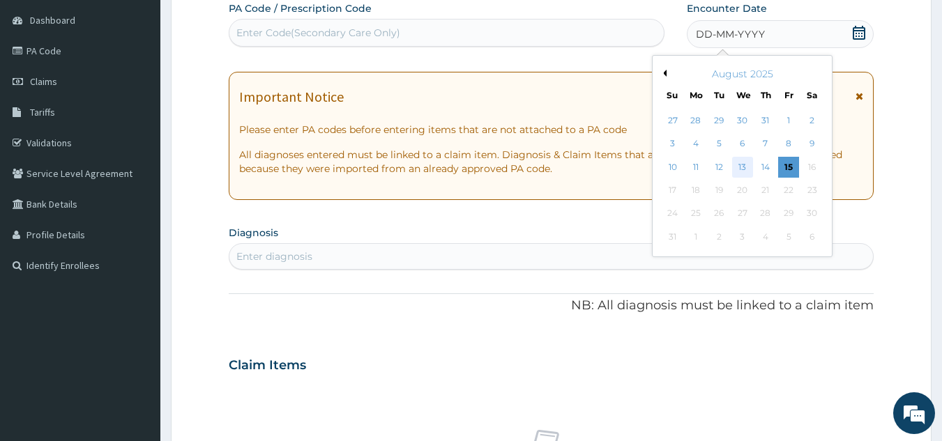
click at [746, 169] on div "13" at bounding box center [742, 167] width 21 height 21
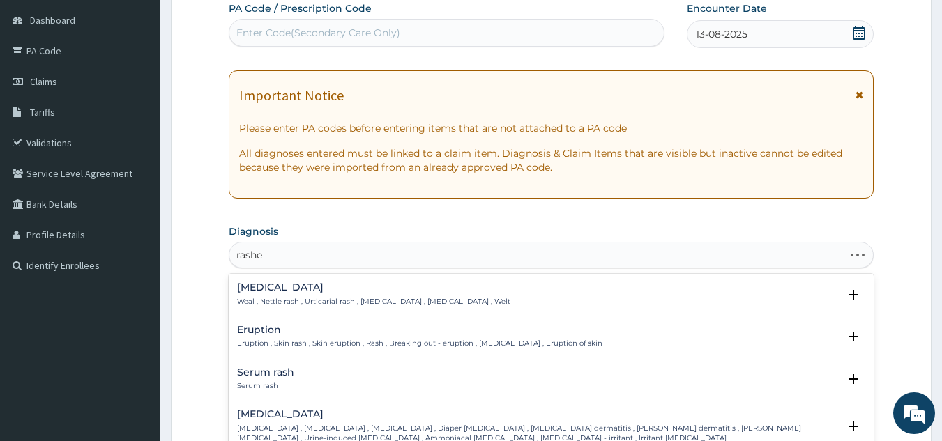
type input "rashes"
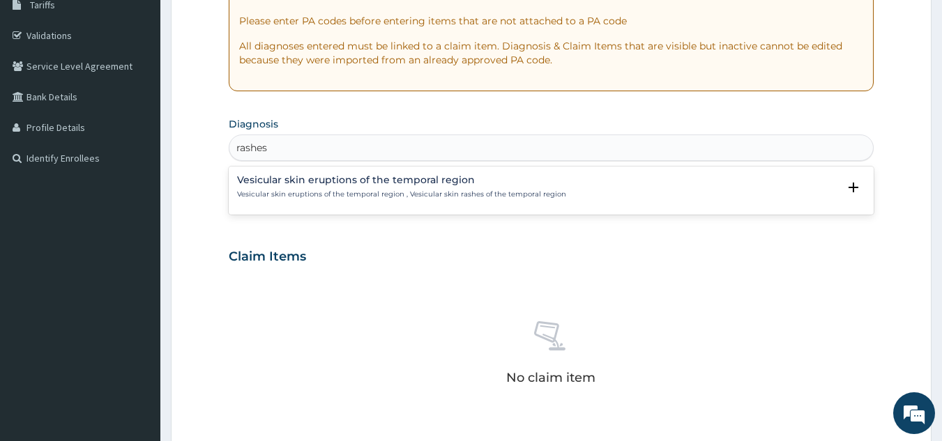
scroll to position [241, 0]
click at [365, 188] on p "Vesicular skin eruptions of the temporal region , Vesicular skin rashes of the …" at bounding box center [401, 193] width 329 height 10
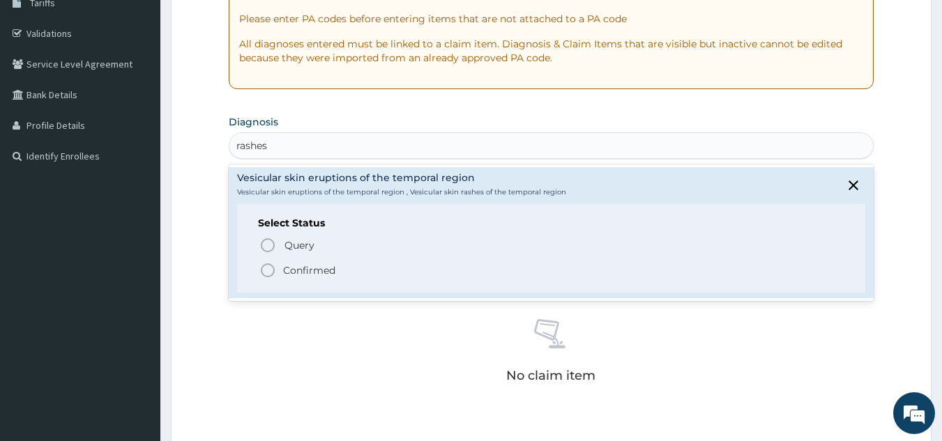
click at [338, 270] on span "Confirmed" at bounding box center [552, 270] width 586 height 17
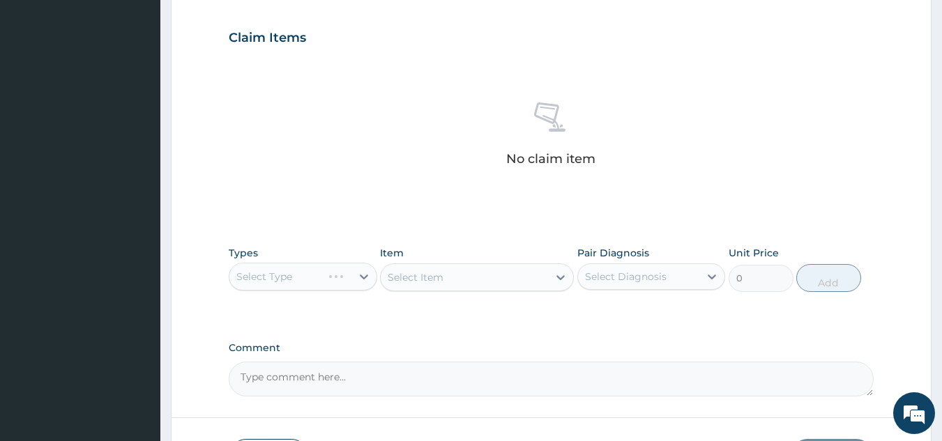
scroll to position [564, 0]
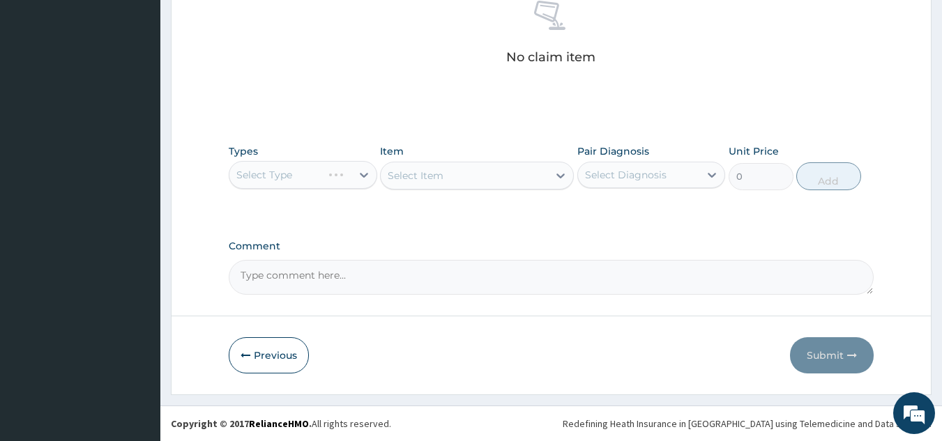
click at [325, 215] on div "Types Select Type Item Select Item Pair Diagnosis Select Diagnosis Unit Price 0…" at bounding box center [552, 177] width 646 height 81
click at [342, 177] on div "Select Type" at bounding box center [303, 175] width 149 height 28
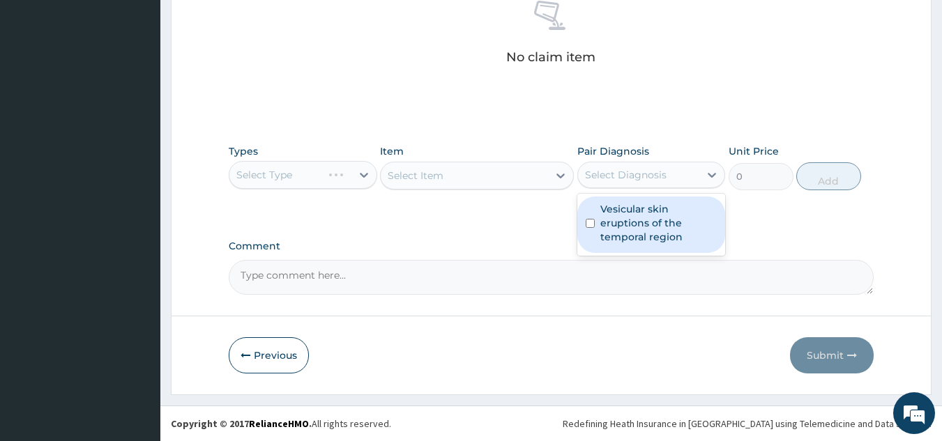
click at [653, 223] on label "Vesicular skin eruptions of the temporal region" at bounding box center [658, 223] width 117 height 42
checkbox input "true"
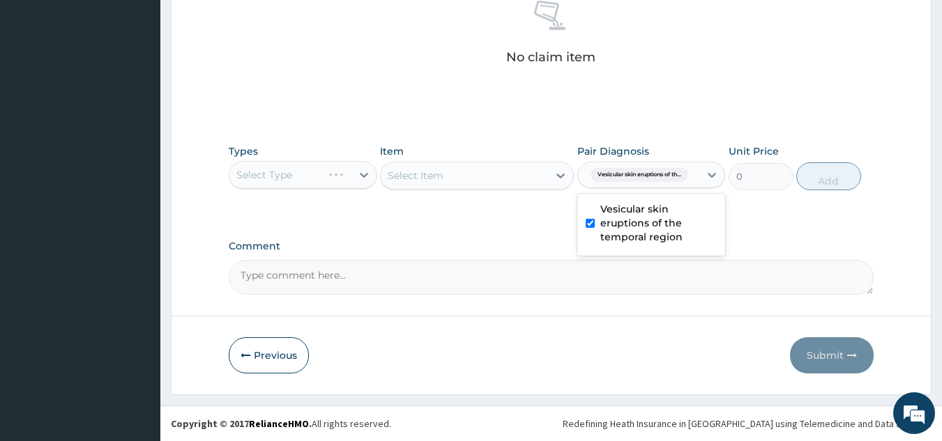
click at [492, 178] on div "Select Item" at bounding box center [477, 176] width 194 height 28
click at [458, 173] on div "Select Item" at bounding box center [477, 176] width 194 height 28
click at [328, 179] on div "Select Type" at bounding box center [303, 175] width 149 height 28
click at [460, 168] on div "Select Item" at bounding box center [477, 176] width 194 height 28
click at [273, 372] on button "Previous" at bounding box center [269, 356] width 80 height 36
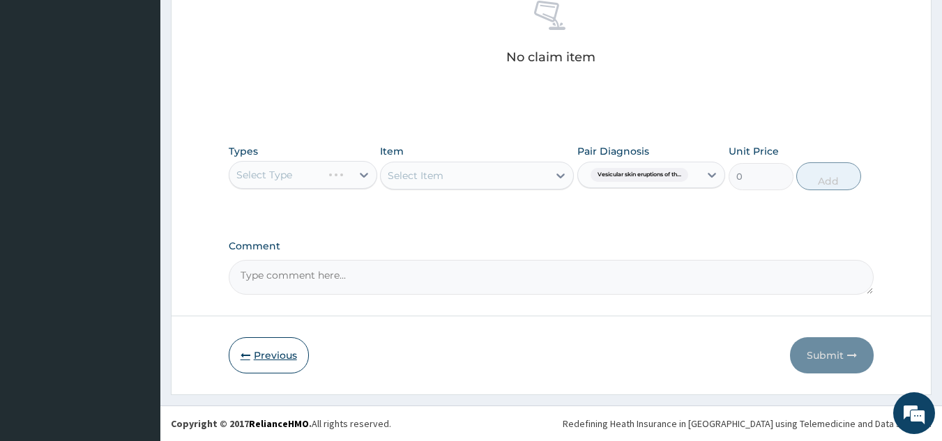
scroll to position [132, 0]
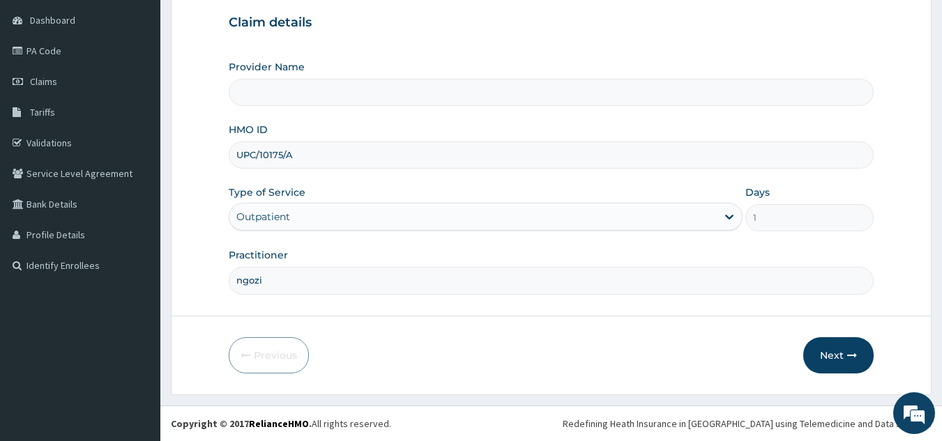
drag, startPoint x: 321, startPoint y: 157, endPoint x: 235, endPoint y: 159, distance: 86.5
click at [235, 159] on input "UPC/10175/A" at bounding box center [552, 155] width 646 height 27
type input "c"
paste input "UPC/10175/A"
type input "UPC/10175/A"
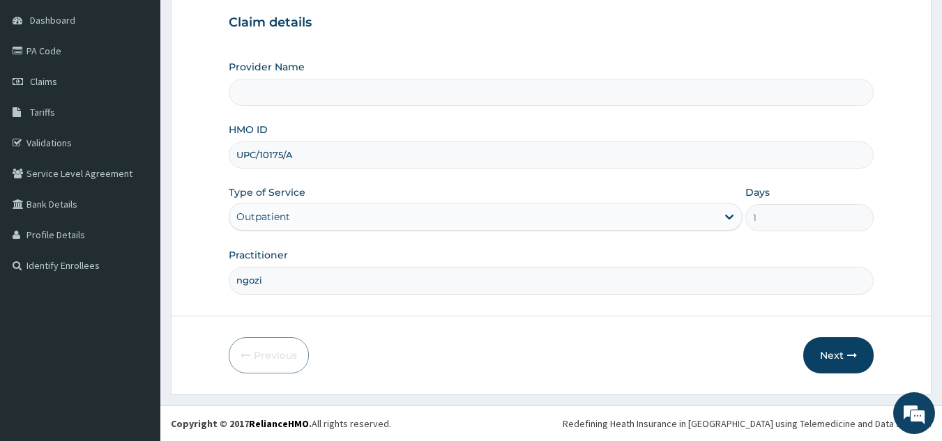
drag, startPoint x: 315, startPoint y: 152, endPoint x: 228, endPoint y: 156, distance: 87.2
click at [229, 156] on div "UPC/10175/A" at bounding box center [552, 155] width 646 height 27
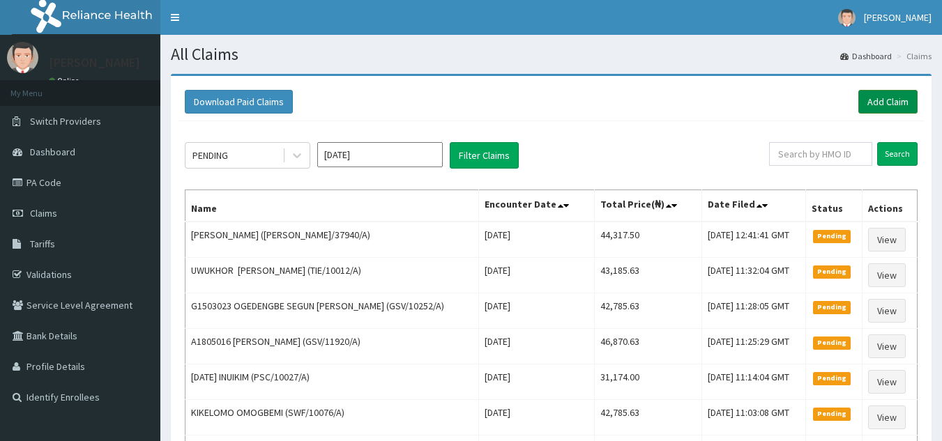
click at [907, 106] on link "Add Claim" at bounding box center [887, 102] width 59 height 24
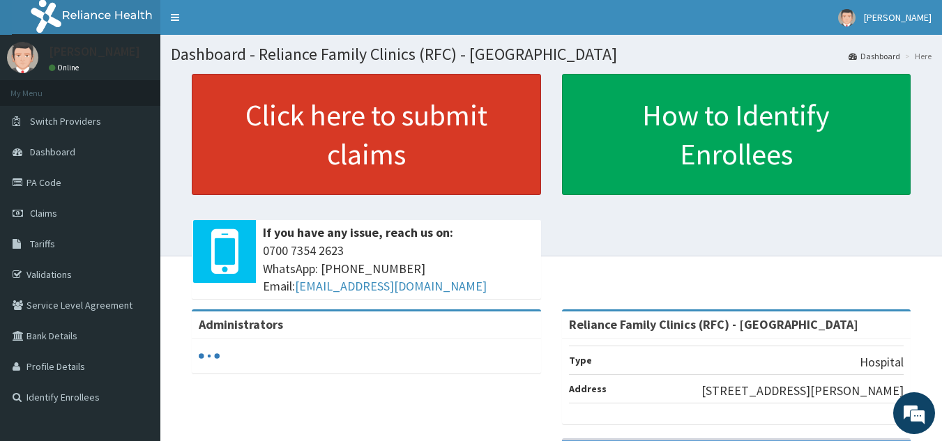
click at [399, 158] on link "Click here to submit claims" at bounding box center [366, 134] width 349 height 121
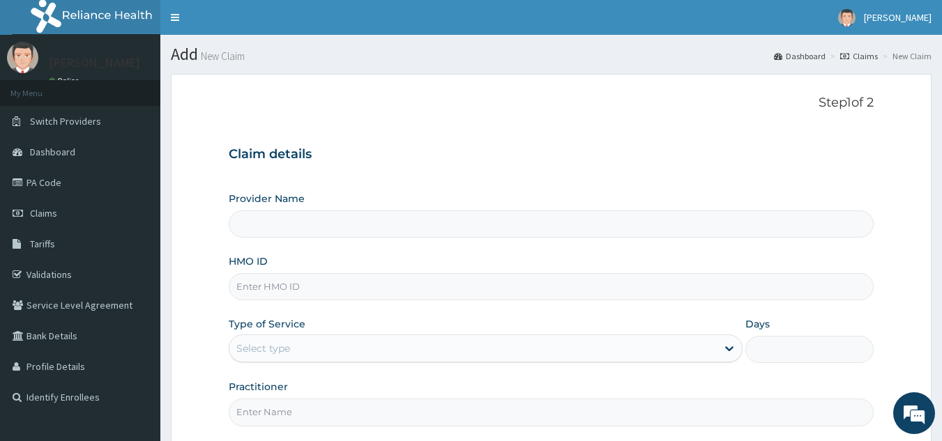
type input "Reliance Family Clinics (RFC) - Lekki"
click input "HMO ID"
paste input "UPC/10175/A"
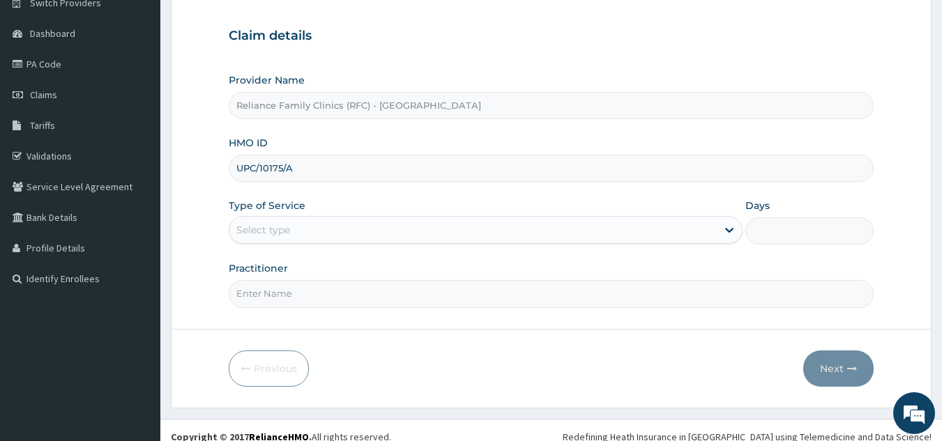
scroll to position [132, 0]
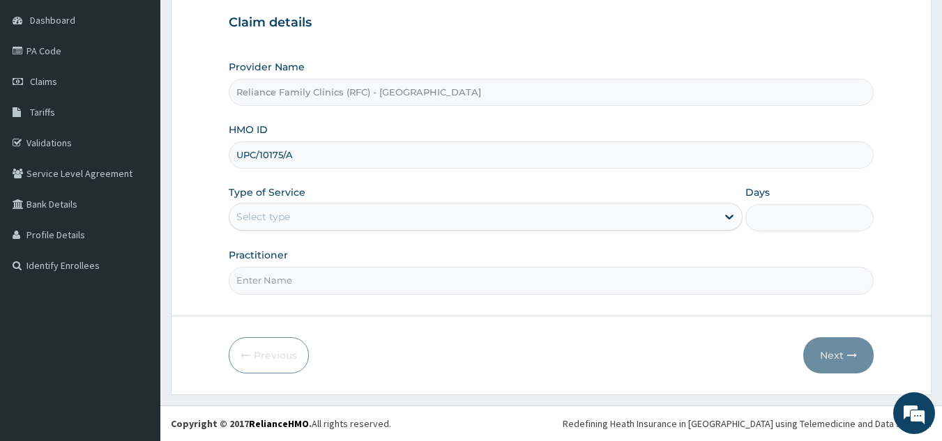
type input "UPC/10175/A"
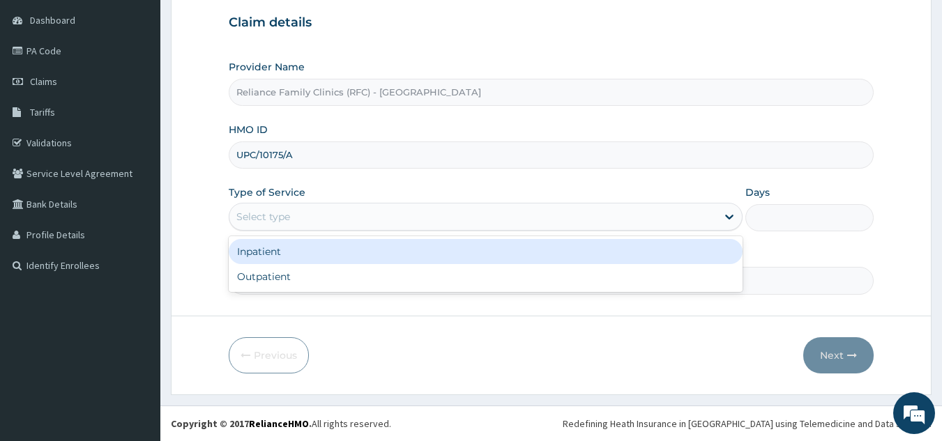
click div "Outpatient"
type input "1"
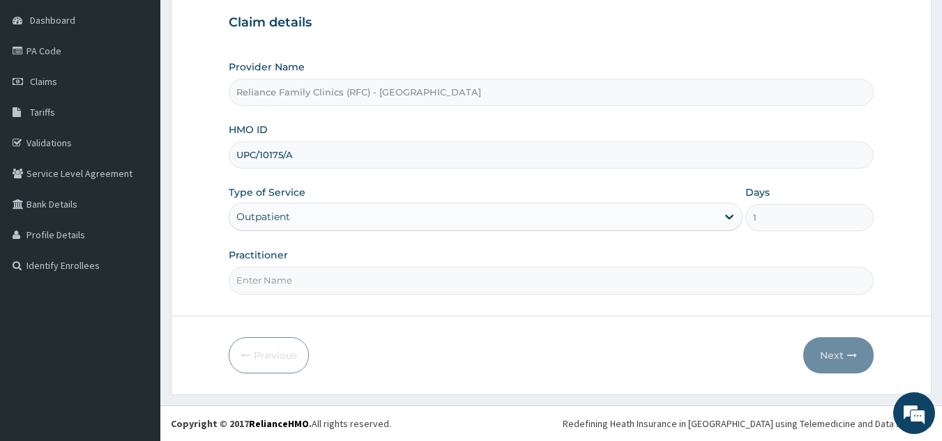
click input "Practitioner"
type input "l"
type input "ngozi"
click button "Next"
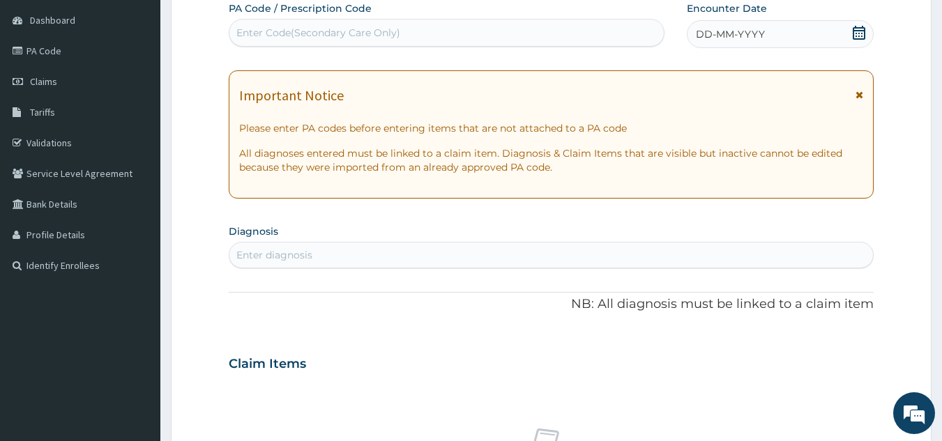
click span "DD-MM-YYYY"
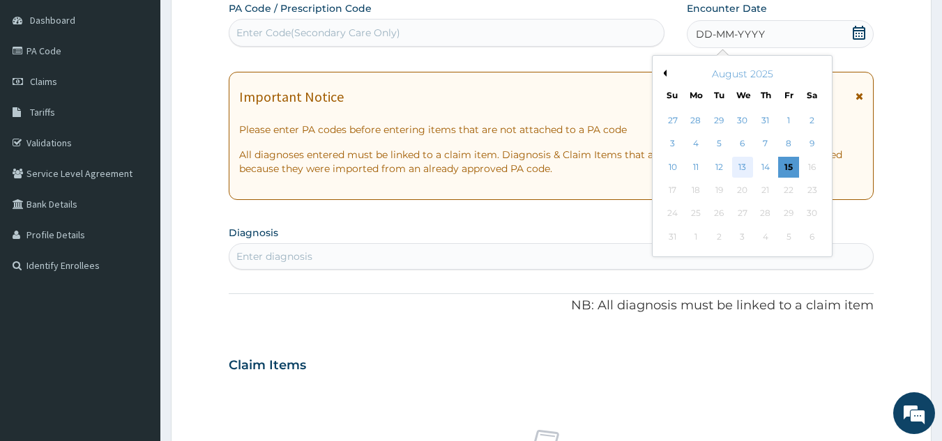
click div "13"
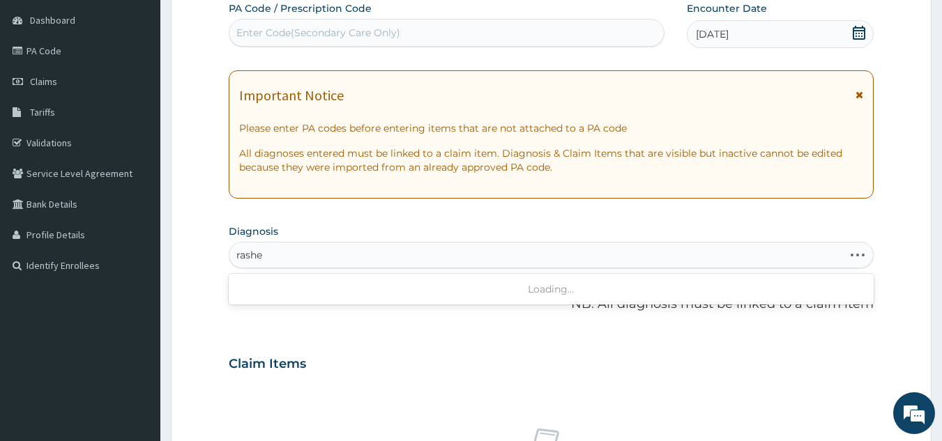
type input "rashes"
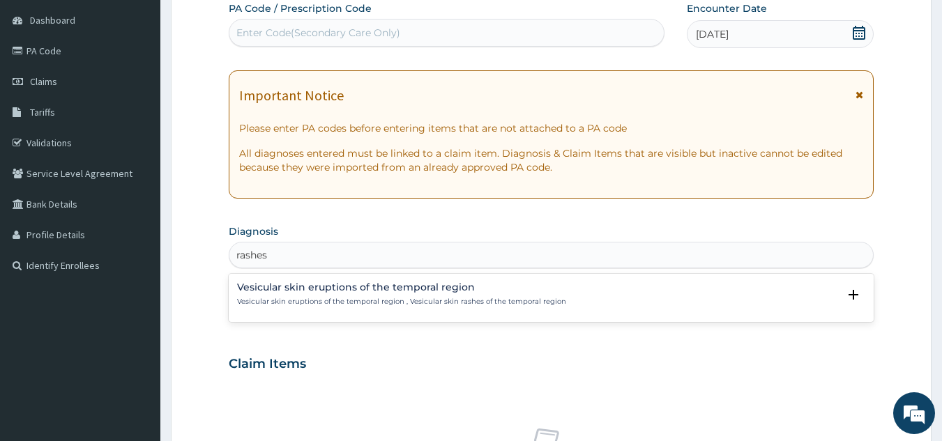
click p "Vesicular skin eruptions of the temporal region , Vesicular skin rashes of the …"
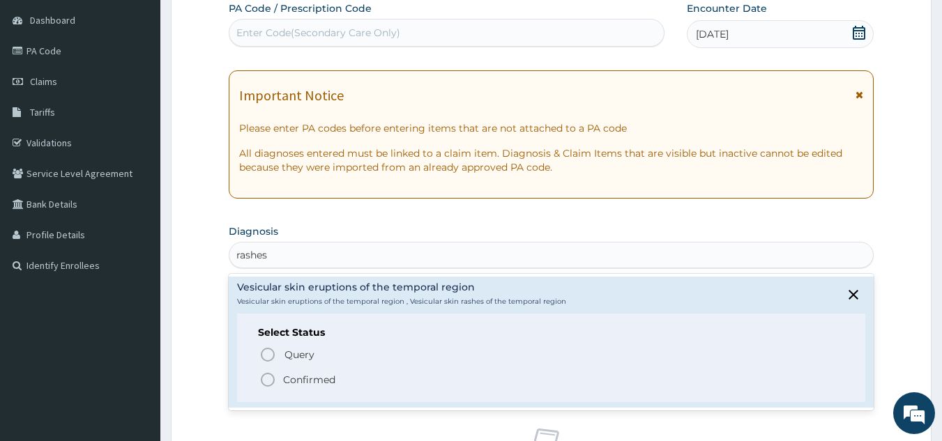
click span "Confirmed"
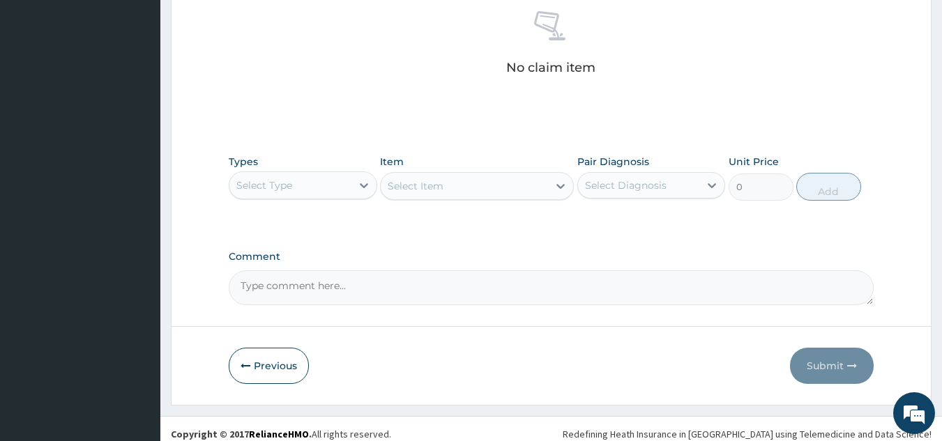
scroll to position [564, 0]
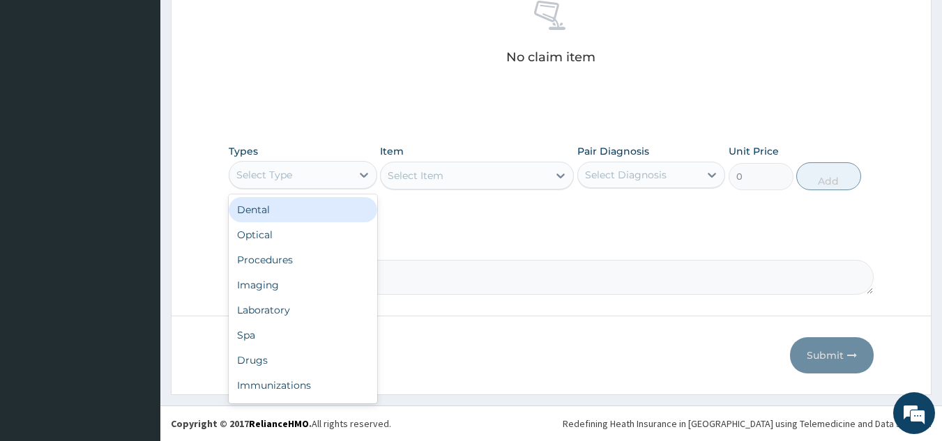
click div "Procedures"
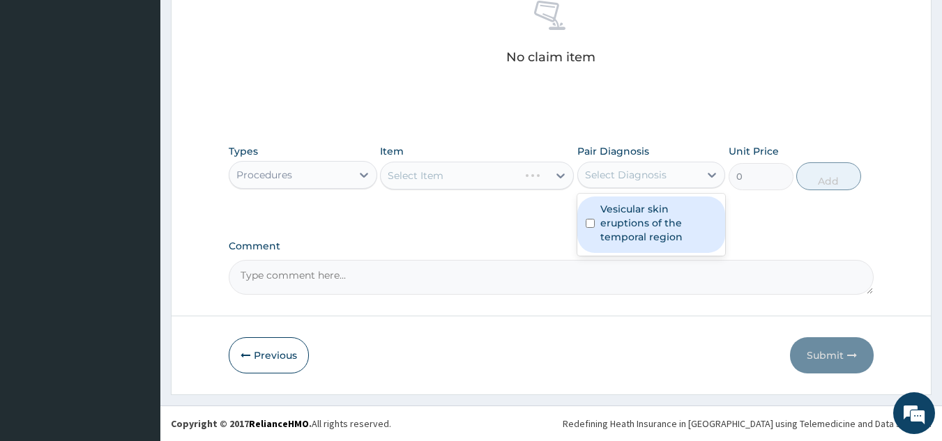
click label "Vesicular skin eruptions of the temporal region"
checkbox input "true"
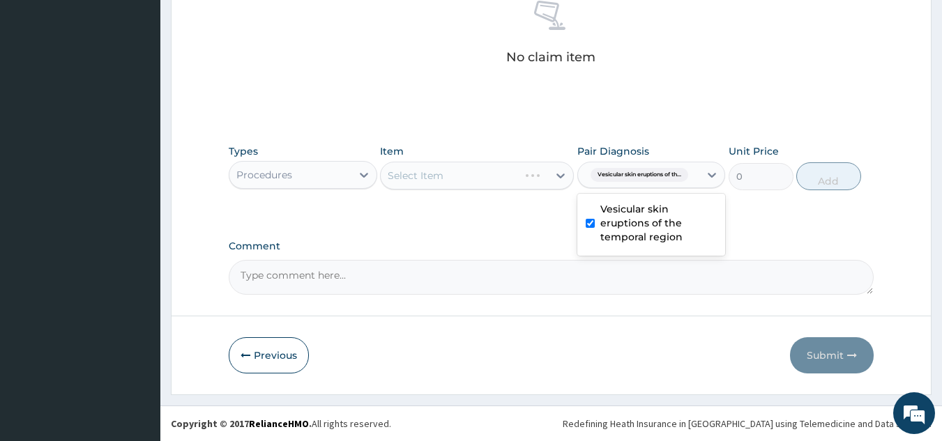
click div "Select Item"
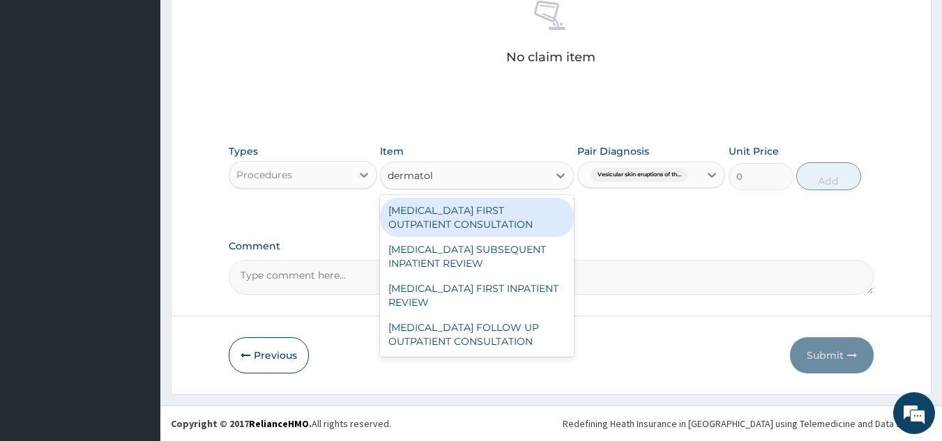
type input "dermatolo"
click div "DERMATOLOGIST FIRST OUTPATIENT CONSULTATION"
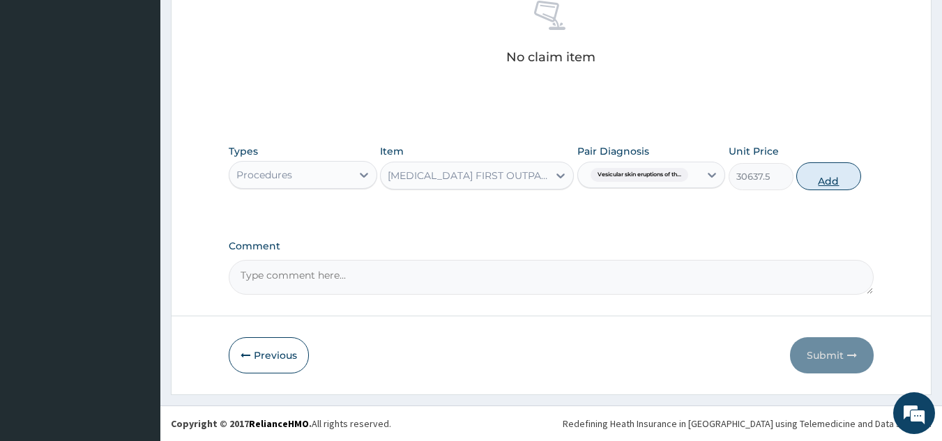
click button "Add"
type input "0"
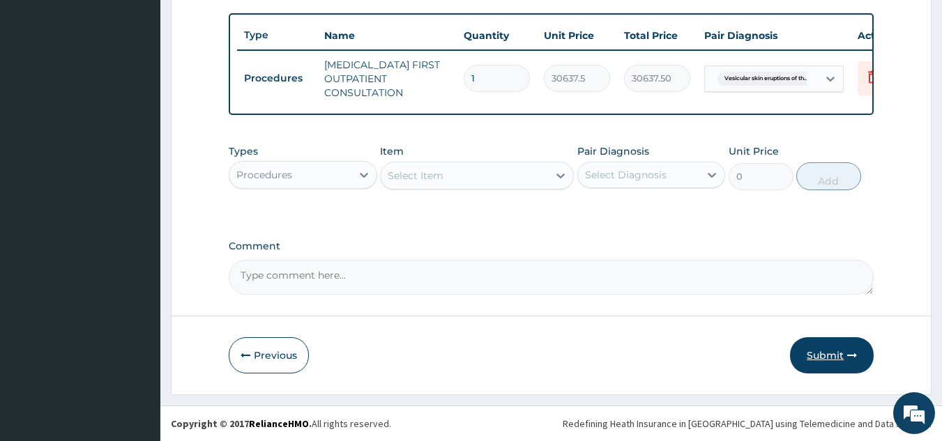
click button "Submit"
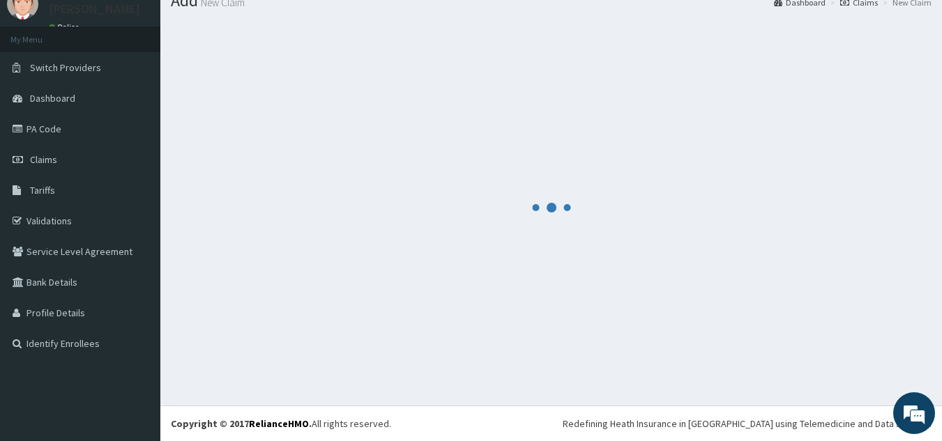
scroll to position [54, 0]
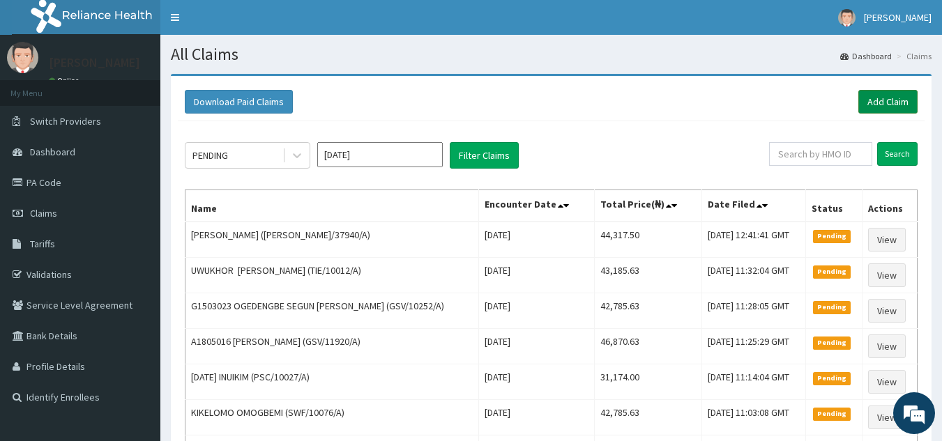
click at [881, 105] on link "Add Claim" at bounding box center [887, 102] width 59 height 24
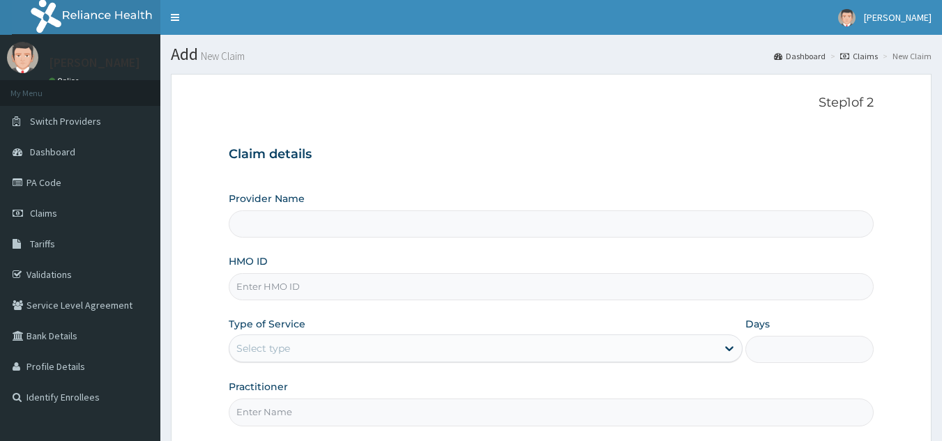
click at [398, 287] on input "HMO ID" at bounding box center [552, 286] width 646 height 27
paste input "HNL/10030/B"
type input "HNL/10030/B"
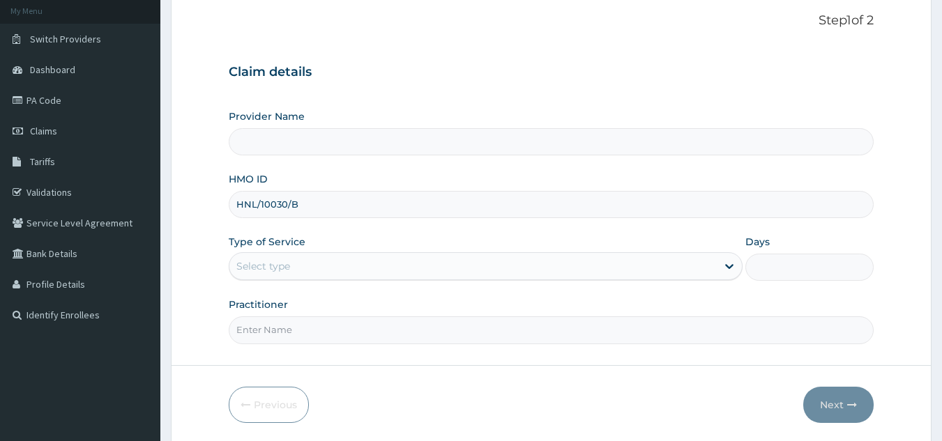
scroll to position [132, 0]
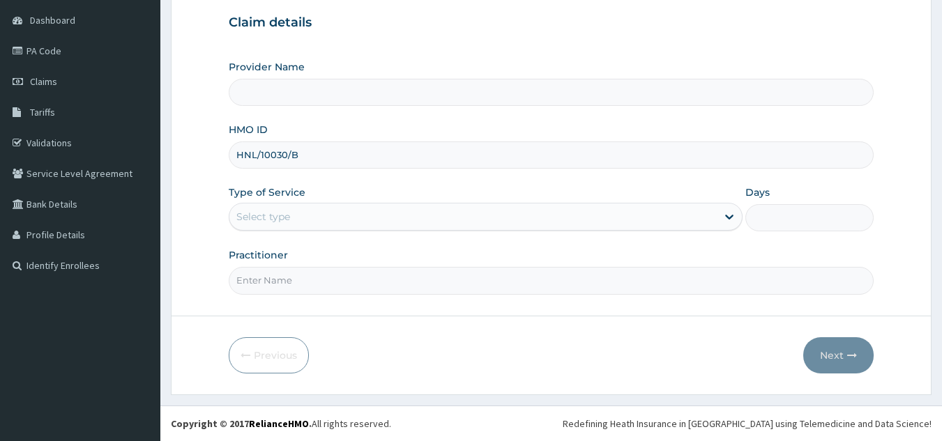
type input "Reliance Family Clinics (RFC) - [GEOGRAPHIC_DATA]"
type input "HNL/10030/B"
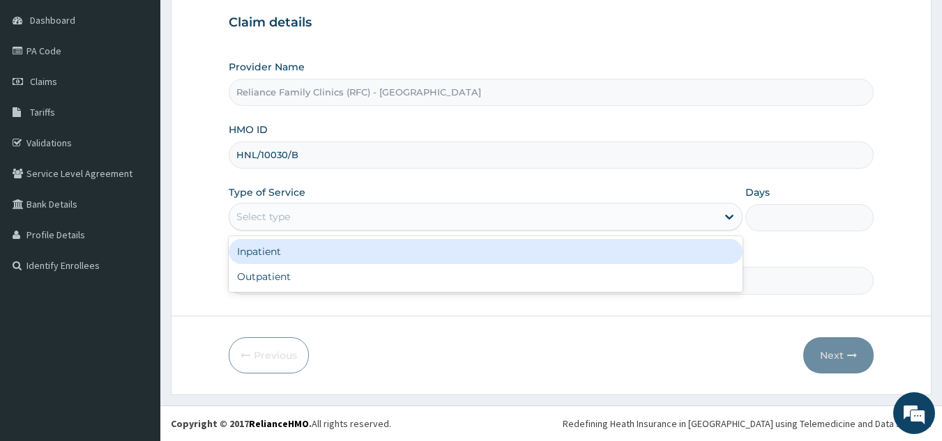
click at [402, 273] on div "Outpatient" at bounding box center [486, 276] width 514 height 25
type input "1"
click at [420, 284] on input "Practitioner" at bounding box center [552, 280] width 646 height 27
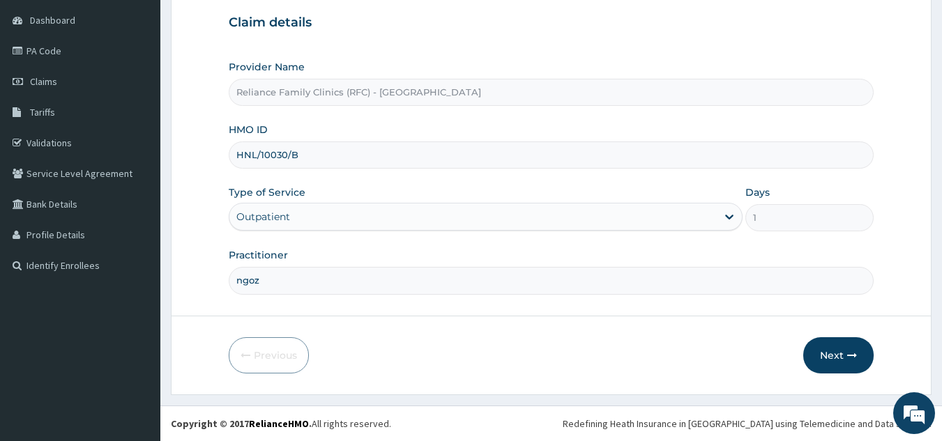
type input "ngozi"
click at [822, 340] on button "Next" at bounding box center [838, 356] width 70 height 36
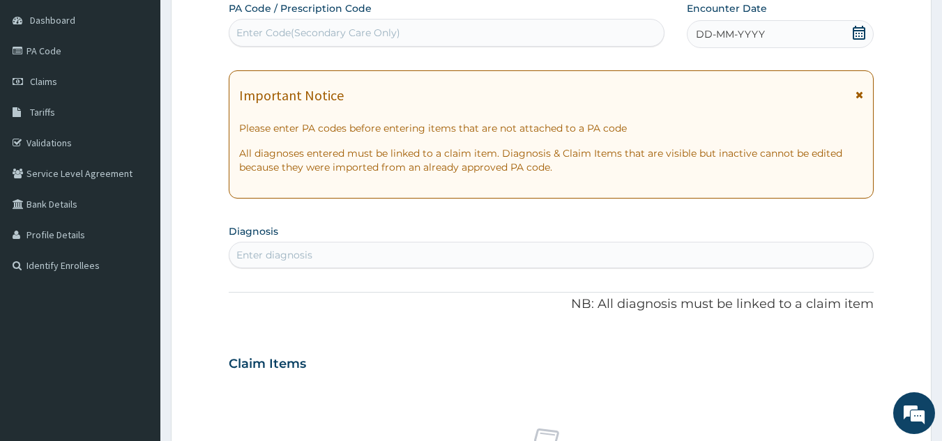
click at [755, 42] on div "DD-MM-YYYY" at bounding box center [780, 34] width 187 height 28
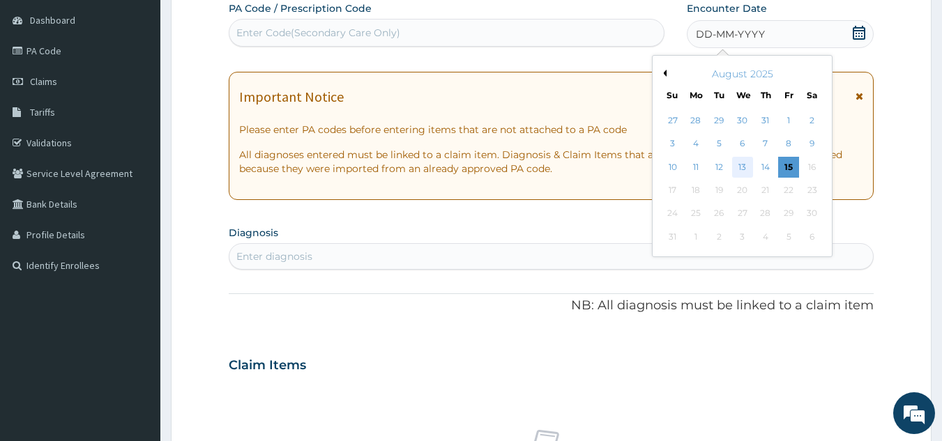
click at [743, 167] on div "13" at bounding box center [742, 167] width 21 height 21
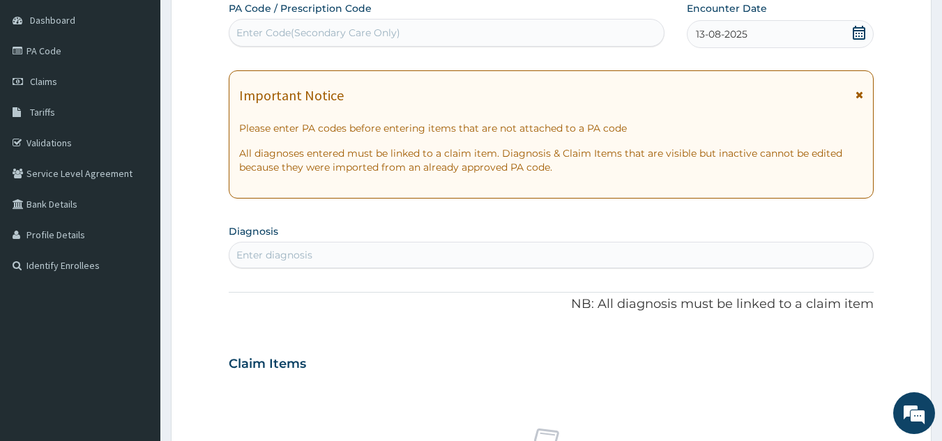
click at [606, 280] on div "PA Code / Prescription Code Enter Code(Secondary Care Only) Encounter Date 13-0…" at bounding box center [552, 362] width 646 height 722
type input "rashes"
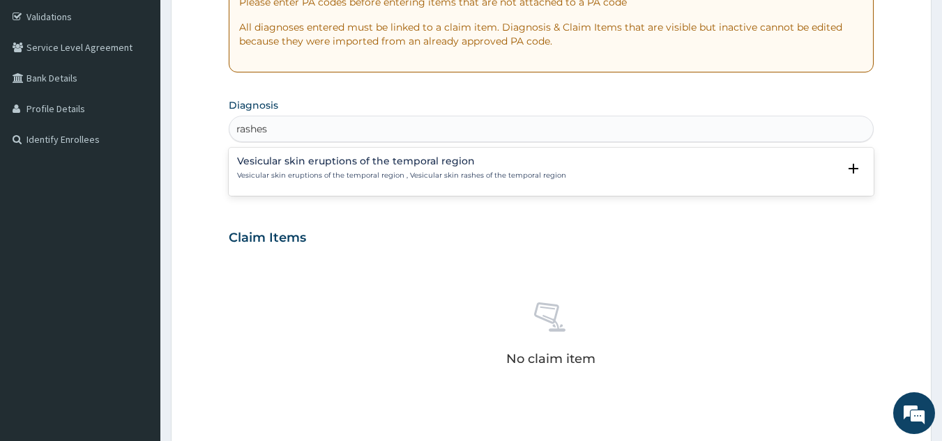
scroll to position [0, 0]
click at [379, 174] on p "Vesicular skin eruptions of the temporal region , Vesicular skin rashes of the …" at bounding box center [401, 176] width 329 height 10
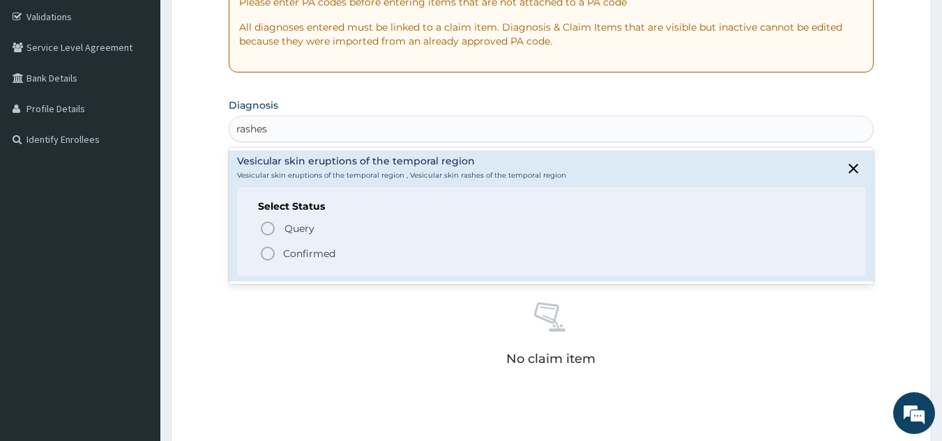
click at [341, 257] on span "Confirmed" at bounding box center [552, 253] width 586 height 17
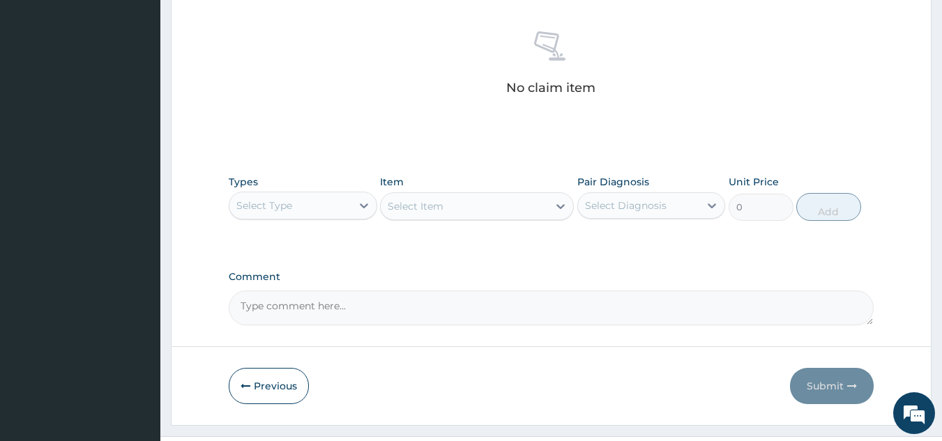
scroll to position [564, 0]
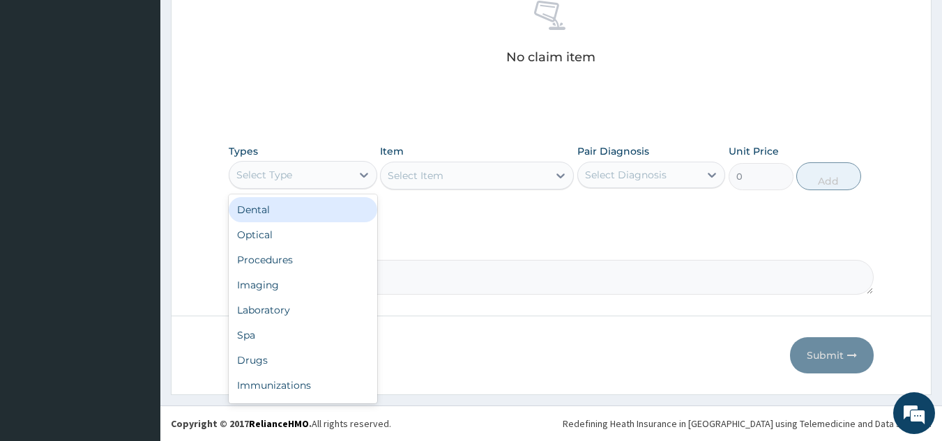
click at [326, 266] on div "Procedures" at bounding box center [303, 260] width 149 height 25
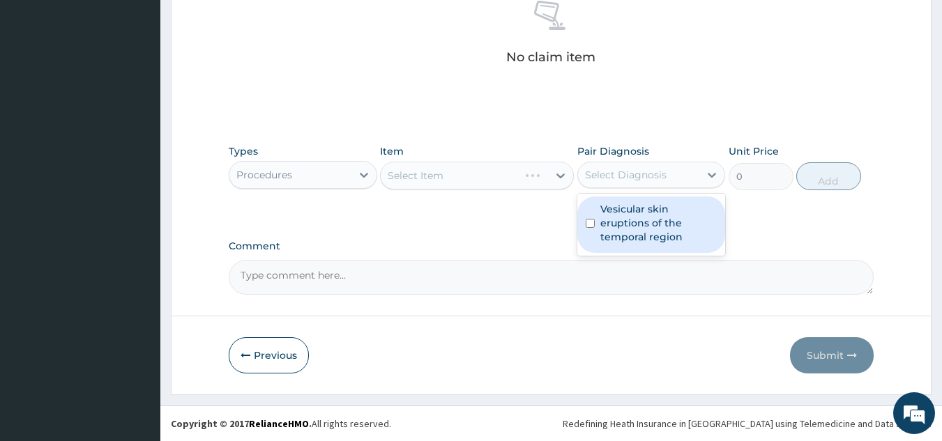
click at [681, 224] on label "Vesicular skin eruptions of the temporal region" at bounding box center [658, 223] width 117 height 42
checkbox input "true"
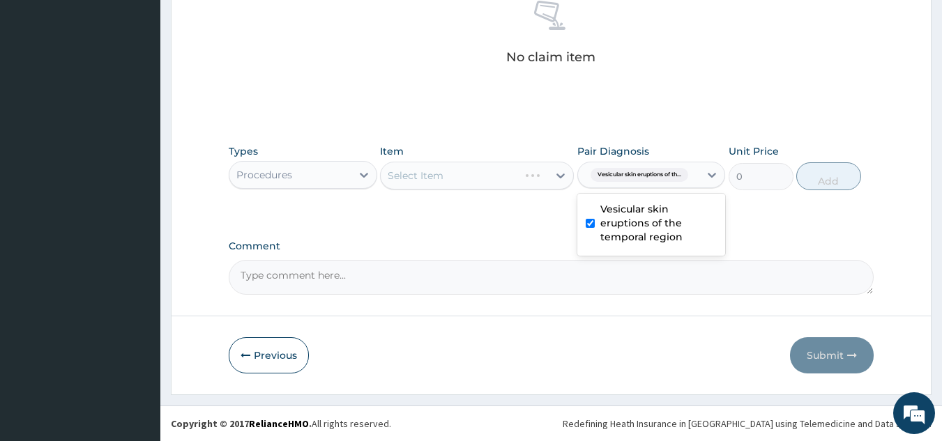
click at [490, 174] on div "Select Item" at bounding box center [477, 176] width 194 height 28
type input "dermat"
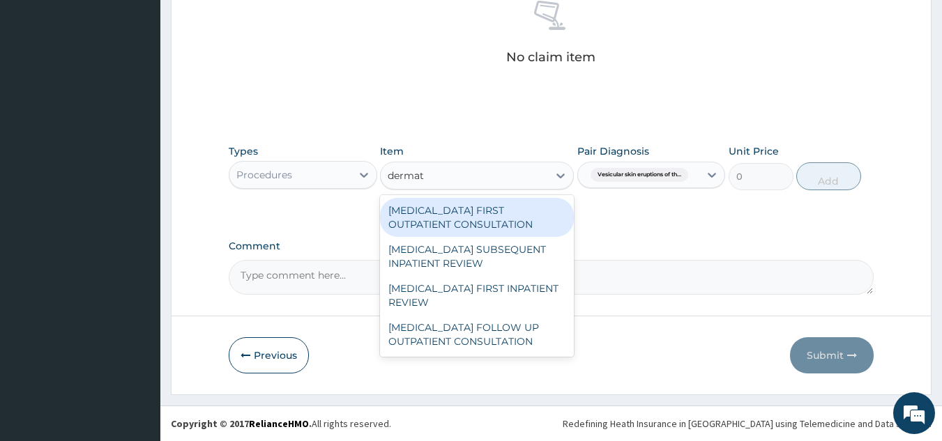
click at [506, 218] on div "DERMATOLOGIST FIRST OUTPATIENT CONSULTATION" at bounding box center [477, 217] width 194 height 39
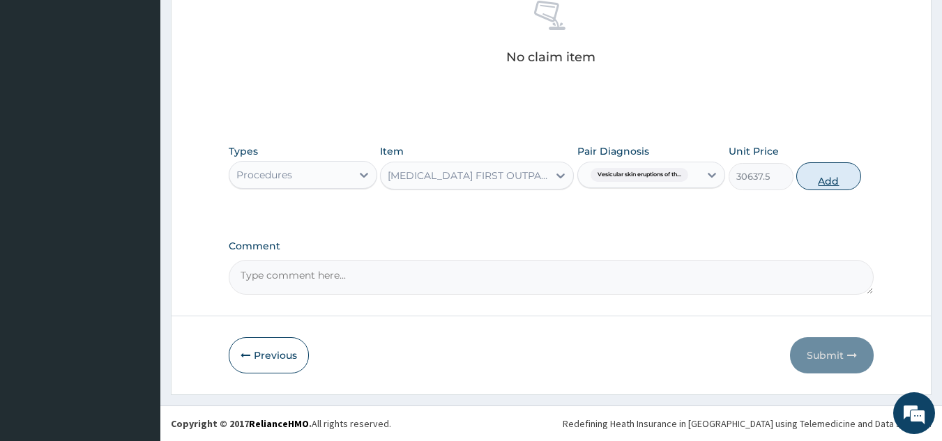
click at [840, 180] on button "Add" at bounding box center [828, 176] width 65 height 28
type input "0"
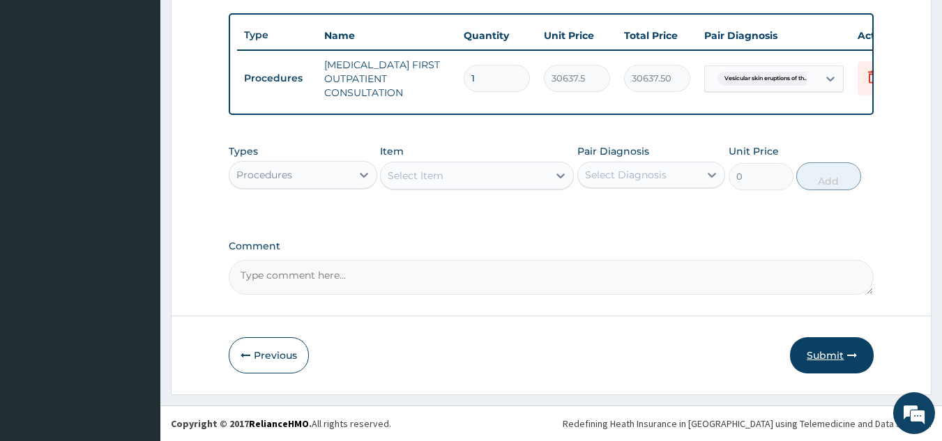
click at [856, 358] on icon "button" at bounding box center [852, 356] width 10 height 10
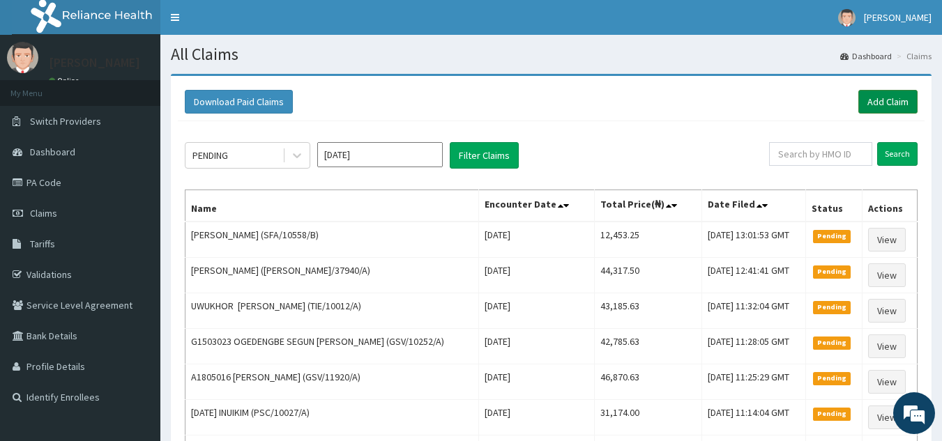
click at [881, 103] on link "Add Claim" at bounding box center [887, 102] width 59 height 24
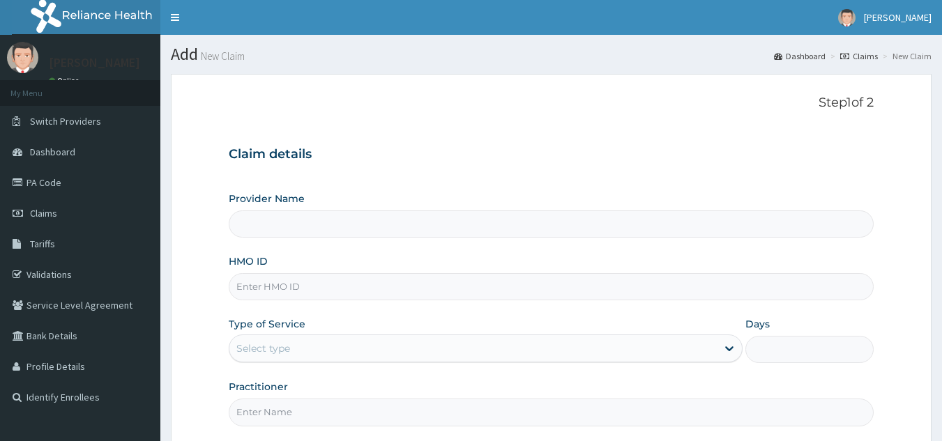
drag, startPoint x: 0, startPoint y: 0, endPoint x: 282, endPoint y: 292, distance: 406.4
click at [282, 292] on input "HMO ID" at bounding box center [552, 286] width 646 height 27
paste input "RDH/10003/A"
type input "RDH/10003/A"
type input "Reliance Family Clinics (RFC) - [GEOGRAPHIC_DATA]"
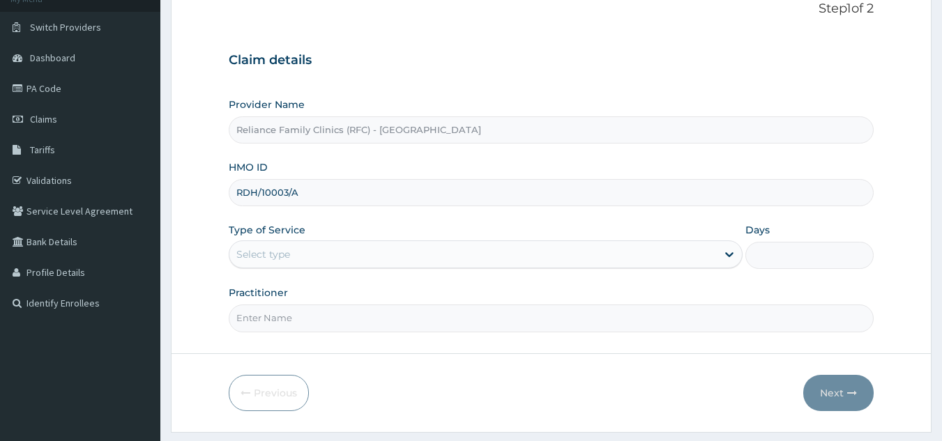
scroll to position [132, 0]
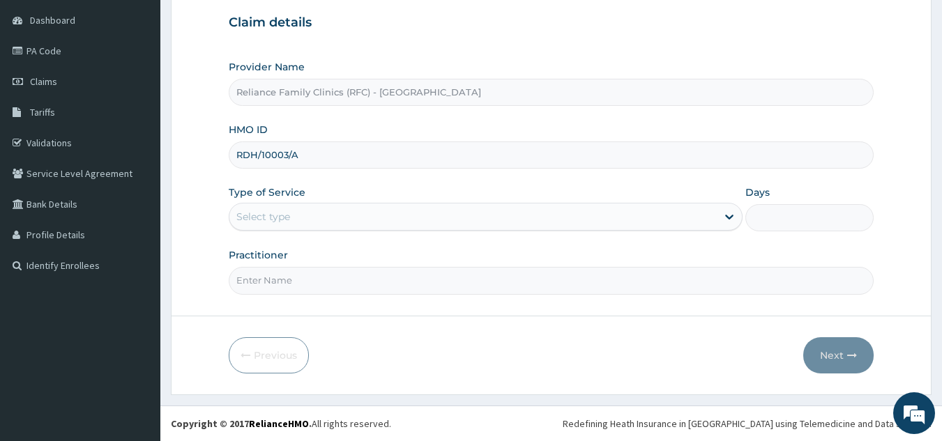
type input "RDH/10003/A"
click at [415, 246] on div "Provider Name Reliance Family Clinics (RFC) - Lekki HMO ID RDH/10003/A Type of …" at bounding box center [552, 177] width 646 height 234
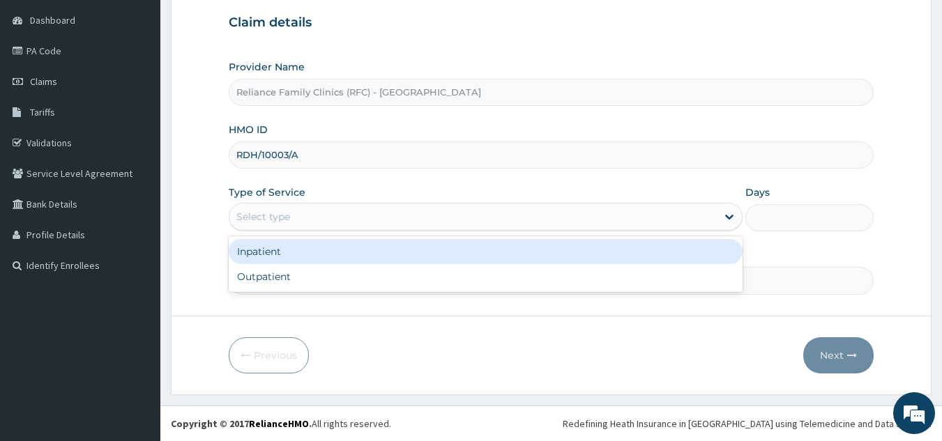
click at [418, 280] on div "Outpatient" at bounding box center [486, 276] width 514 height 25
type input "1"
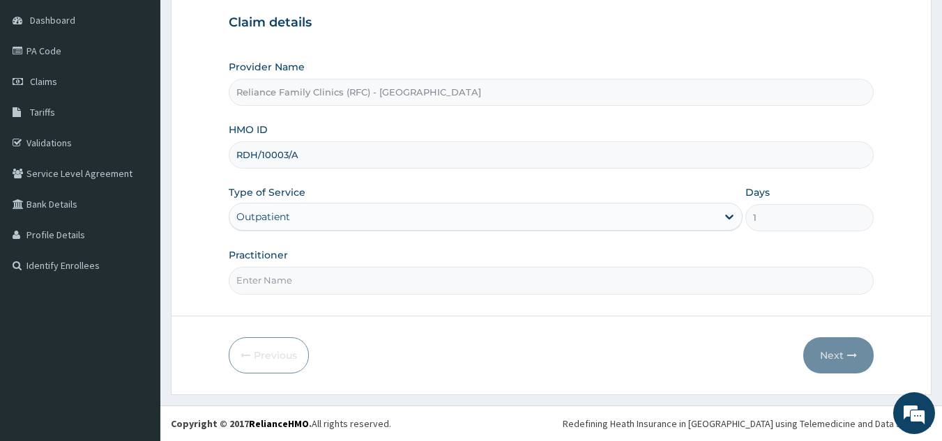
click at [446, 280] on input "Practitioner" at bounding box center [552, 280] width 646 height 27
type input "ngozi"
click at [834, 356] on button "Next" at bounding box center [838, 356] width 70 height 36
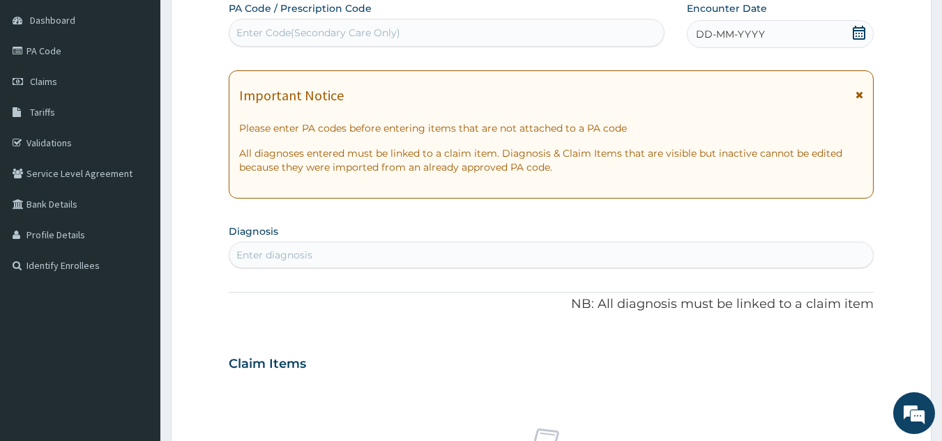
scroll to position [0, 0]
click at [755, 38] on span "DD-MM-YYYY" at bounding box center [730, 34] width 69 height 14
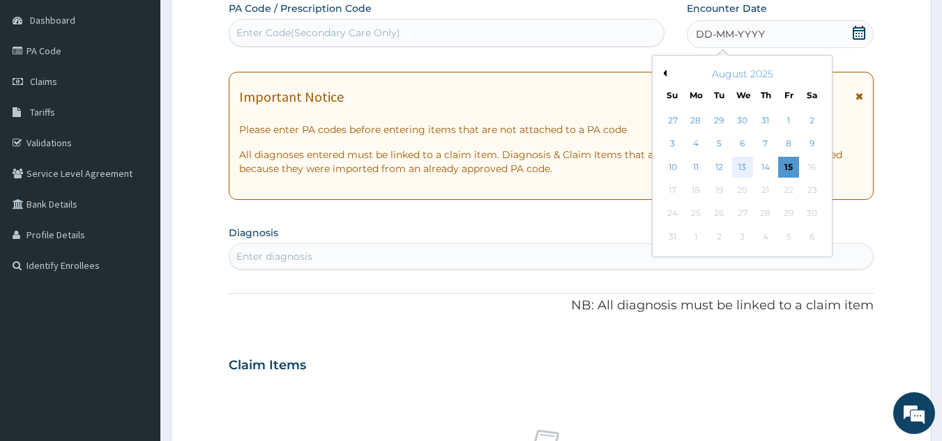
click at [743, 167] on div "13" at bounding box center [742, 167] width 21 height 21
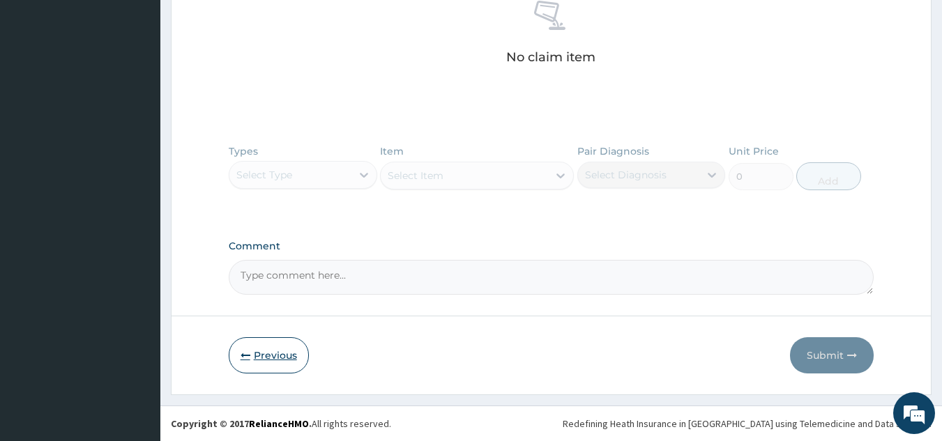
click at [279, 354] on button "Previous" at bounding box center [269, 356] width 80 height 36
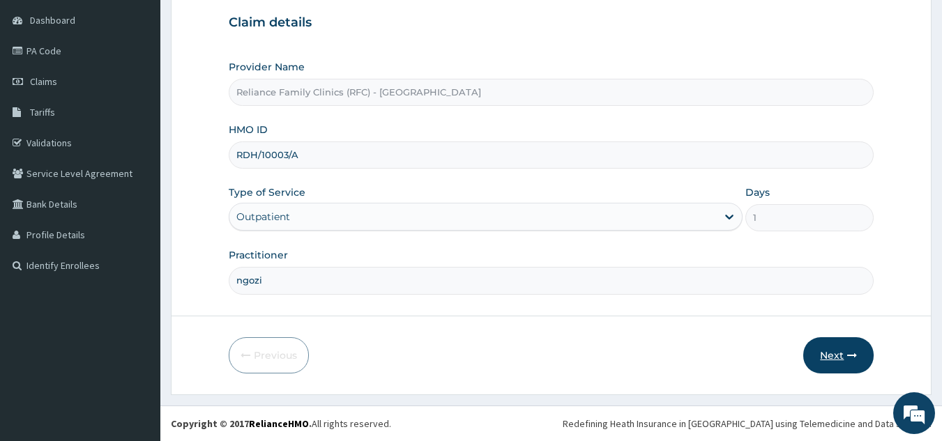
click at [833, 346] on button "Next" at bounding box center [838, 356] width 70 height 36
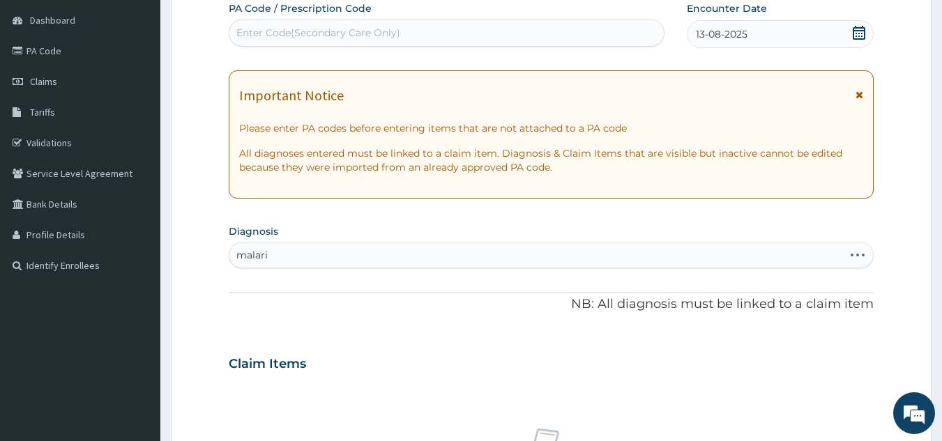
type input "malaria"
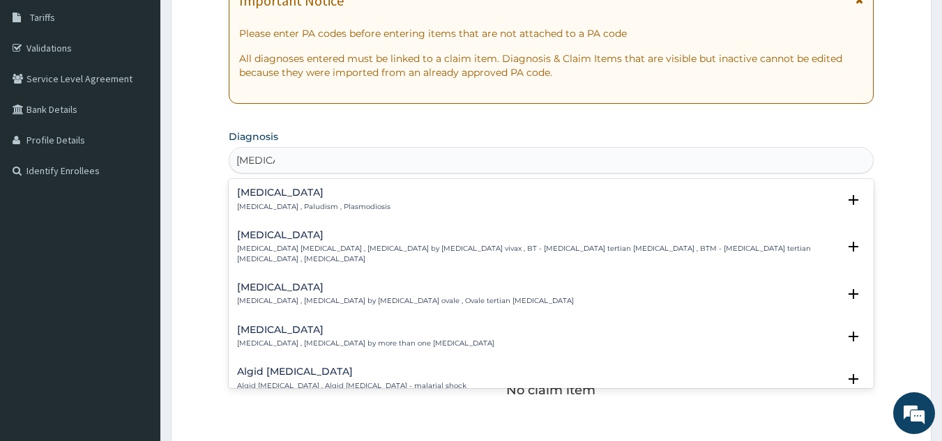
click at [341, 199] on div "Malaria Malaria , Paludism , Plasmodiosis" at bounding box center [313, 200] width 153 height 24
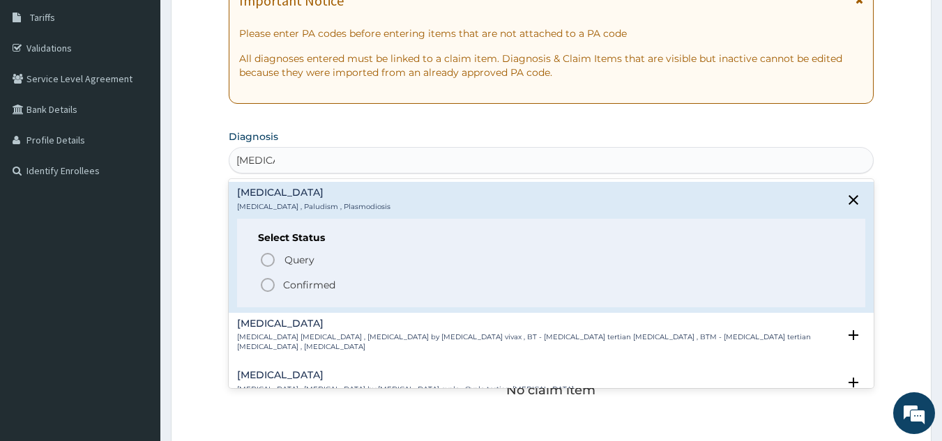
click at [341, 286] on span "Confirmed" at bounding box center [552, 285] width 586 height 17
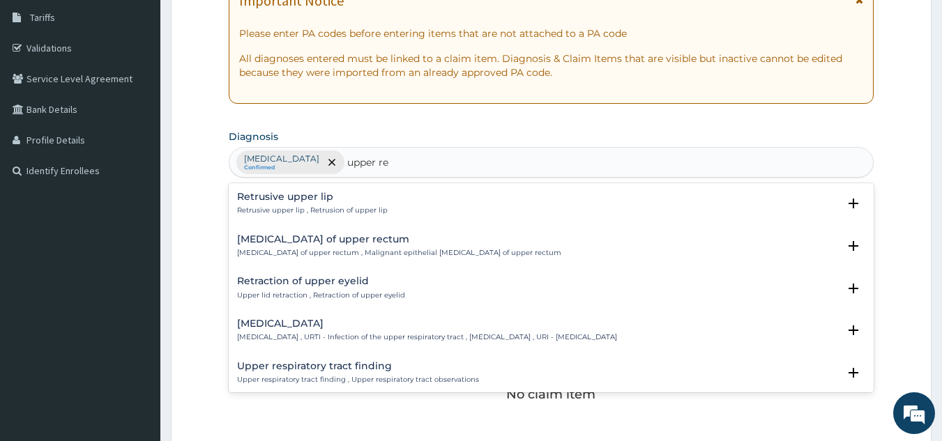
type input "upper res"
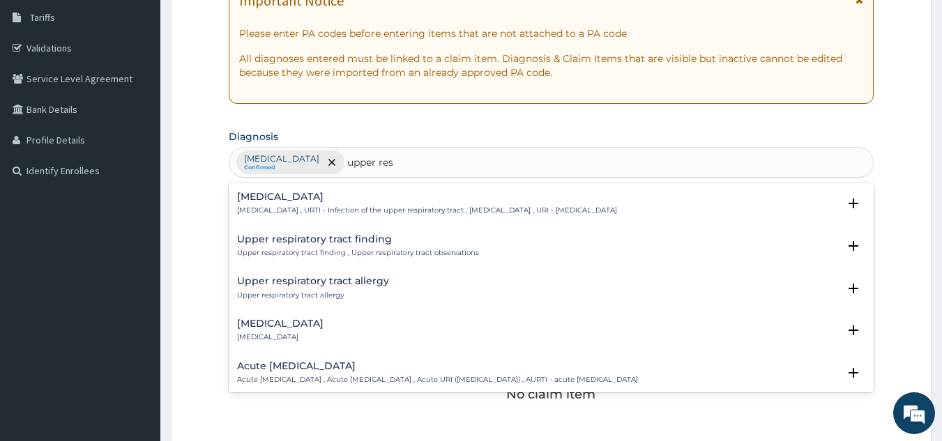
click at [368, 209] on p "Upper respiratory infection , URTI - Infection of the upper respiratory tract ,…" at bounding box center [427, 211] width 380 height 10
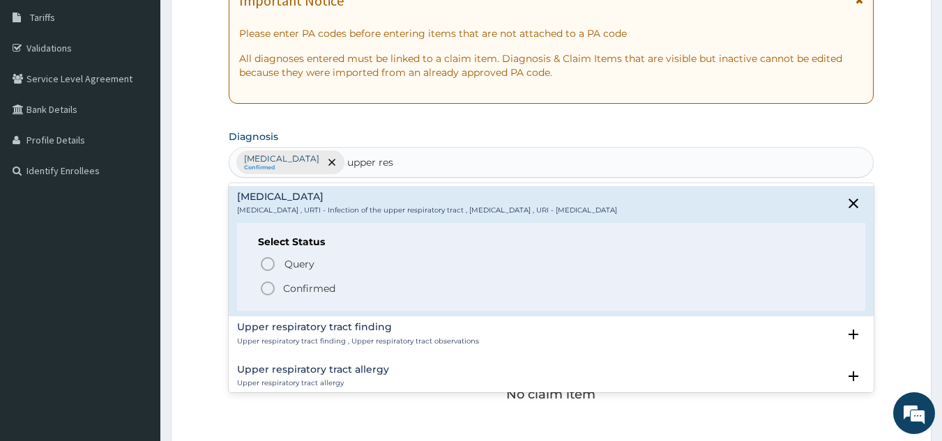
click at [351, 296] on span "Confirmed" at bounding box center [552, 288] width 586 height 17
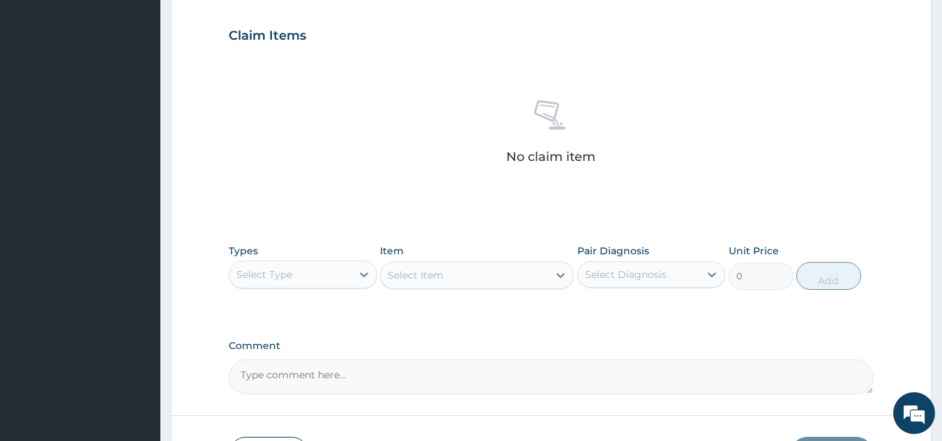
scroll to position [564, 0]
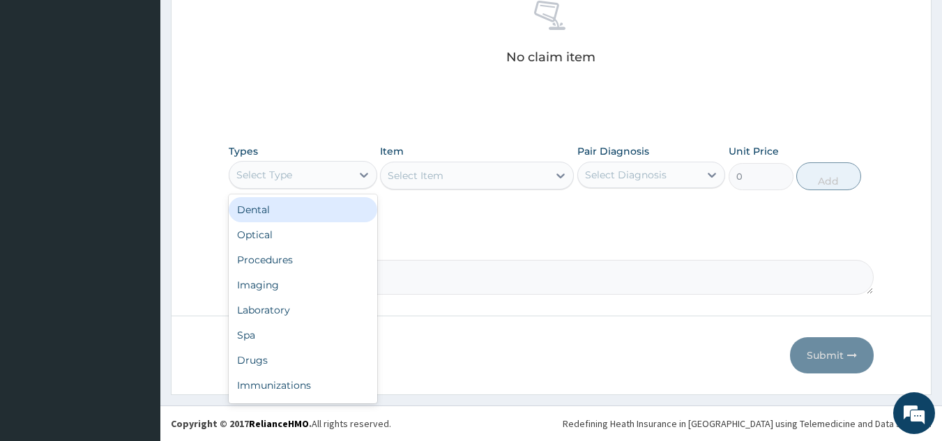
click at [331, 264] on div "Procedures" at bounding box center [303, 260] width 149 height 25
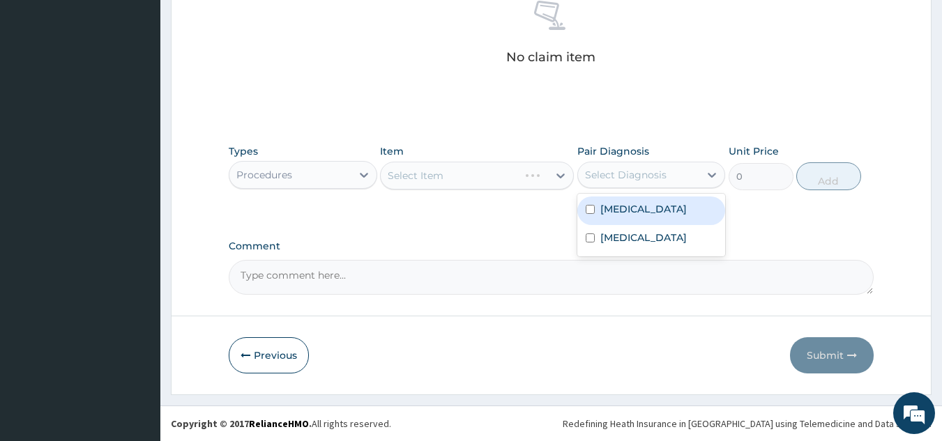
click at [645, 245] on label "Upper respiratory infection" at bounding box center [643, 238] width 86 height 14
checkbox input "true"
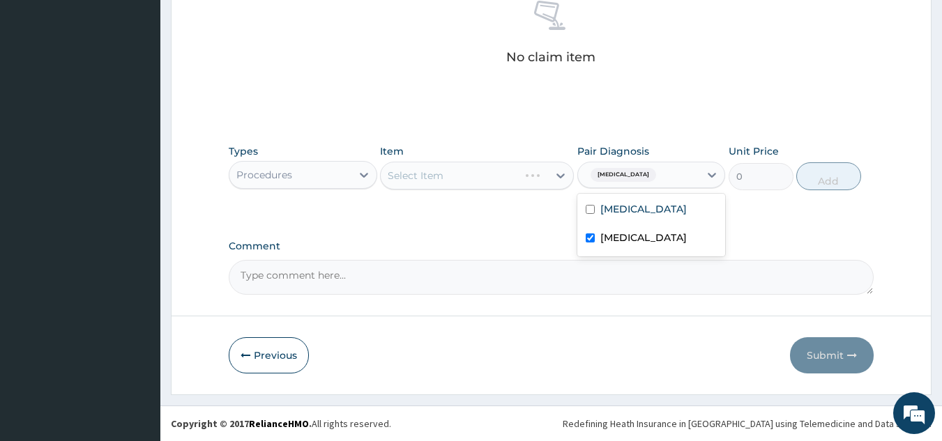
click at [631, 209] on label "Malaria" at bounding box center [643, 209] width 86 height 14
checkbox input "true"
click at [456, 172] on div "Select Item" at bounding box center [477, 176] width 194 height 28
click at [473, 173] on div "Select Item" at bounding box center [477, 176] width 194 height 28
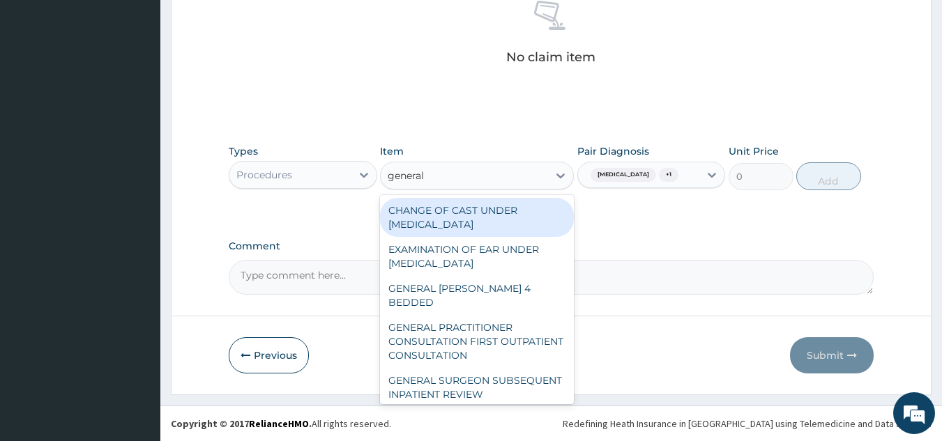
type input "general p"
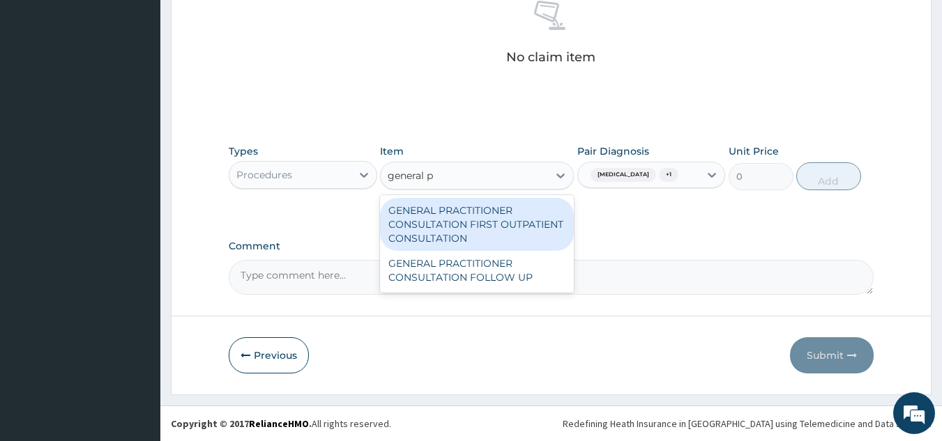
click at [507, 219] on div "GENERAL PRACTITIONER CONSULTATION FIRST OUTPATIENT CONSULTATION" at bounding box center [477, 224] width 194 height 53
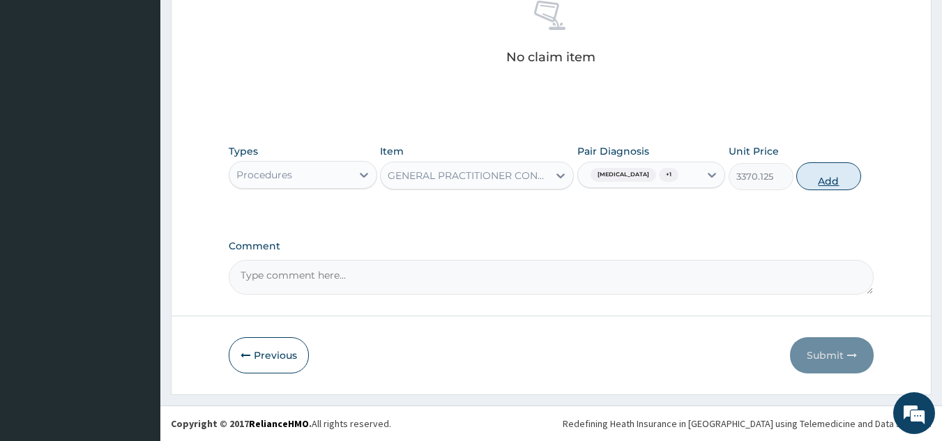
click at [801, 180] on button "Add" at bounding box center [828, 176] width 65 height 28
type input "0"
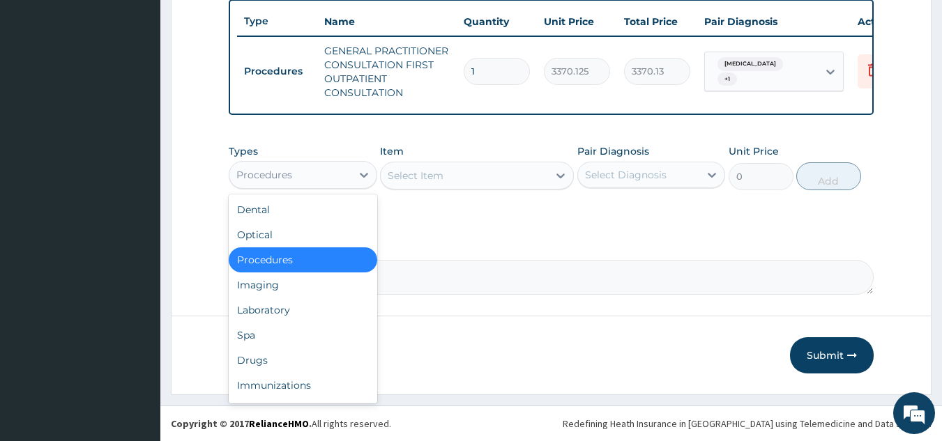
click at [331, 315] on div "Laboratory" at bounding box center [303, 310] width 149 height 25
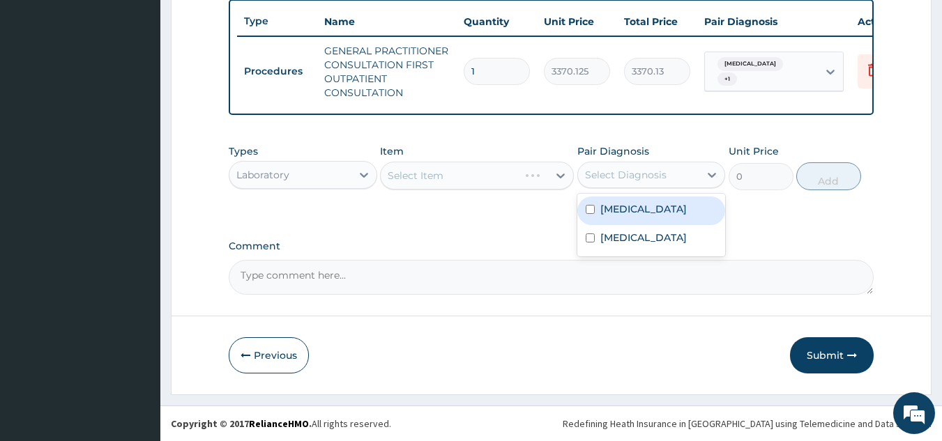
click at [667, 206] on div "Malaria" at bounding box center [651, 211] width 149 height 29
checkbox input "true"
click at [658, 243] on label "Upper respiratory infection" at bounding box center [643, 238] width 86 height 14
checkbox input "true"
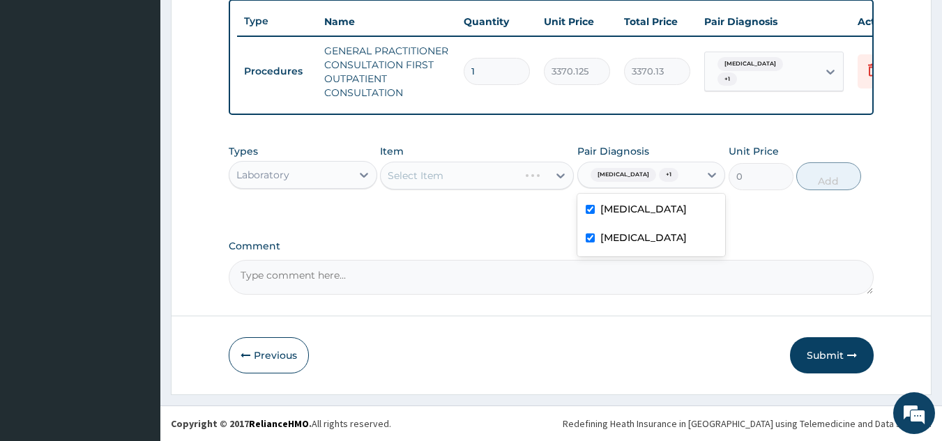
click at [496, 181] on div "Select Item" at bounding box center [477, 176] width 194 height 28
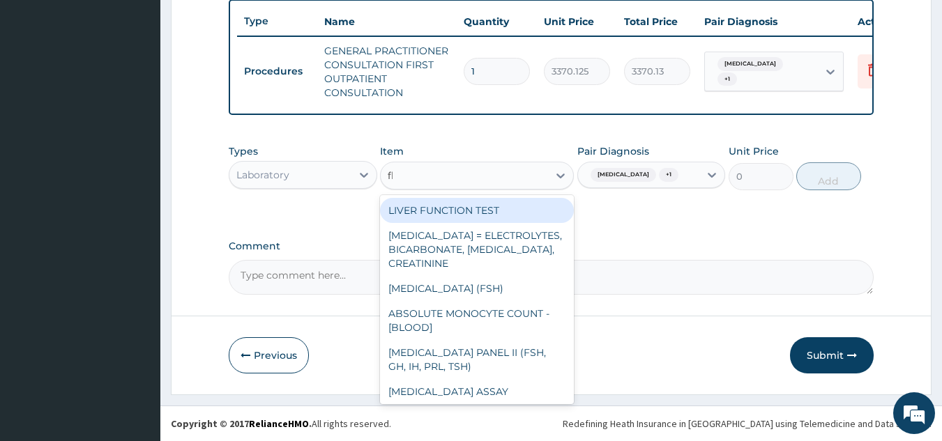
type input "fbc"
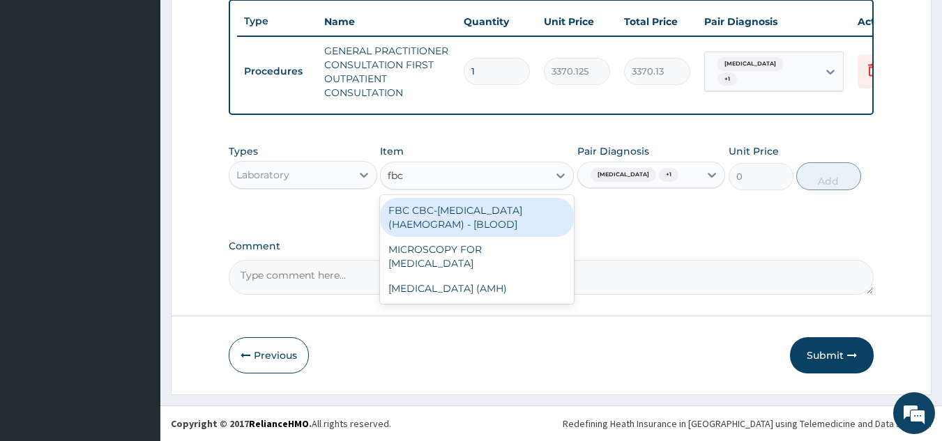
click at [497, 218] on div "FBC CBC-COMPLETE BLOOD COUNT (HAEMOGRAM) - [BLOOD]" at bounding box center [477, 217] width 194 height 39
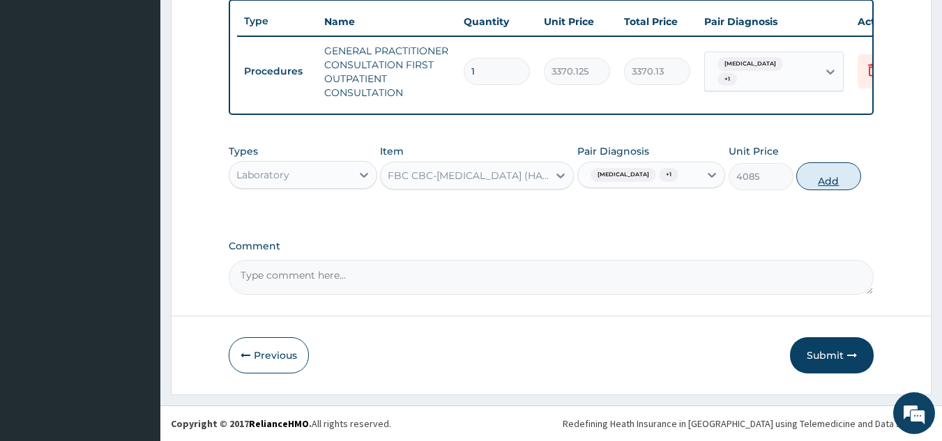
click at [796, 180] on button "Add" at bounding box center [828, 176] width 65 height 28
type input "0"
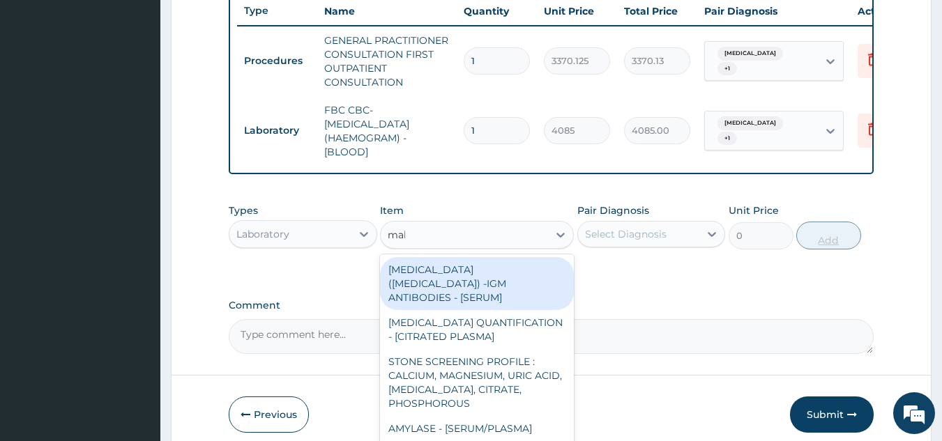
type input "mala"
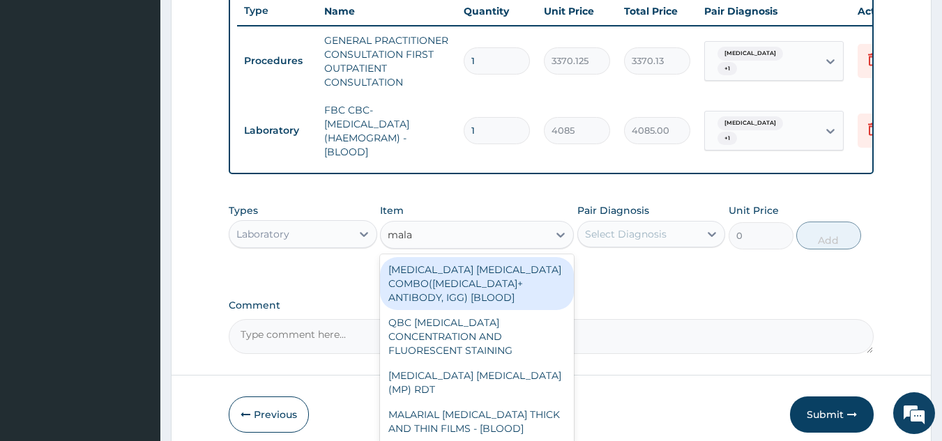
click at [526, 370] on div "MALARIA PARASITE (MP) RDT" at bounding box center [477, 382] width 194 height 39
type input "1531.875"
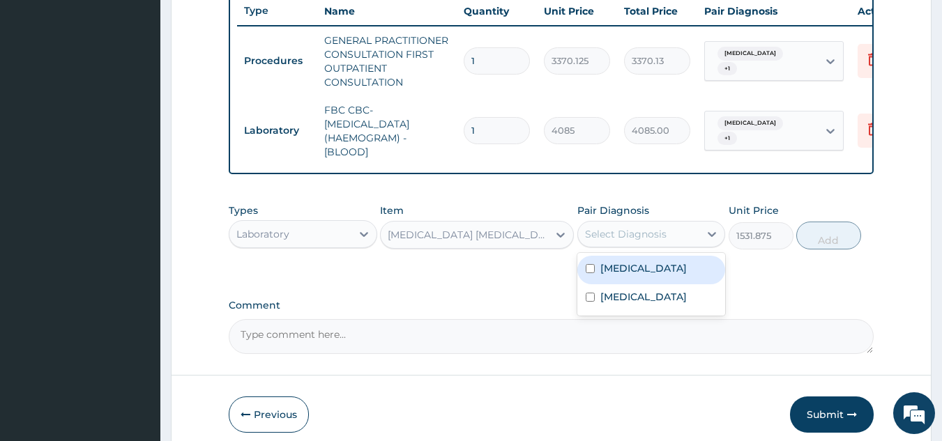
click at [650, 272] on div "Malaria" at bounding box center [651, 270] width 149 height 29
checkbox input "true"
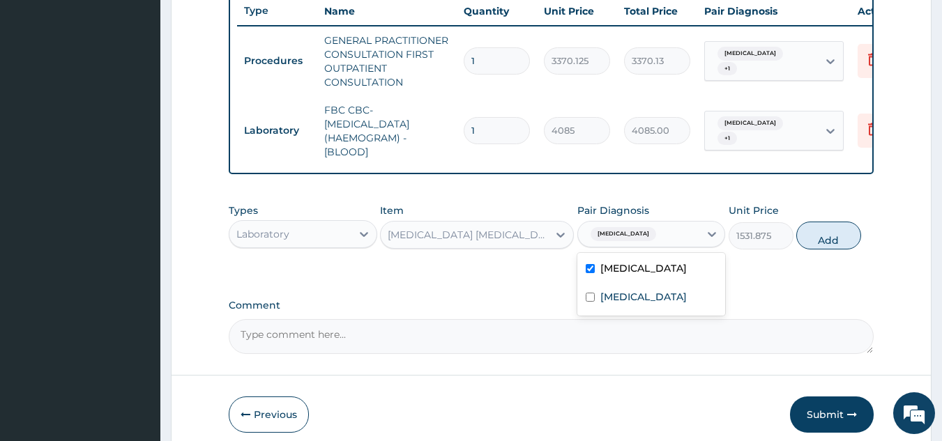
click at [685, 304] on label "Upper respiratory infection" at bounding box center [643, 297] width 86 height 14
checkbox input "true"
click at [831, 250] on button "Add" at bounding box center [828, 236] width 65 height 28
type input "0"
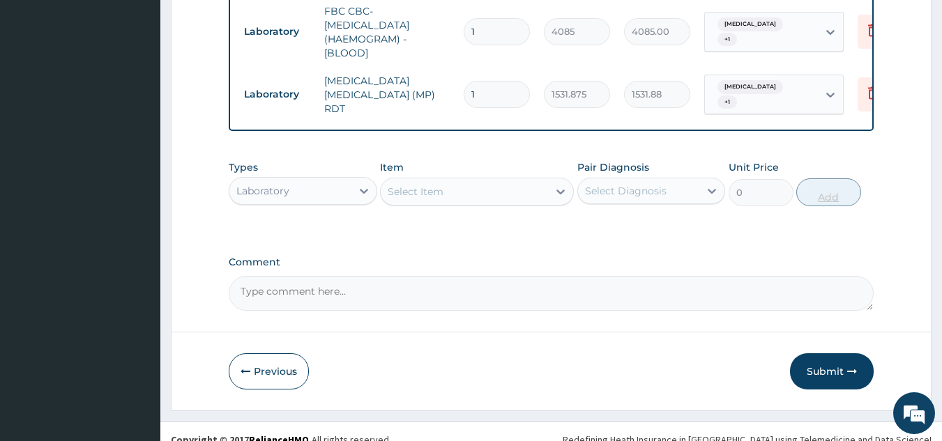
scroll to position [648, 0]
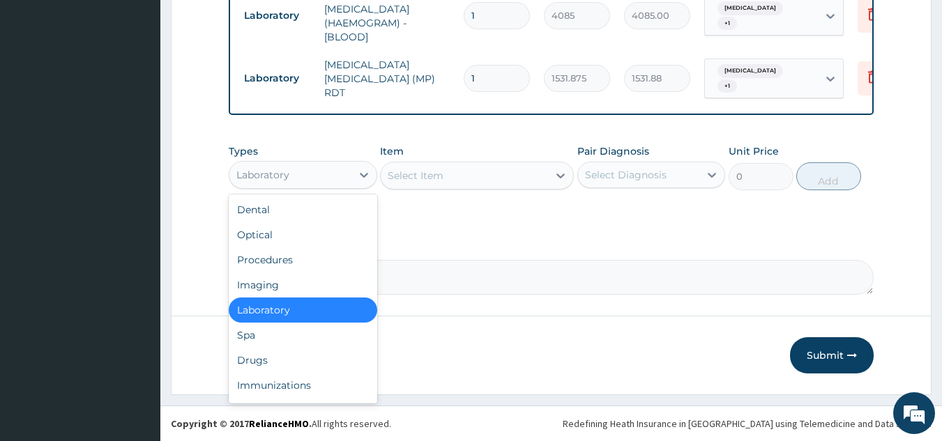
click at [319, 358] on div "Drugs" at bounding box center [303, 360] width 149 height 25
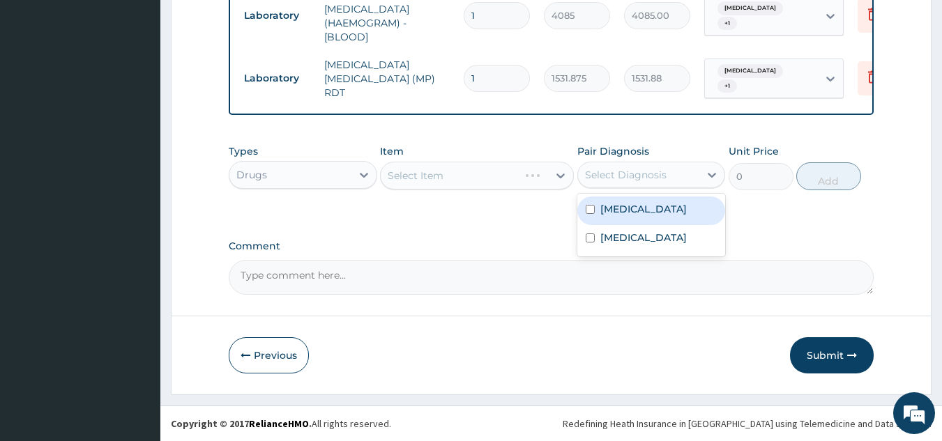
click at [652, 212] on div "Malaria" at bounding box center [651, 211] width 149 height 29
checkbox input "true"
click at [648, 245] on label "Upper respiratory infection" at bounding box center [643, 238] width 86 height 14
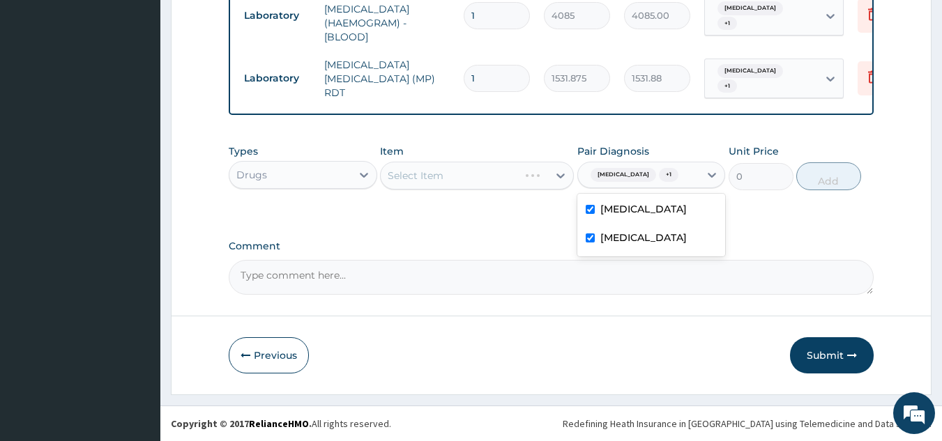
checkbox input "true"
click at [512, 185] on div "Select Item" at bounding box center [477, 176] width 194 height 28
click at [481, 174] on div "Select Item" at bounding box center [477, 176] width 194 height 28
click at [475, 193] on div "Types Drugs Item Select Item Pair Diagnosis Malaria + 1 Unit Price 0 Add" at bounding box center [552, 167] width 646 height 60
click at [511, 181] on div "Select Item" at bounding box center [477, 176] width 194 height 28
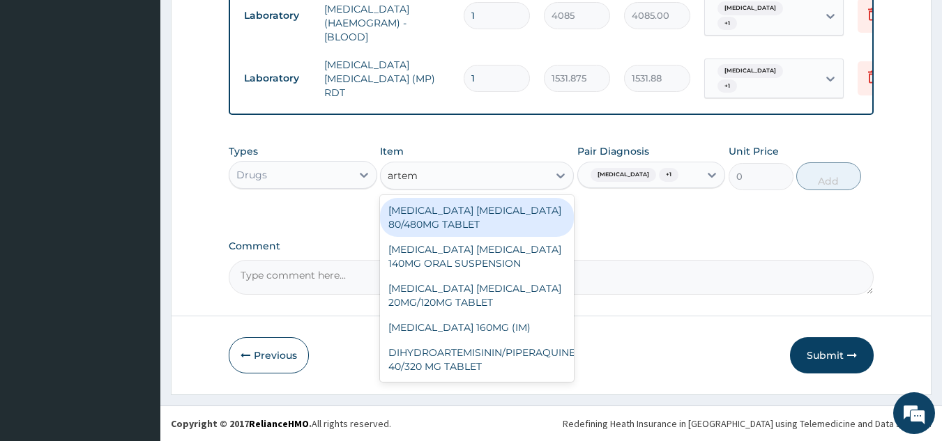
type input "arteme"
click at [490, 213] on div "ARTEMETHER LUMEFANTRINE 80/480MG TABLET" at bounding box center [477, 217] width 194 height 39
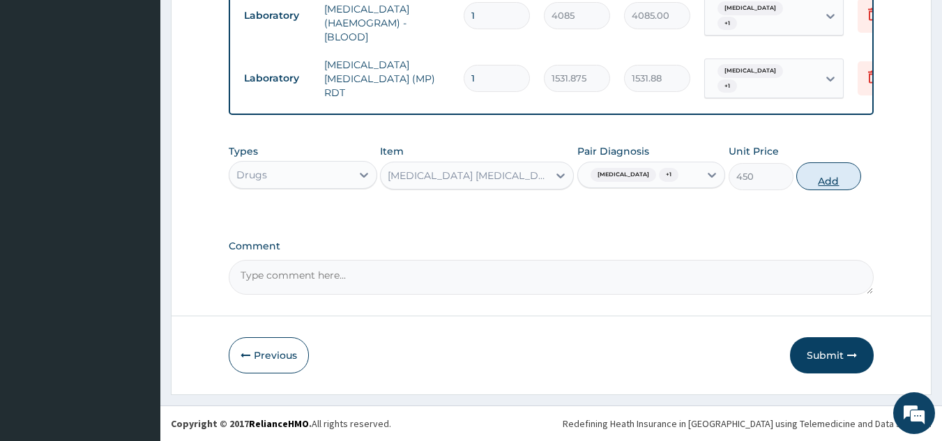
click at [851, 186] on button "Add" at bounding box center [828, 176] width 65 height 28
type input "0"
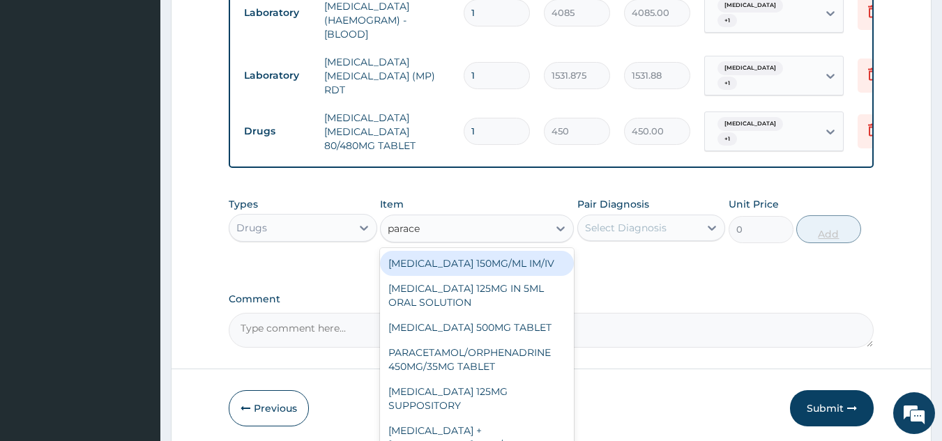
type input "paracet"
click at [526, 331] on div "PARACETAMOL 500MG TABLET" at bounding box center [477, 327] width 194 height 25
type input "30"
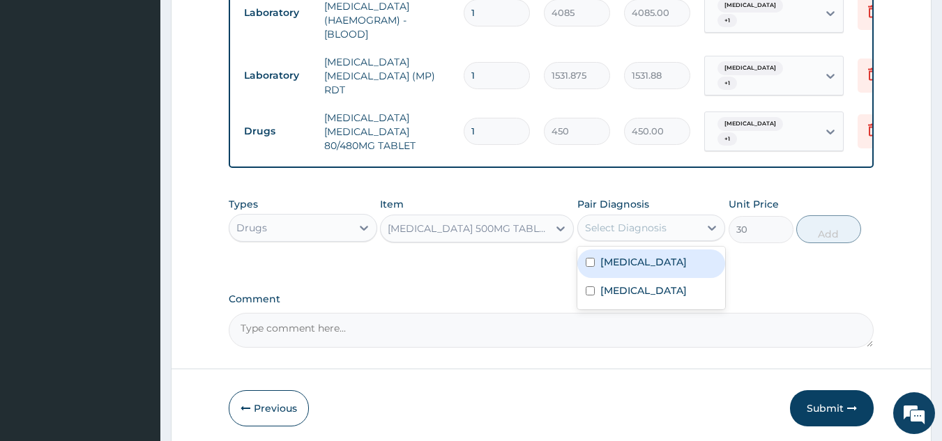
click at [649, 287] on label "Upper respiratory infection" at bounding box center [643, 291] width 86 height 14
checkbox input "true"
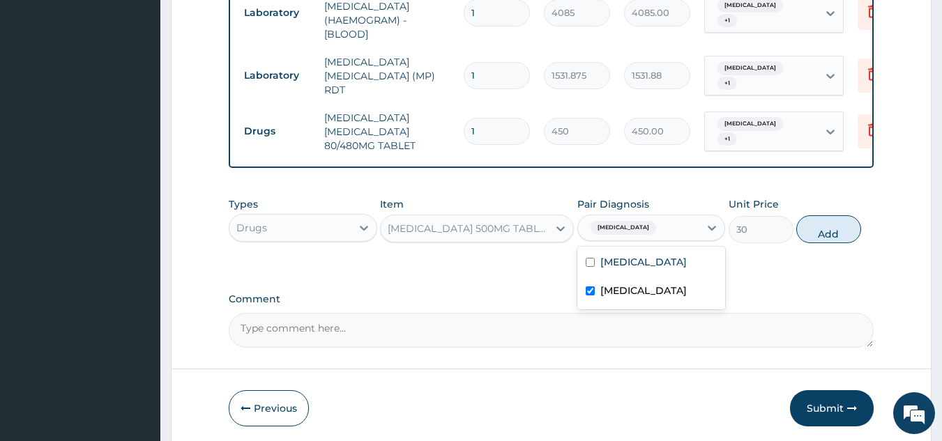
click at [682, 261] on div "Malaria" at bounding box center [651, 264] width 149 height 29
checkbox input "true"
click at [814, 232] on button "Add" at bounding box center [828, 229] width 65 height 28
type input "0"
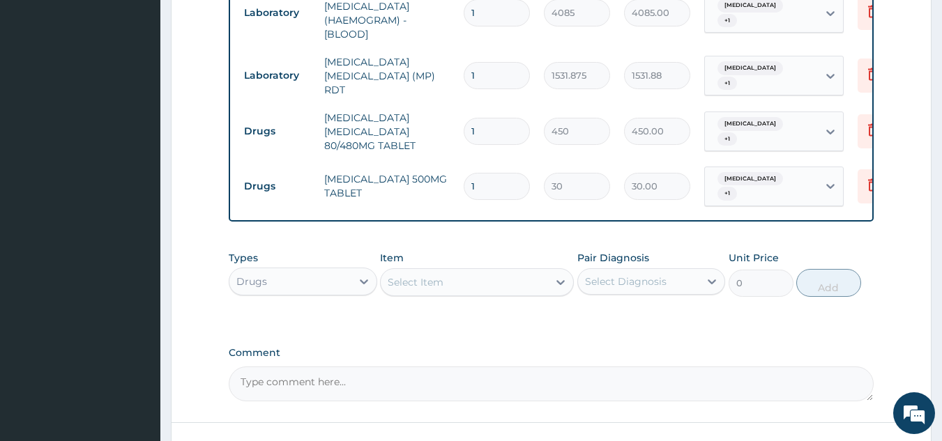
click at [502, 128] on input "1" at bounding box center [497, 131] width 66 height 27
type input "0.00"
type input "6"
type input "2700.00"
type input "6"
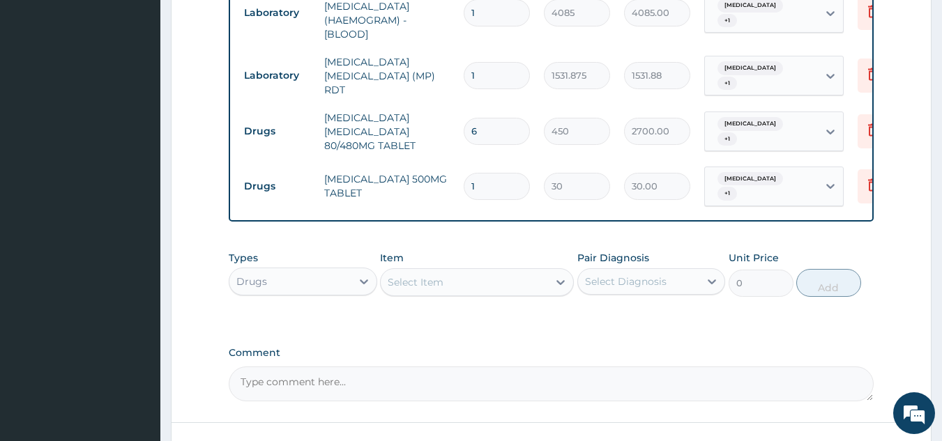
click at [501, 181] on input "1" at bounding box center [497, 186] width 66 height 27
type input "18"
type input "540.00"
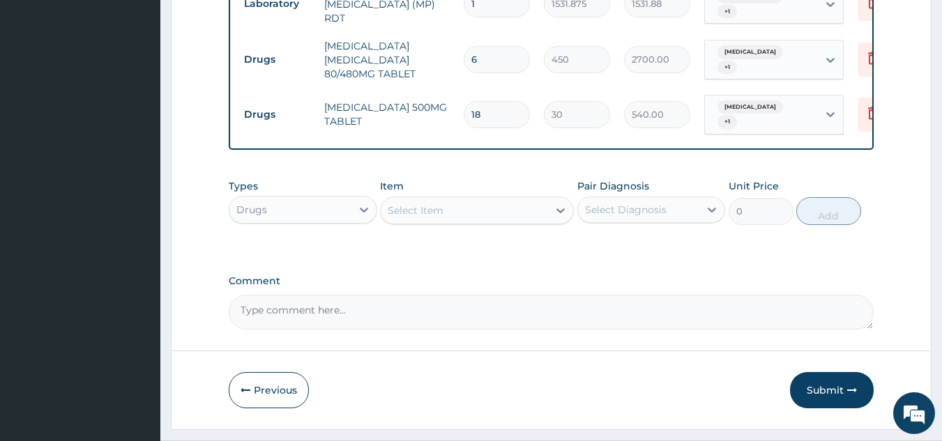
scroll to position [757, 0]
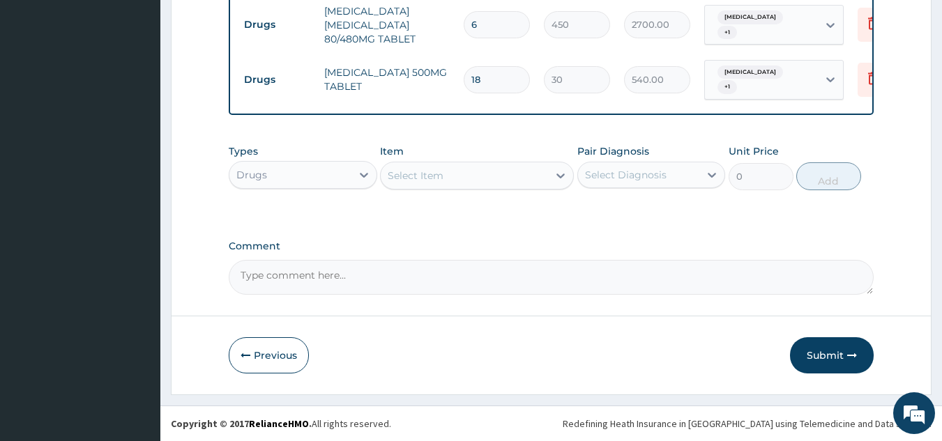
type input "18"
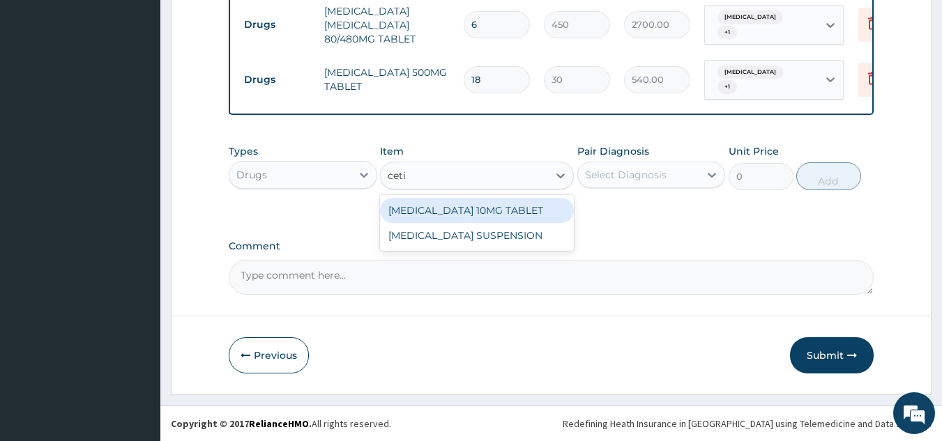
type input "cetir"
click at [515, 212] on div "CETIRIZINE 10MG TABLET" at bounding box center [477, 210] width 194 height 25
type input "115"
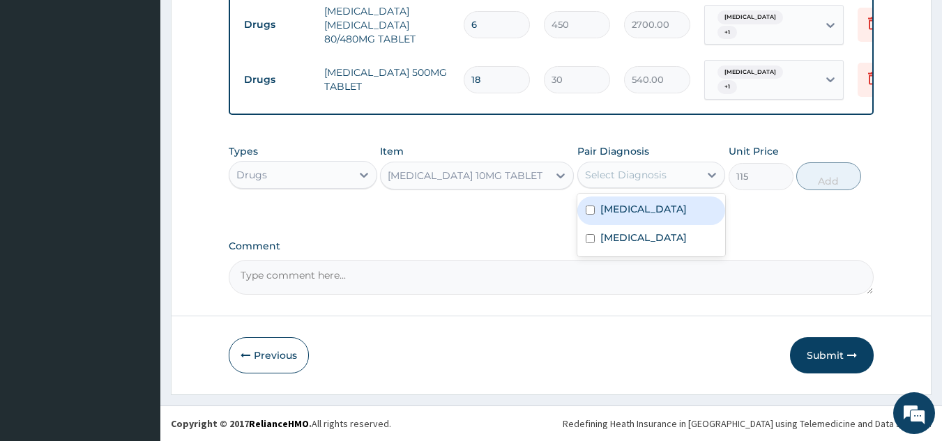
click at [651, 215] on div "Malaria" at bounding box center [651, 211] width 149 height 29
checkbox input "true"
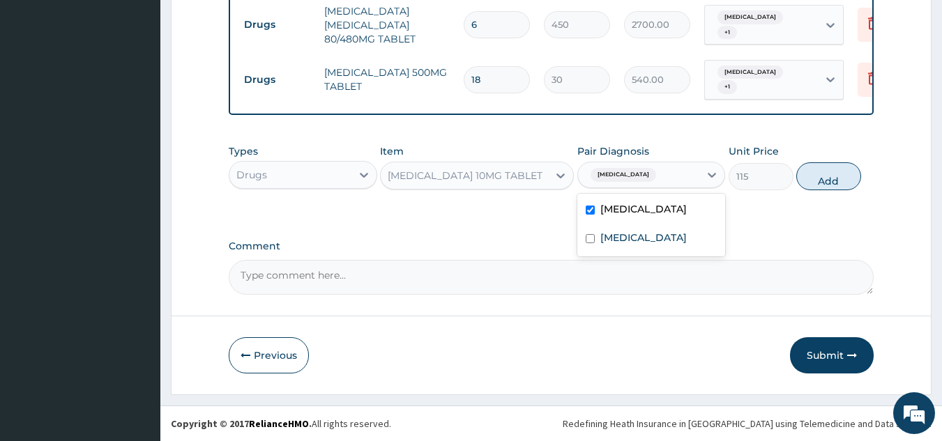
click at [672, 240] on label "Upper respiratory infection" at bounding box center [643, 238] width 86 height 14
checkbox input "true"
click at [817, 180] on button "Add" at bounding box center [828, 176] width 65 height 28
type input "0"
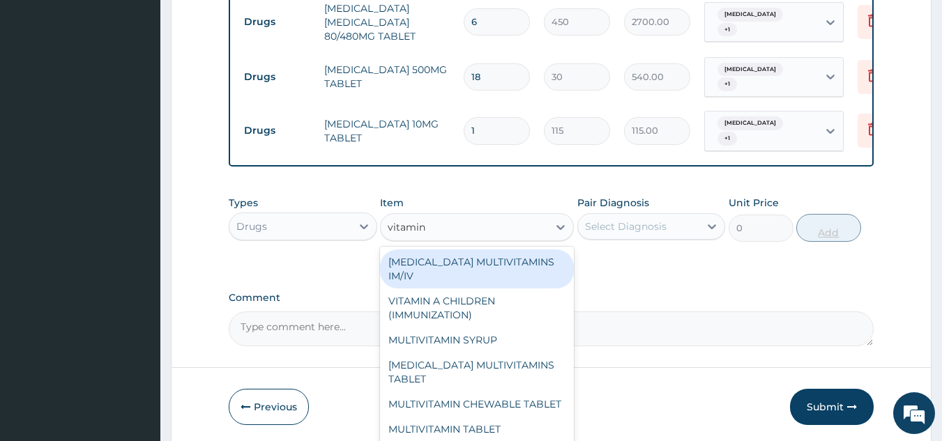
type input "vitamin c"
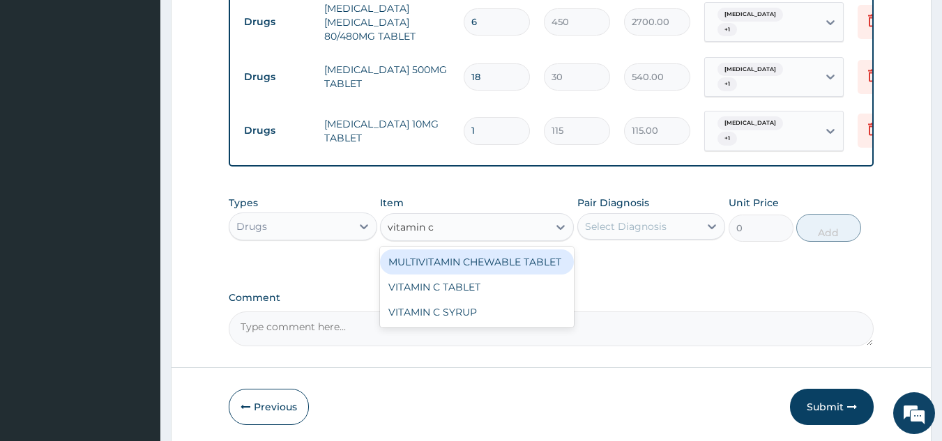
click at [510, 278] on div "VITAMIN C TABLET" at bounding box center [477, 287] width 194 height 25
type input "20"
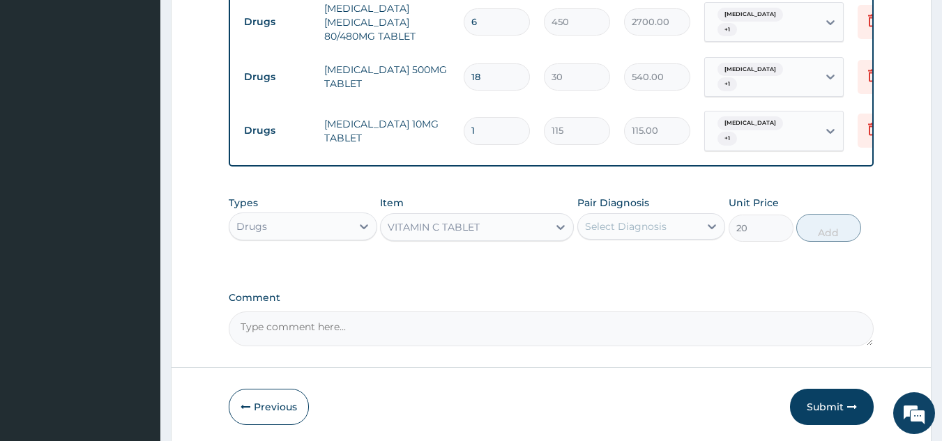
click at [656, 248] on div "Types Drugs Item option VITAMIN C TABLET, selected. Select is focused ,type to …" at bounding box center [552, 229] width 646 height 81
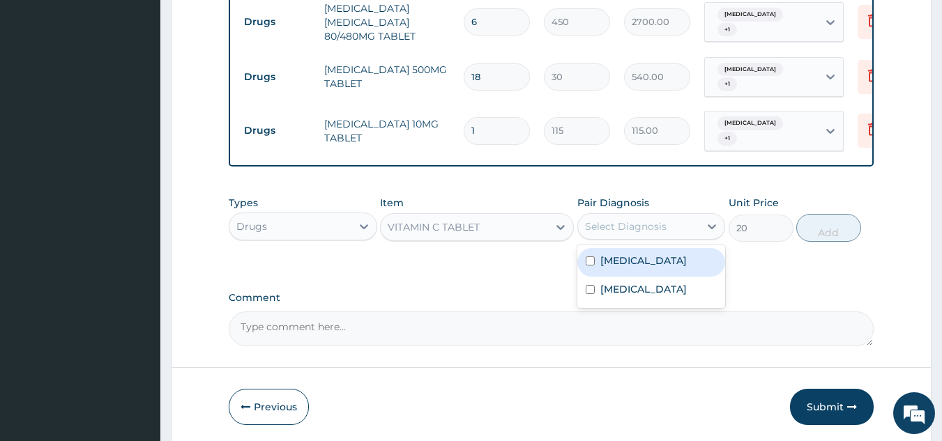
click at [662, 262] on div "Malaria" at bounding box center [651, 262] width 149 height 29
checkbox input "true"
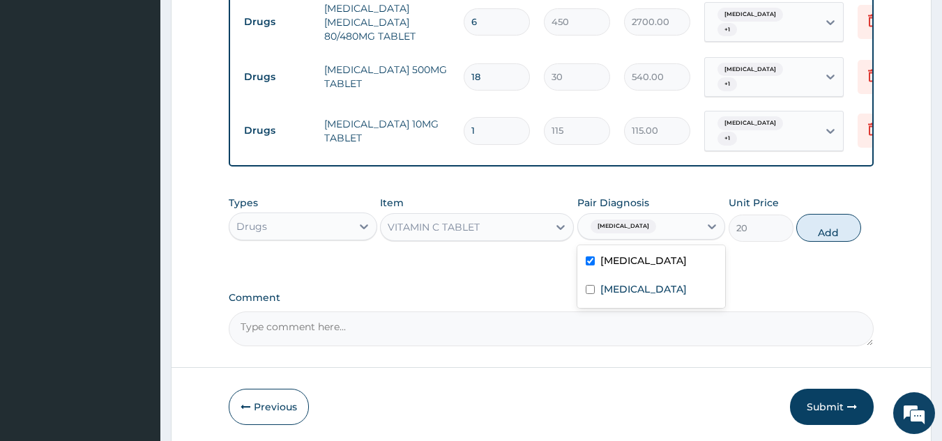
click at [673, 291] on label "Upper respiratory infection" at bounding box center [643, 289] width 86 height 14
checkbox input "true"
click at [844, 221] on button "Add" at bounding box center [828, 228] width 65 height 28
type input "0"
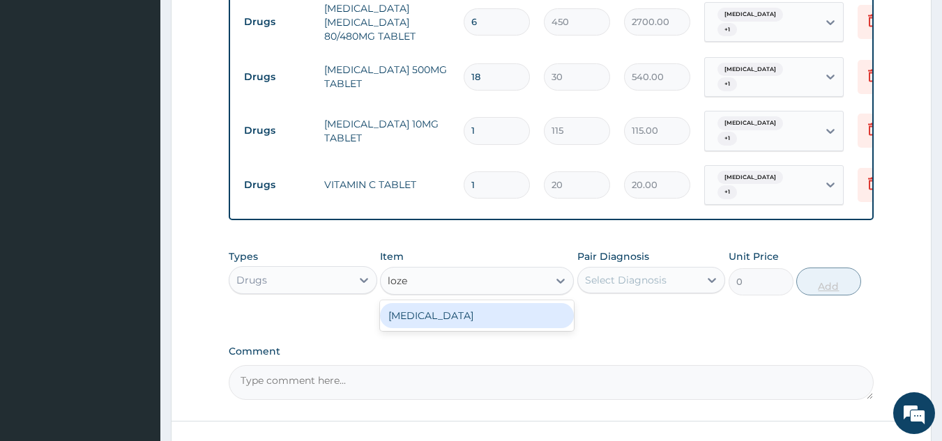
type input "lozen"
click at [516, 307] on div "[MEDICAL_DATA]" at bounding box center [477, 315] width 194 height 25
type input "96"
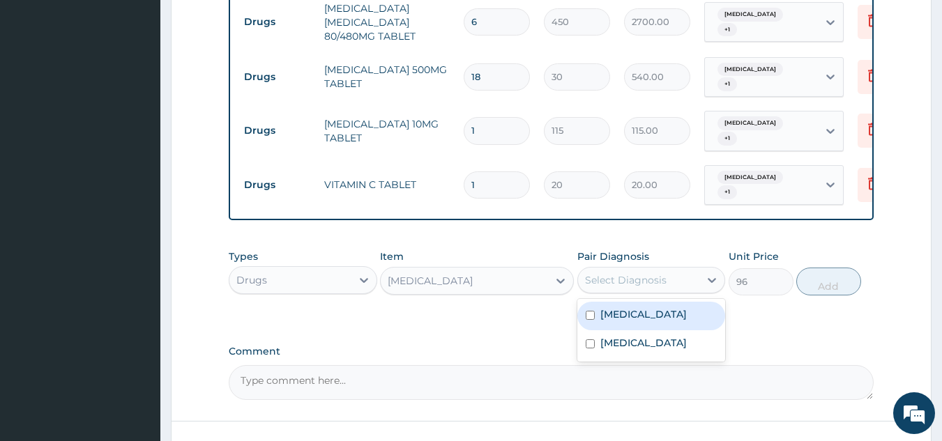
click at [656, 308] on div "Malaria" at bounding box center [651, 316] width 149 height 29
checkbox input "true"
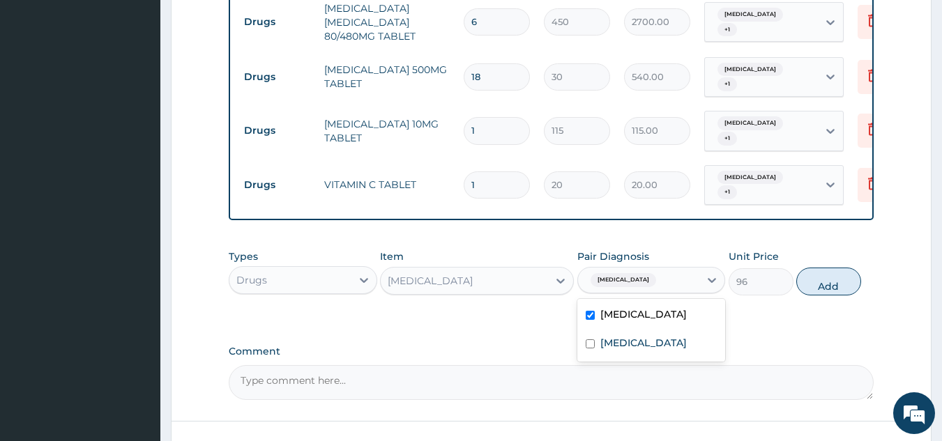
click at [666, 336] on label "Upper respiratory infection" at bounding box center [643, 343] width 86 height 14
checkbox input "true"
click at [829, 280] on button "Add" at bounding box center [828, 282] width 65 height 28
type input "0"
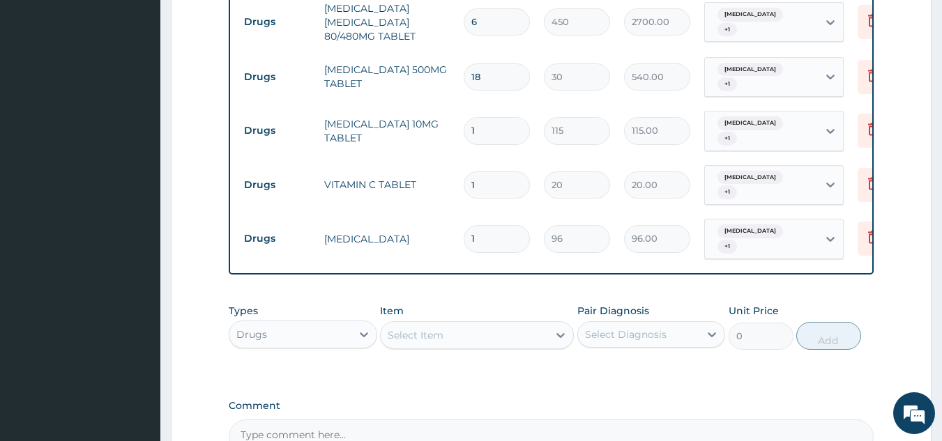
click at [500, 172] on input "1" at bounding box center [497, 185] width 66 height 27
type input "0.00"
type input "3"
type input "60.00"
type input "30"
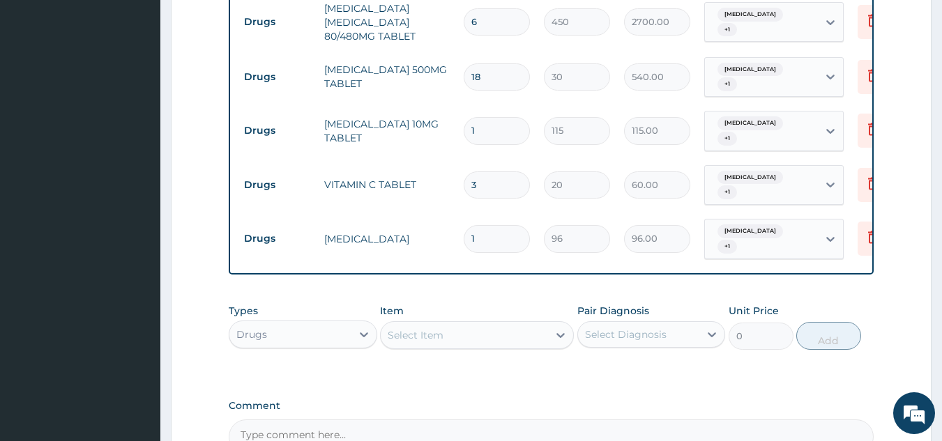
type input "600.00"
type input "30"
click at [486, 225] on input "1" at bounding box center [497, 238] width 66 height 27
type input "12"
type input "1152.00"
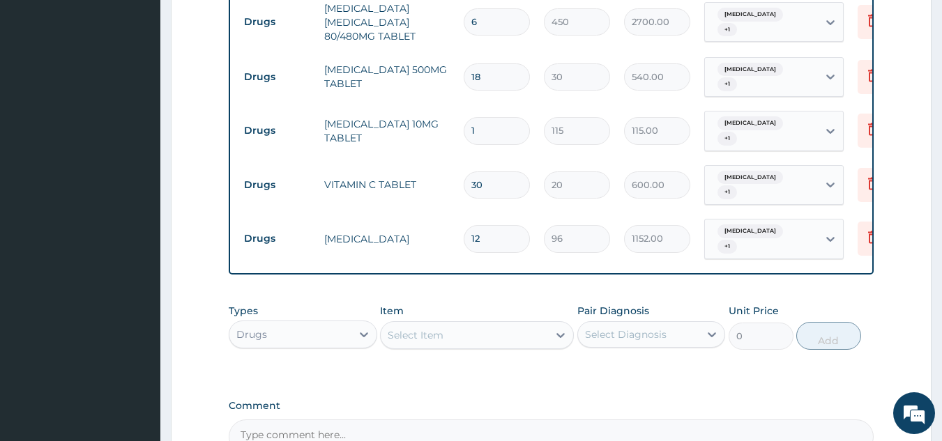
type input "12"
click at [520, 121] on input "1" at bounding box center [497, 130] width 66 height 27
type input "0.00"
type input "5"
type input "575.00"
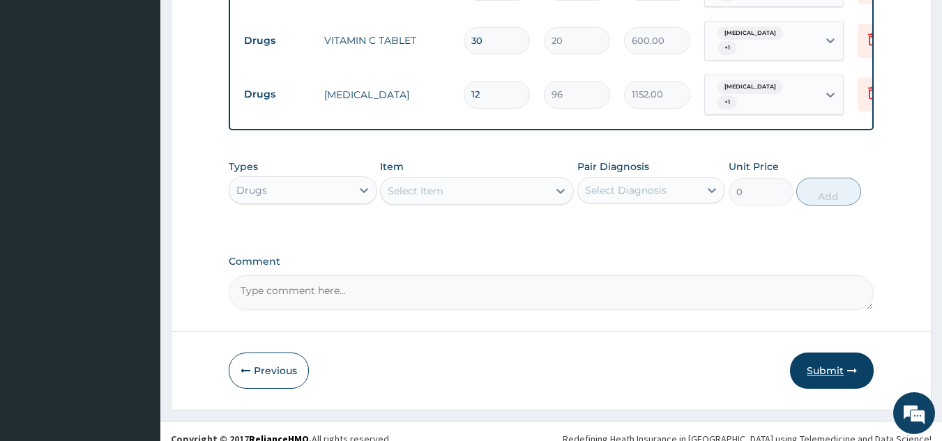
click at [839, 360] on button "Submit" at bounding box center [832, 371] width 84 height 36
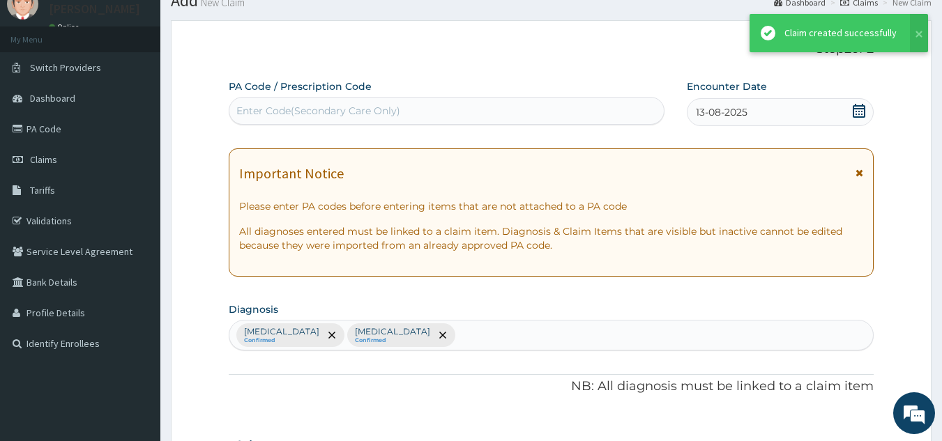
scroll to position [902, 0]
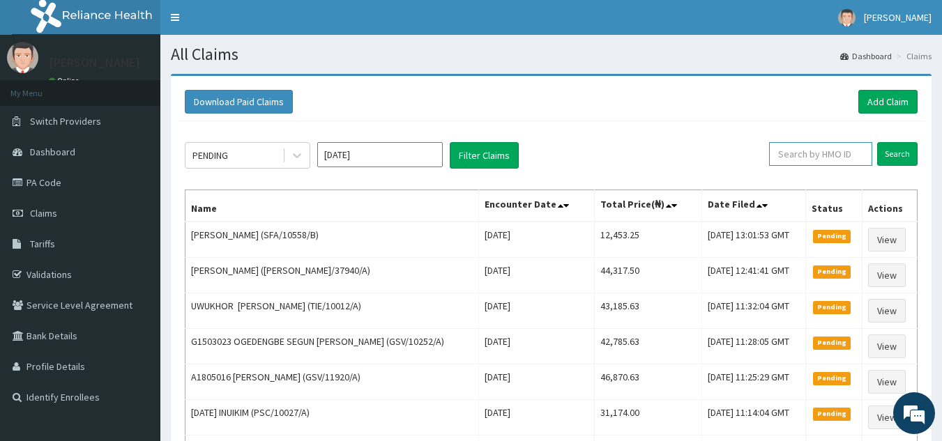
click at [809, 156] on input "text" at bounding box center [820, 154] width 103 height 24
paste input "RDH/10003/A"
type input "RDH/10003/A"
click at [877, 142] on input "Search" at bounding box center [897, 154] width 40 height 24
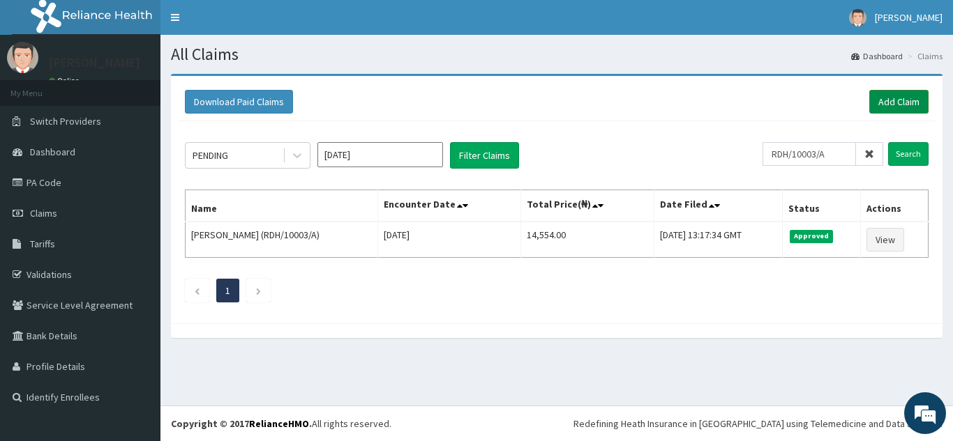
click at [893, 106] on link "Add Claim" at bounding box center [898, 102] width 59 height 24
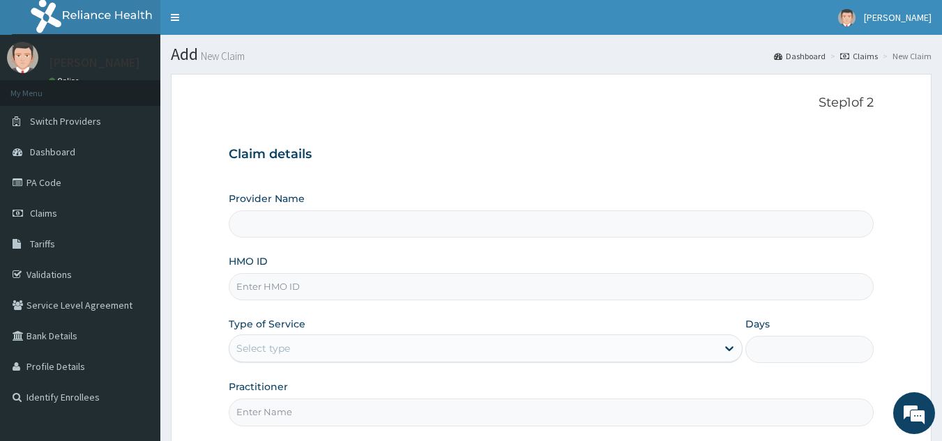
type input "Reliance Family Clinics (RFC) - [GEOGRAPHIC_DATA]"
click at [489, 287] on input "HMO ID" at bounding box center [552, 286] width 646 height 27
paste input "KGP/10284/A"
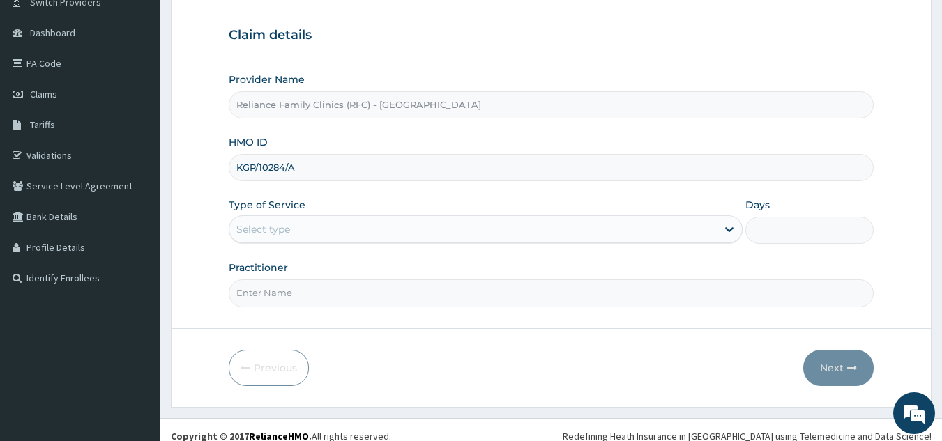
scroll to position [132, 0]
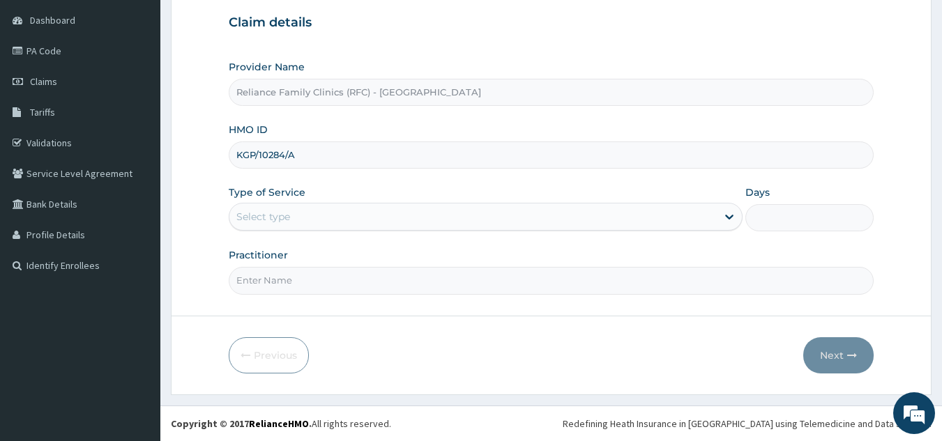
type input "KGP/10284/A"
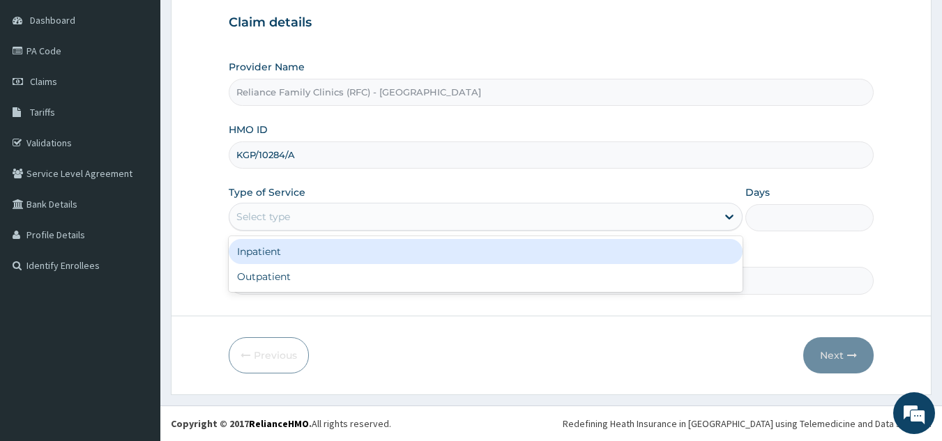
click at [341, 282] on div "Outpatient" at bounding box center [486, 276] width 514 height 25
type input "1"
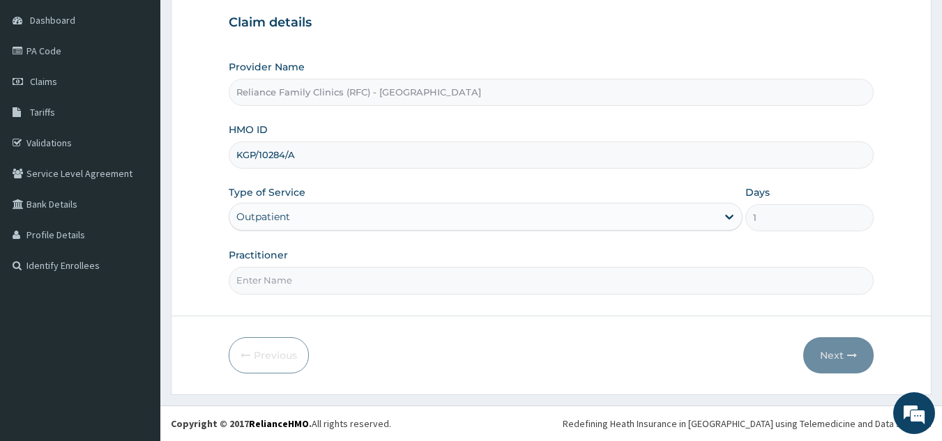
click at [361, 282] on input "Practitioner" at bounding box center [552, 280] width 646 height 27
type input "morka"
click at [829, 345] on button "Next" at bounding box center [838, 356] width 70 height 36
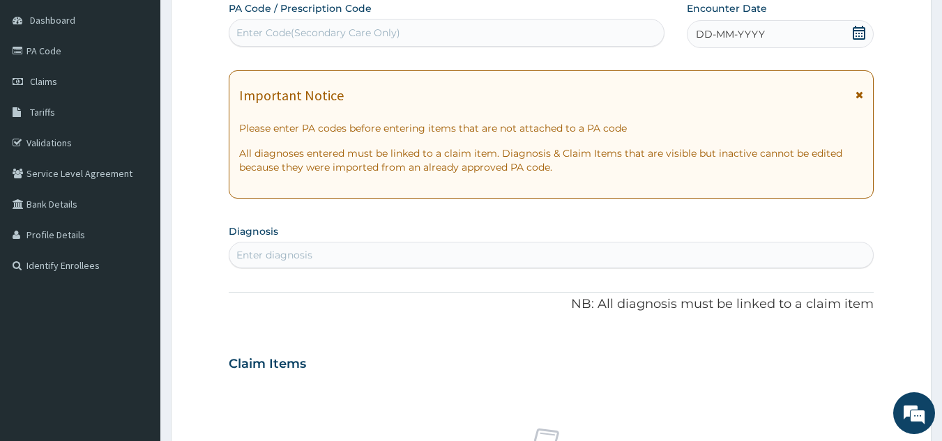
scroll to position [0, 0]
click at [391, 49] on div "PA Code / Prescription Code Enter Code(Secondary Care Only) Encounter Date DD-M…" at bounding box center [552, 362] width 646 height 722
click at [405, 37] on div "Enter Code(Secondary Care Only)" at bounding box center [446, 33] width 435 height 22
paste input "PA/1BDE74"
type input "PA/1BDE74"
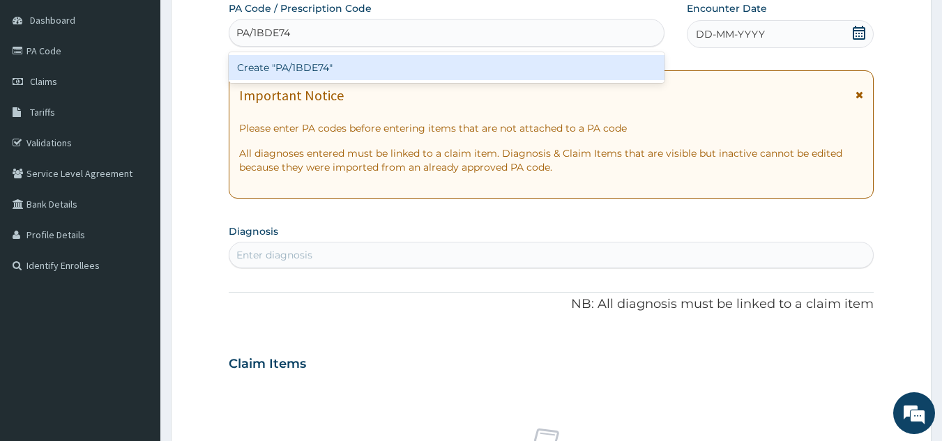
click at [418, 70] on div "Create "PA/1BDE74"" at bounding box center [447, 67] width 437 height 25
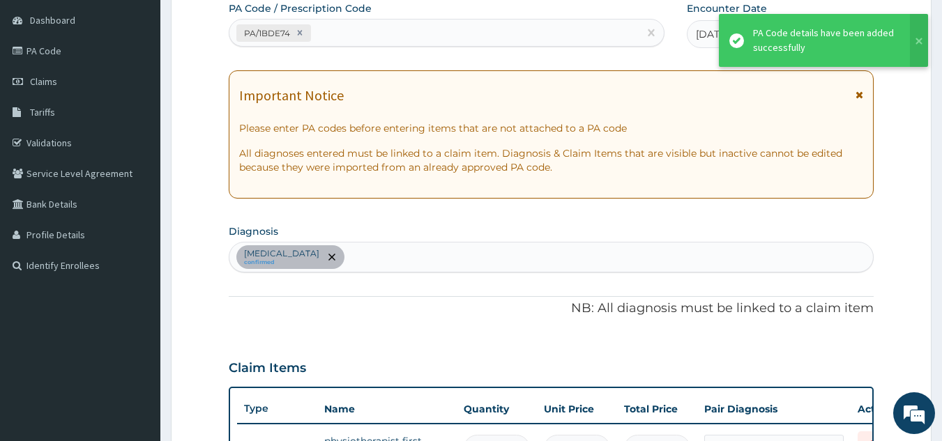
scroll to position [153, 0]
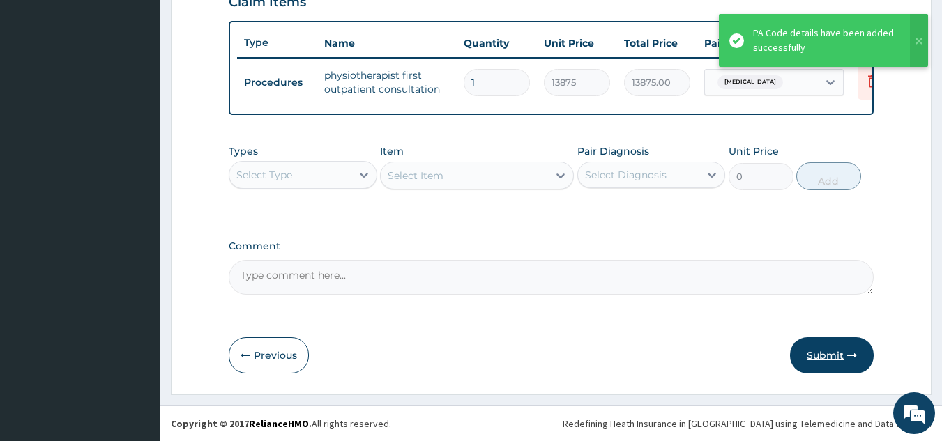
click at [851, 353] on icon "button" at bounding box center [852, 356] width 10 height 10
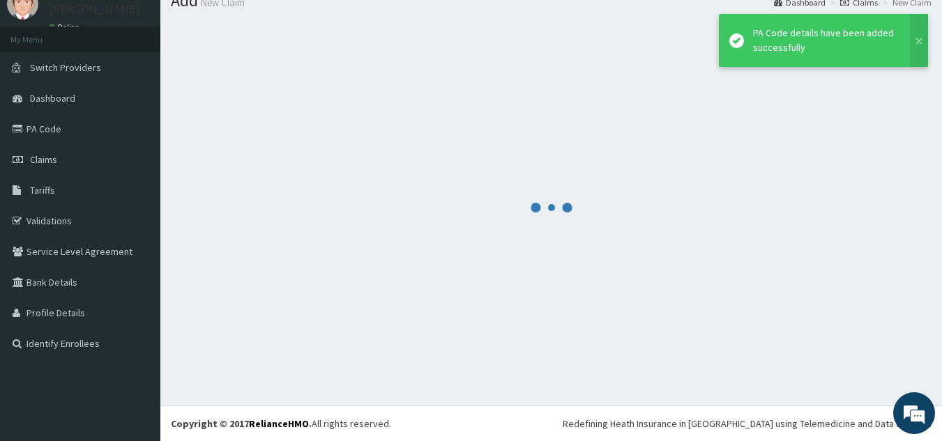
scroll to position [54, 0]
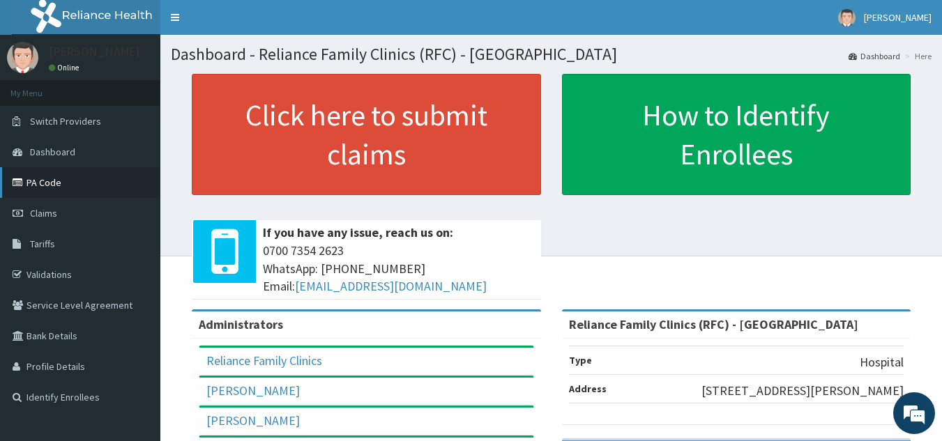
click at [49, 185] on link "PA Code" at bounding box center [80, 182] width 160 height 31
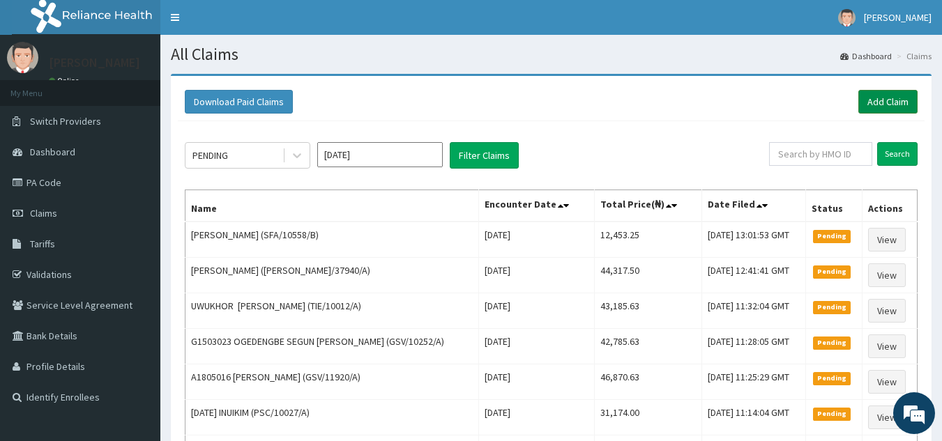
click at [884, 100] on link "Add Claim" at bounding box center [887, 102] width 59 height 24
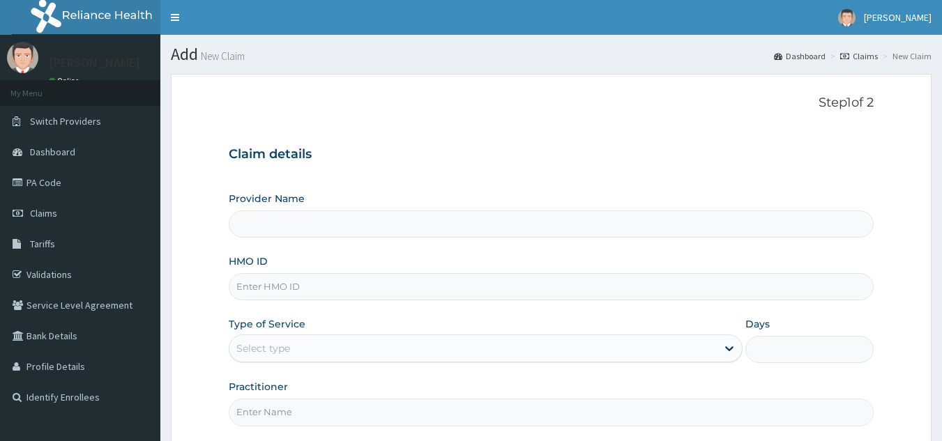
click at [324, 285] on input "HMO ID" at bounding box center [552, 286] width 646 height 27
paste input "SDN/10002/A"
type input "SDN/10002/A"
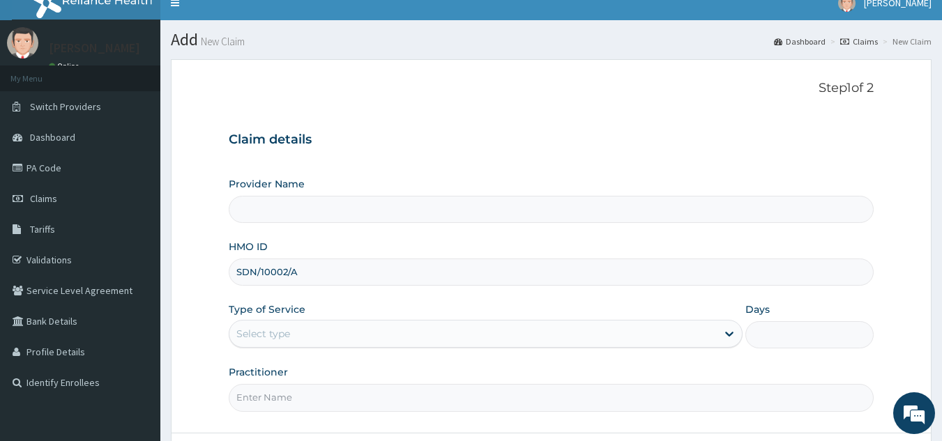
scroll to position [22, 0]
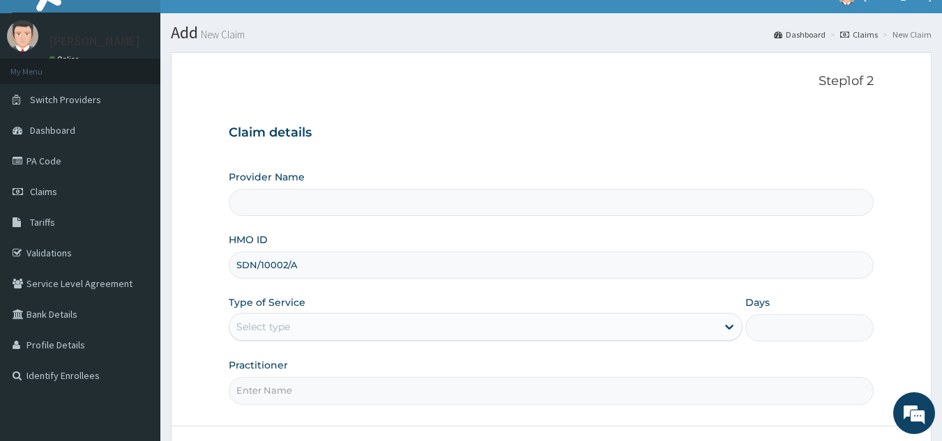
type input "Reliance Family Clinics (RFC) - Lekki"
click at [255, 267] on input "SDN/10002/A" at bounding box center [552, 265] width 646 height 27
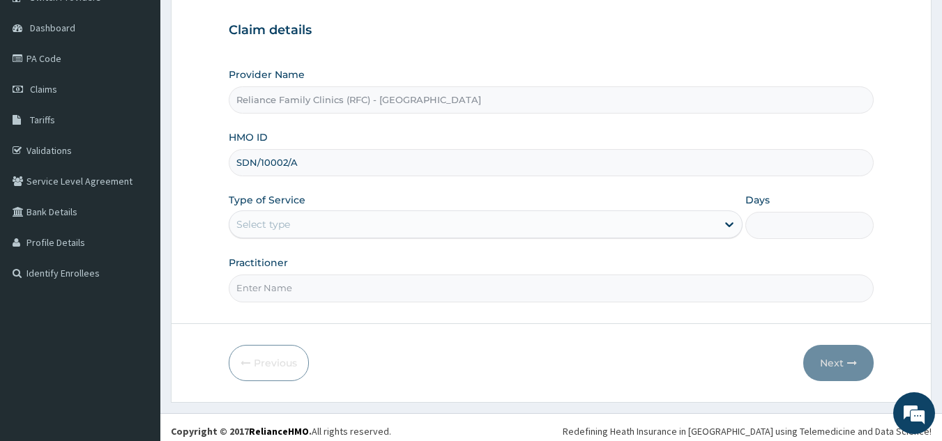
scroll to position [132, 0]
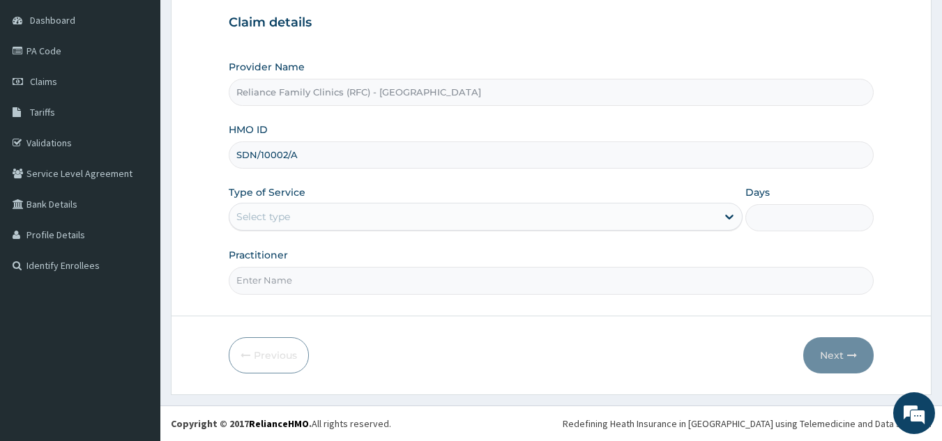
type input "SDN/10002/A"
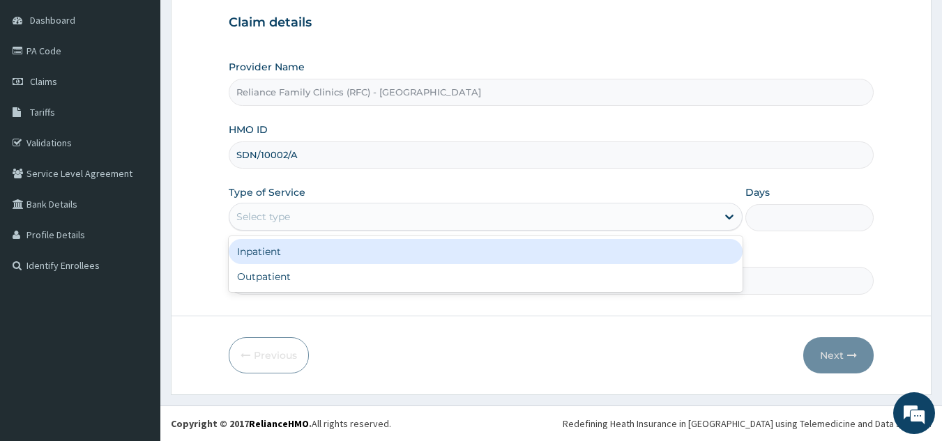
click at [370, 281] on div "Outpatient" at bounding box center [486, 276] width 514 height 25
type input "1"
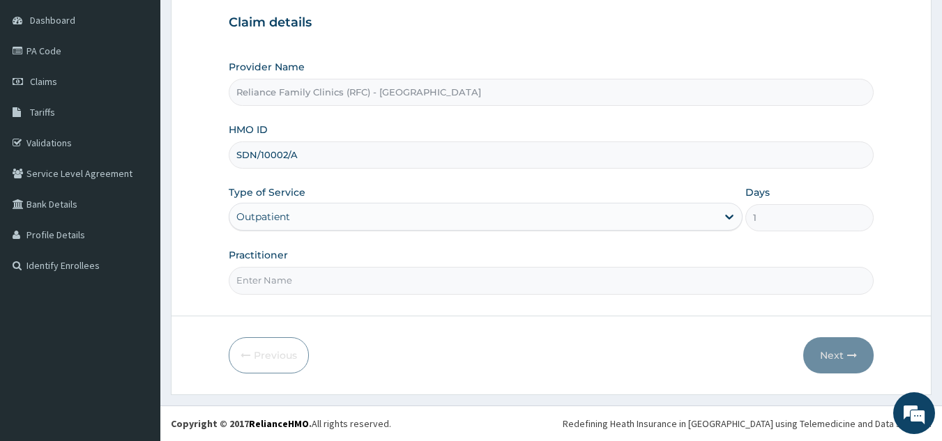
click at [387, 282] on input "Practitioner" at bounding box center [552, 280] width 646 height 27
type input "morka"
click at [853, 345] on button "Next" at bounding box center [838, 356] width 70 height 36
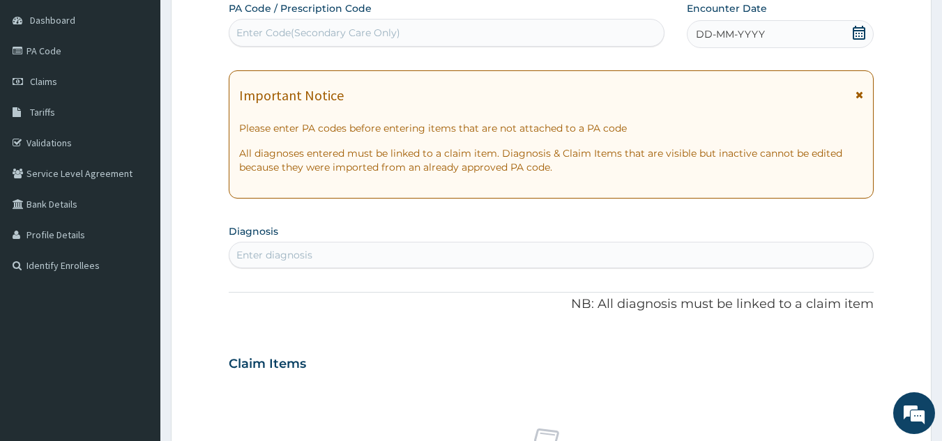
scroll to position [0, 0]
click at [459, 43] on div "Enter Code(Secondary Care Only)" at bounding box center [446, 33] width 435 height 22
paste input "PA/A6AA66"
type input "PA/A6AA66"
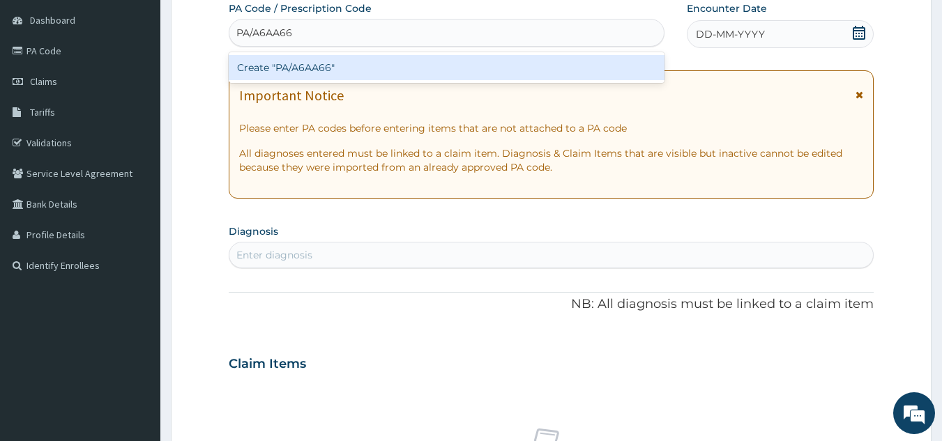
click at [487, 70] on div "Create "PA/A6AA66"" at bounding box center [447, 67] width 437 height 25
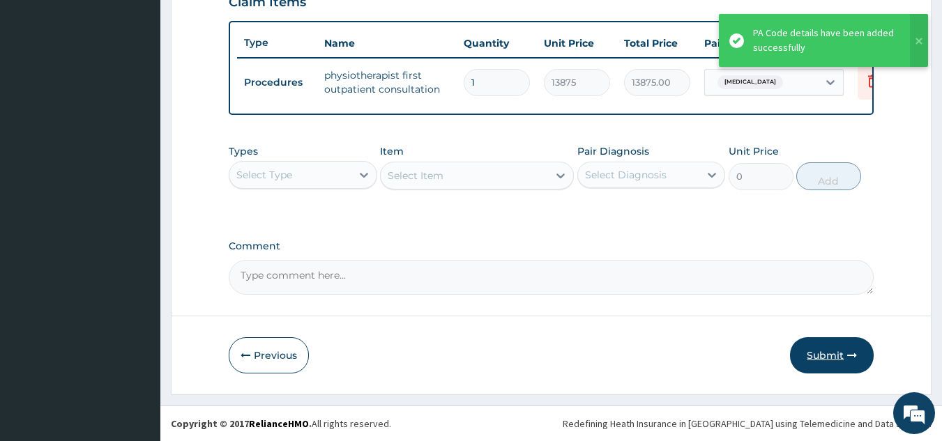
click at [835, 364] on button "Submit" at bounding box center [832, 356] width 84 height 36
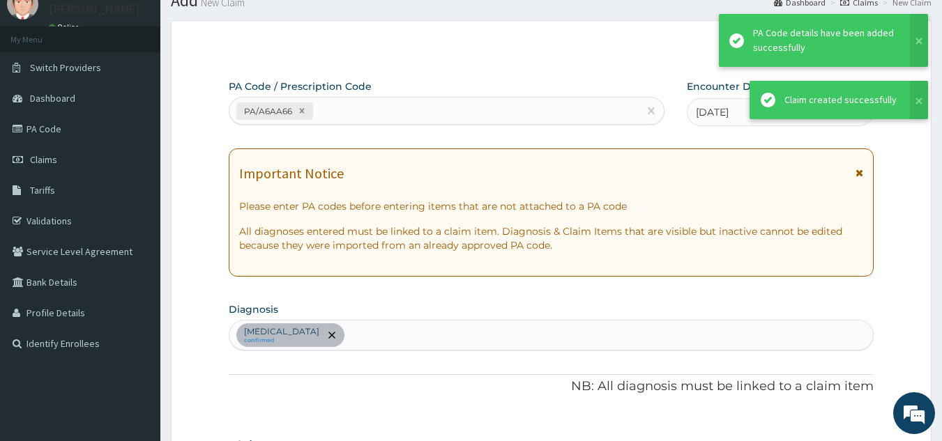
scroll to position [508, 0]
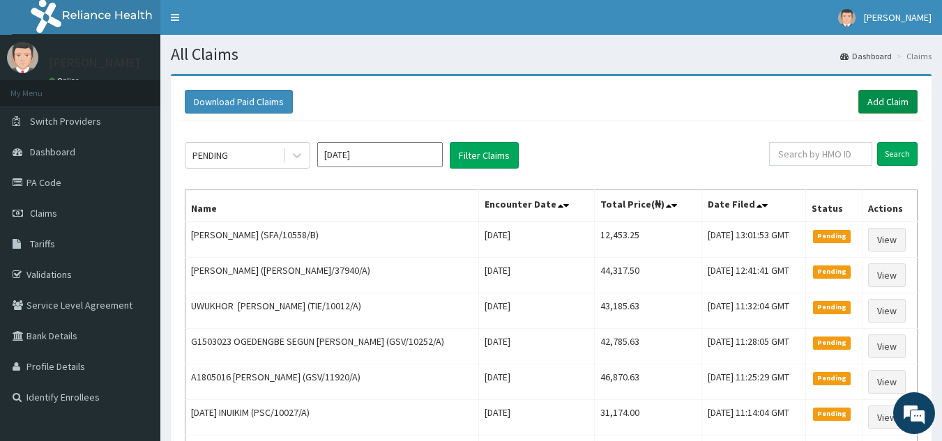
click at [887, 105] on link "Add Claim" at bounding box center [887, 102] width 59 height 24
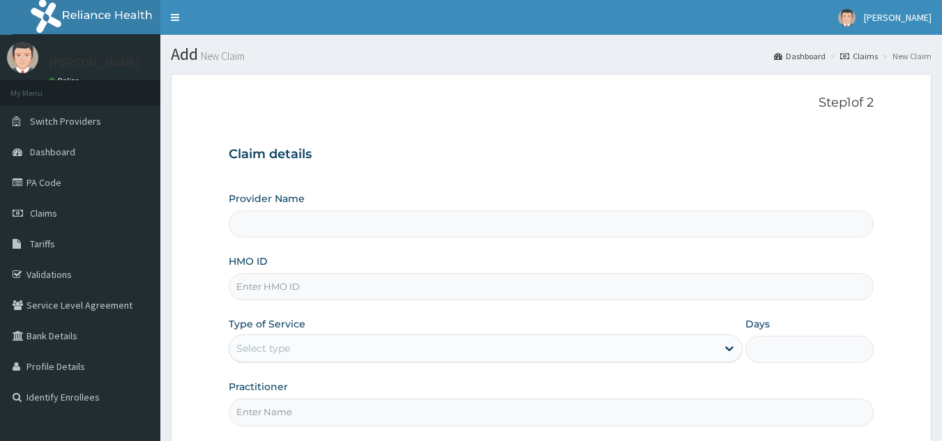
click at [444, 279] on input "HMO ID" at bounding box center [552, 286] width 646 height 27
type input "SKP/10185/A"
type input "Reliance Family Clinics (RFC) - [GEOGRAPHIC_DATA]"
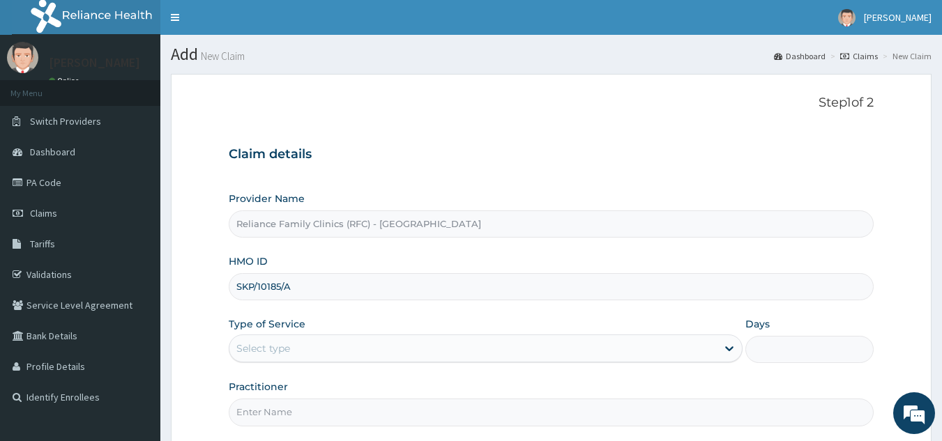
type input "SKP/10185/A"
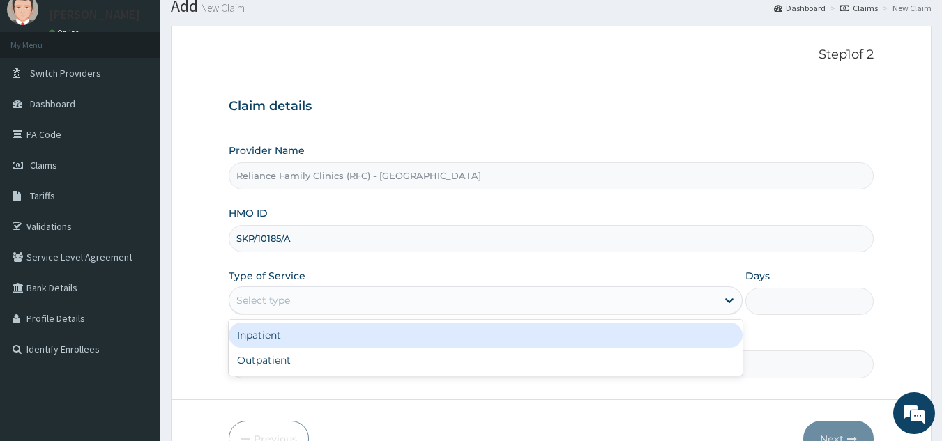
scroll to position [63, 0]
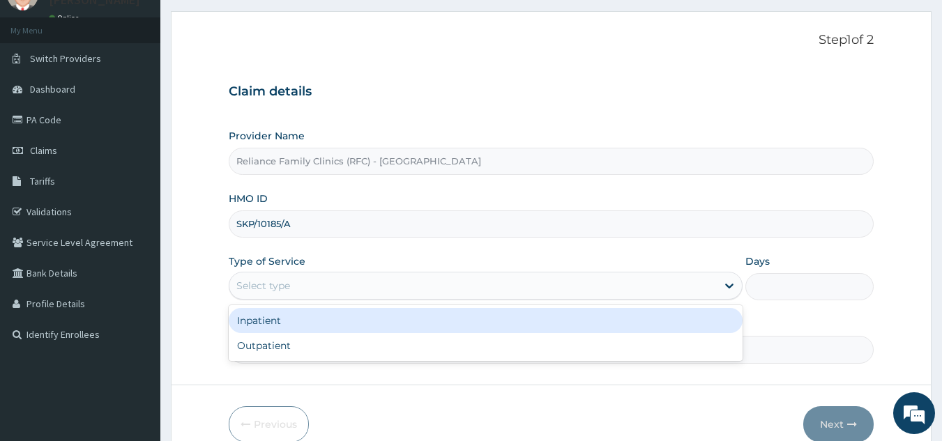
click at [341, 350] on div "Outpatient" at bounding box center [486, 345] width 514 height 25
type input "1"
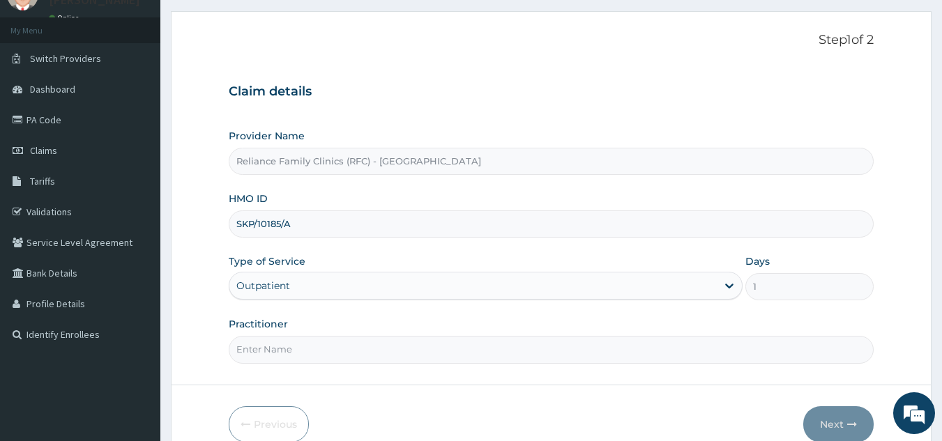
click at [353, 346] on input "Practitioner" at bounding box center [552, 349] width 646 height 27
type input "ngozi"
click at [842, 439] on button "Next" at bounding box center [838, 425] width 70 height 36
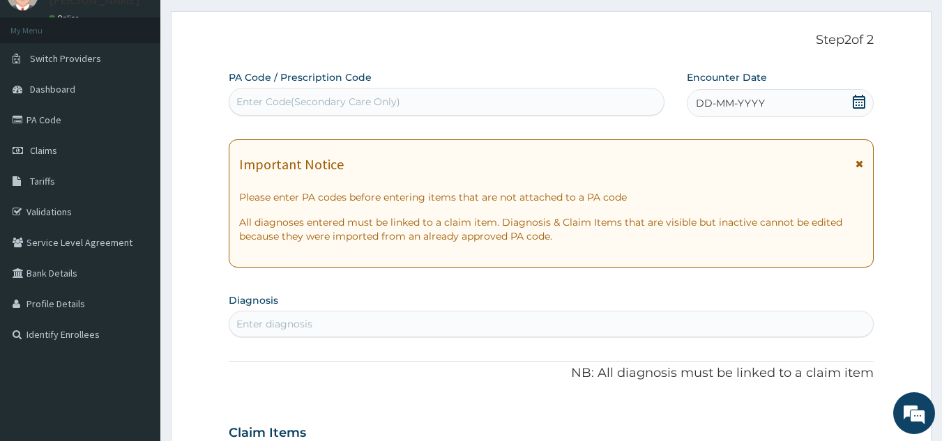
click at [755, 100] on span "DD-MM-YYYY" at bounding box center [730, 103] width 69 height 14
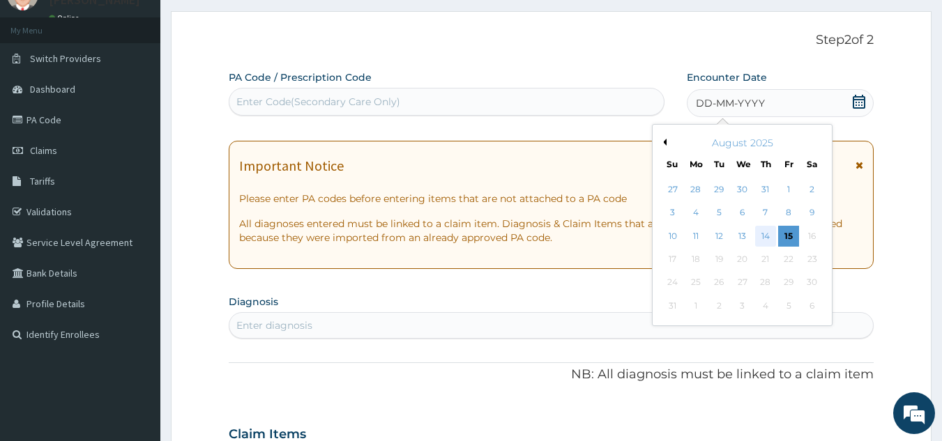
click at [766, 236] on div "14" at bounding box center [765, 236] width 21 height 21
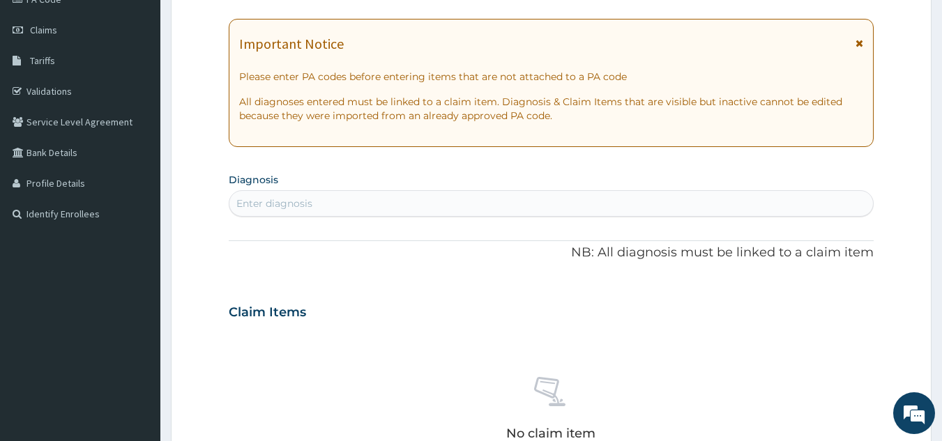
scroll to position [189, 0]
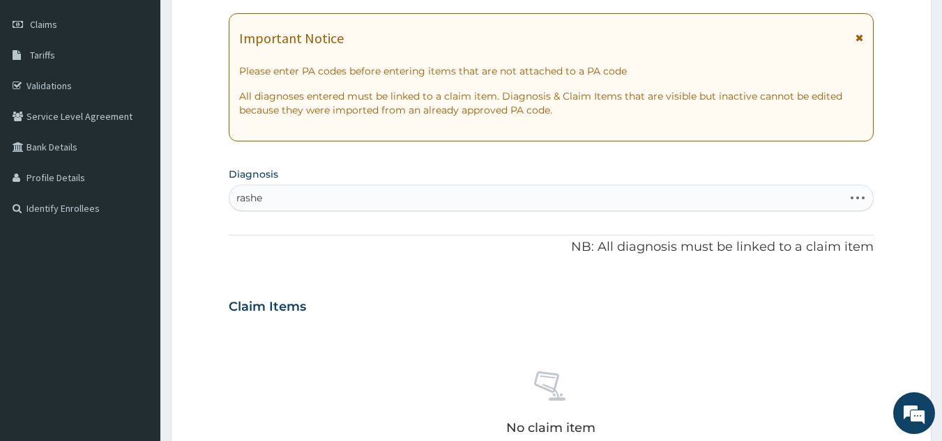
type input "rashes"
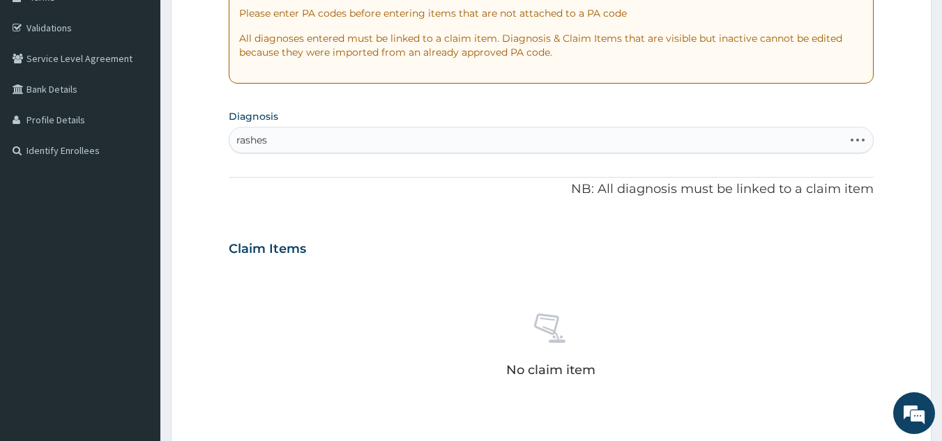
scroll to position [253, 0]
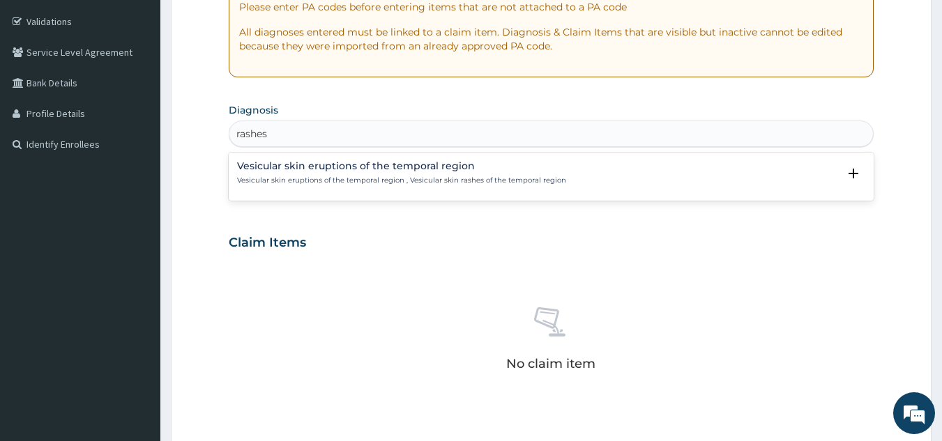
click at [355, 181] on p "Vesicular skin eruptions of the temporal region , Vesicular skin rashes of the …" at bounding box center [401, 181] width 329 height 10
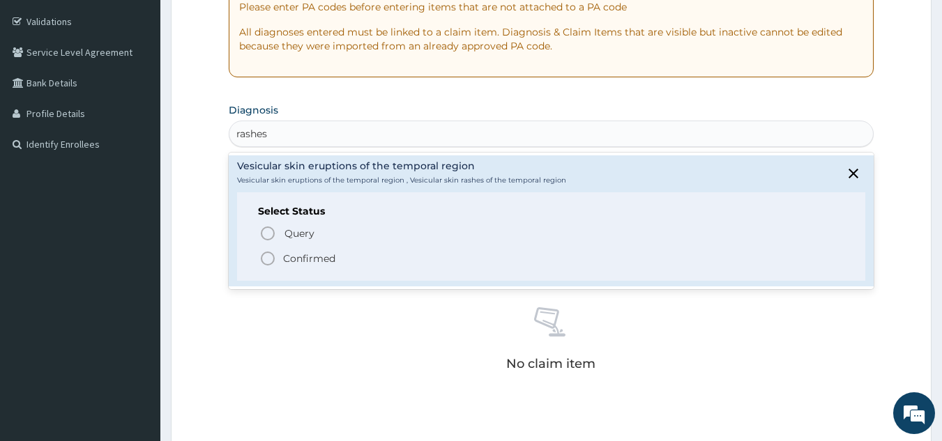
click at [362, 266] on span "Confirmed" at bounding box center [552, 258] width 586 height 17
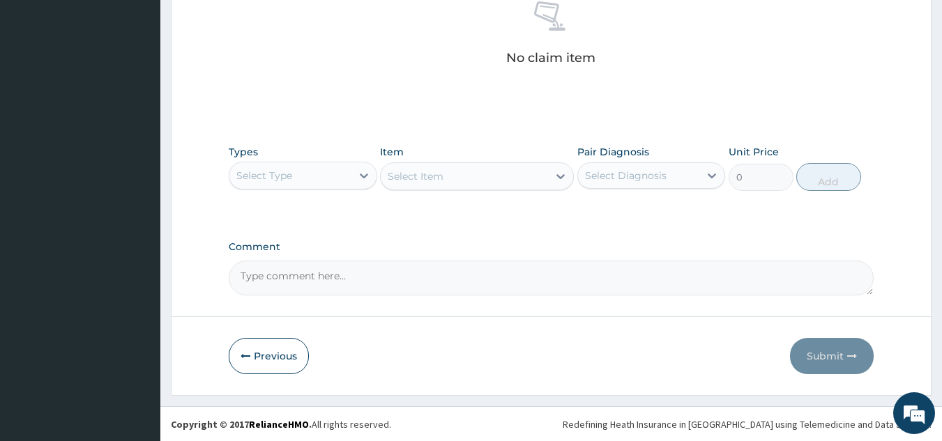
scroll to position [564, 0]
click at [337, 200] on div "Types Select Type Item Select Item Pair Diagnosis Select Diagnosis Unit Price 0…" at bounding box center [552, 177] width 646 height 81
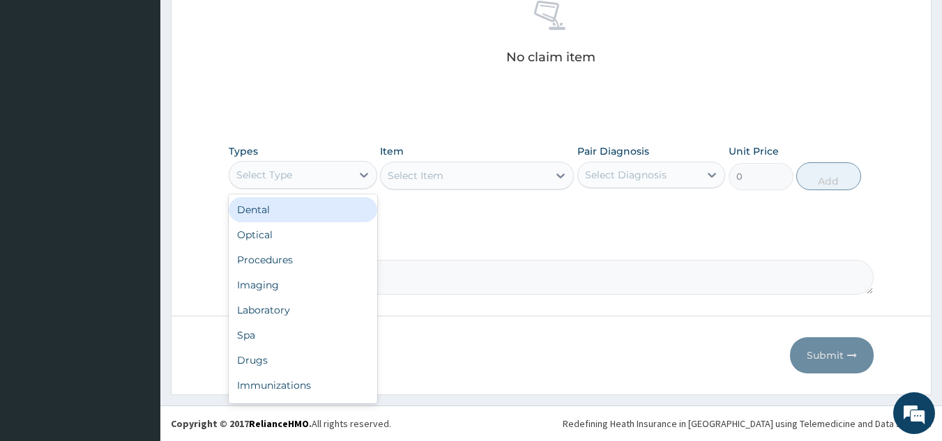
click at [301, 268] on div "Procedures" at bounding box center [303, 260] width 149 height 25
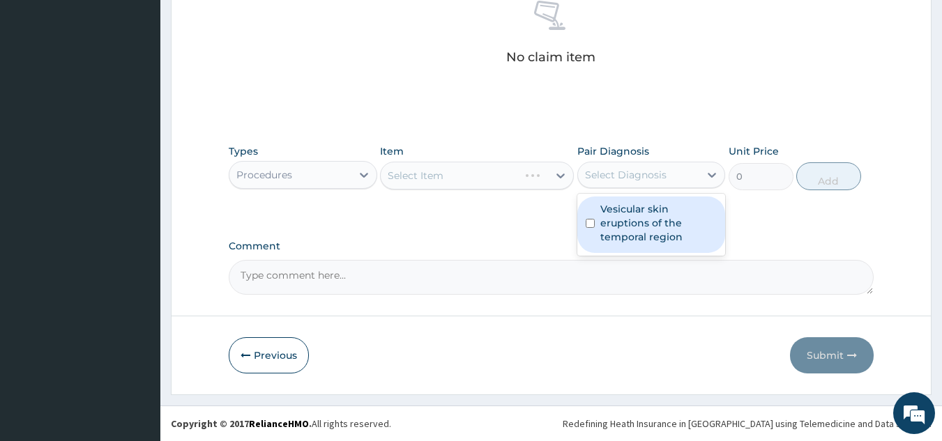
click at [665, 218] on label "Vesicular skin eruptions of the temporal region" at bounding box center [658, 223] width 117 height 42
checkbox input "true"
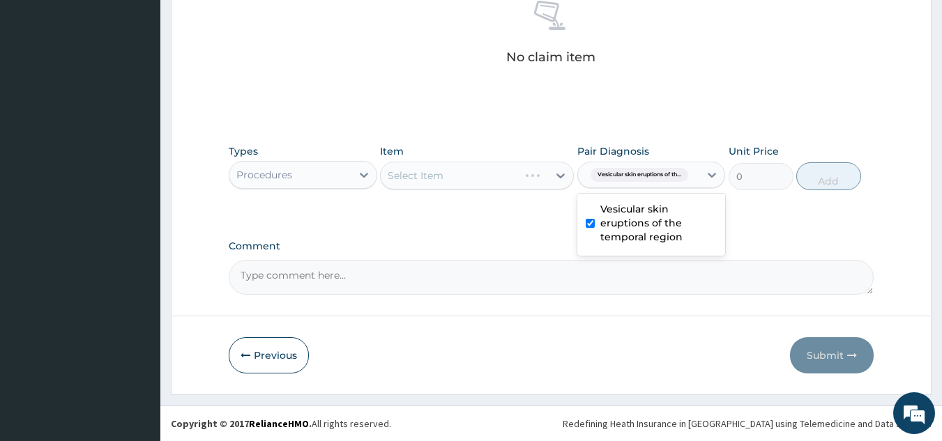
click at [488, 163] on div "Select Item" at bounding box center [477, 176] width 194 height 28
click at [511, 166] on div "Select Item" at bounding box center [477, 176] width 194 height 28
click at [503, 180] on div "Select Item" at bounding box center [477, 176] width 194 height 28
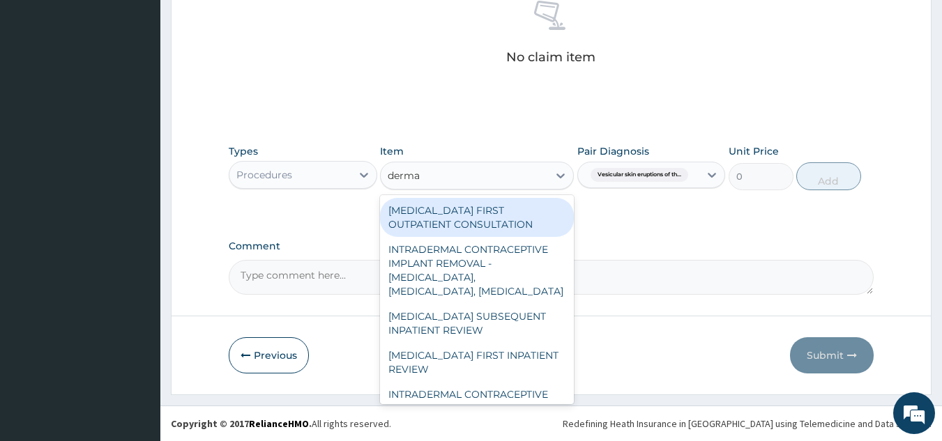
type input "dermat"
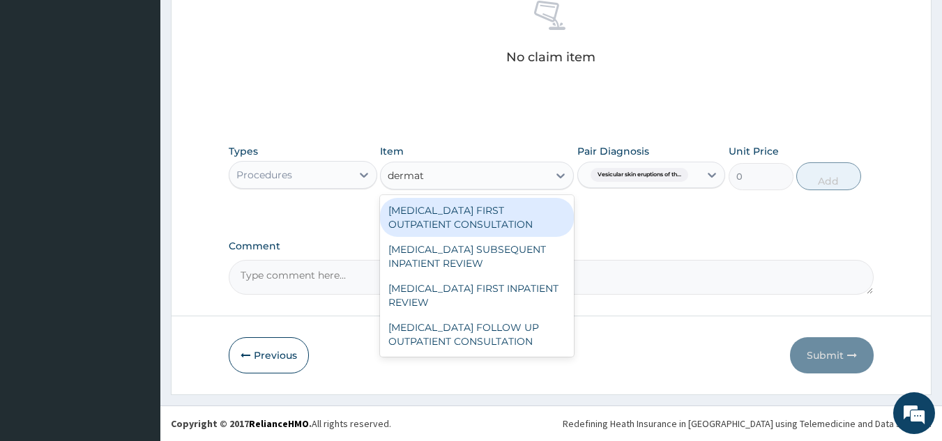
click at [517, 229] on div "[MEDICAL_DATA] FIRST OUTPATIENT CONSULTATION" at bounding box center [477, 217] width 194 height 39
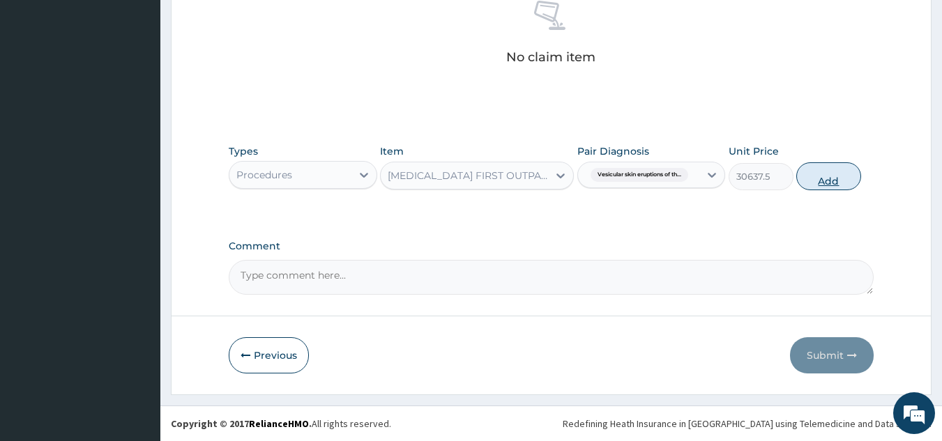
click at [840, 173] on button "Add" at bounding box center [828, 176] width 65 height 28
type input "0"
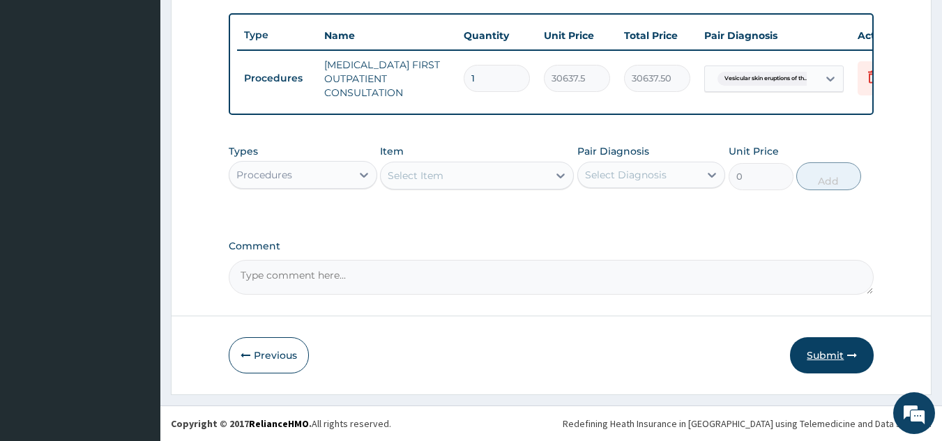
click at [841, 361] on button "Submit" at bounding box center [832, 356] width 84 height 36
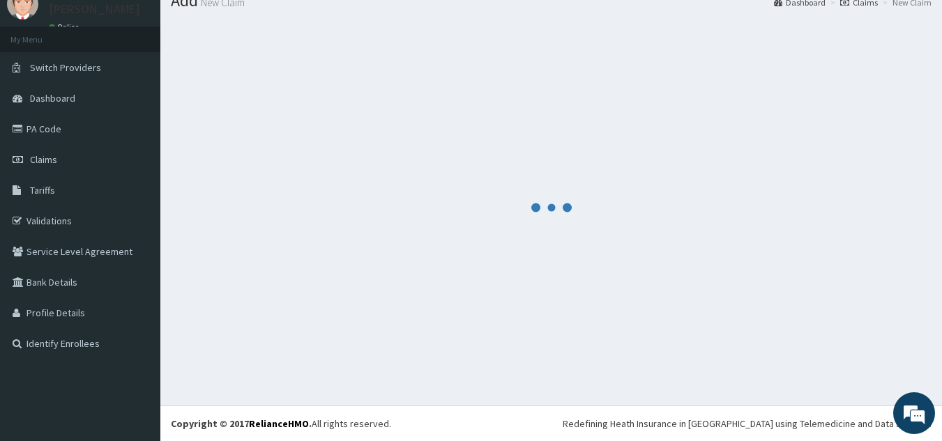
scroll to position [54, 0]
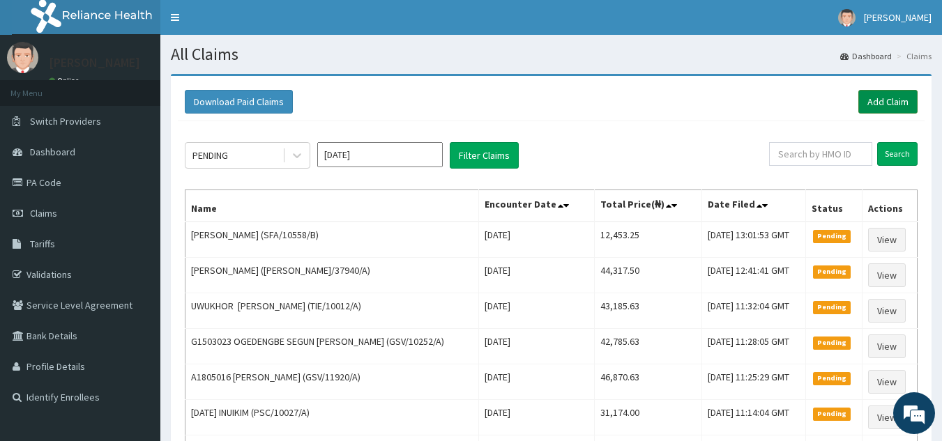
click at [886, 108] on link "Add Claim" at bounding box center [887, 102] width 59 height 24
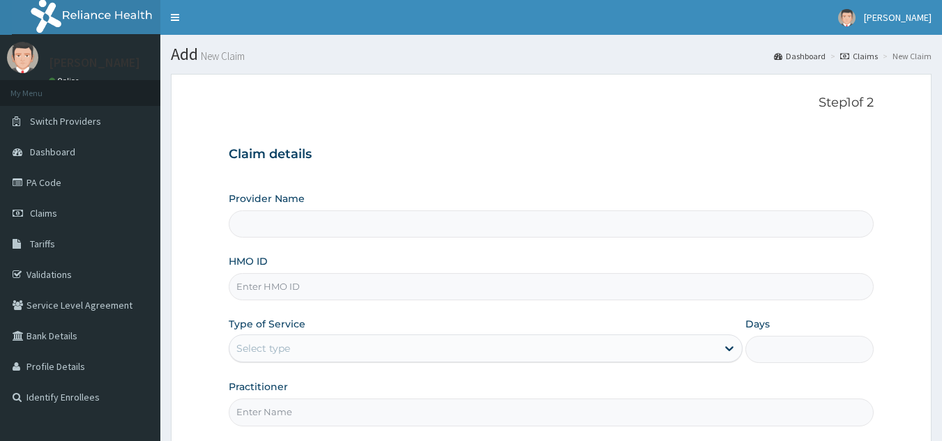
drag, startPoint x: 0, startPoint y: 0, endPoint x: 349, endPoint y: 294, distance: 456.3
click at [349, 294] on input "HMO ID" at bounding box center [552, 286] width 646 height 27
paste input "PSC/10138/A"
type input "PSC/10138/A"
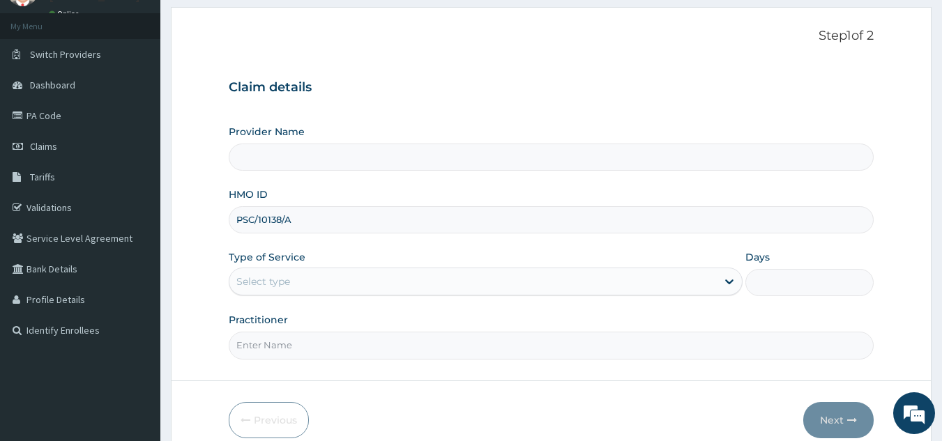
scroll to position [93, 0]
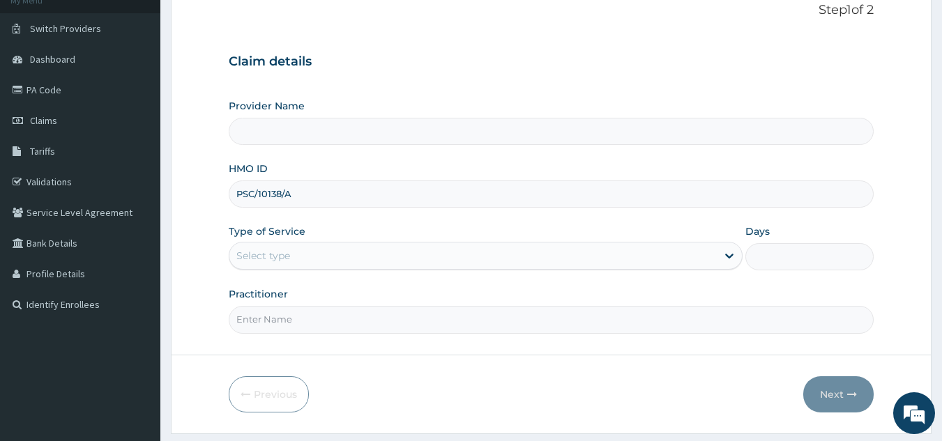
type input "Reliance Family Clinics (RFC) - [GEOGRAPHIC_DATA]"
type input "PSC/10138/A"
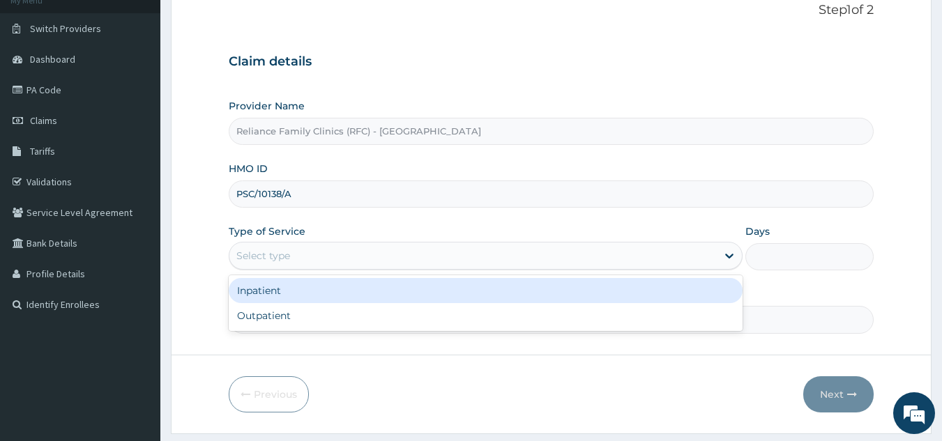
click at [372, 314] on div "Outpatient" at bounding box center [486, 315] width 514 height 25
type input "1"
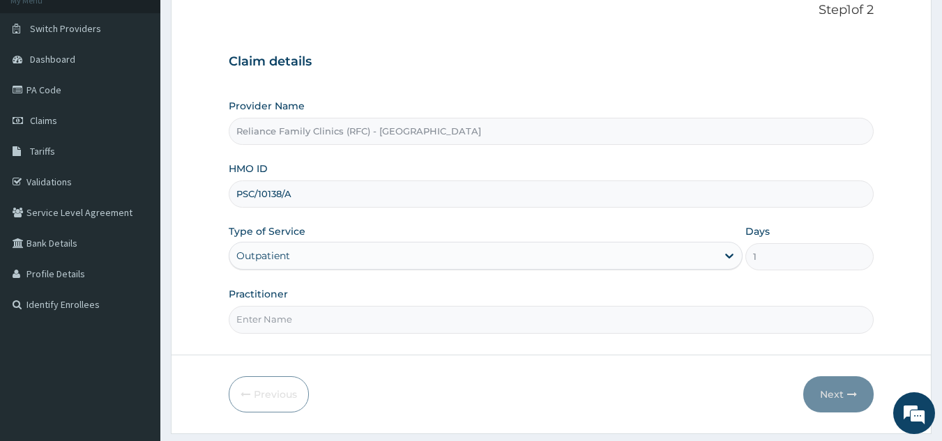
click at [406, 323] on input "Practitioner" at bounding box center [552, 319] width 646 height 27
type input "ngozi"
click at [843, 386] on button "Next" at bounding box center [838, 395] width 70 height 36
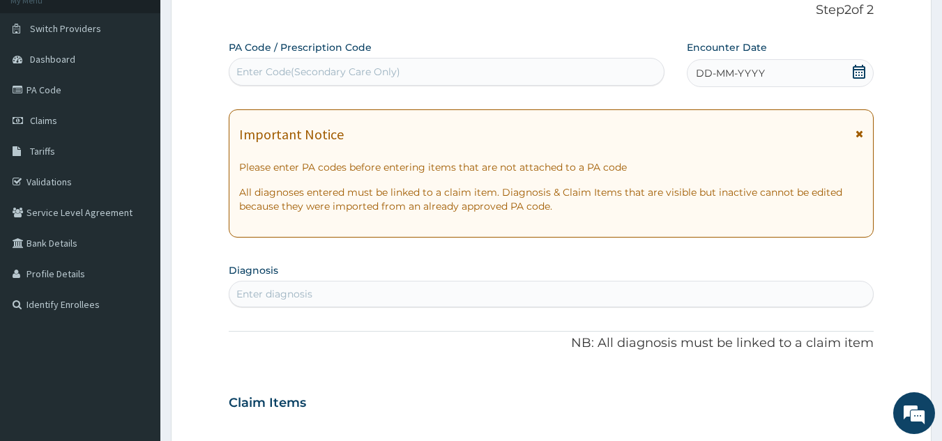
click at [751, 63] on div "DD-MM-YYYY" at bounding box center [780, 73] width 187 height 28
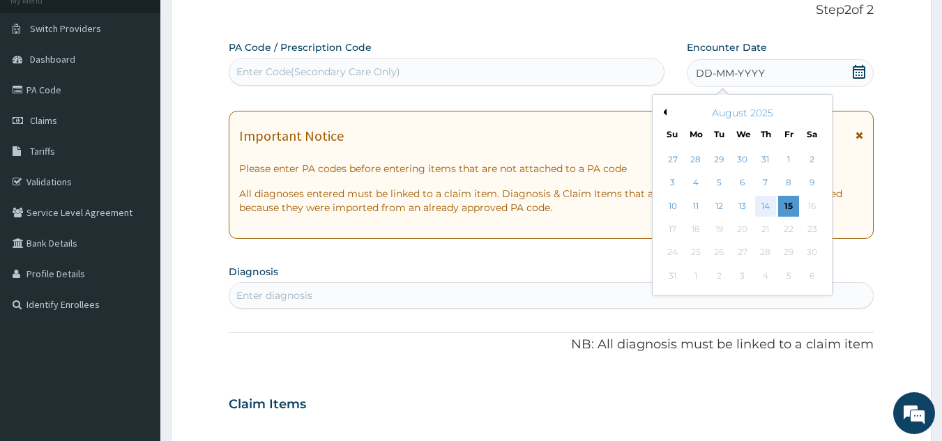
click at [766, 206] on div "14" at bounding box center [765, 206] width 21 height 21
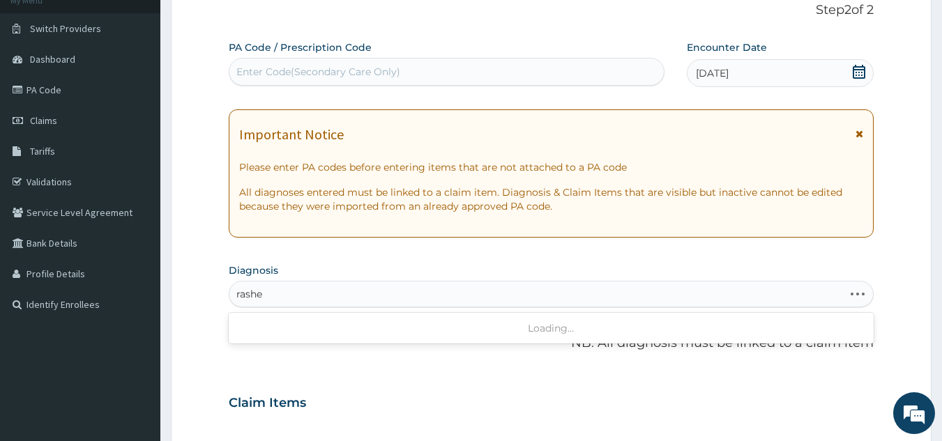
type input "rashes"
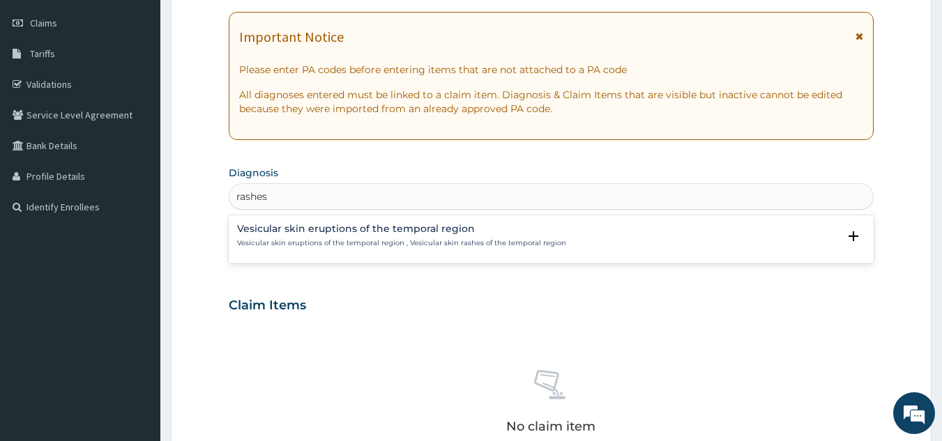
scroll to position [195, 0]
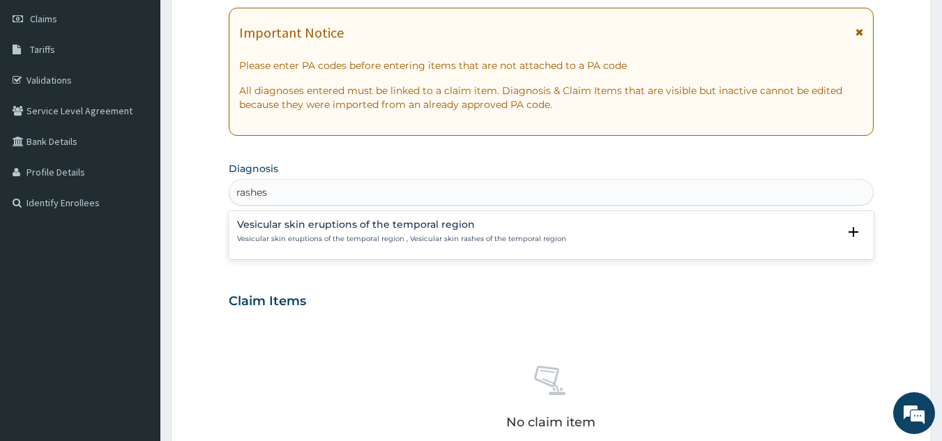
click at [384, 221] on h4 "Vesicular skin eruptions of the temporal region" at bounding box center [401, 225] width 329 height 10
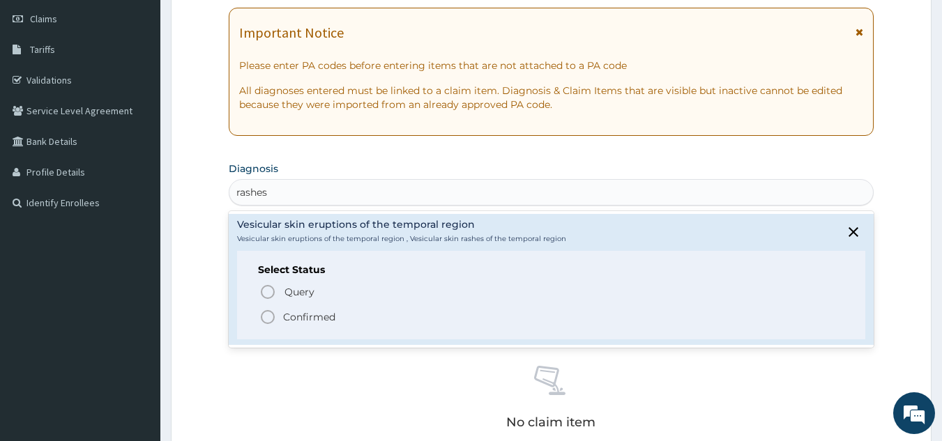
click at [356, 324] on span "Confirmed" at bounding box center [552, 317] width 586 height 17
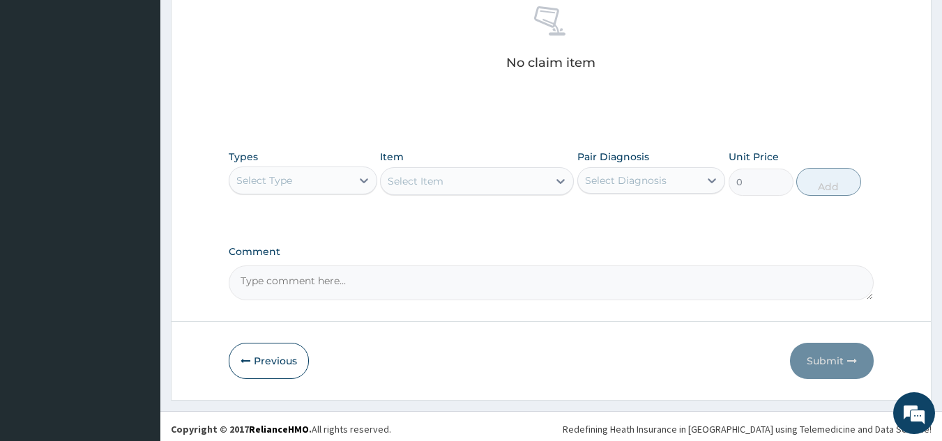
scroll to position [564, 0]
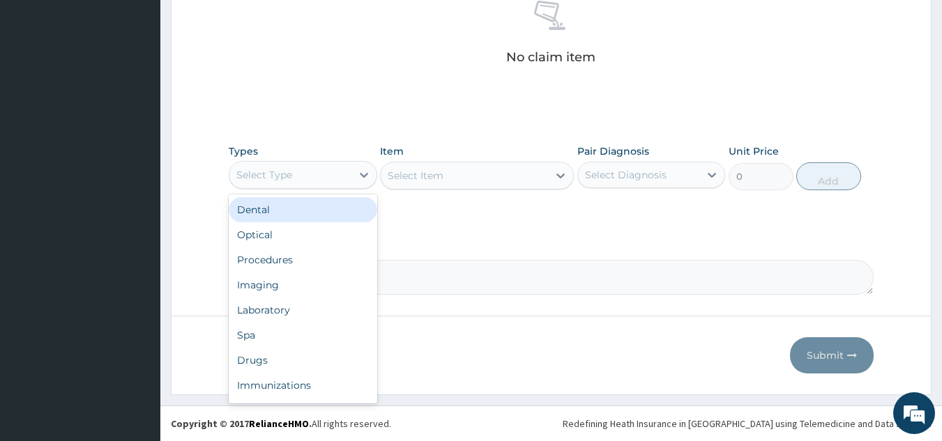
click at [331, 255] on div "Procedures" at bounding box center [303, 260] width 149 height 25
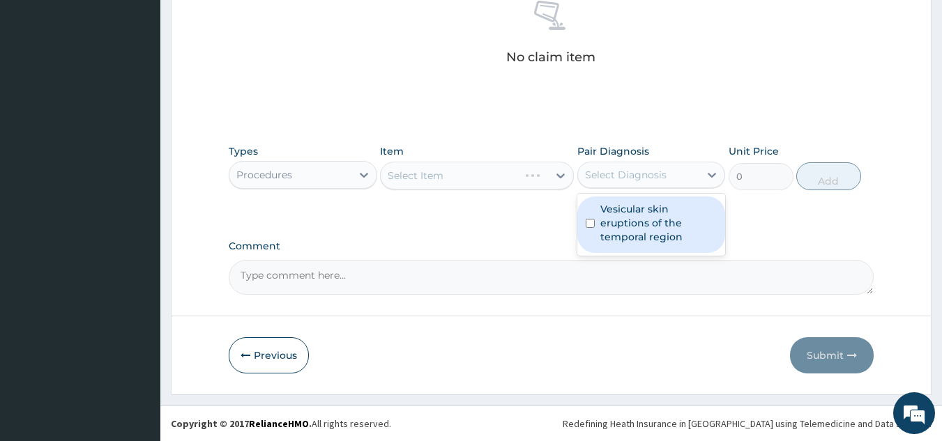
click at [659, 213] on label "Vesicular skin eruptions of the temporal region" at bounding box center [658, 223] width 117 height 42
checkbox input "true"
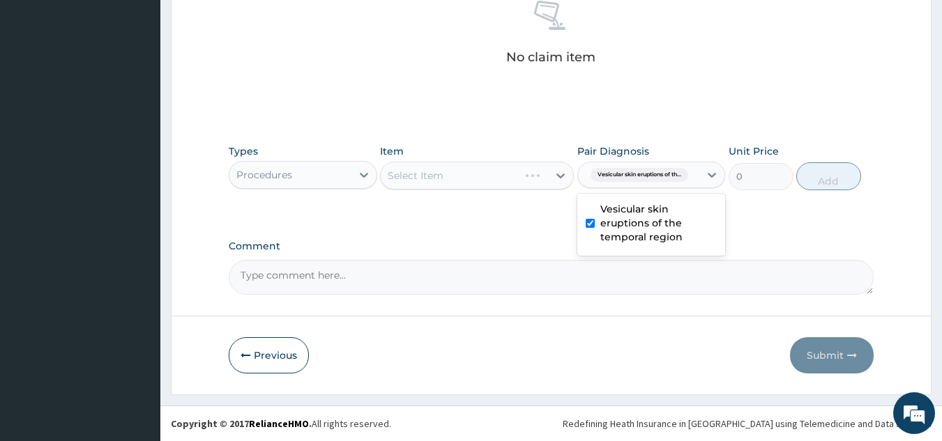
click at [475, 158] on div "Item Select Item" at bounding box center [477, 167] width 194 height 46
click at [481, 183] on div "Select Item" at bounding box center [477, 176] width 194 height 28
click at [506, 174] on div "Select Item" at bounding box center [477, 176] width 194 height 28
click at [487, 174] on div "Select Item" at bounding box center [477, 176] width 194 height 28
click at [495, 168] on div "Select Item" at bounding box center [464, 176] width 167 height 22
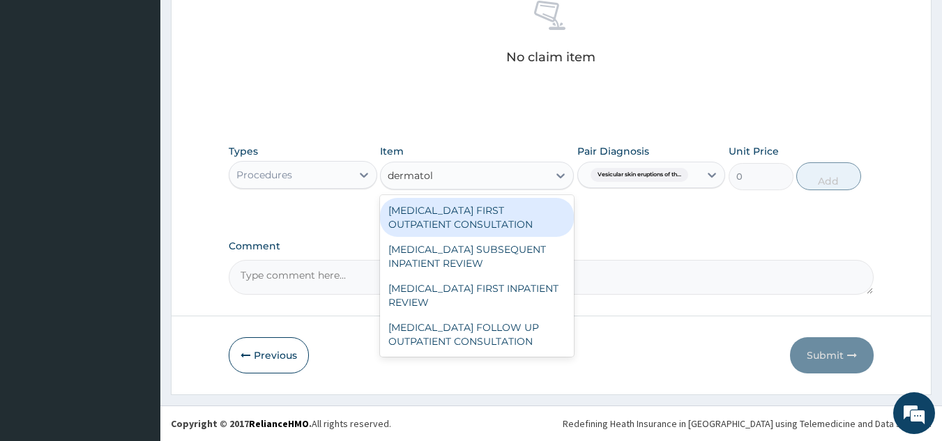
type input "dermatolo"
click at [493, 217] on div "DERMATOLOGIST FIRST OUTPATIENT CONSULTATION" at bounding box center [477, 217] width 194 height 39
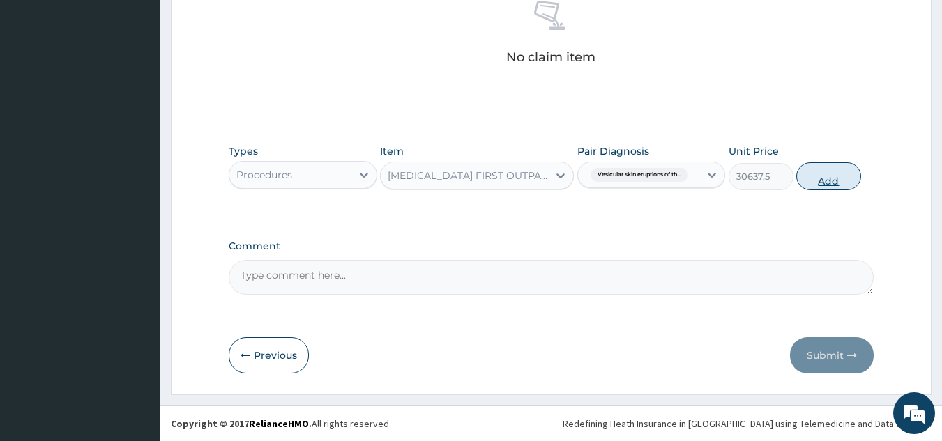
click at [821, 173] on button "Add" at bounding box center [828, 176] width 65 height 28
type input "0"
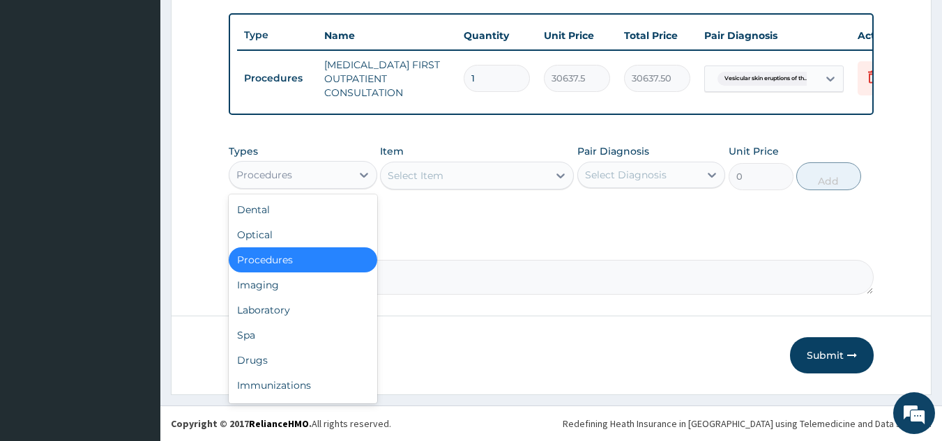
click at [319, 350] on div "Drugs" at bounding box center [303, 360] width 149 height 25
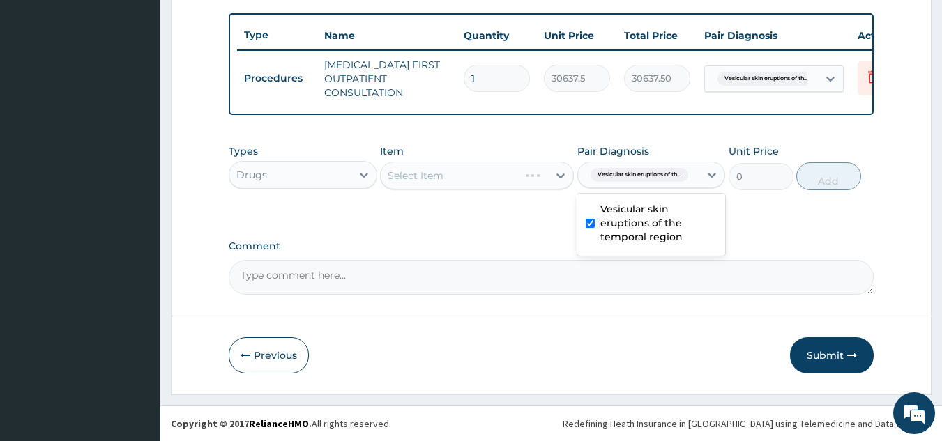
click at [457, 180] on div "Select Item" at bounding box center [477, 176] width 194 height 28
click at [475, 180] on div "Select Item" at bounding box center [477, 176] width 194 height 28
click at [489, 186] on div "Select Item" at bounding box center [477, 176] width 194 height 28
click at [476, 180] on div "Select Item" at bounding box center [477, 176] width 194 height 28
click at [483, 185] on div "Select Item" at bounding box center [477, 176] width 194 height 28
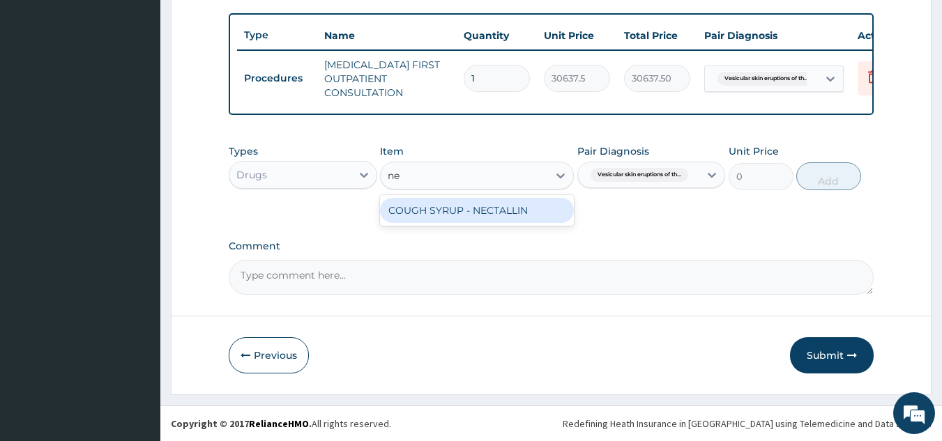
type input "n"
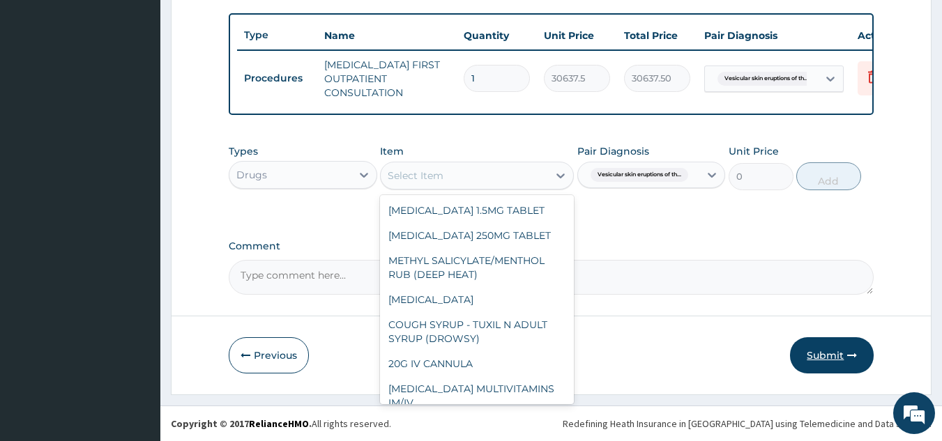
click at [824, 342] on button "Submit" at bounding box center [832, 356] width 84 height 36
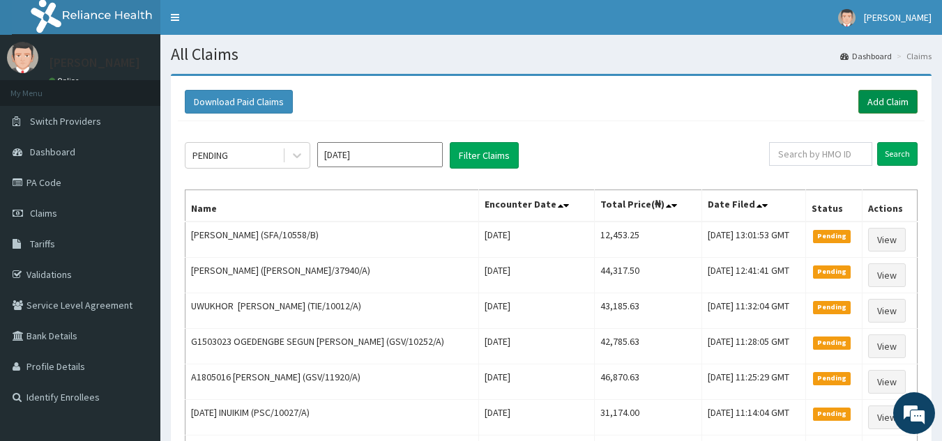
click at [874, 105] on link "Add Claim" at bounding box center [887, 102] width 59 height 24
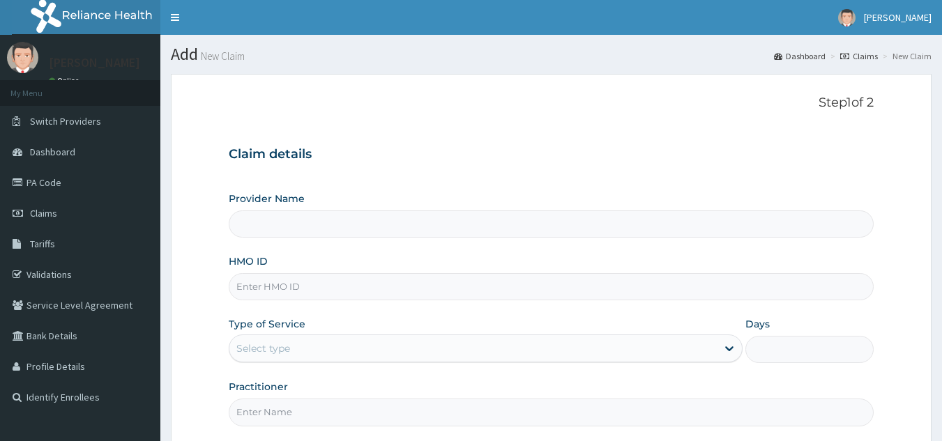
click at [312, 285] on input "HMO ID" at bounding box center [552, 286] width 646 height 27
paste input "GES/10042/A"
type input "GES/10042/A"
type input "Reliance Family Clinics (RFC) - Lekki"
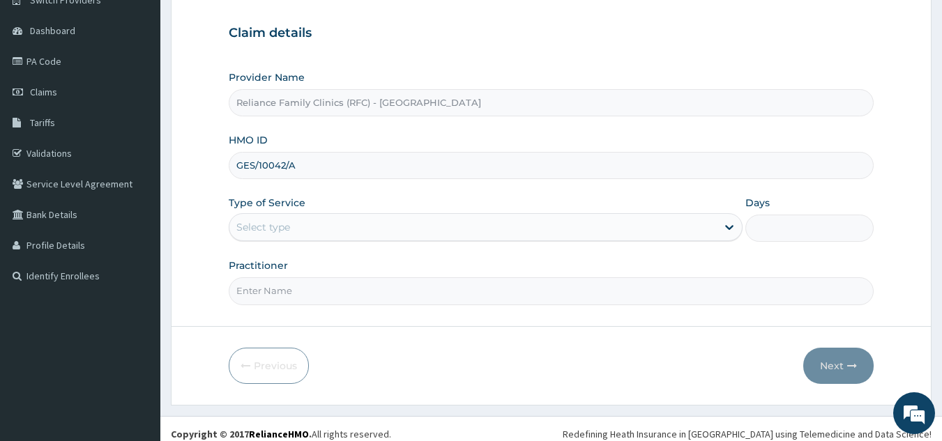
scroll to position [132, 0]
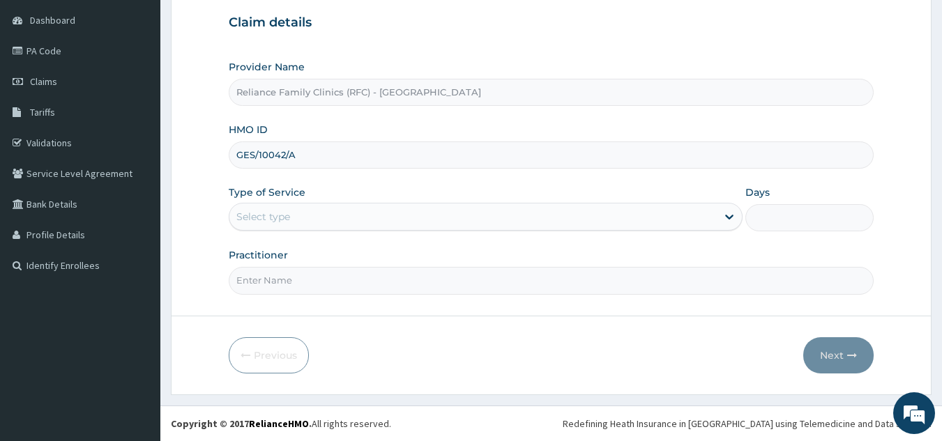
type input "GES/10042/A"
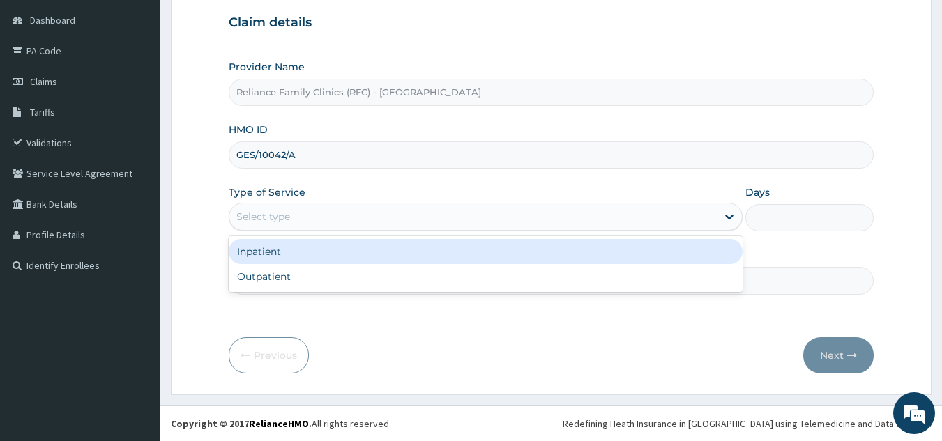
click at [352, 273] on div "Outpatient" at bounding box center [486, 276] width 514 height 25
type input "1"
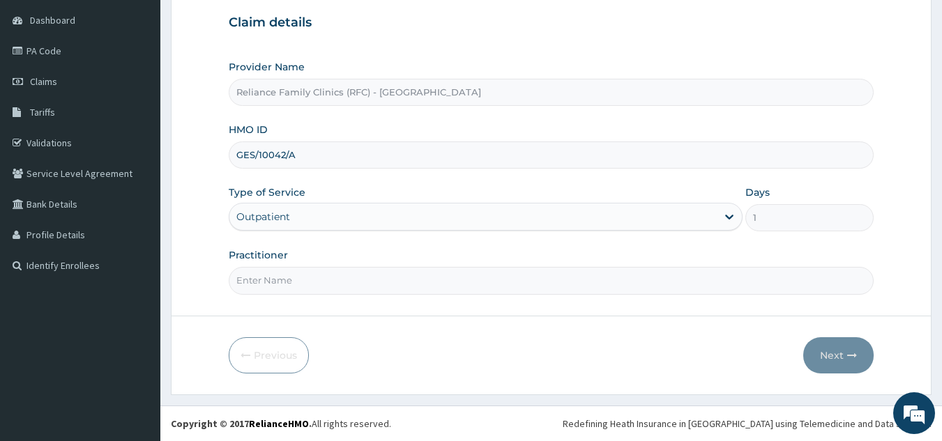
click at [394, 281] on input "Practitioner" at bounding box center [552, 280] width 646 height 27
type input "l"
type input "ngozi"
click at [843, 367] on button "Next" at bounding box center [838, 356] width 70 height 36
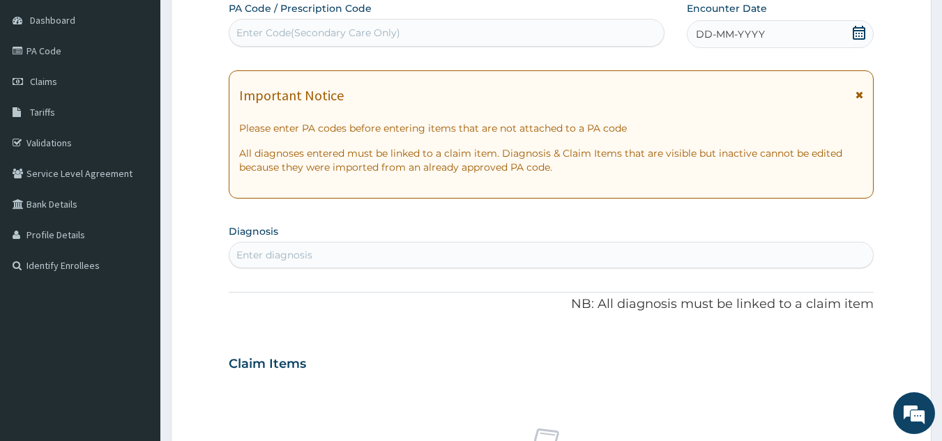
click at [757, 40] on span "DD-MM-YYYY" at bounding box center [730, 34] width 69 height 14
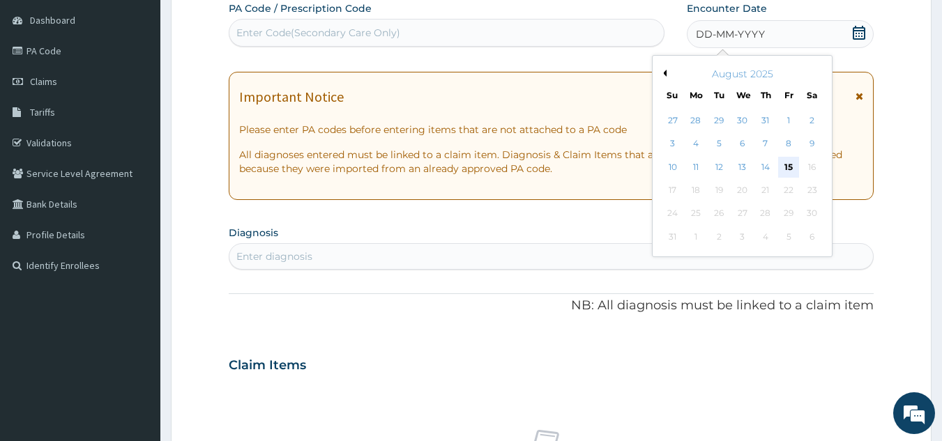
click at [783, 164] on div "15" at bounding box center [788, 167] width 21 height 21
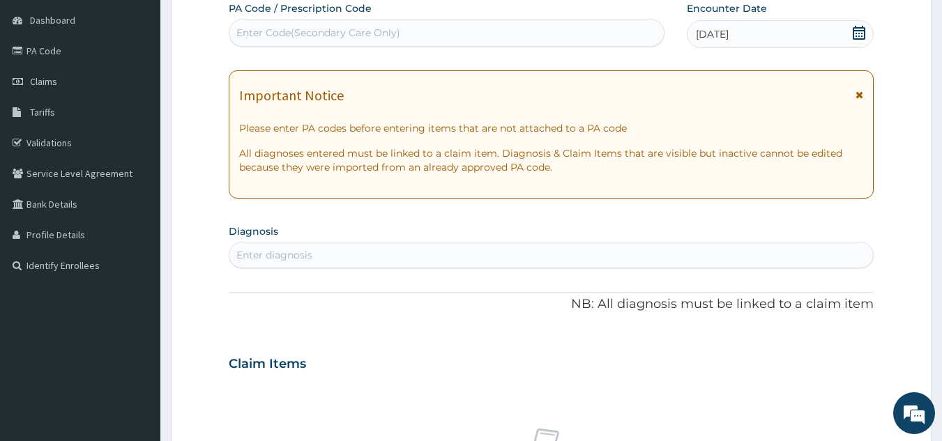
click at [778, 33] on div "15-08-2025" at bounding box center [780, 34] width 187 height 28
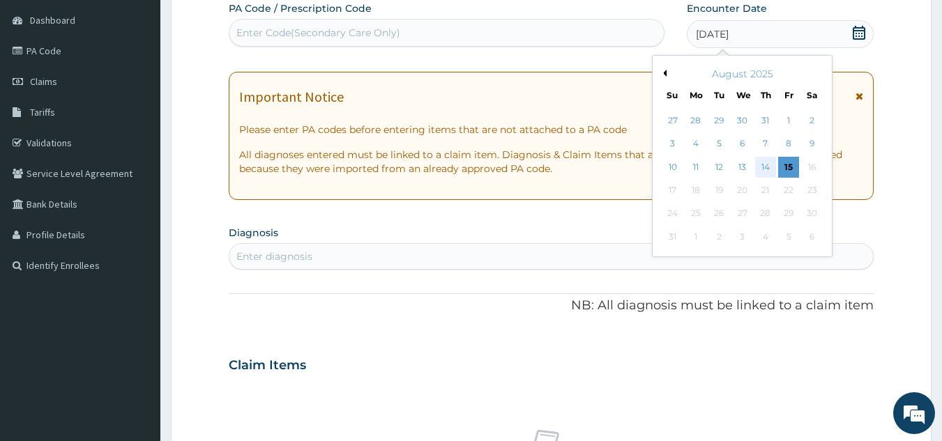
click at [766, 167] on div "14" at bounding box center [765, 167] width 21 height 21
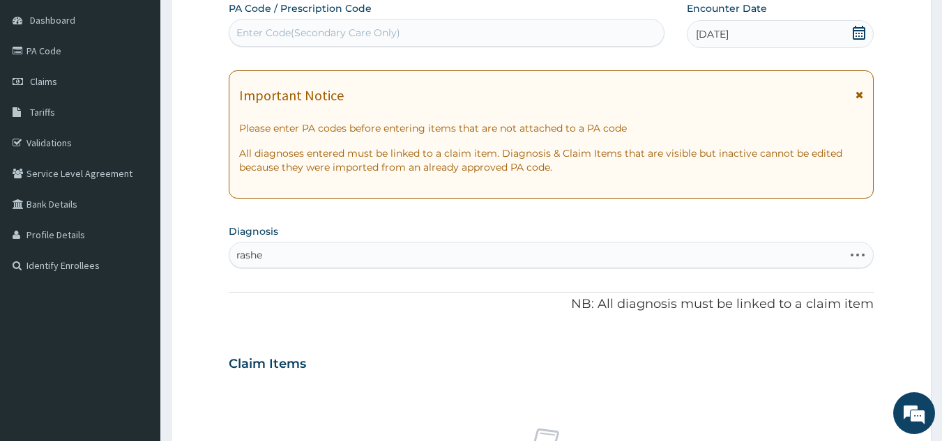
type input "rashes"
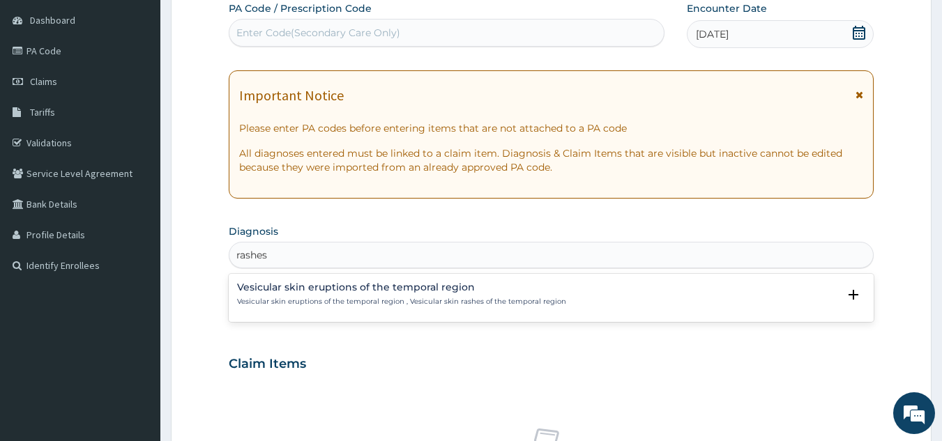
click at [382, 300] on p "Vesicular skin eruptions of the temporal region , Vesicular skin rashes of the …" at bounding box center [401, 302] width 329 height 10
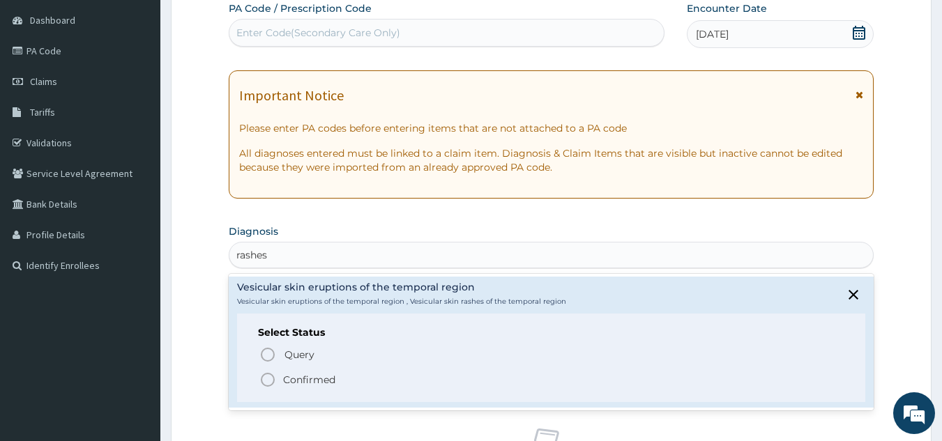
click at [364, 381] on span "Confirmed" at bounding box center [552, 380] width 586 height 17
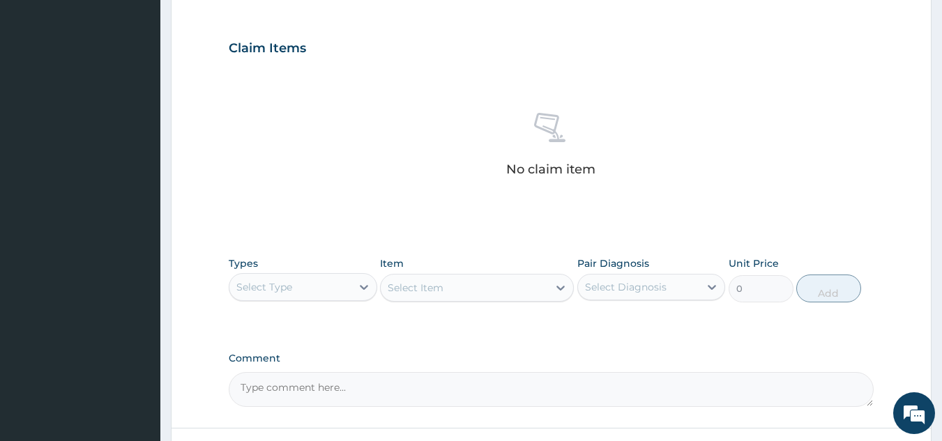
scroll to position [564, 0]
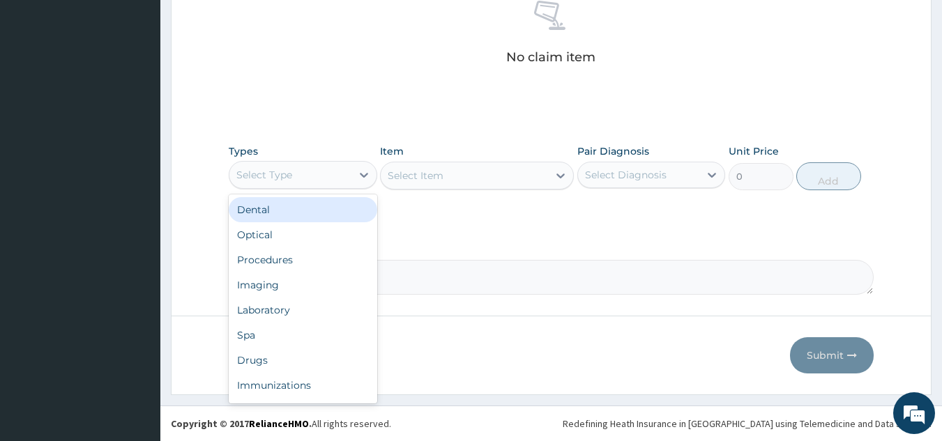
click at [332, 260] on div "Procedures" at bounding box center [303, 260] width 149 height 25
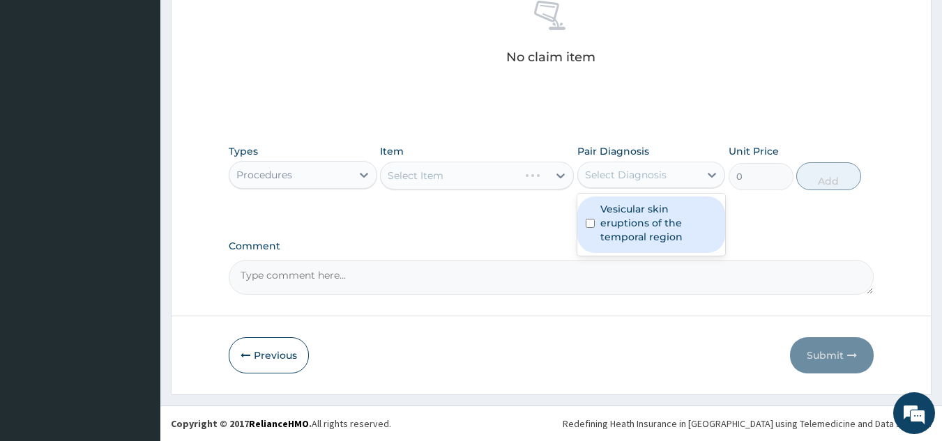
click at [632, 211] on label "Vesicular skin eruptions of the temporal region" at bounding box center [658, 223] width 117 height 42
checkbox input "true"
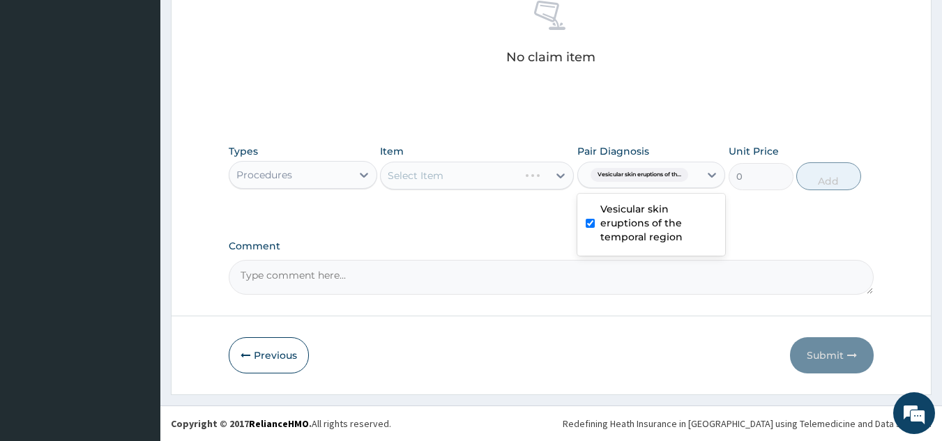
click at [517, 177] on div "Select Item" at bounding box center [477, 176] width 194 height 28
click at [519, 185] on div "Select Item" at bounding box center [477, 176] width 194 height 28
click at [462, 191] on div "Types Procedures Item Select Item Pair Diagnosis Vesicular skin eruptions of th…" at bounding box center [552, 167] width 646 height 60
click at [470, 176] on div "Select Item" at bounding box center [477, 176] width 194 height 28
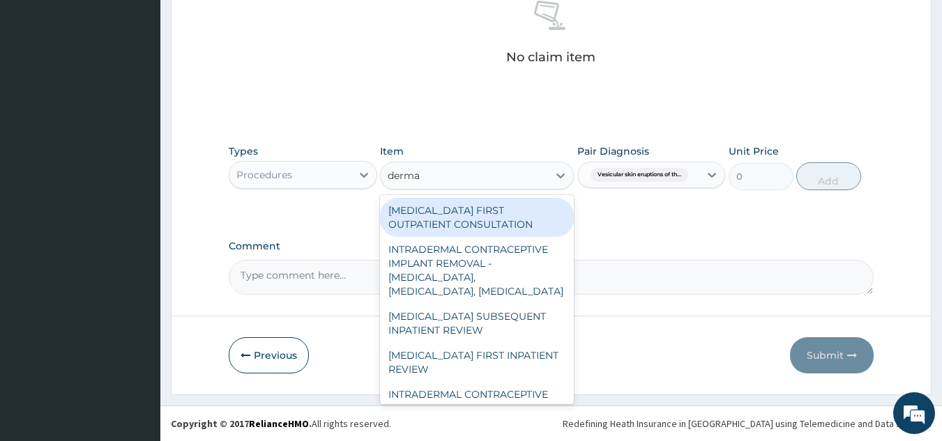
type input "dermat"
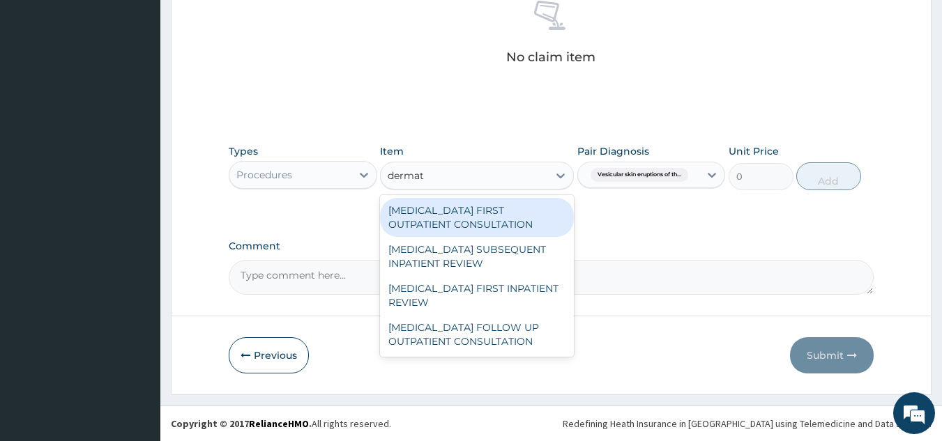
click at [508, 209] on div "DERMATOLOGIST FIRST OUTPATIENT CONSULTATION" at bounding box center [477, 217] width 194 height 39
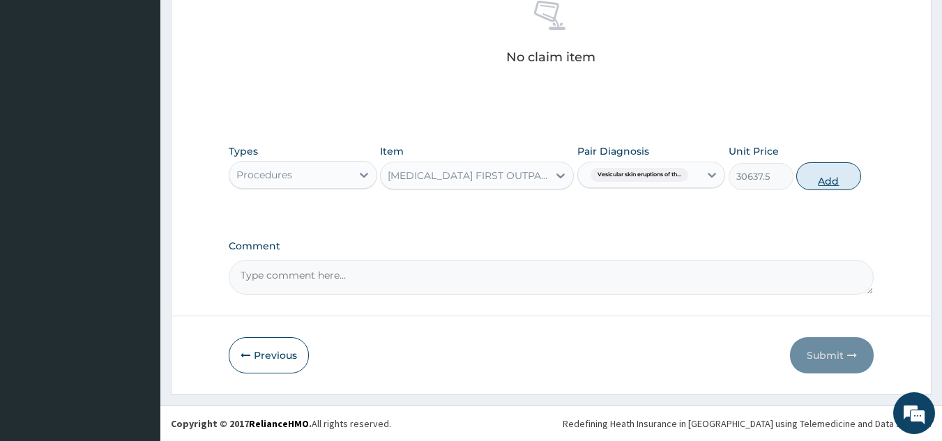
click at [849, 174] on button "Add" at bounding box center [828, 176] width 65 height 28
type input "0"
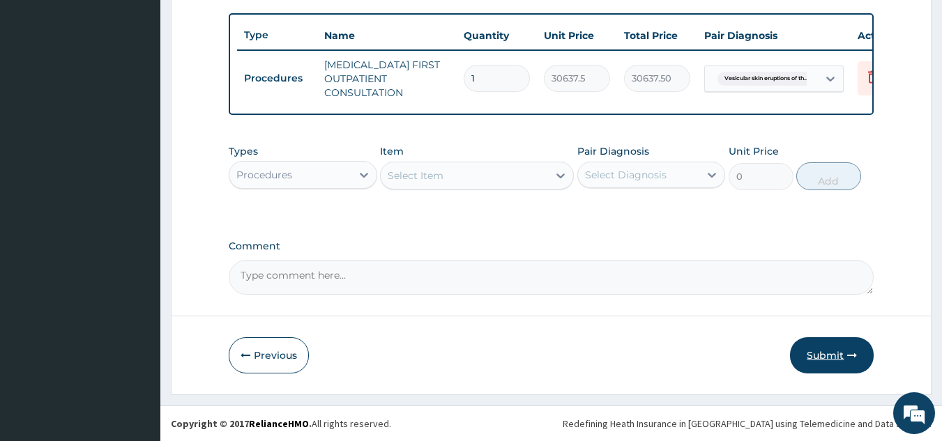
click at [833, 352] on button "Submit" at bounding box center [832, 356] width 84 height 36
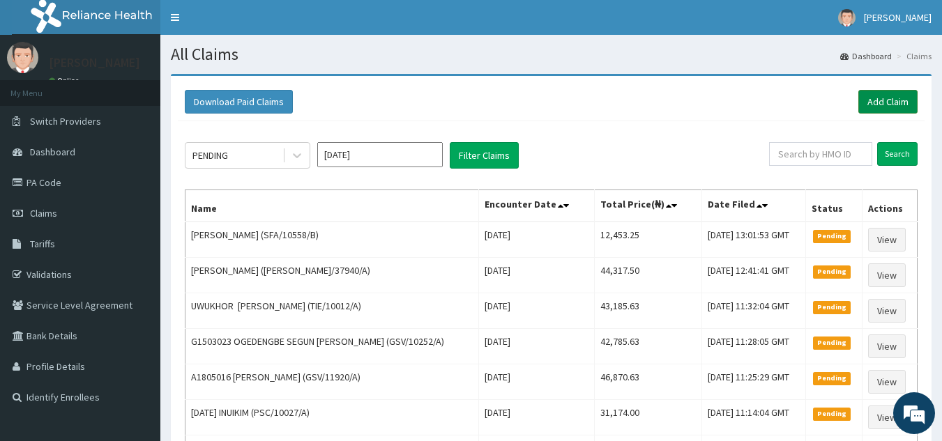
click at [884, 96] on link "Add Claim" at bounding box center [887, 102] width 59 height 24
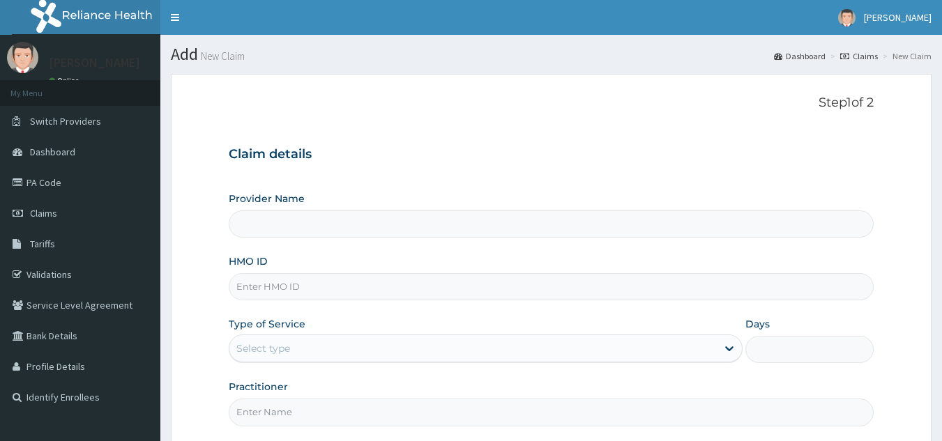
click at [289, 295] on input "HMO ID" at bounding box center [552, 286] width 646 height 27
drag, startPoint x: 0, startPoint y: 0, endPoint x: 289, endPoint y: 295, distance: 413.2
click at [289, 295] on input "HMO ID" at bounding box center [552, 286] width 646 height 27
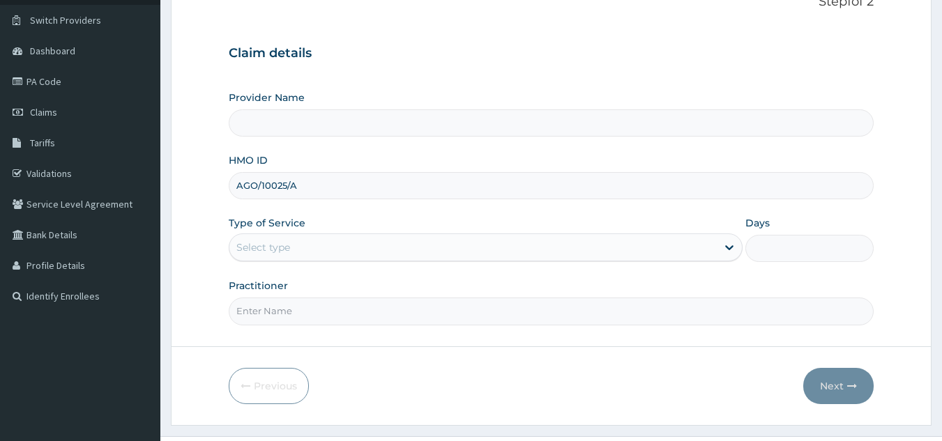
scroll to position [132, 0]
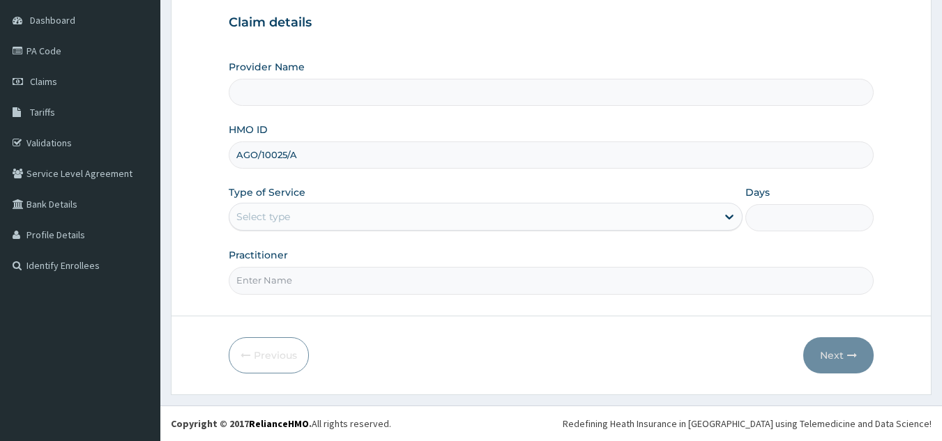
type input "AGO/10025/A"
type input "Reliance Family Clinics (RFC) - Lekki"
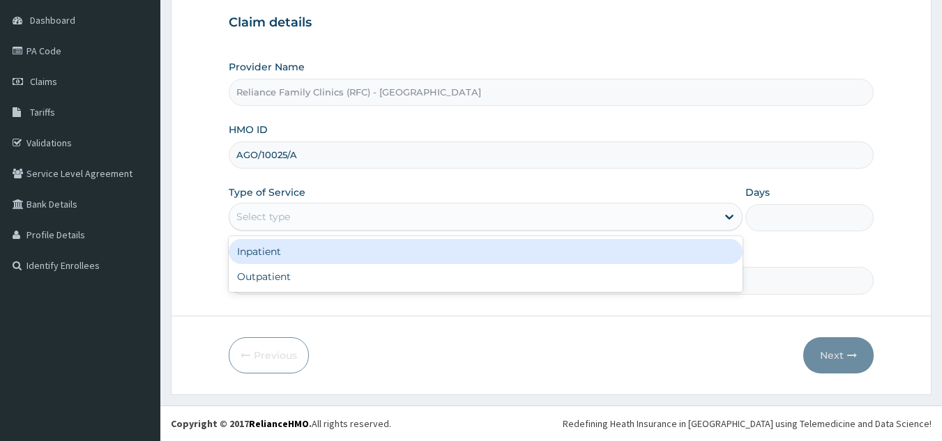
click at [393, 285] on div "Outpatient" at bounding box center [486, 276] width 514 height 25
type input "1"
click at [416, 285] on input "Practitioner" at bounding box center [552, 280] width 646 height 27
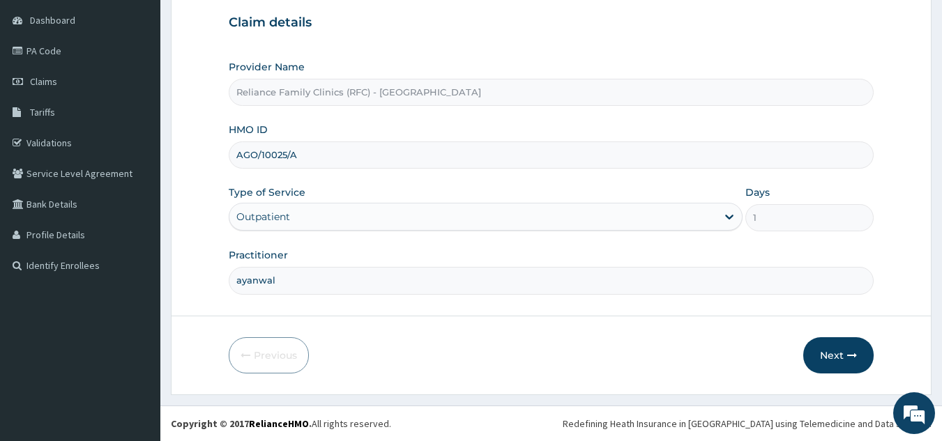
type input "ayanwale"
click at [842, 349] on button "Next" at bounding box center [838, 356] width 70 height 36
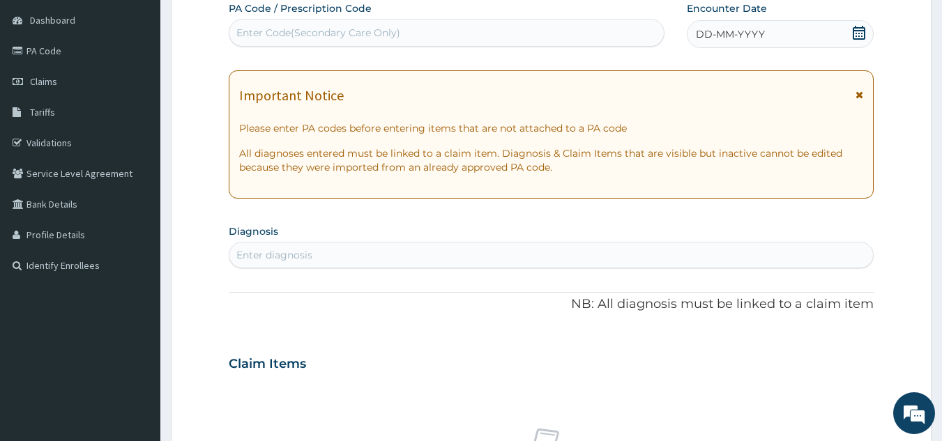
click at [757, 24] on div "DD-MM-YYYY" at bounding box center [780, 34] width 187 height 28
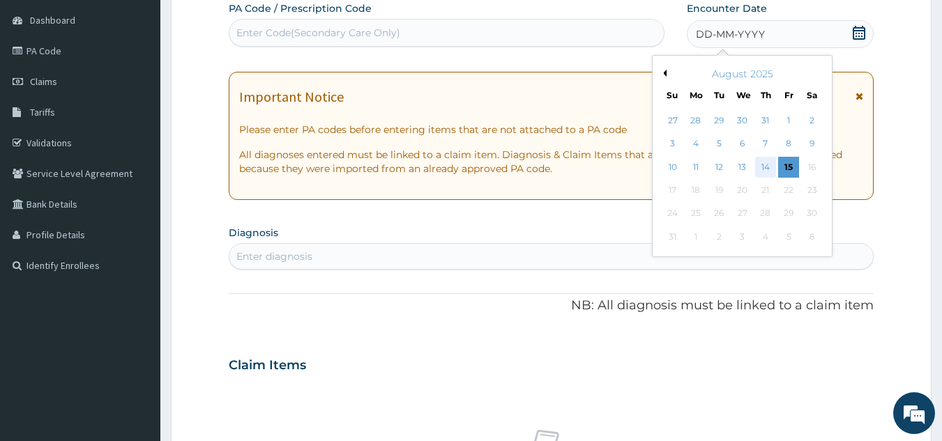
click at [766, 167] on div "14" at bounding box center [765, 167] width 21 height 21
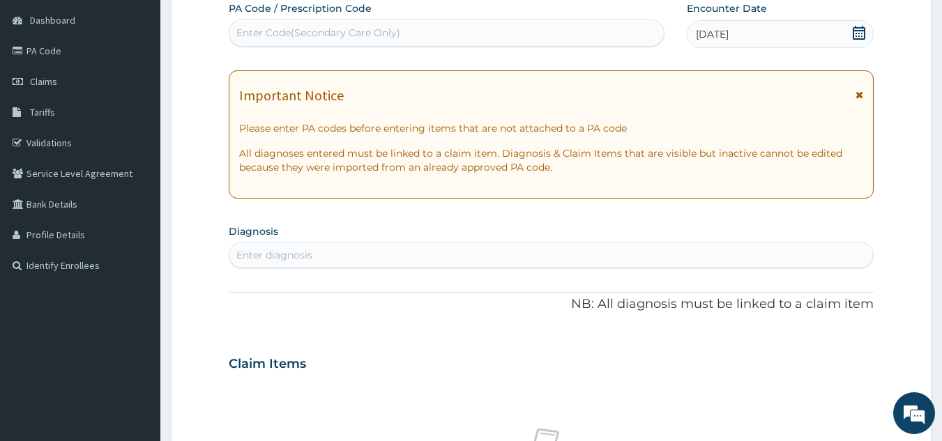
scroll to position [0, 0]
type input "thyroiditis"
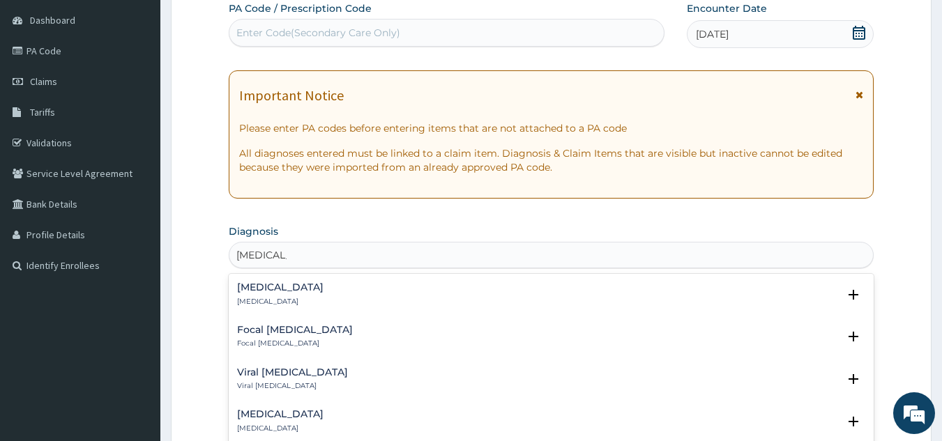
click at [336, 293] on div "Thyroiditis Thyroiditis" at bounding box center [551, 294] width 629 height 24
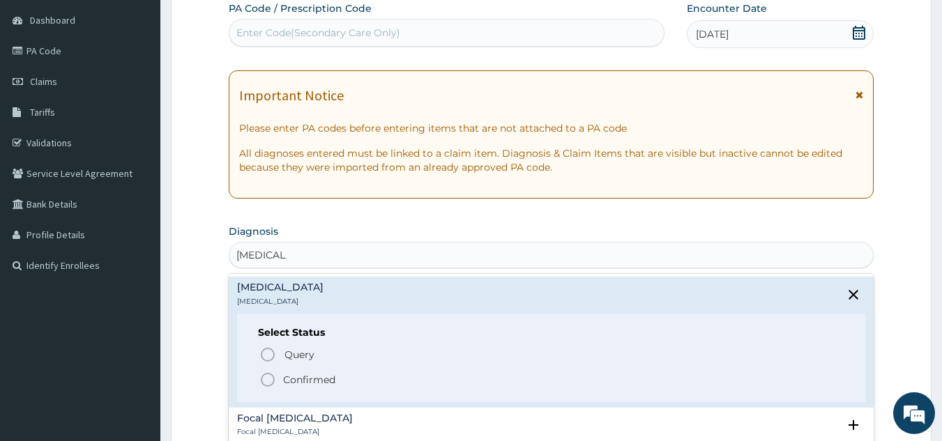
click at [332, 381] on p "Confirmed" at bounding box center [309, 380] width 52 height 14
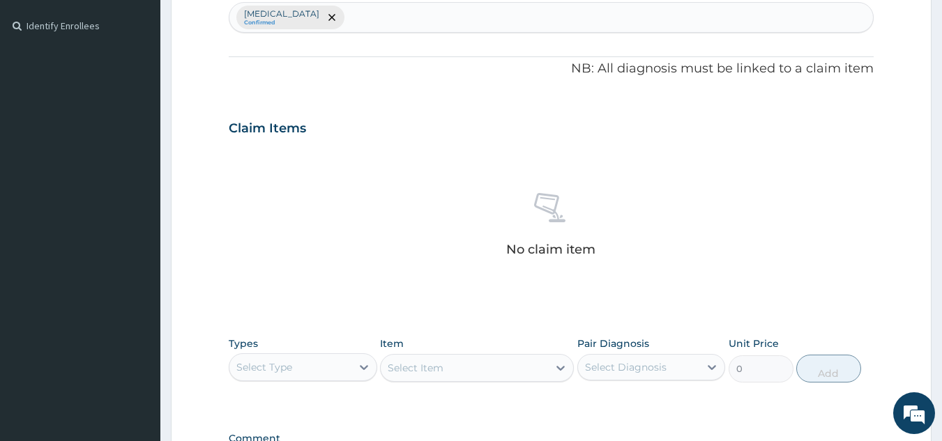
scroll to position [564, 0]
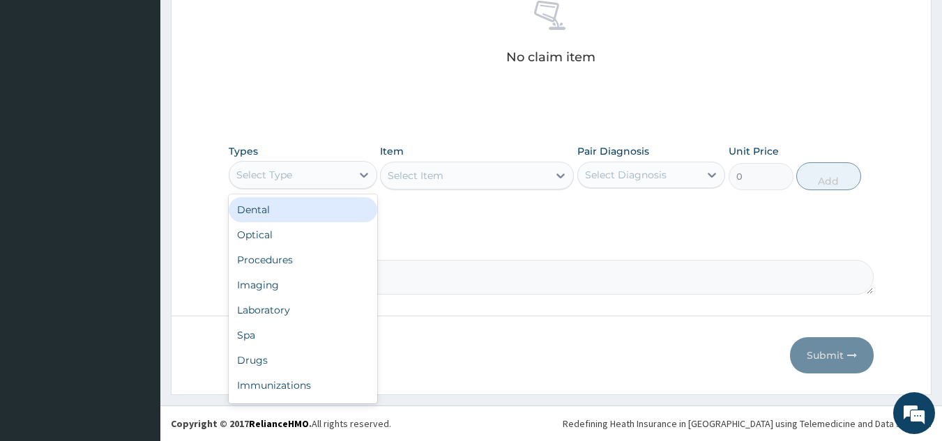
click at [330, 254] on div "Procedures" at bounding box center [303, 260] width 149 height 25
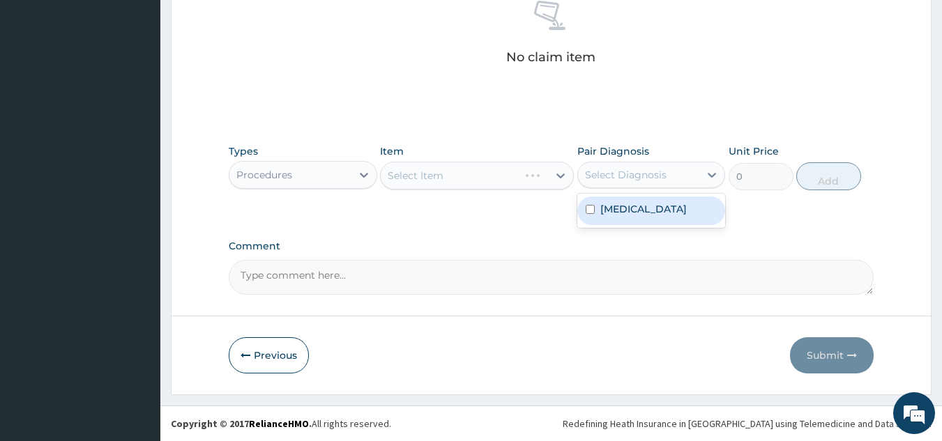
click at [665, 211] on div "Thyroiditis" at bounding box center [651, 211] width 149 height 29
checkbox input "true"
click at [496, 174] on div "Select Item" at bounding box center [477, 176] width 194 height 28
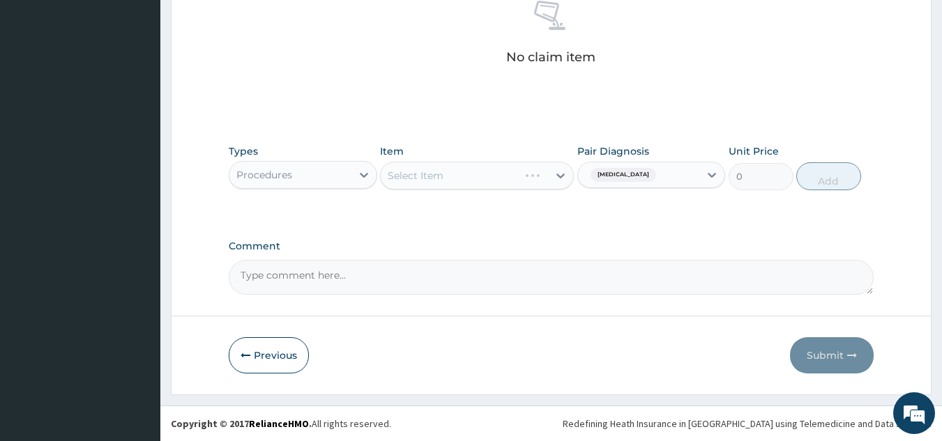
click at [503, 185] on div "Select Item" at bounding box center [477, 176] width 194 height 28
click at [514, 184] on div "Select Item" at bounding box center [477, 176] width 194 height 28
click at [506, 168] on div "Select Item" at bounding box center [477, 176] width 194 height 28
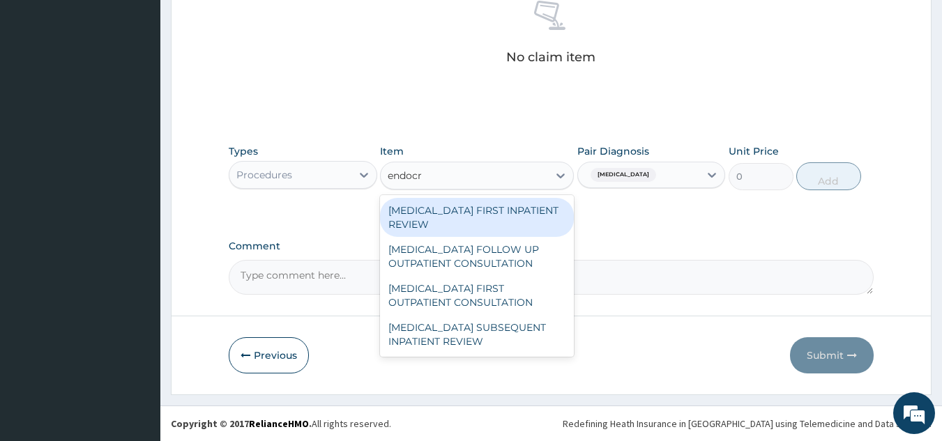
type input "endocri"
click at [515, 291] on div "[MEDICAL_DATA] FIRST OUTPATIENT CONSULTATION" at bounding box center [477, 295] width 194 height 39
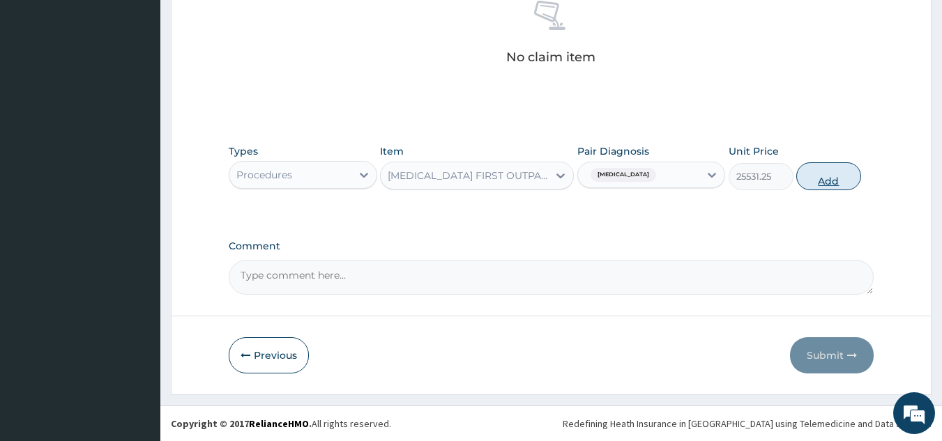
click at [840, 179] on button "Add" at bounding box center [828, 176] width 65 height 28
type input "0"
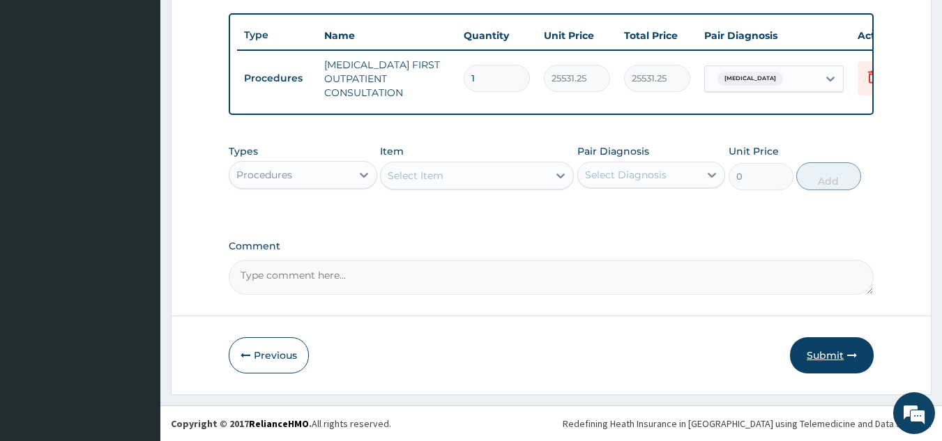
click at [815, 356] on button "Submit" at bounding box center [832, 356] width 84 height 36
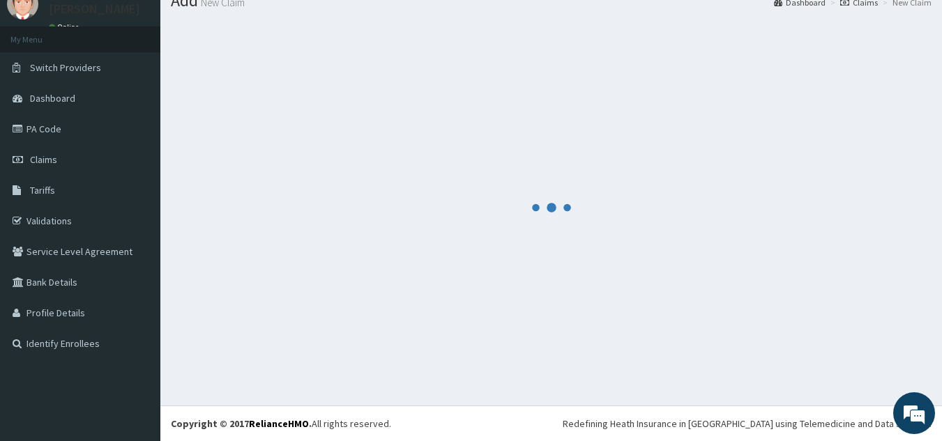
scroll to position [54, 0]
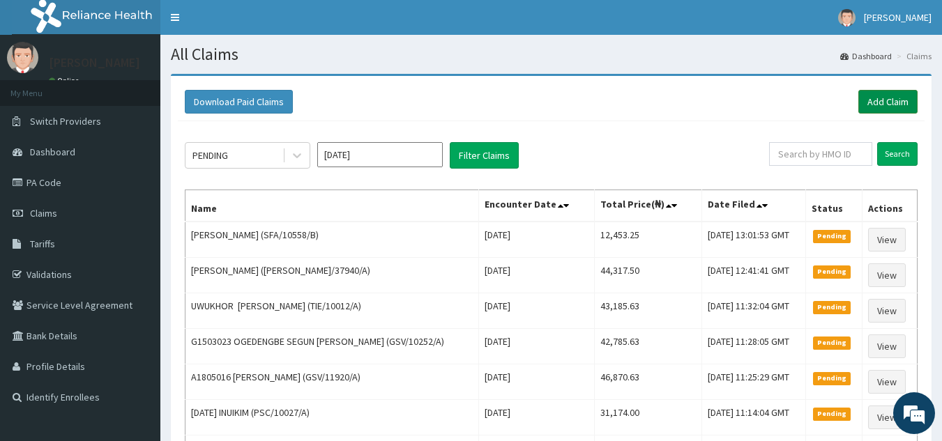
click at [905, 109] on link "Add Claim" at bounding box center [887, 102] width 59 height 24
click at [898, 100] on link "Add Claim" at bounding box center [887, 102] width 59 height 24
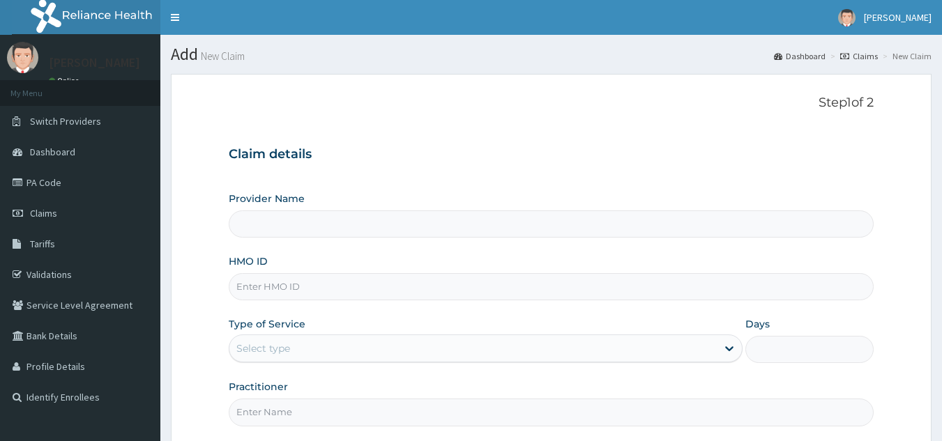
type input "FSO/10073/A"
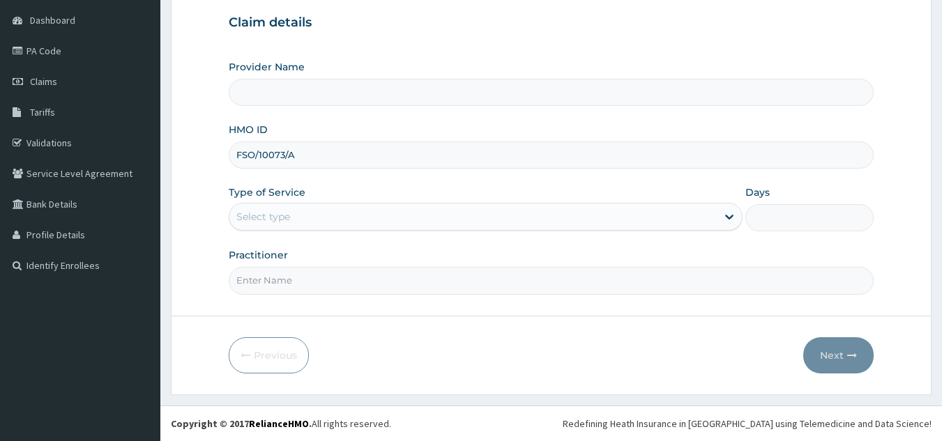
type input "Reliance Family Clinics (RFC) - [GEOGRAPHIC_DATA]"
type input "FSO/10073/A"
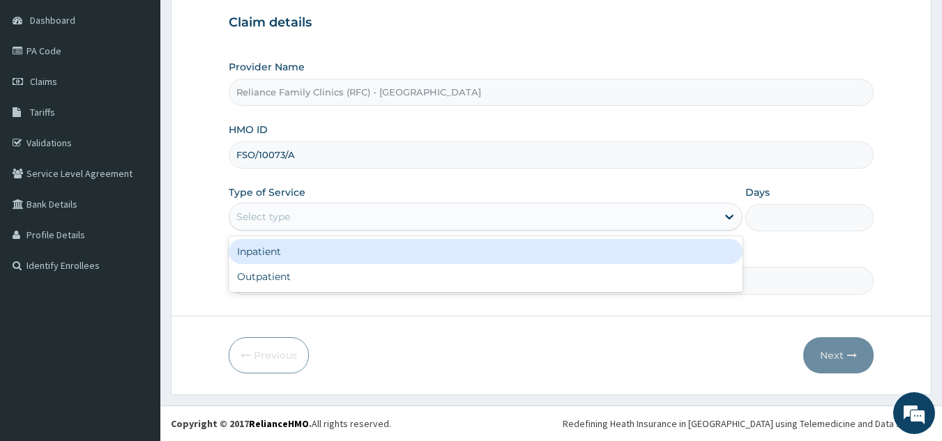
click at [394, 278] on div "Outpatient" at bounding box center [486, 276] width 514 height 25
type input "1"
click at [425, 280] on input "Practitioner" at bounding box center [552, 280] width 646 height 27
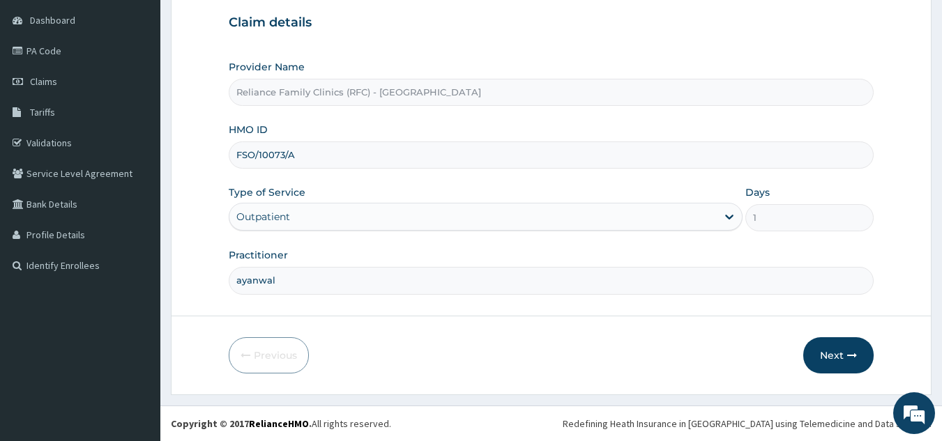
type input "ayanwale"
click at [843, 354] on button "Next" at bounding box center [838, 356] width 70 height 36
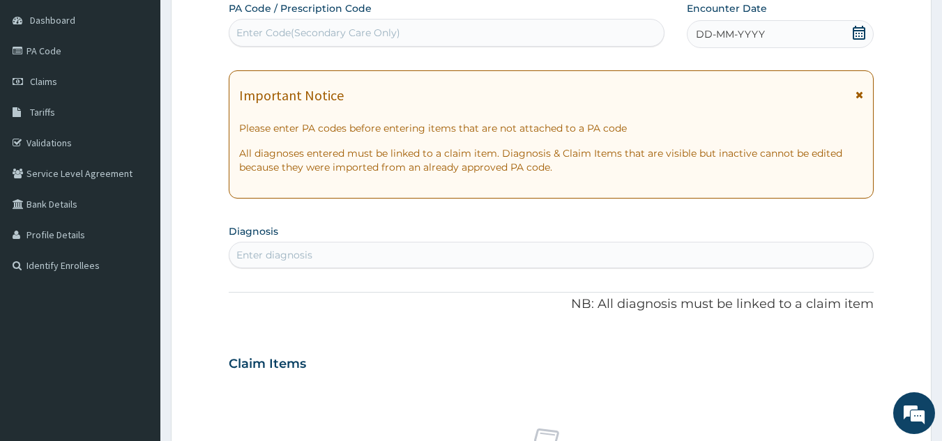
click at [794, 43] on div "DD-MM-YYYY" at bounding box center [780, 34] width 187 height 28
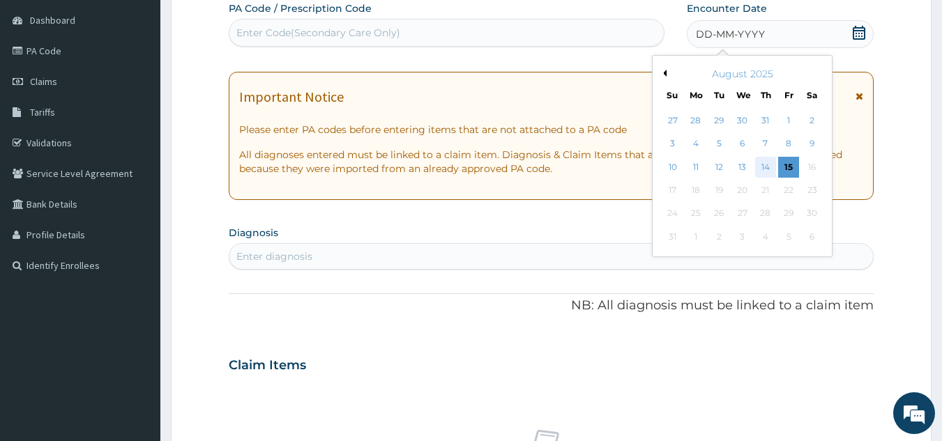
click at [766, 170] on div "14" at bounding box center [765, 167] width 21 height 21
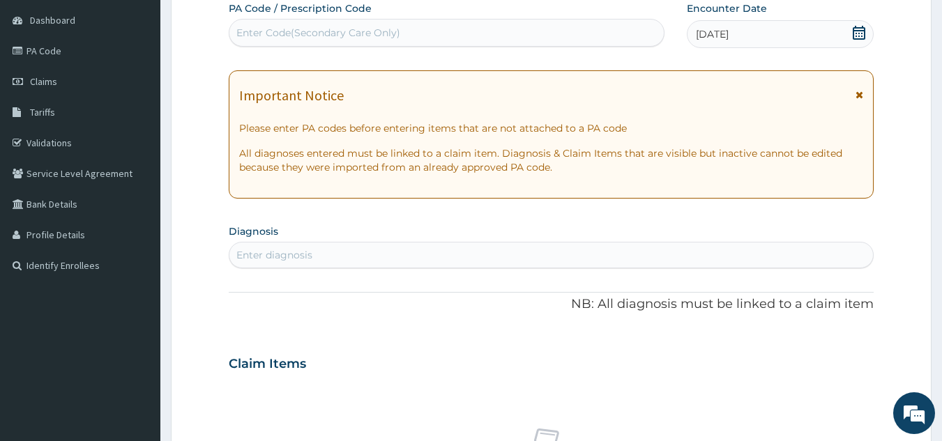
scroll to position [0, 0]
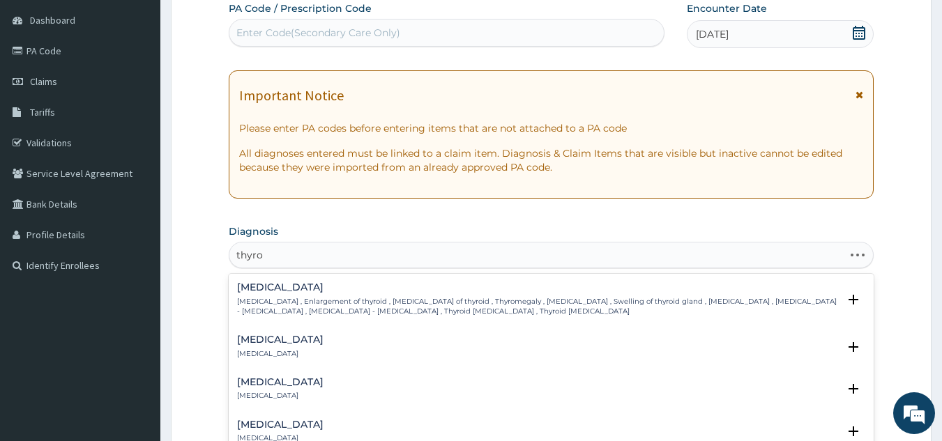
type input "thyroi"
click at [302, 340] on div "[MEDICAL_DATA] [MEDICAL_DATA]" at bounding box center [551, 347] width 629 height 24
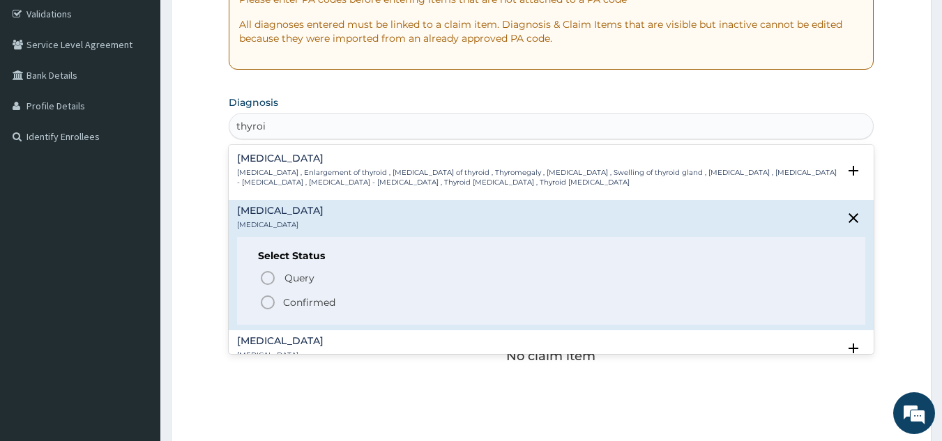
click at [341, 301] on span "Confirmed" at bounding box center [552, 302] width 586 height 17
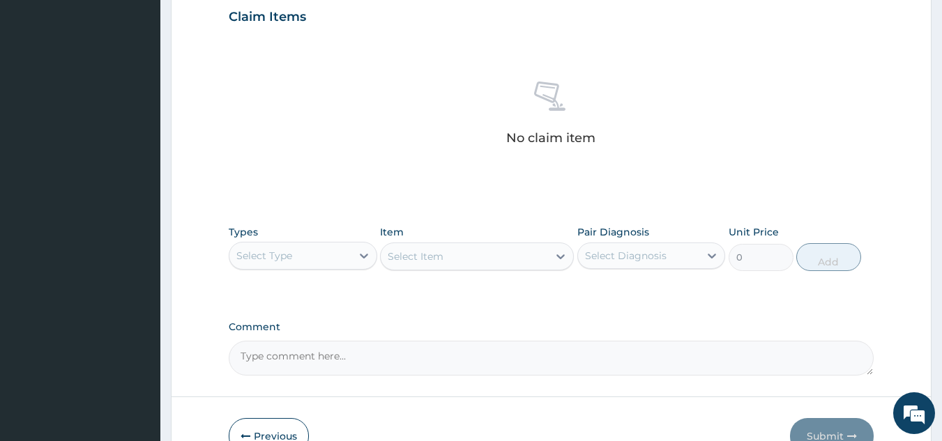
scroll to position [564, 0]
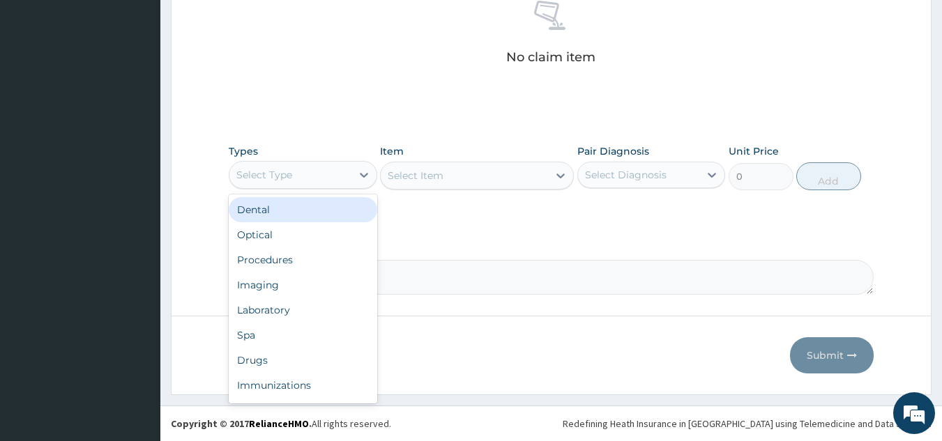
click at [330, 265] on div "Procedures" at bounding box center [303, 260] width 149 height 25
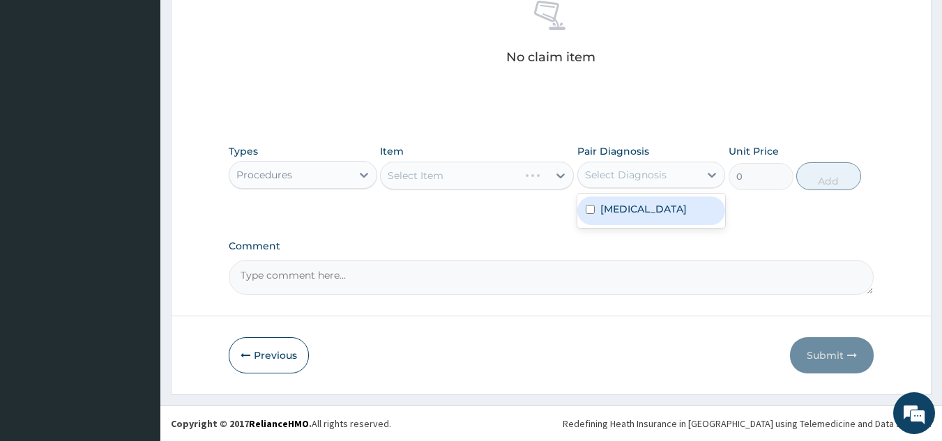
click at [641, 214] on label "Thyroiditis" at bounding box center [643, 209] width 86 height 14
checkbox input "true"
click at [449, 176] on div "Select Item" at bounding box center [477, 176] width 194 height 28
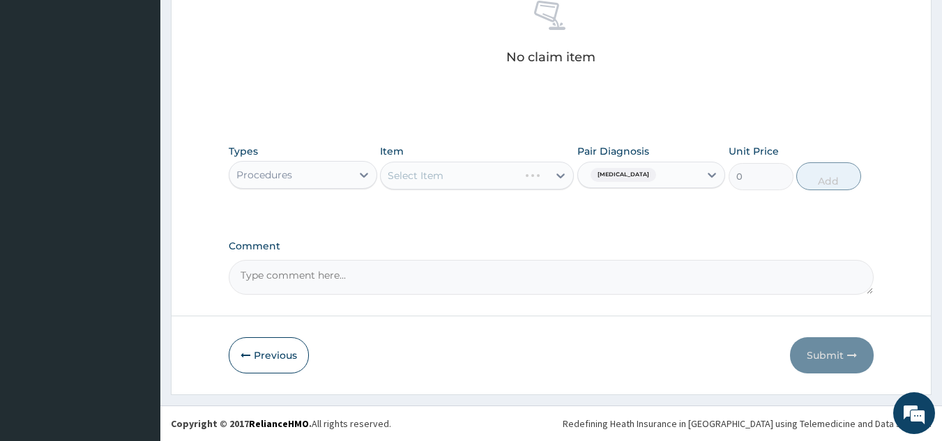
click at [477, 183] on div "Select Item" at bounding box center [477, 176] width 194 height 28
click at [503, 172] on div "Select Item" at bounding box center [477, 176] width 194 height 28
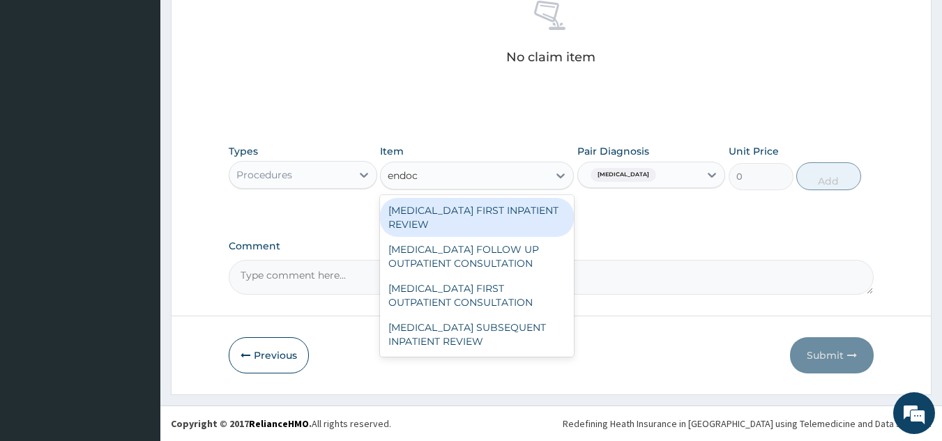
type input "endocr"
click at [510, 269] on div "ENDOCRINOLOGIST FOLLOW UP OUTPATIENT CONSULTATION" at bounding box center [477, 256] width 194 height 39
type input "15318.75"
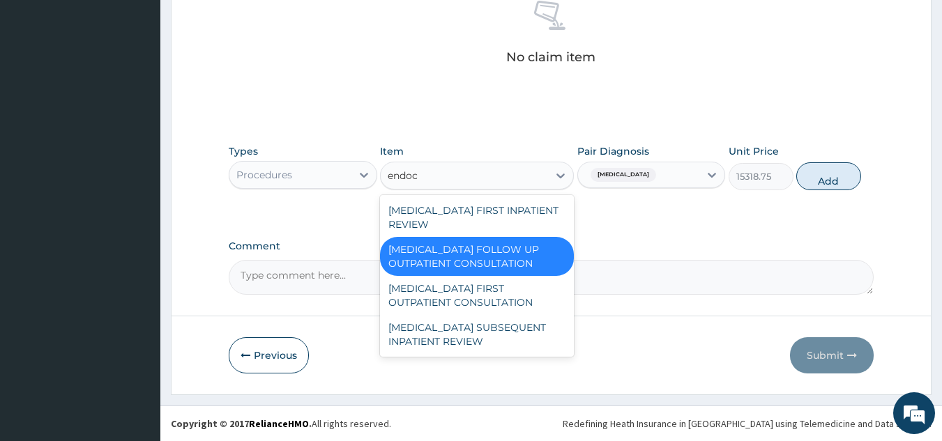
scroll to position [0, 0]
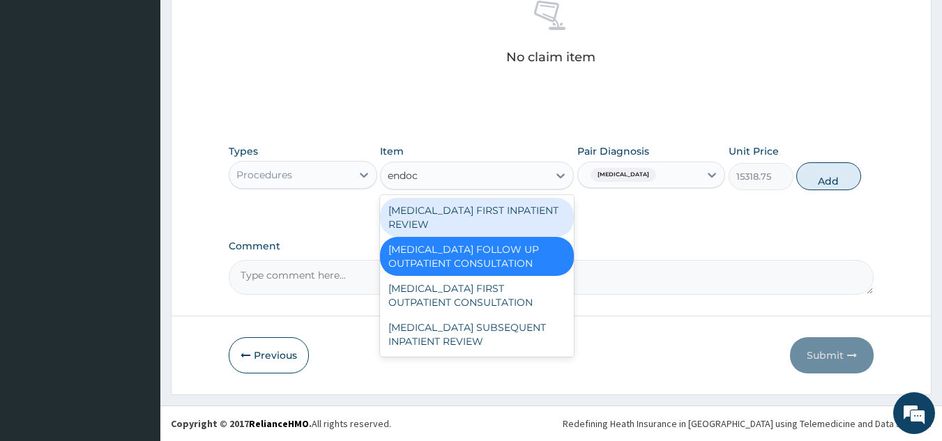
type input "endocr"
click at [523, 294] on div "ENDOCRINOLOGIST FIRST OUTPATIENT CONSULTATION" at bounding box center [477, 295] width 194 height 39
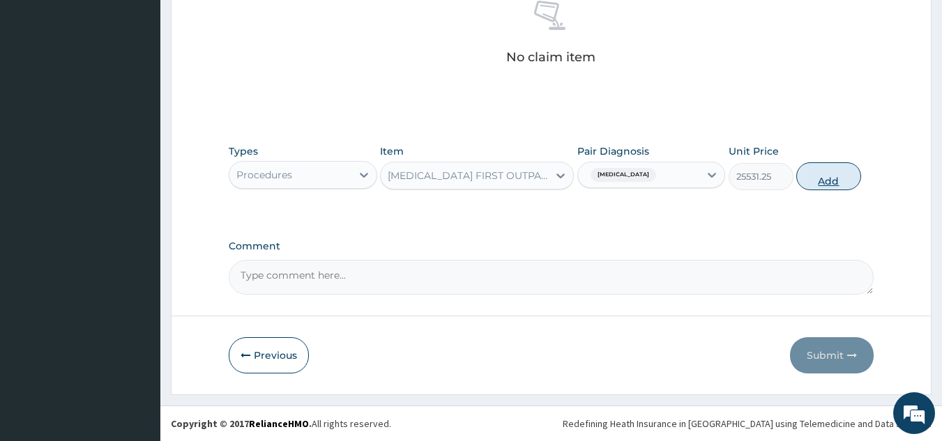
click at [838, 177] on button "Add" at bounding box center [828, 176] width 65 height 28
type input "0"
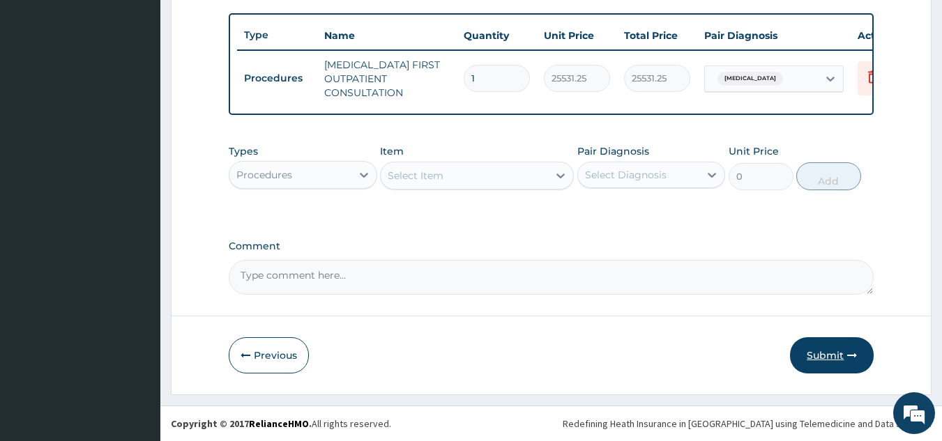
click at [842, 370] on button "Submit" at bounding box center [832, 356] width 84 height 36
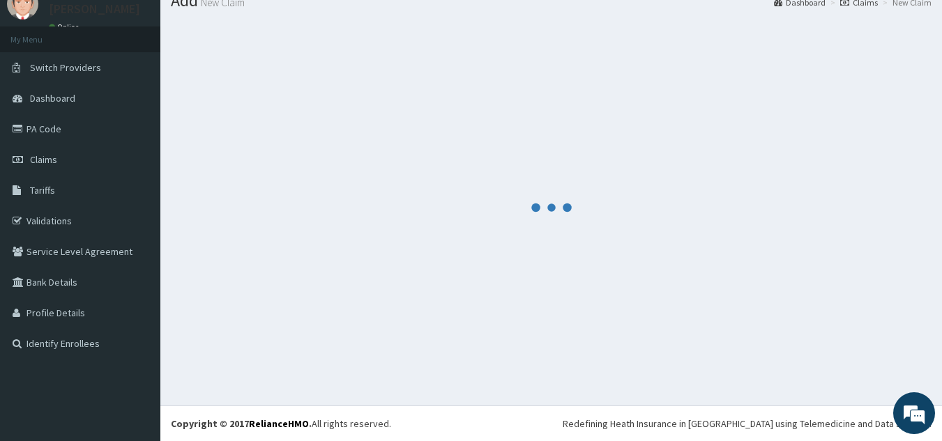
scroll to position [54, 0]
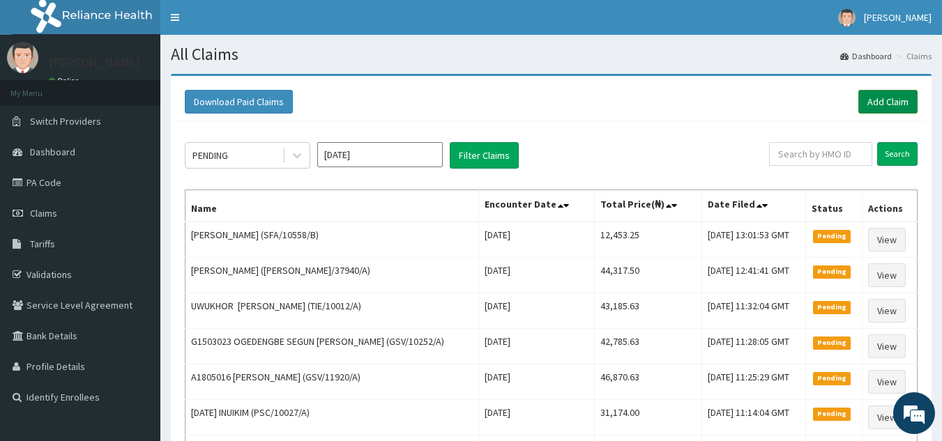
click at [881, 105] on link "Add Claim" at bounding box center [887, 102] width 59 height 24
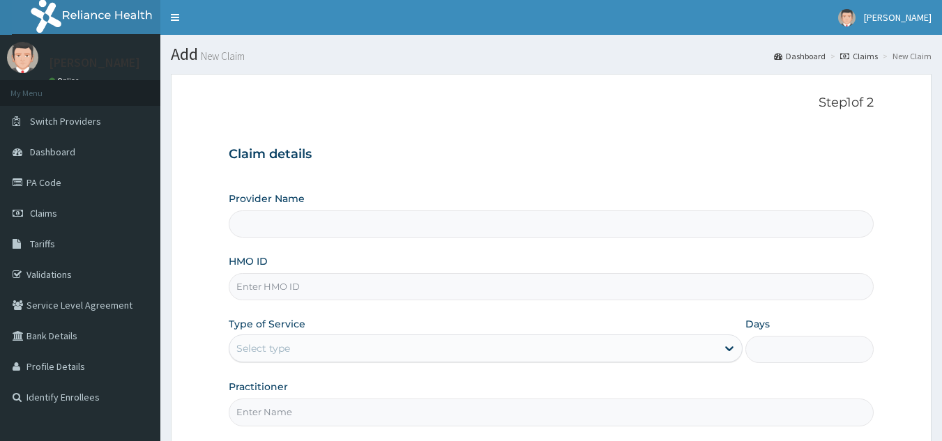
click at [418, 285] on input "HMO ID" at bounding box center [552, 286] width 646 height 27
paste input "FMD/10012/B"
type input "FMD/10012/B"
type input "Reliance Family Clinics (RFC) - [GEOGRAPHIC_DATA]"
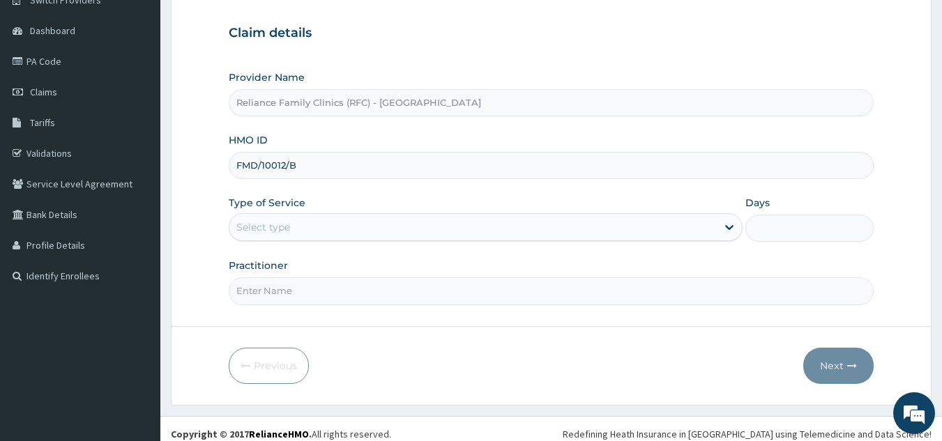
scroll to position [132, 0]
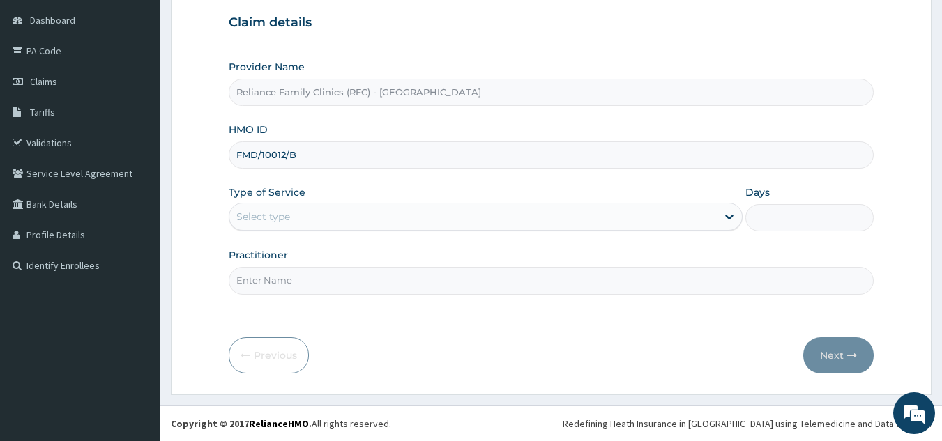
type input "FMD/10012/B"
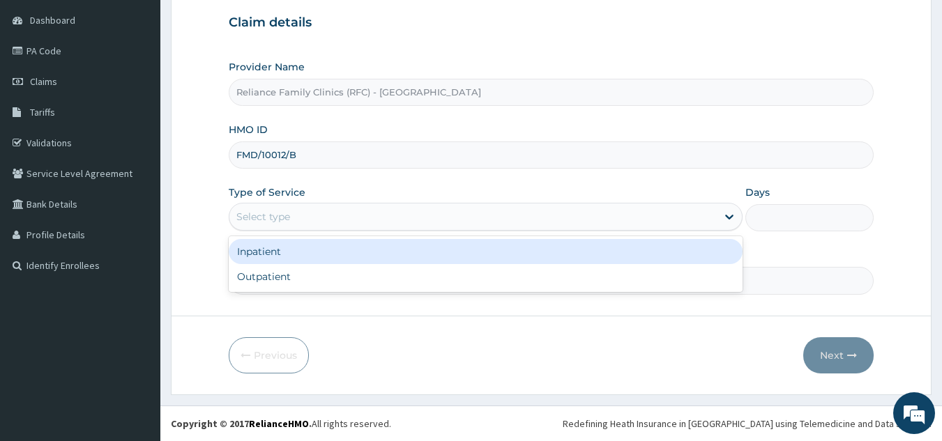
click at [367, 285] on div "Outpatient" at bounding box center [486, 276] width 514 height 25
type input "1"
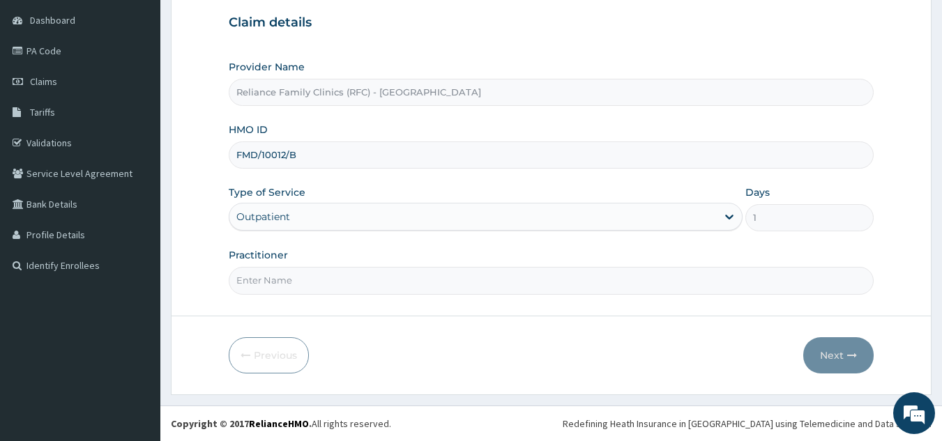
click at [398, 281] on input "Practitioner" at bounding box center [552, 280] width 646 height 27
type input "ayanwale"
click at [842, 359] on button "Next" at bounding box center [838, 356] width 70 height 36
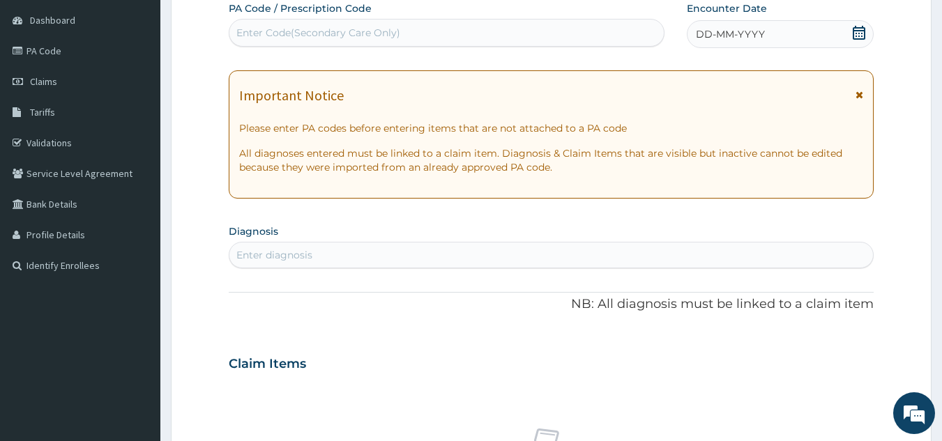
click at [741, 39] on span "DD-MM-YYYY" at bounding box center [730, 34] width 69 height 14
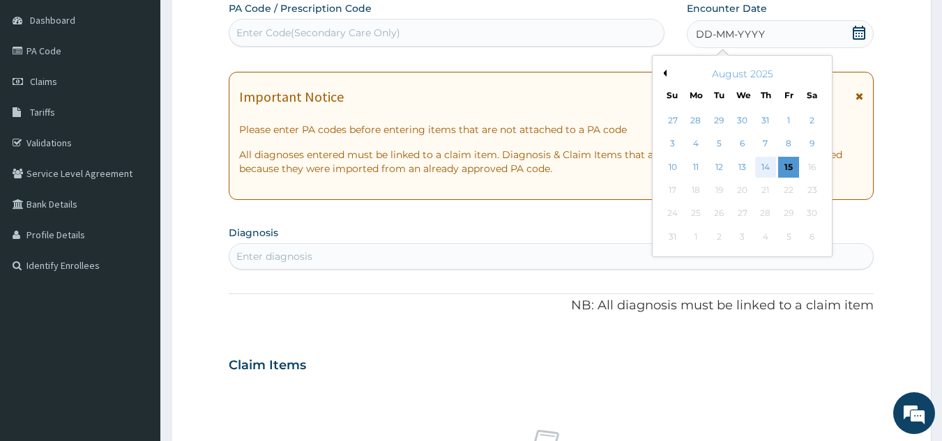
click at [761, 172] on div "14" at bounding box center [765, 167] width 21 height 21
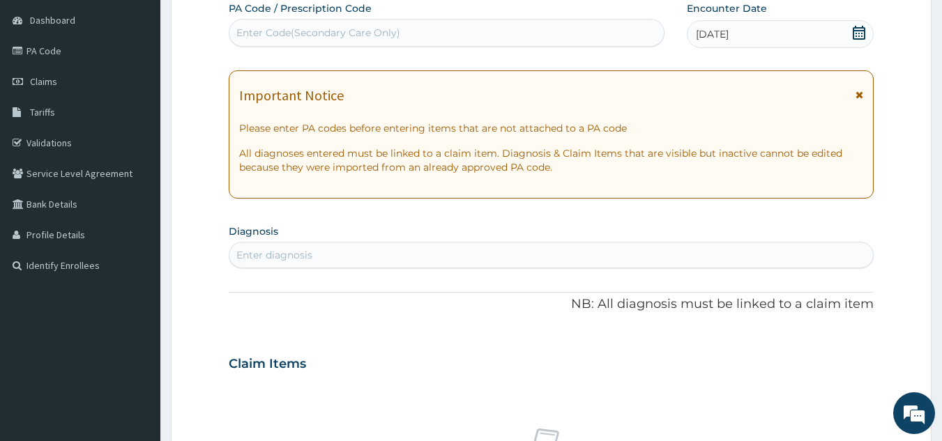
click at [504, 266] on div "Enter diagnosis" at bounding box center [551, 255] width 644 height 22
type input "thyroidi"
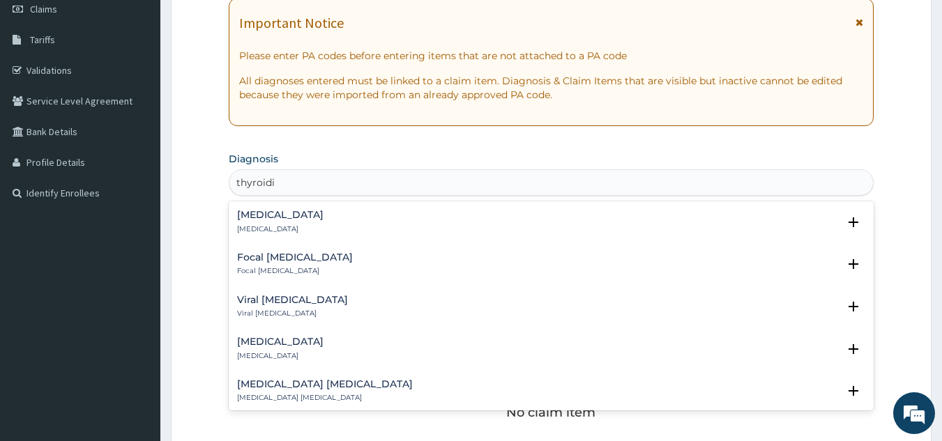
scroll to position [241, 0]
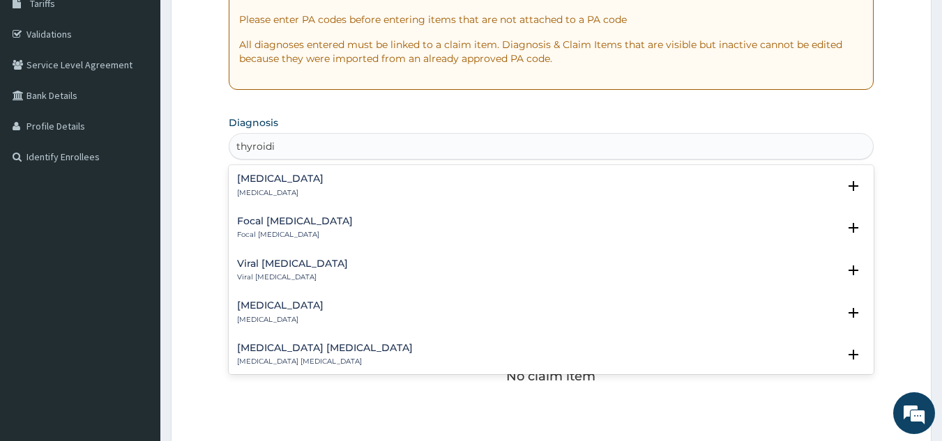
click at [328, 197] on div "[MEDICAL_DATA] [MEDICAL_DATA]" at bounding box center [551, 186] width 629 height 24
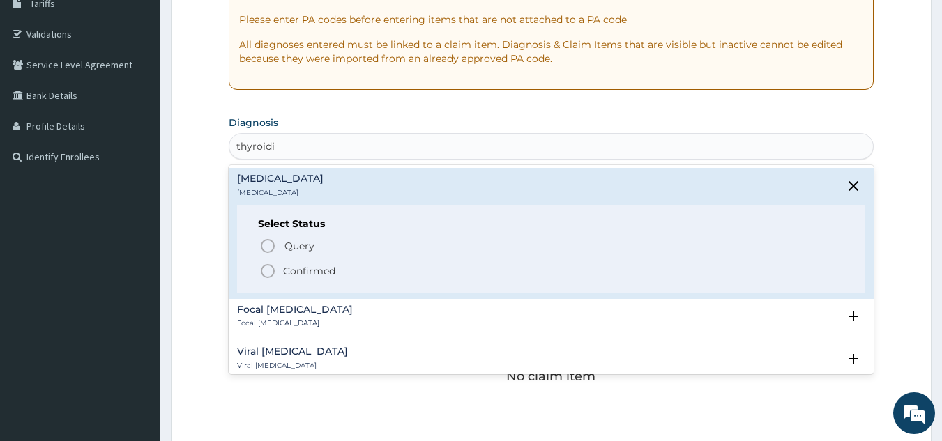
click at [328, 275] on p "Confirmed" at bounding box center [309, 271] width 52 height 14
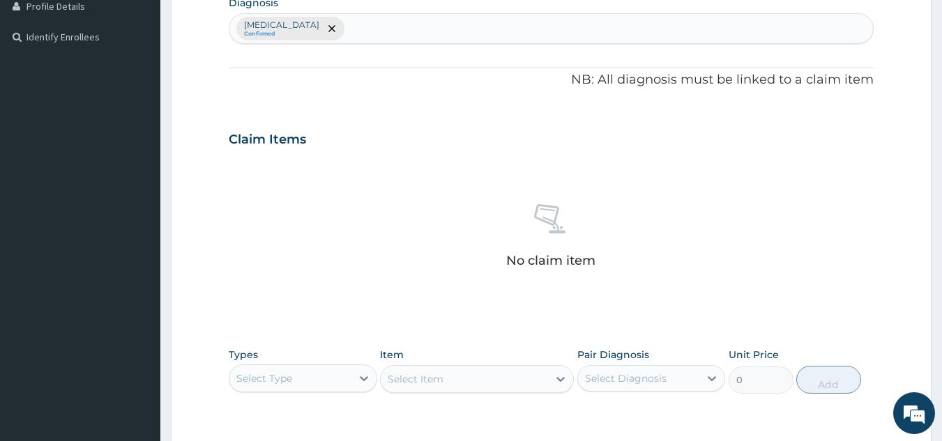
scroll to position [564, 0]
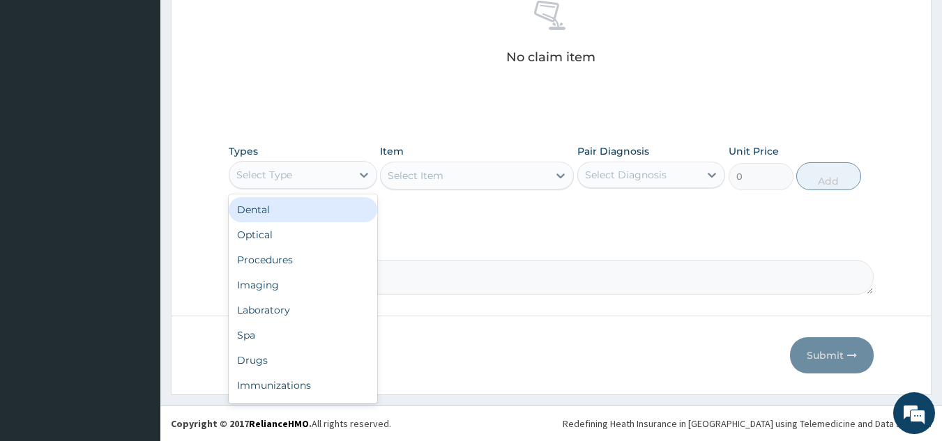
click at [333, 260] on div "Procedures" at bounding box center [303, 260] width 149 height 25
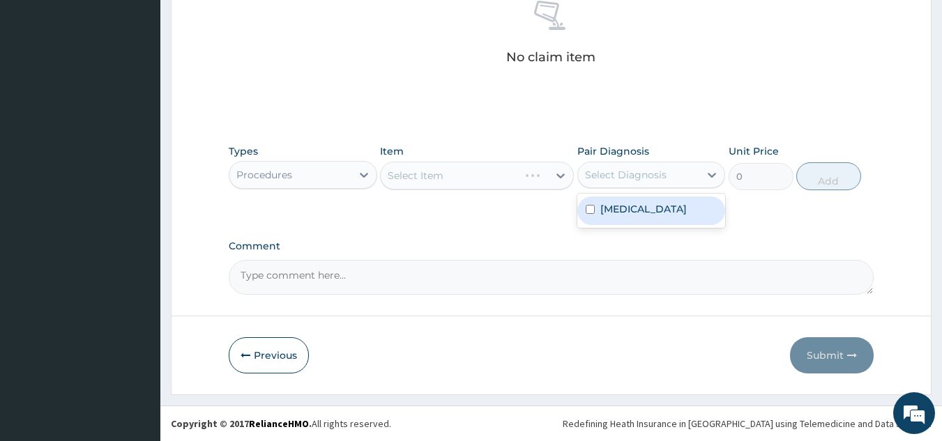
click at [644, 219] on div "[MEDICAL_DATA]" at bounding box center [651, 211] width 149 height 29
checkbox input "true"
click at [503, 176] on div "Select Item" at bounding box center [477, 176] width 194 height 28
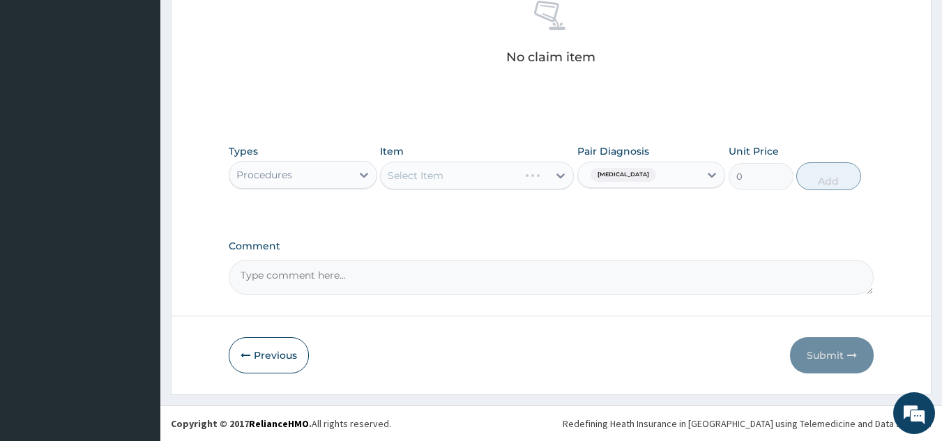
click at [503, 176] on div "Select Item" at bounding box center [477, 176] width 194 height 28
click at [482, 180] on div "Select Item" at bounding box center [477, 176] width 194 height 28
click at [485, 188] on div "Select Item" at bounding box center [477, 176] width 194 height 28
click at [503, 172] on div "Select Item" at bounding box center [477, 176] width 194 height 28
click at [494, 181] on div "Select Item" at bounding box center [477, 176] width 194 height 28
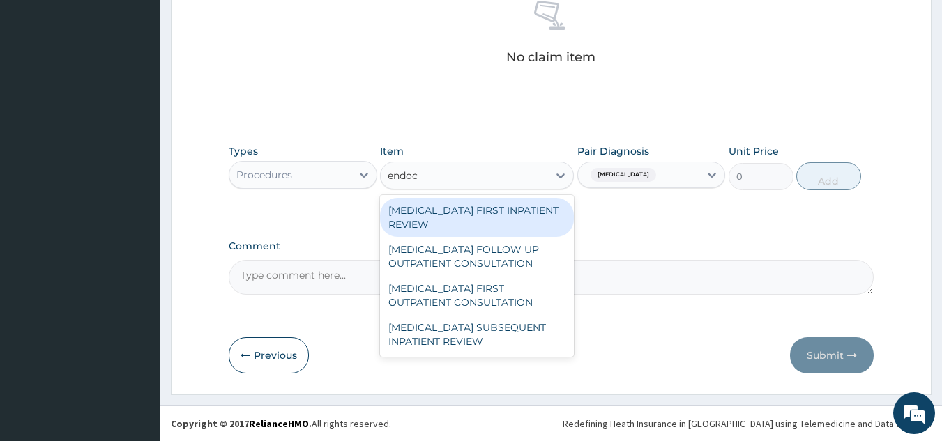
type input "endocr"
click at [521, 289] on div "[MEDICAL_DATA] FIRST OUTPATIENT CONSULTATION" at bounding box center [477, 295] width 194 height 39
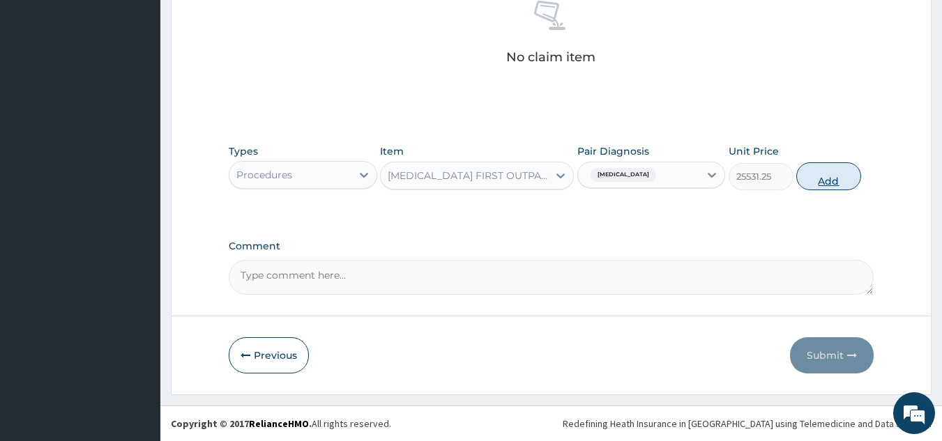
click at [830, 166] on button "Add" at bounding box center [828, 176] width 65 height 28
type input "0"
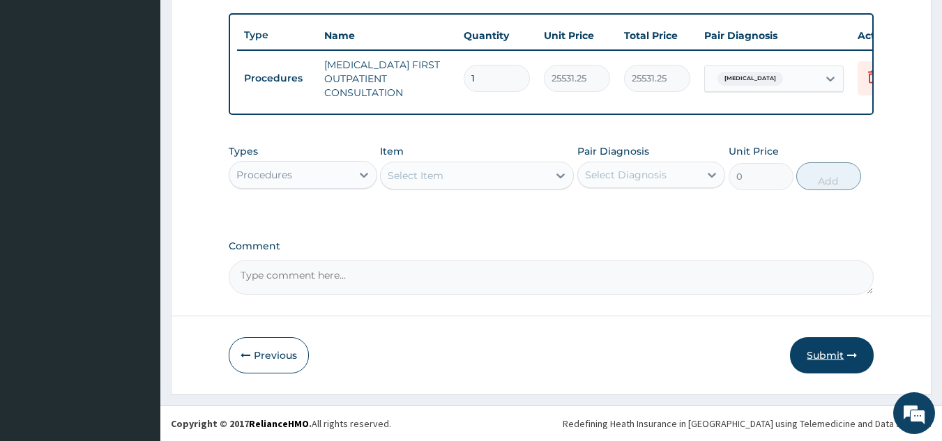
click at [814, 372] on button "Submit" at bounding box center [832, 356] width 84 height 36
